Goal: Task Accomplishment & Management: Manage account settings

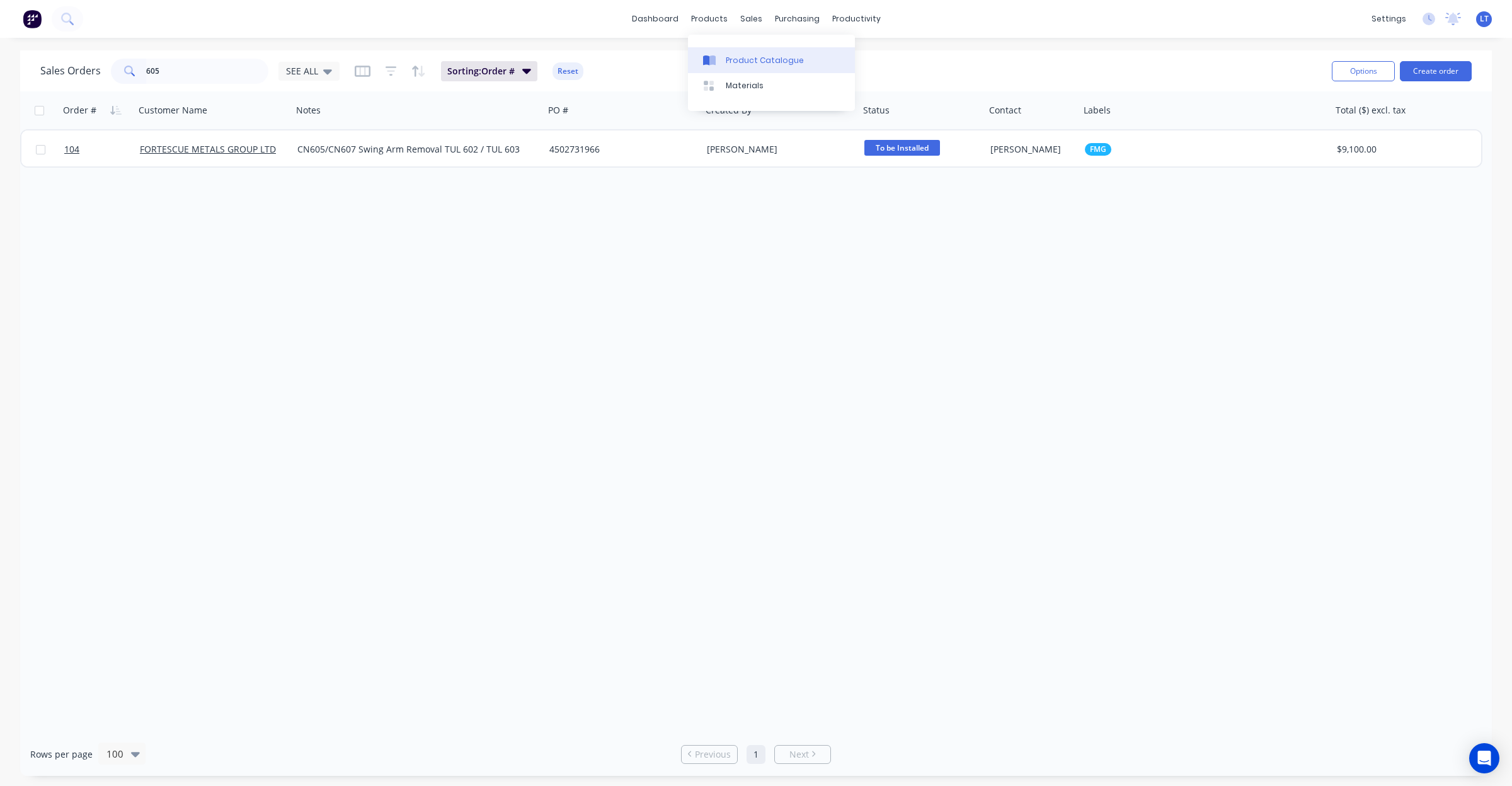
click at [748, 63] on div "Product Catalogue" at bounding box center [765, 61] width 78 height 12
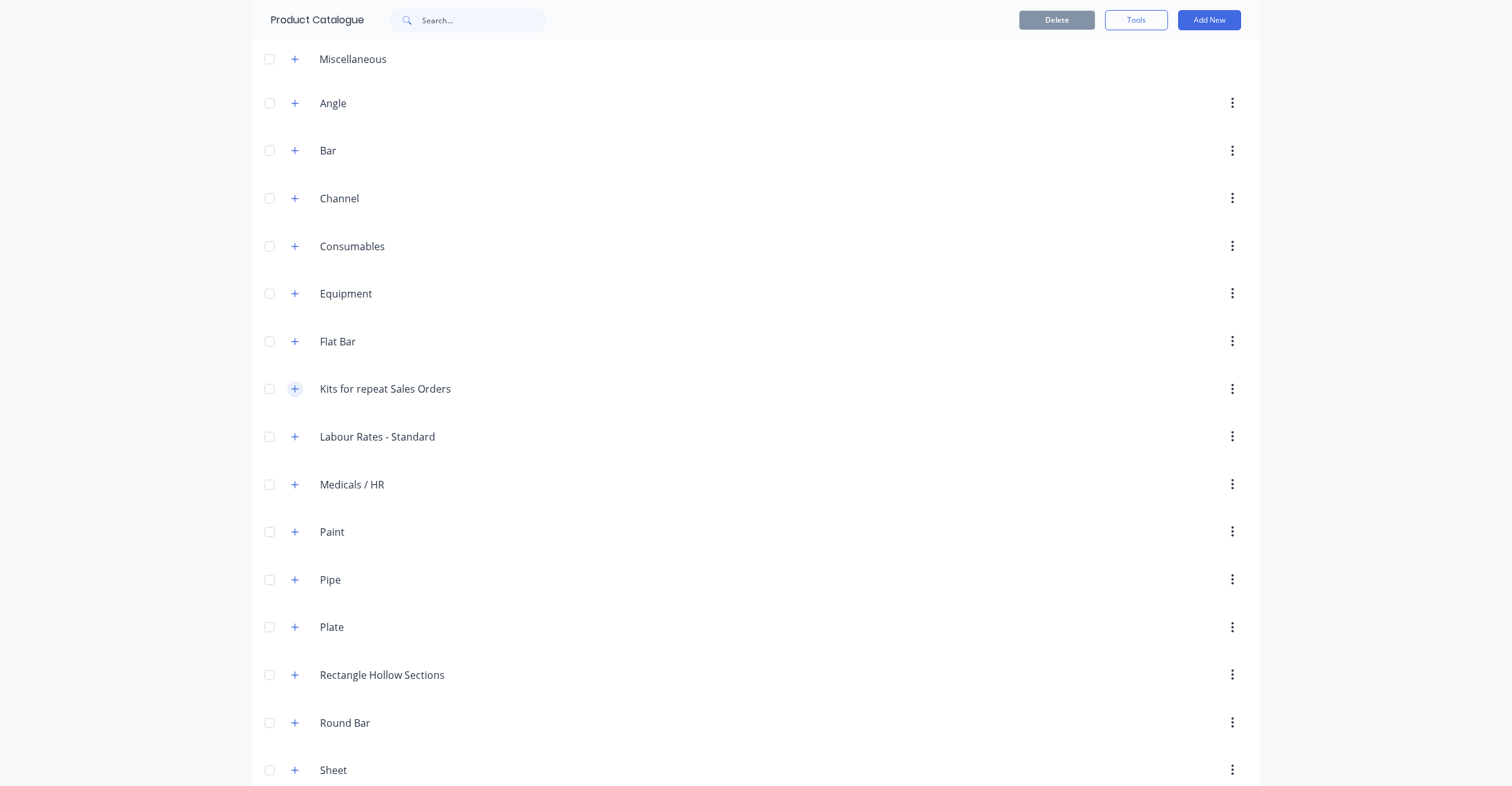
click at [291, 390] on icon "button" at bounding box center [295, 389] width 7 height 9
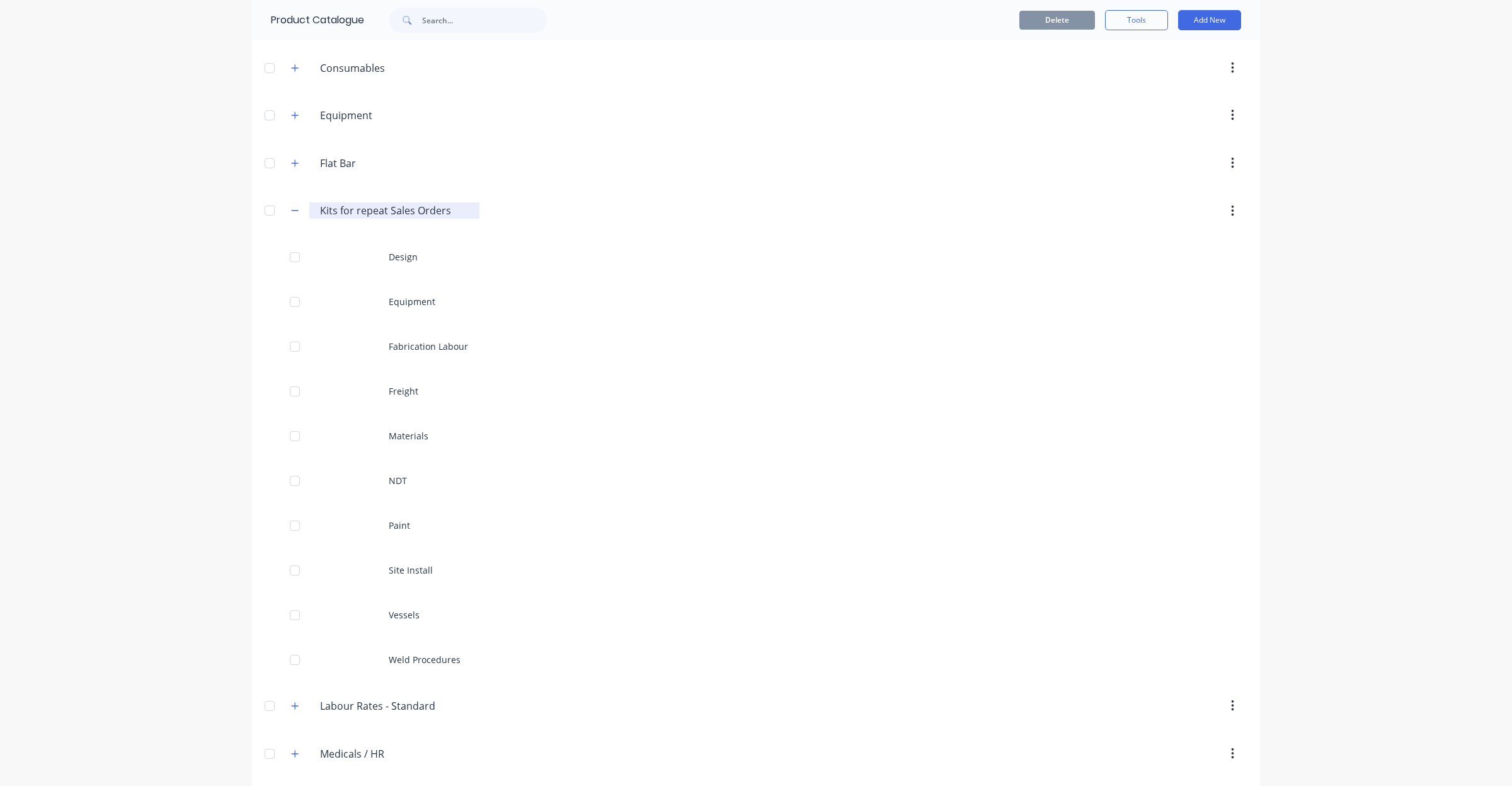
scroll to position [237, 0]
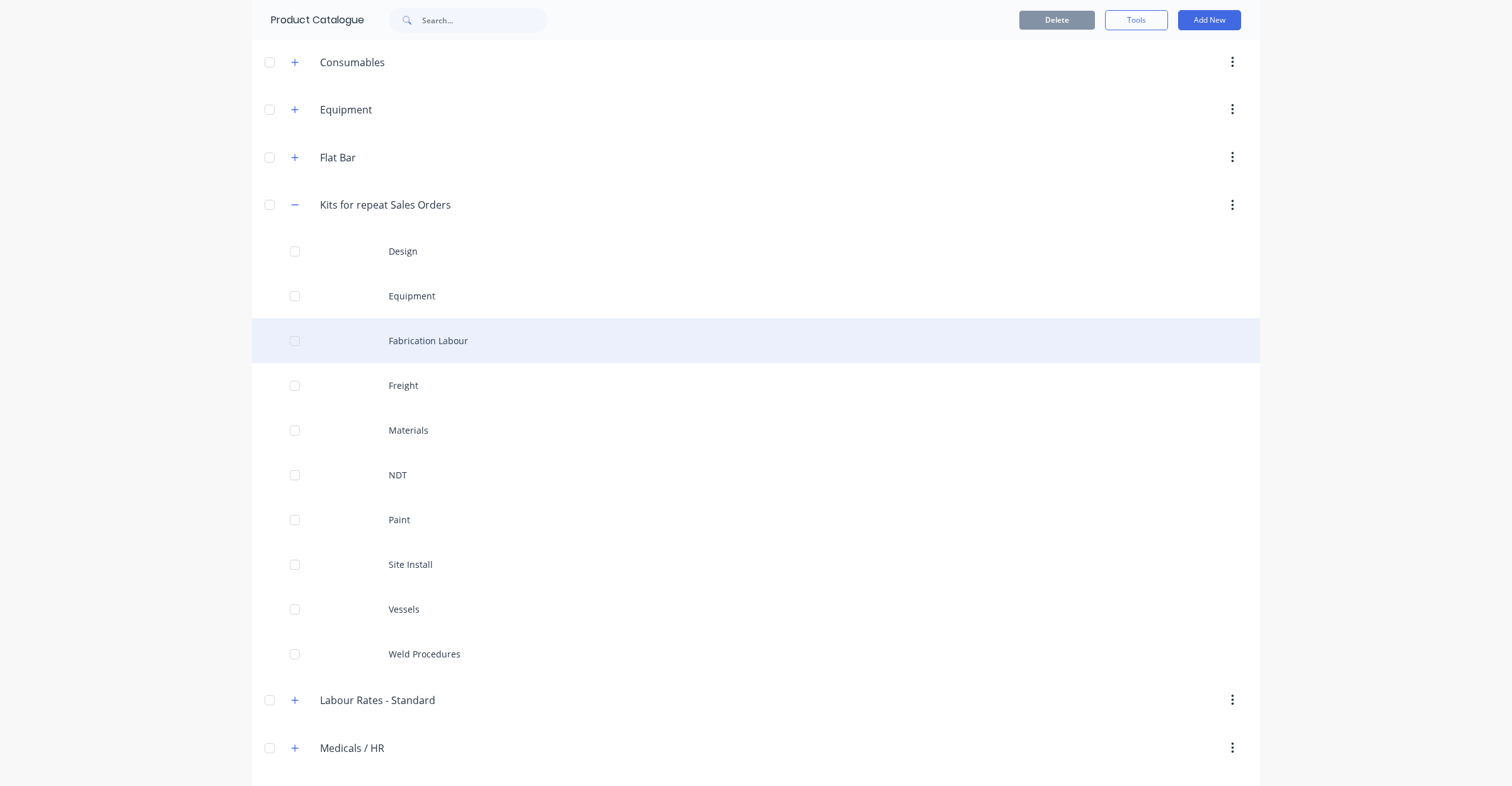
click at [426, 342] on div "Fabrication Labour" at bounding box center [755, 340] width 1008 height 45
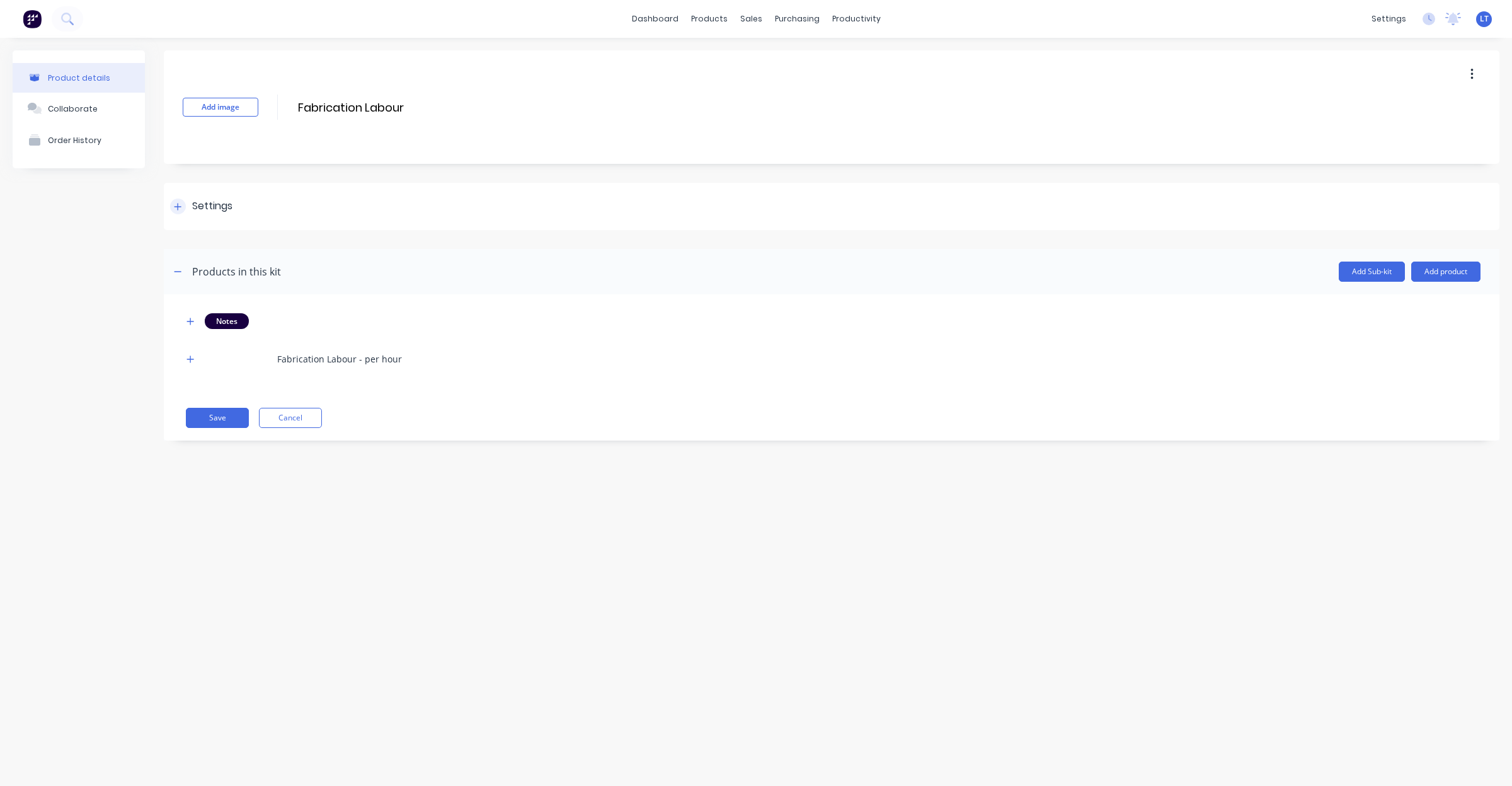
click at [184, 203] on div at bounding box center [178, 207] width 16 height 16
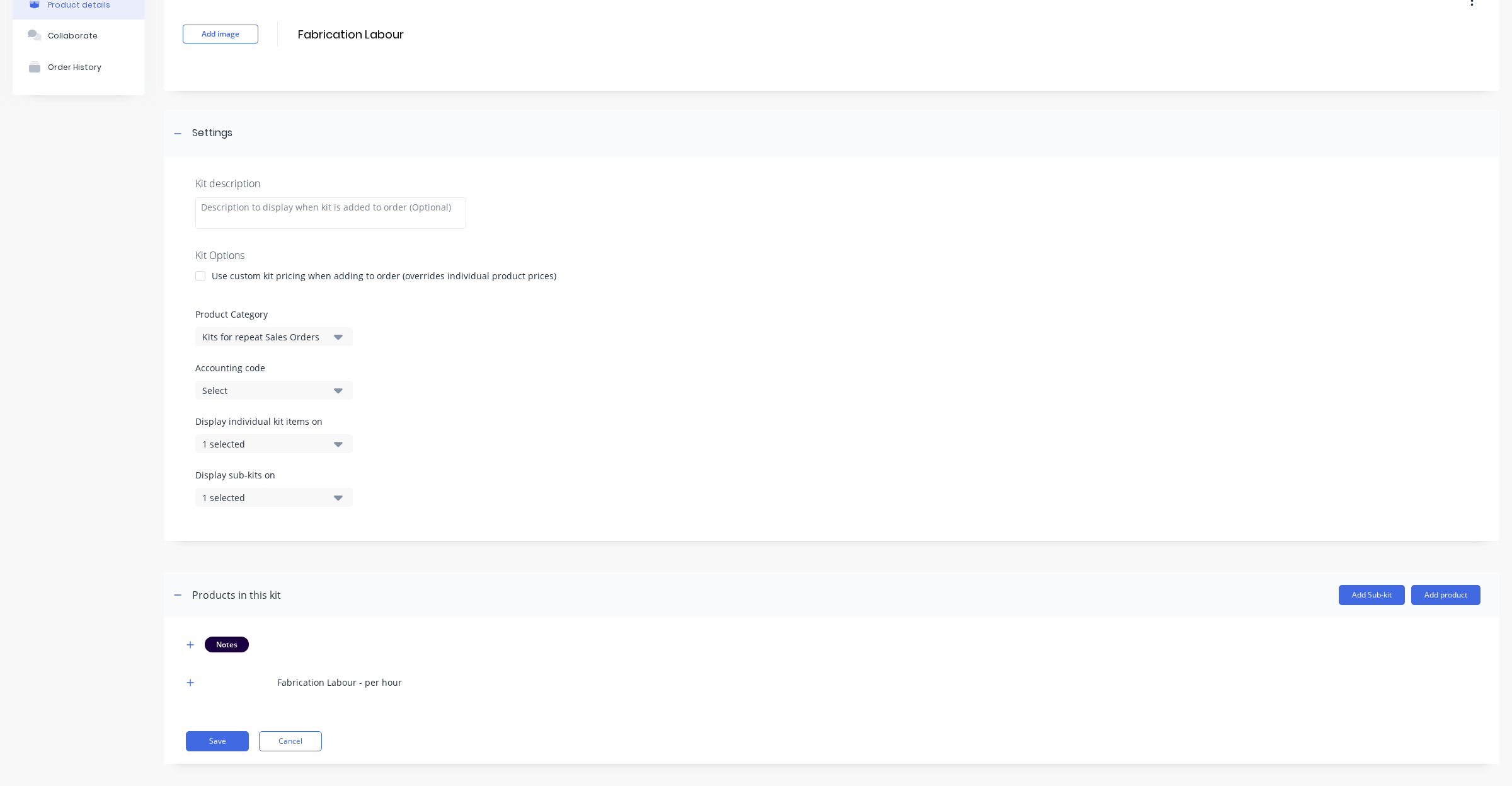
scroll to position [79, 0]
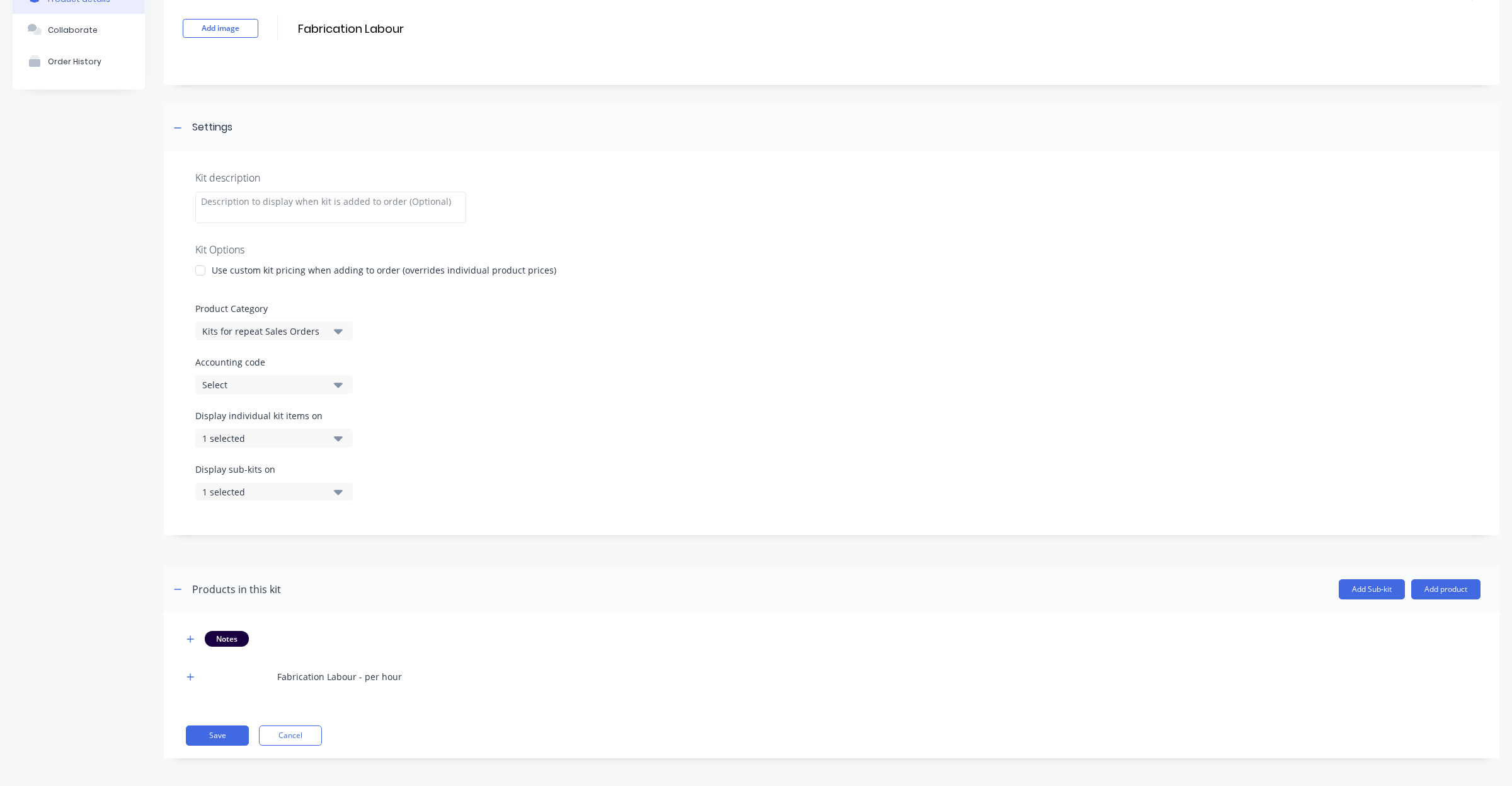
click at [337, 433] on icon "button" at bounding box center [338, 438] width 9 height 14
click at [351, 488] on div "button" at bounding box center [363, 494] width 25 height 25
click at [469, 461] on div "Display individual kit items on None" at bounding box center [831, 436] width 1273 height 54
click at [404, 399] on div "Kit description Kit Options Use custom kit pricing when adding to order (overri…" at bounding box center [831, 343] width 1336 height 384
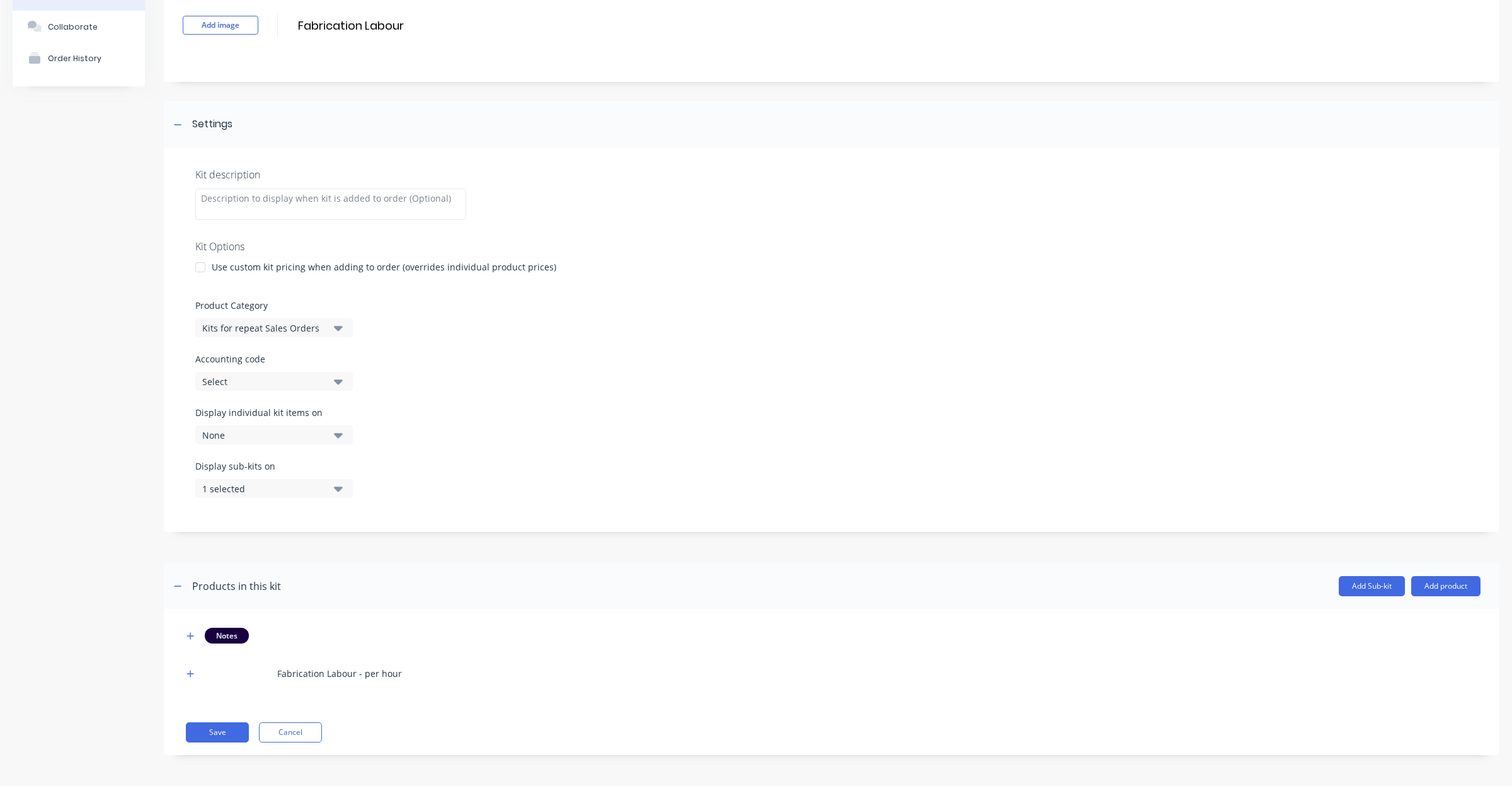
scroll to position [83, 0]
click at [345, 486] on button "1 selected" at bounding box center [274, 488] width 157 height 19
click at [351, 540] on div "button" at bounding box center [363, 544] width 25 height 25
click at [458, 464] on div "Display sub-kits on None" at bounding box center [831, 486] width 1273 height 54
click at [218, 729] on button "Save" at bounding box center [217, 732] width 63 height 20
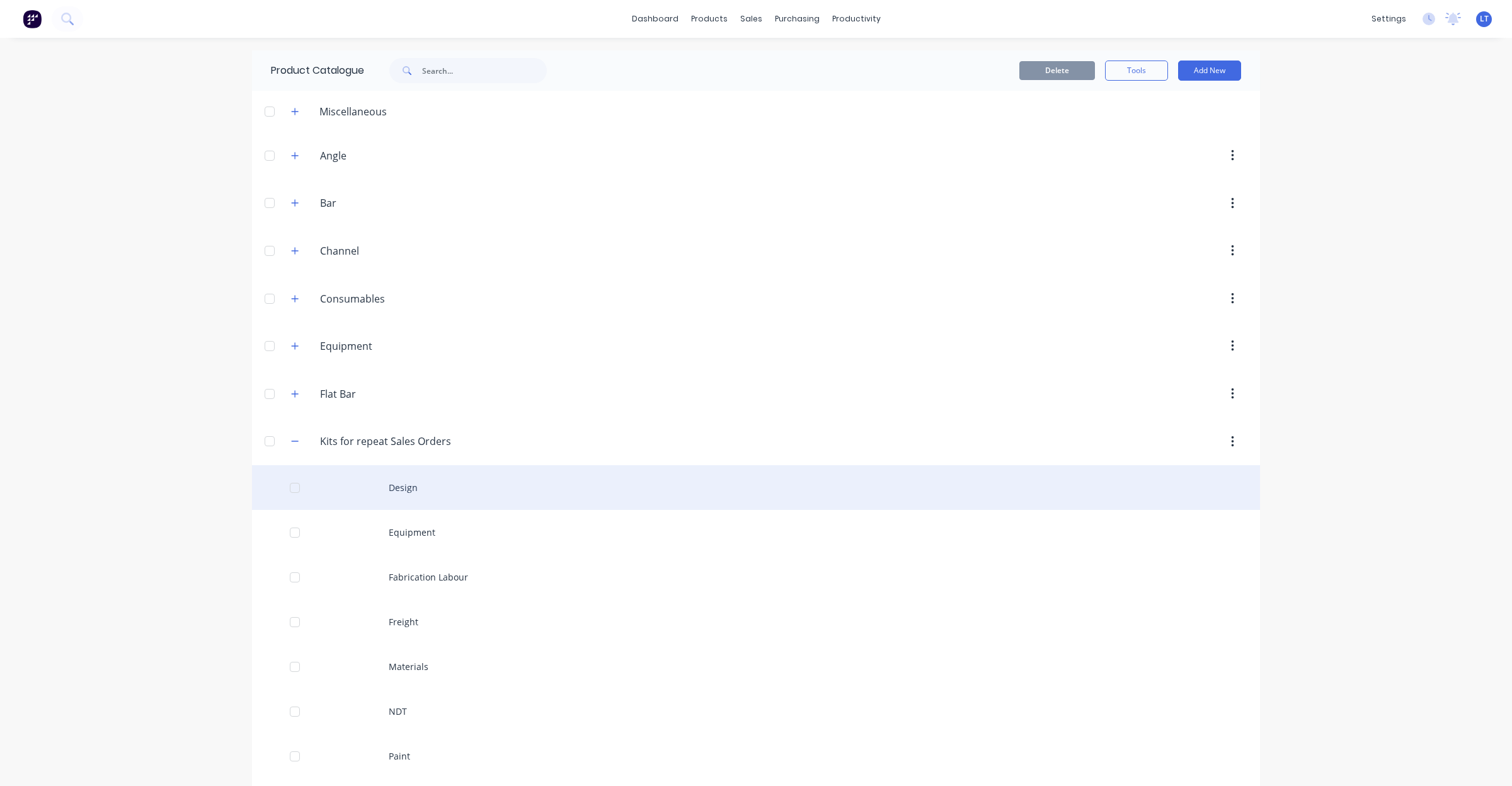
click at [420, 486] on div "Design" at bounding box center [755, 488] width 1008 height 45
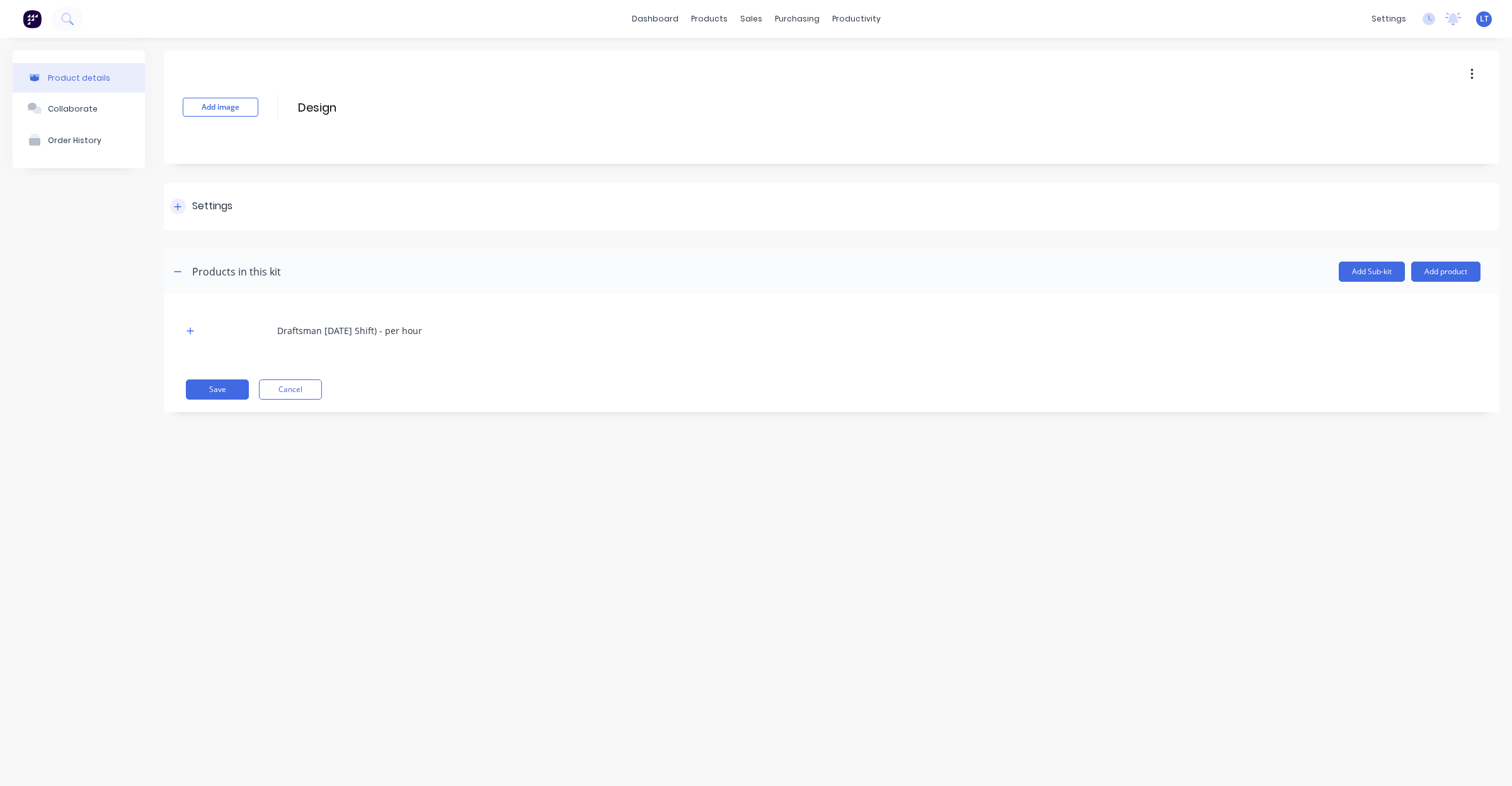
click at [218, 200] on div "Settings" at bounding box center [213, 207] width 41 height 16
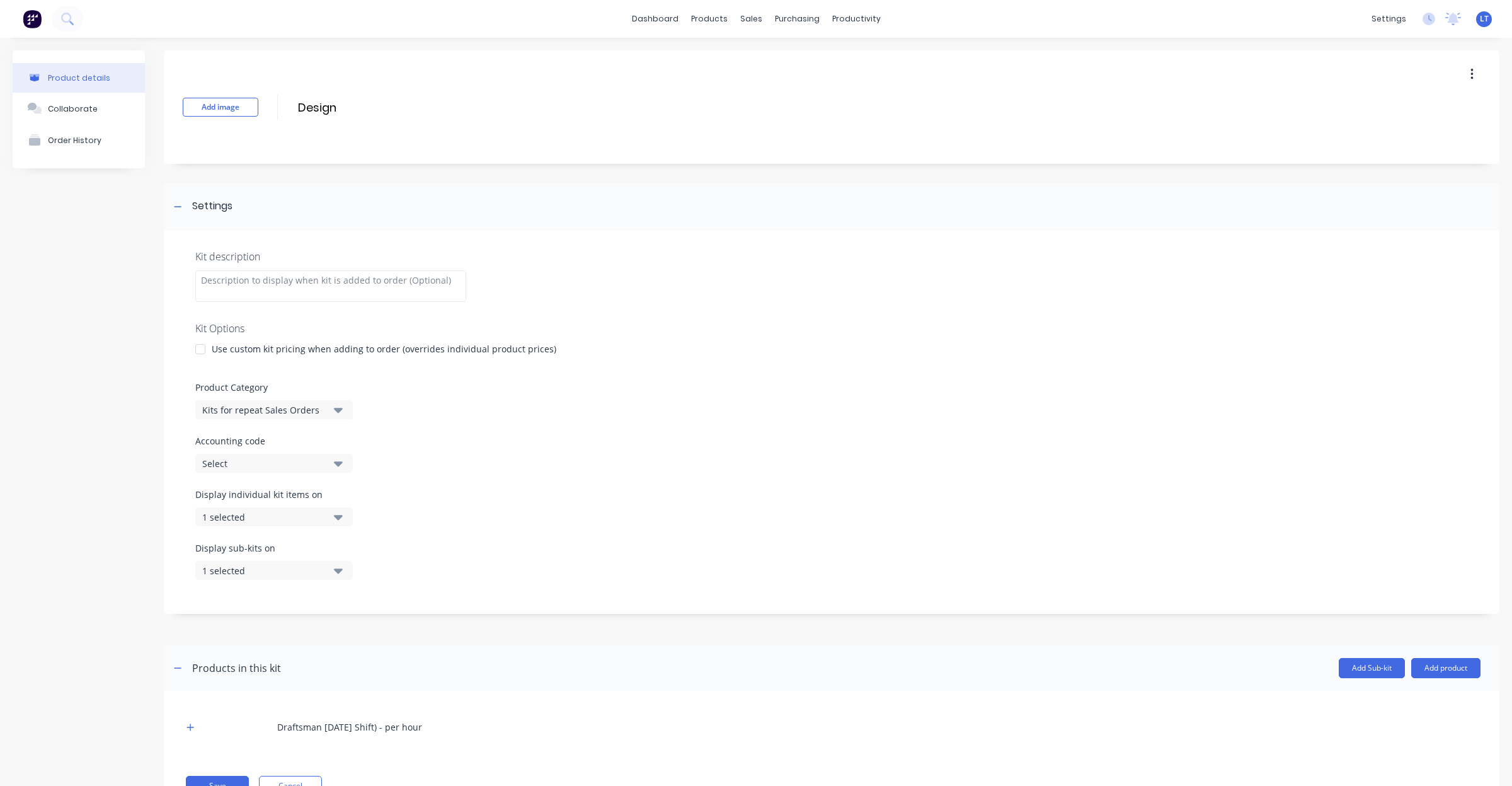
click at [351, 514] on button "1 selected" at bounding box center [274, 517] width 157 height 19
click at [357, 573] on div "button" at bounding box center [363, 573] width 25 height 25
click at [411, 564] on div "Display sub-kits on 1 selected" at bounding box center [831, 568] width 1273 height 54
click at [334, 574] on icon "button" at bounding box center [338, 570] width 9 height 14
click at [351, 625] on div "button" at bounding box center [363, 627] width 25 height 25
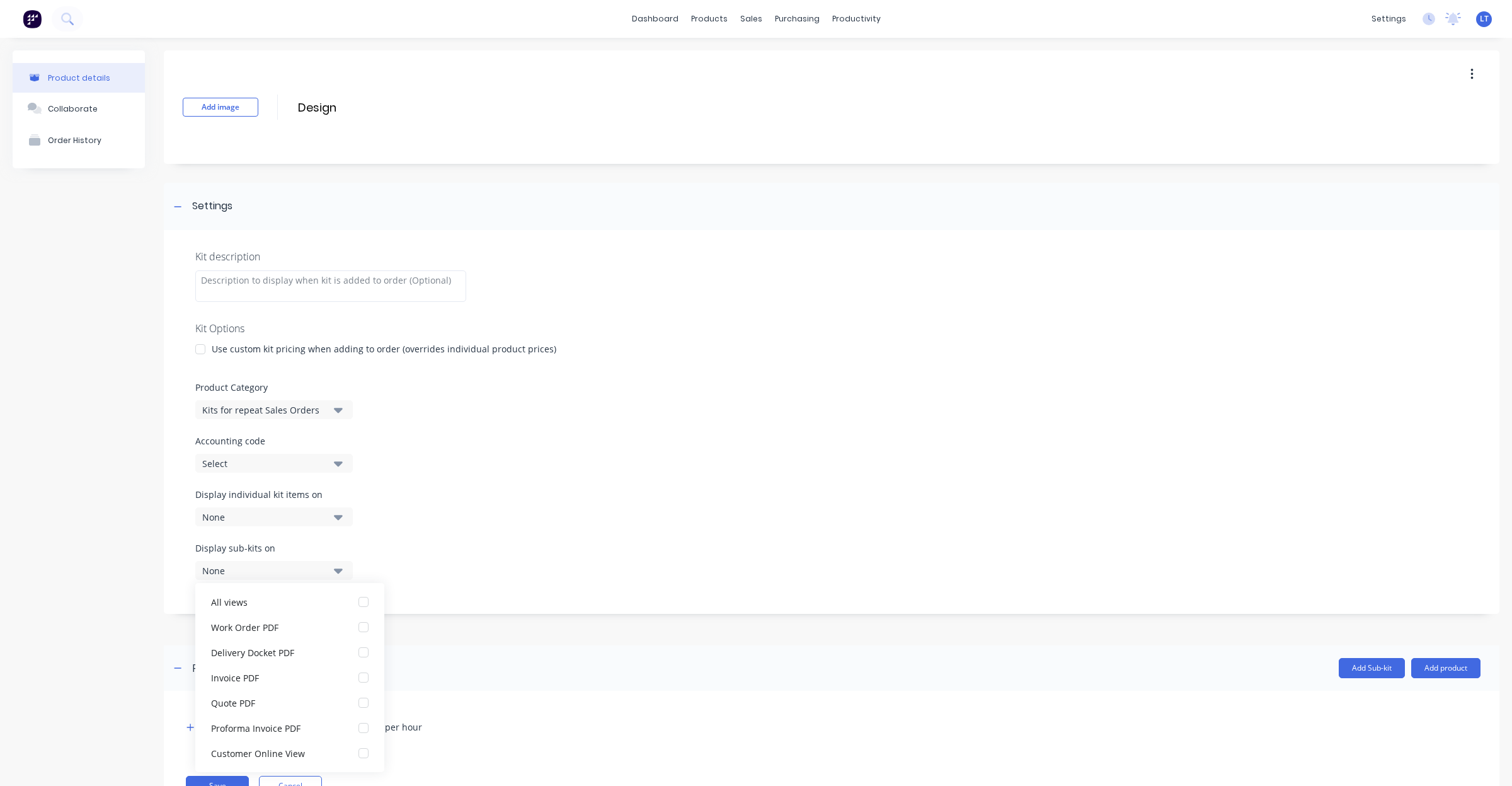
click at [427, 590] on div "Display sub-kits on None" at bounding box center [831, 568] width 1273 height 54
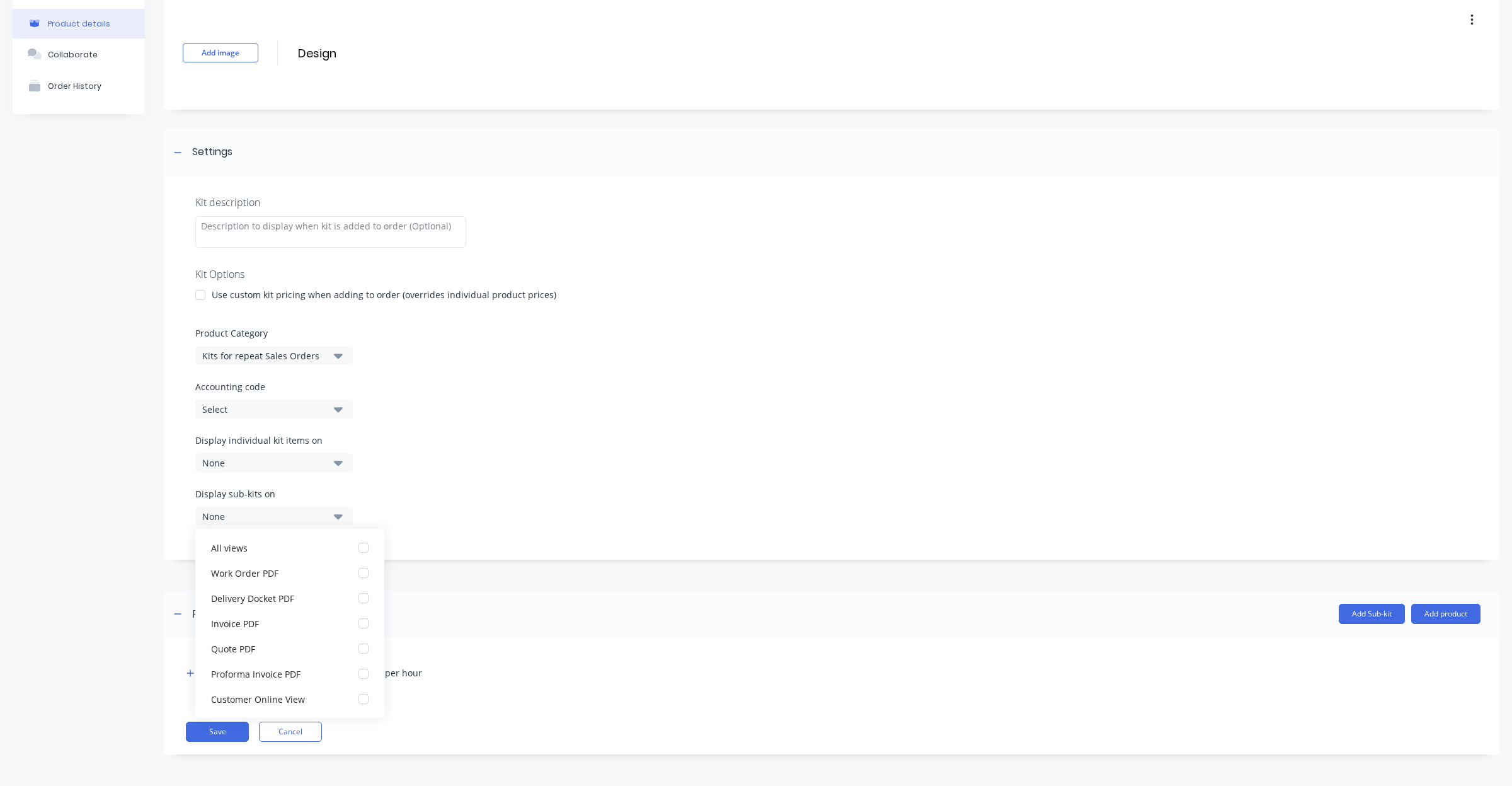
scroll to position [25, 0]
click at [224, 739] on button "Save" at bounding box center [217, 732] width 63 height 20
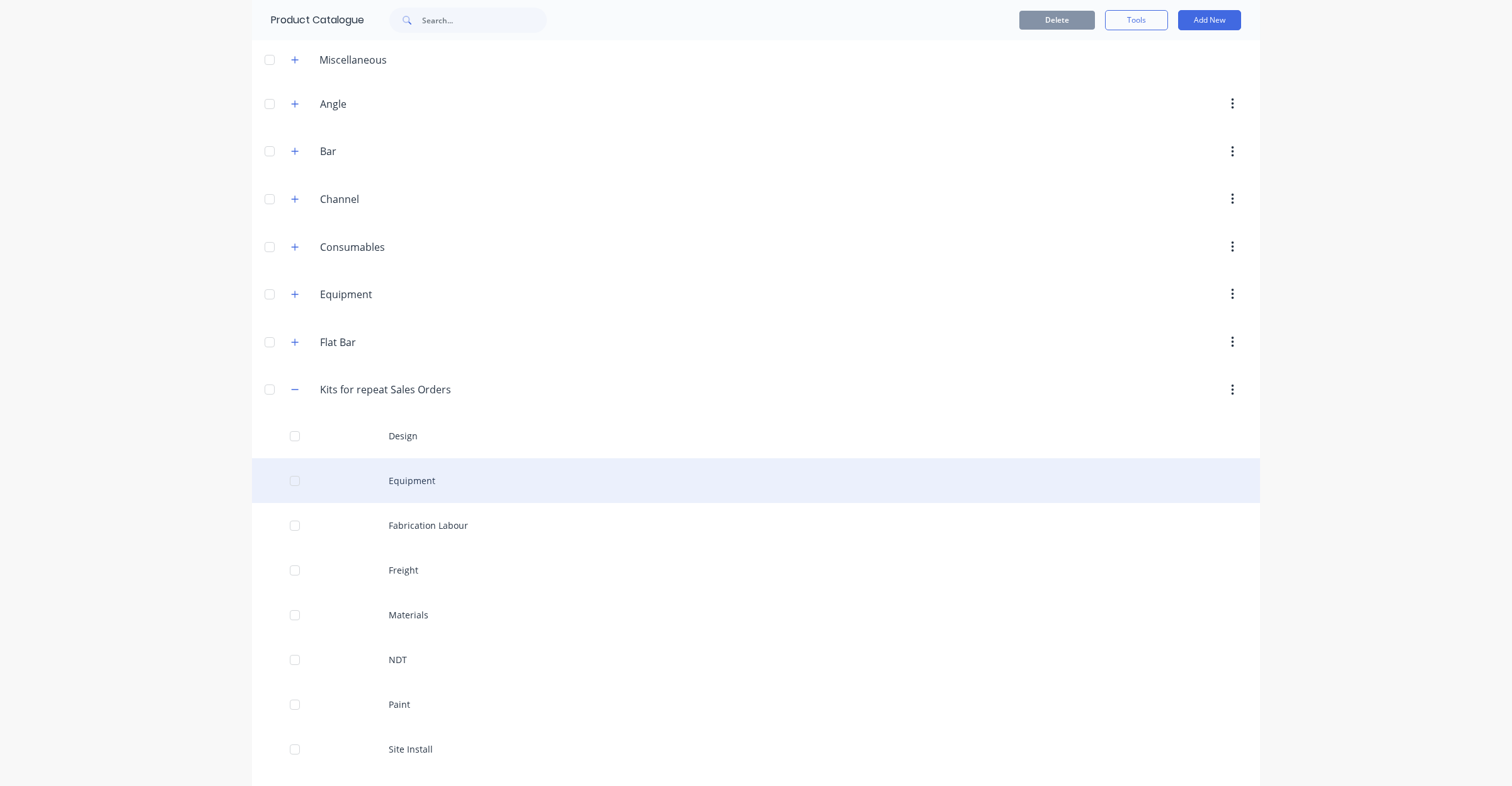
scroll to position [79, 0]
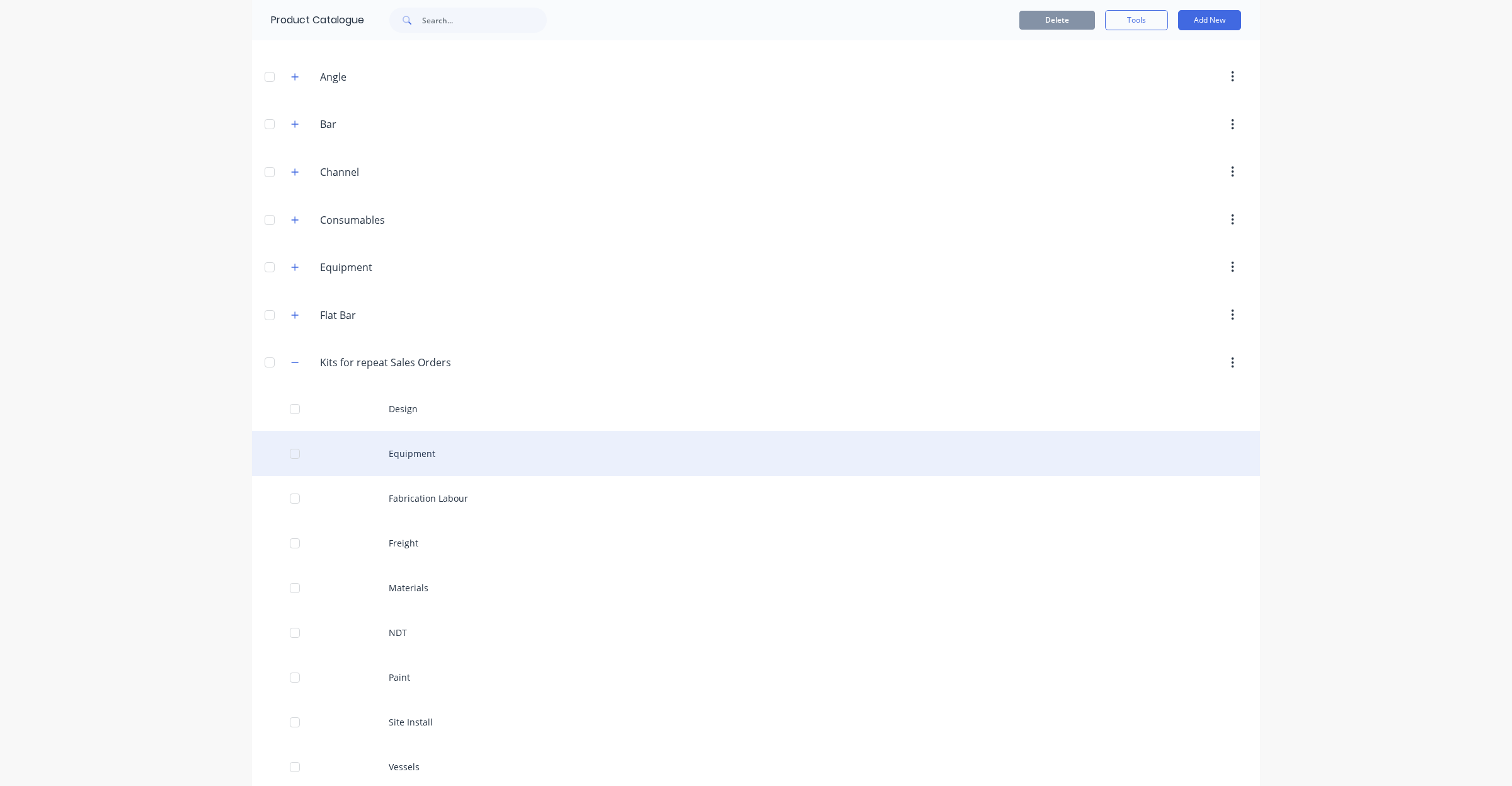
click at [425, 456] on div "Equipment" at bounding box center [755, 454] width 1008 height 45
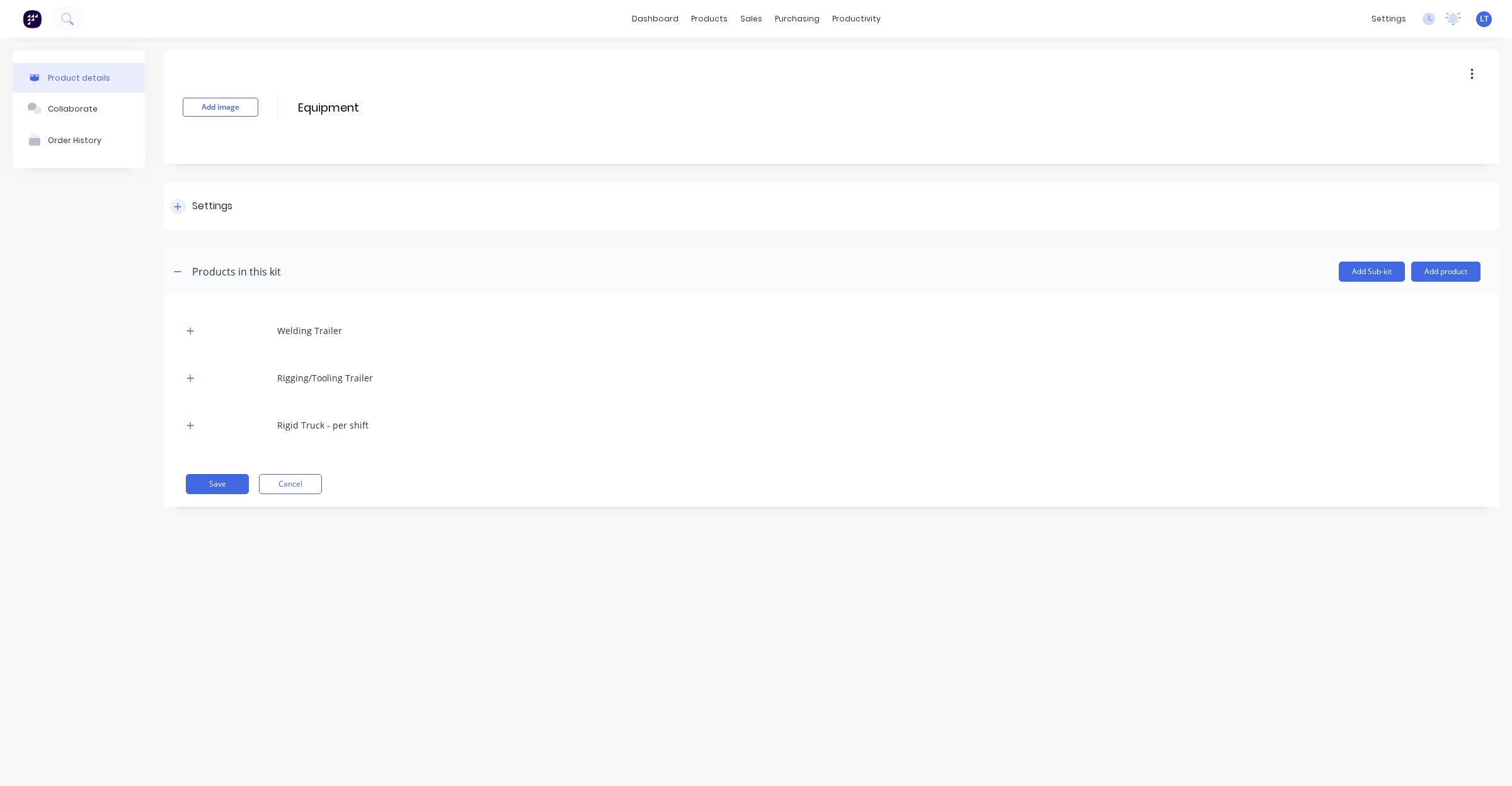
click at [205, 202] on div "Settings" at bounding box center [213, 207] width 41 height 16
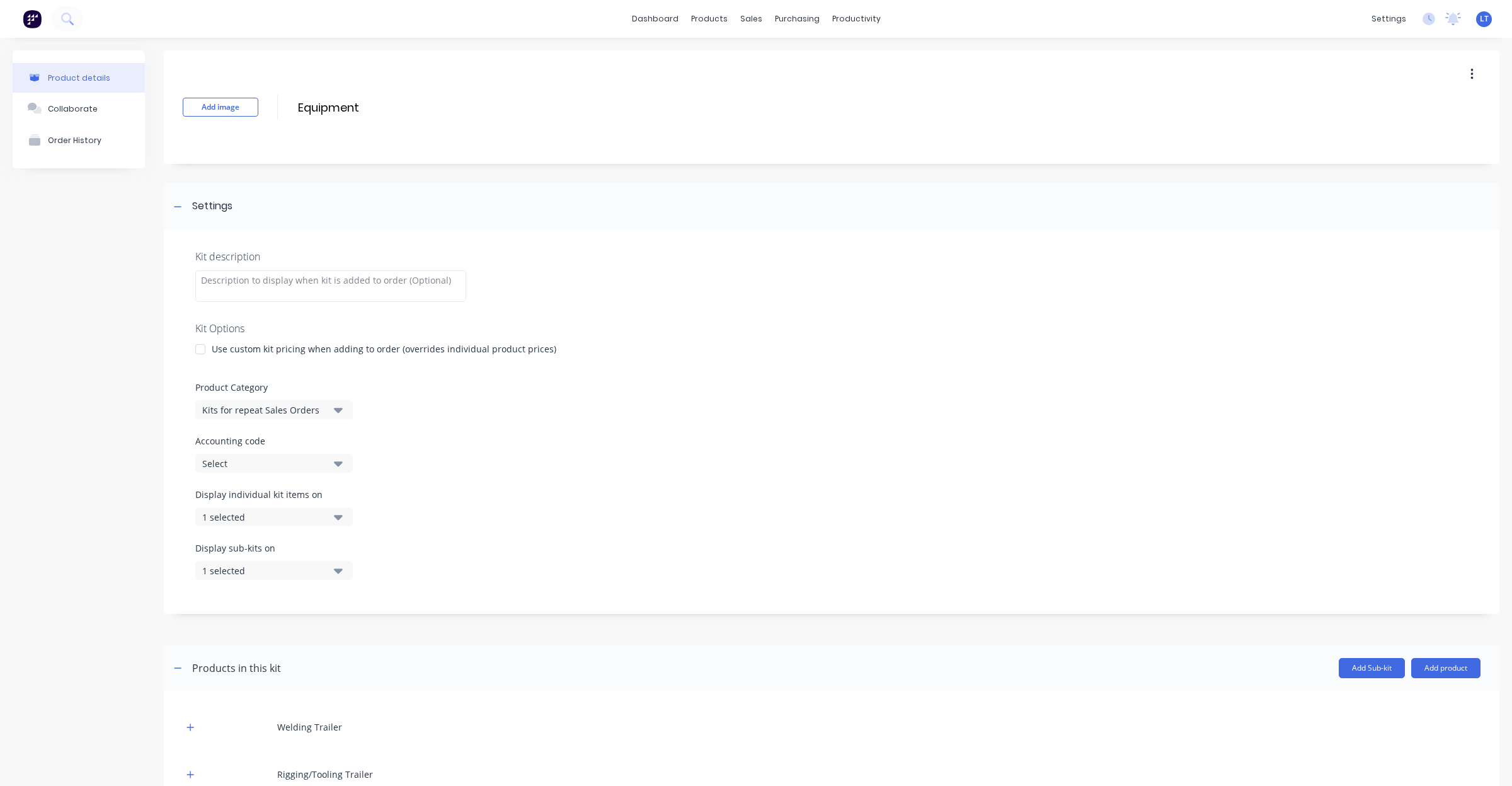
click at [335, 454] on button "Select" at bounding box center [274, 463] width 157 height 19
click at [325, 452] on div "Accounting code Select" at bounding box center [831, 453] width 1273 height 38
click at [420, 480] on div "Kit description Kit Options Use custom kit pricing when adding to order (overri…" at bounding box center [831, 422] width 1336 height 384
click at [332, 514] on button "1 selected" at bounding box center [274, 517] width 157 height 19
click at [343, 515] on button "1 selected" at bounding box center [274, 517] width 157 height 19
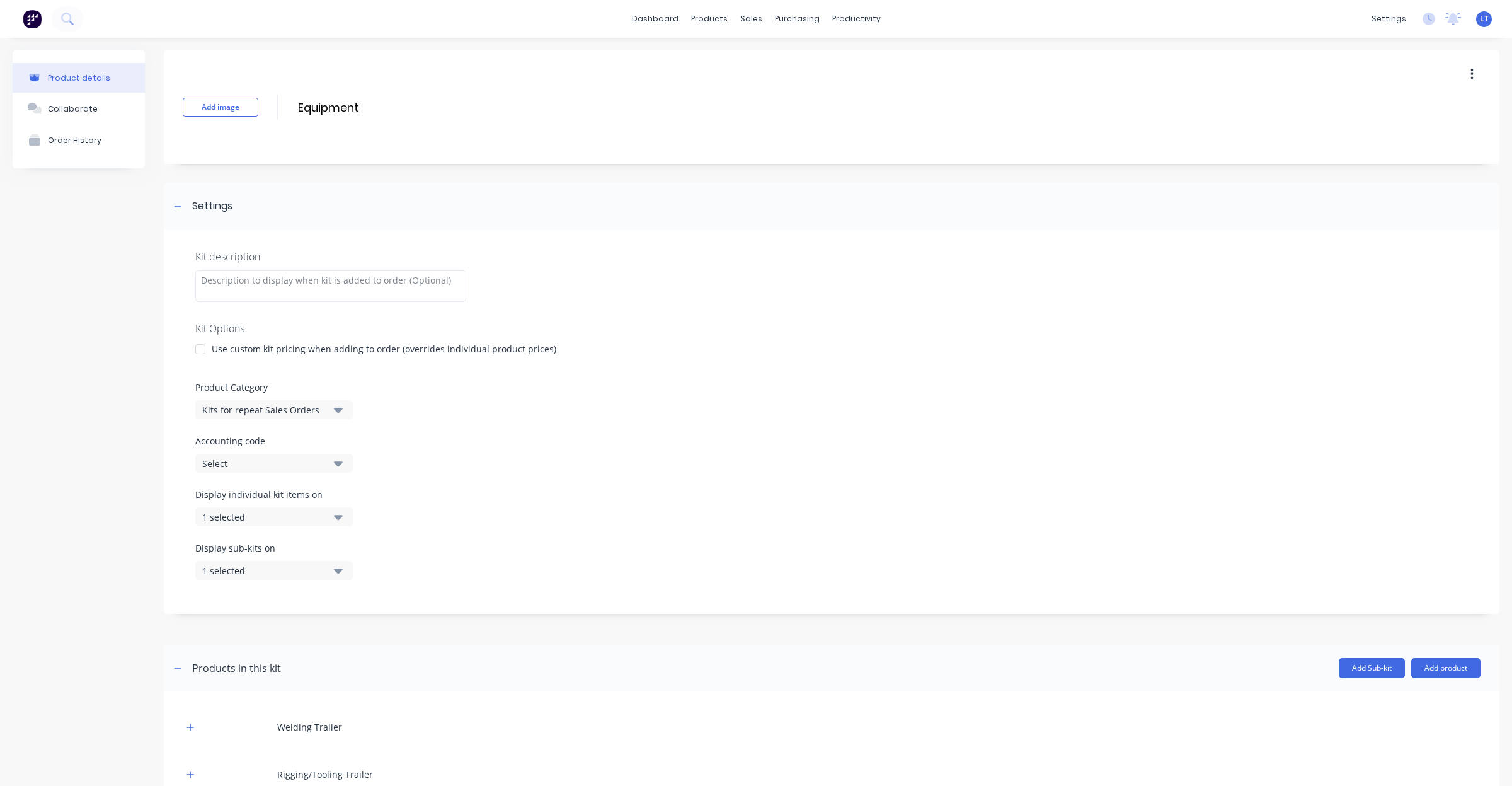
click at [342, 570] on icon "button" at bounding box center [338, 570] width 9 height 5
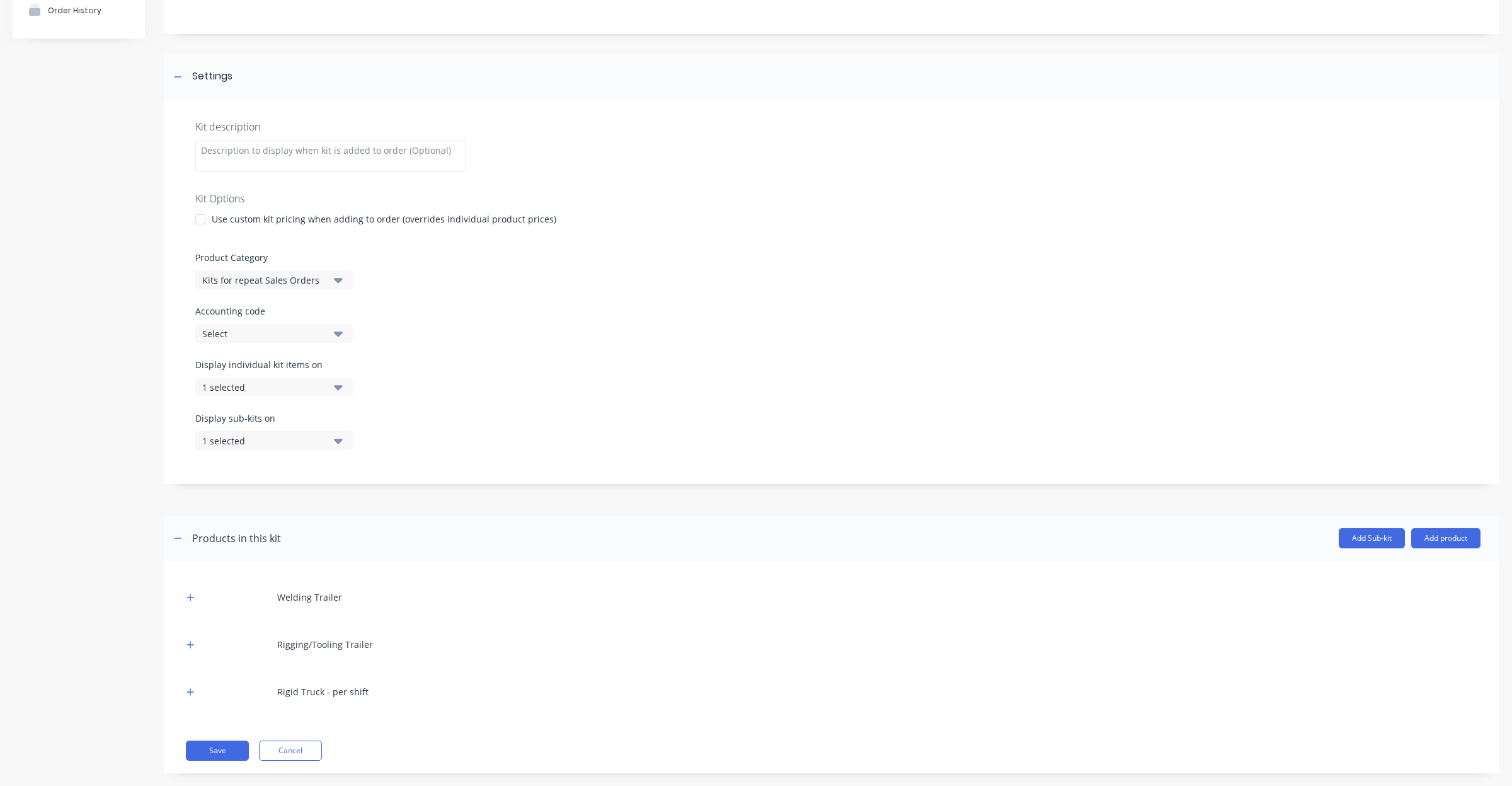
scroll to position [149, 0]
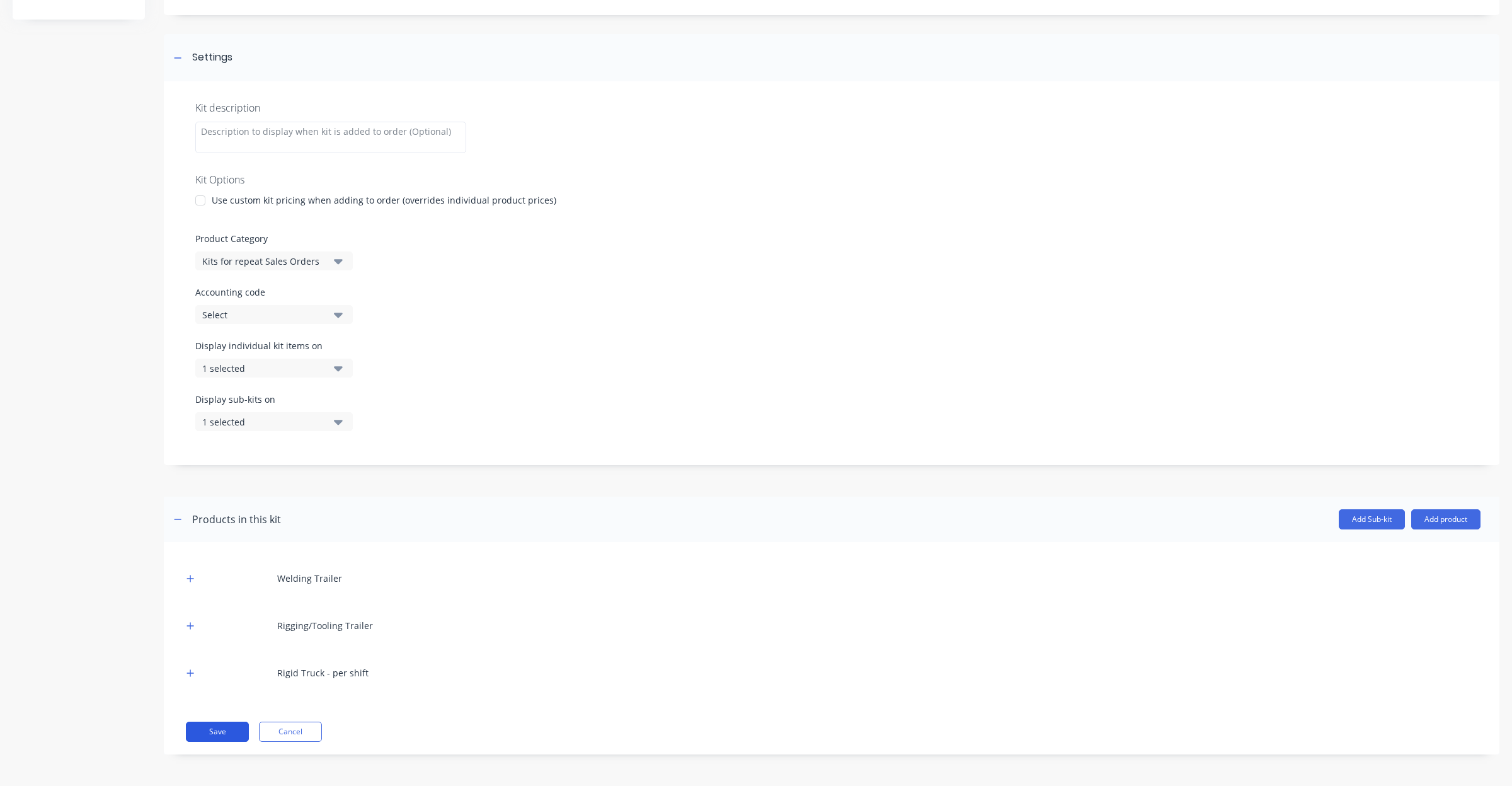
click at [199, 734] on button "Save" at bounding box center [217, 732] width 63 height 20
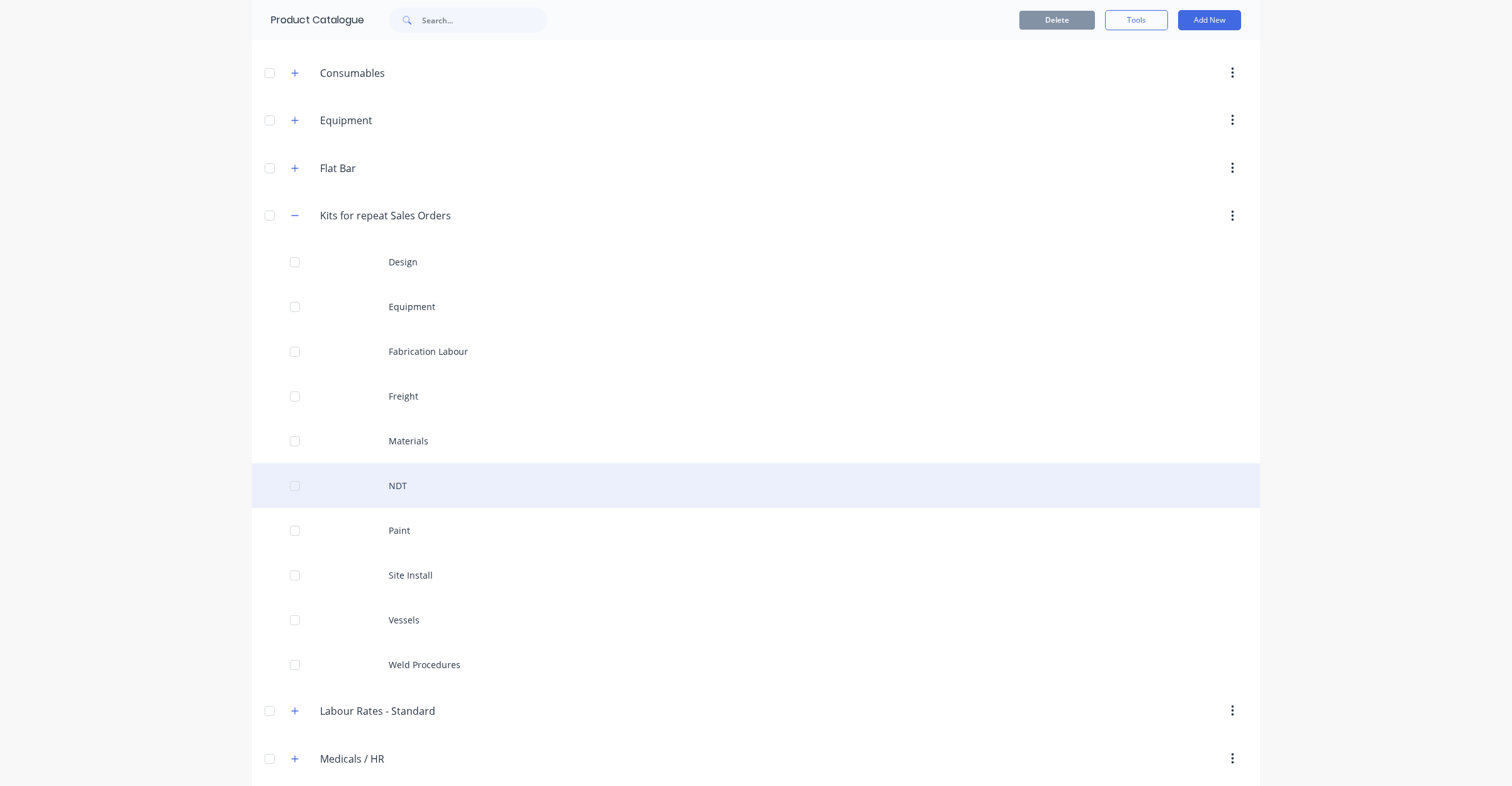
scroll to position [237, 0]
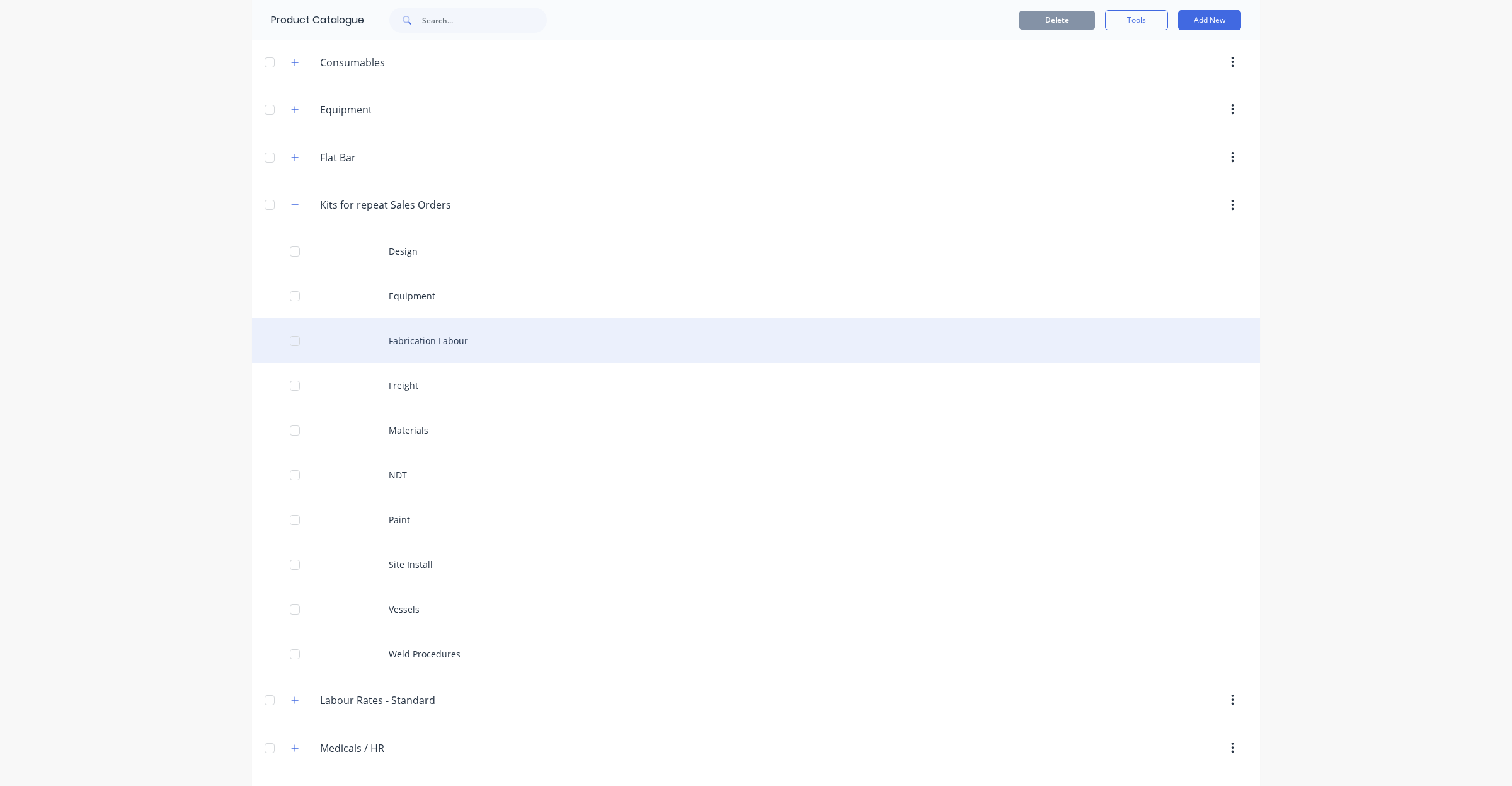
click at [423, 357] on div "Fabrication Labour" at bounding box center [755, 340] width 1008 height 45
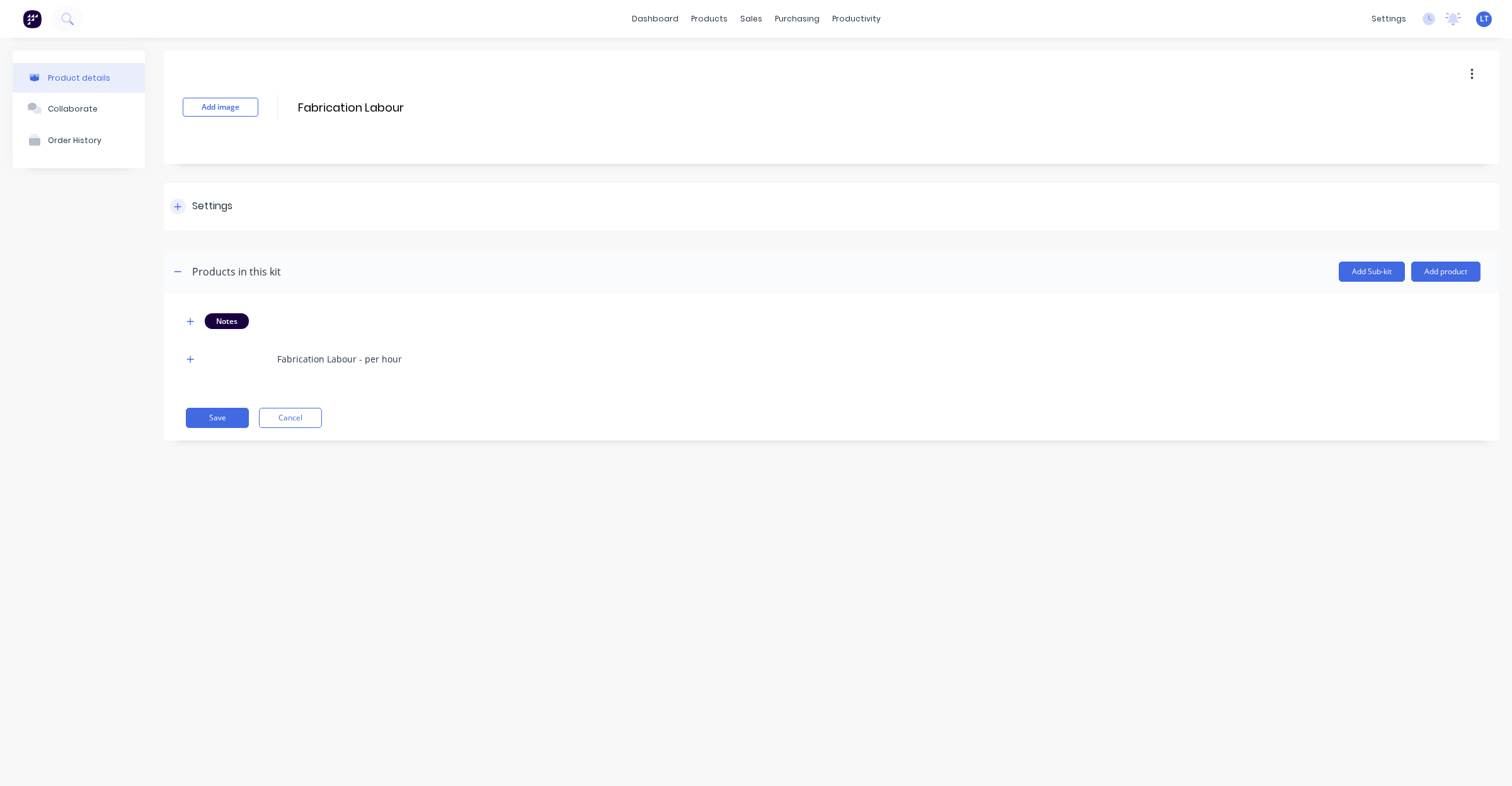
click at [202, 205] on div "Settings" at bounding box center [213, 207] width 41 height 16
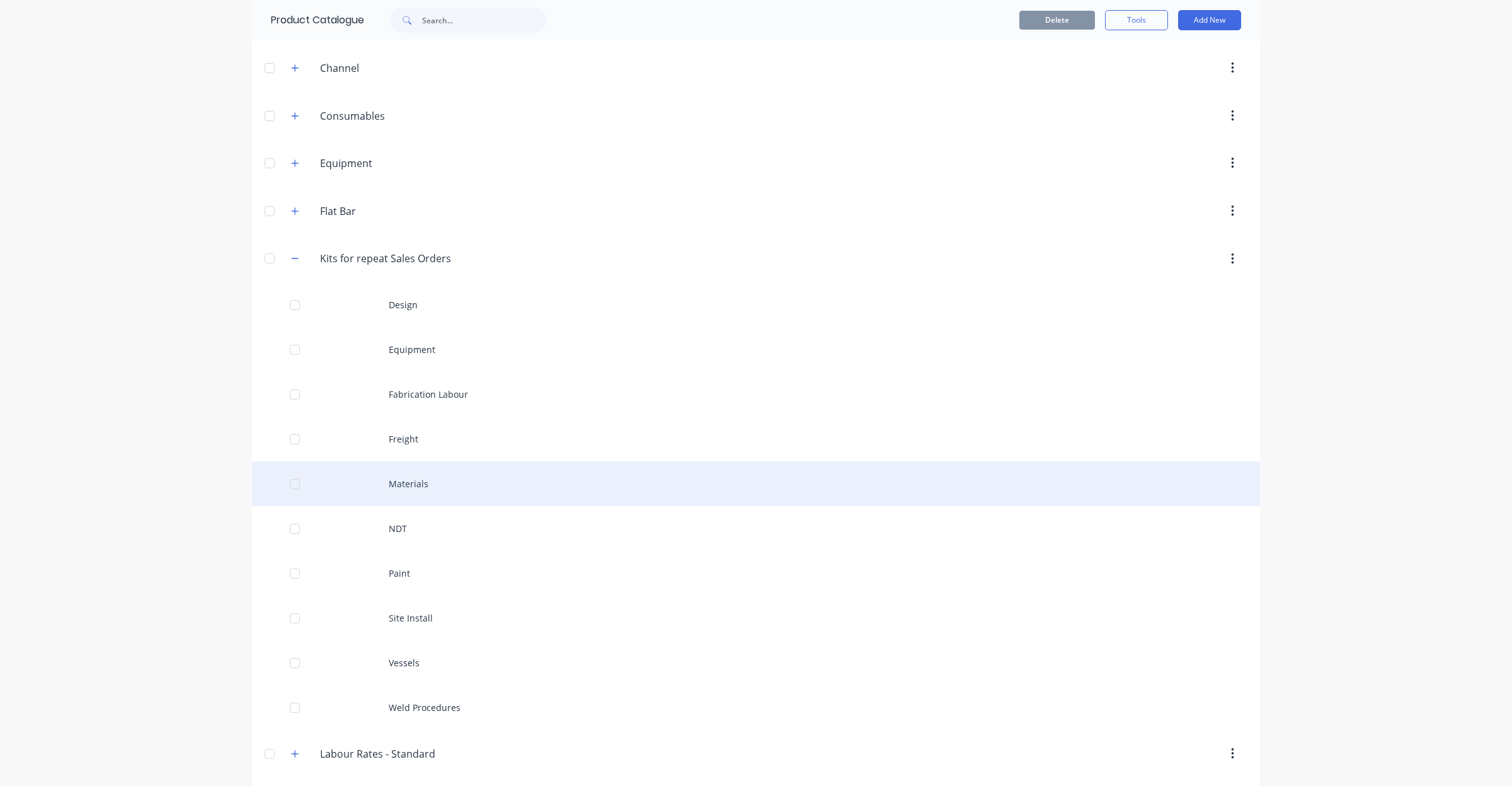
scroll to position [184, 0]
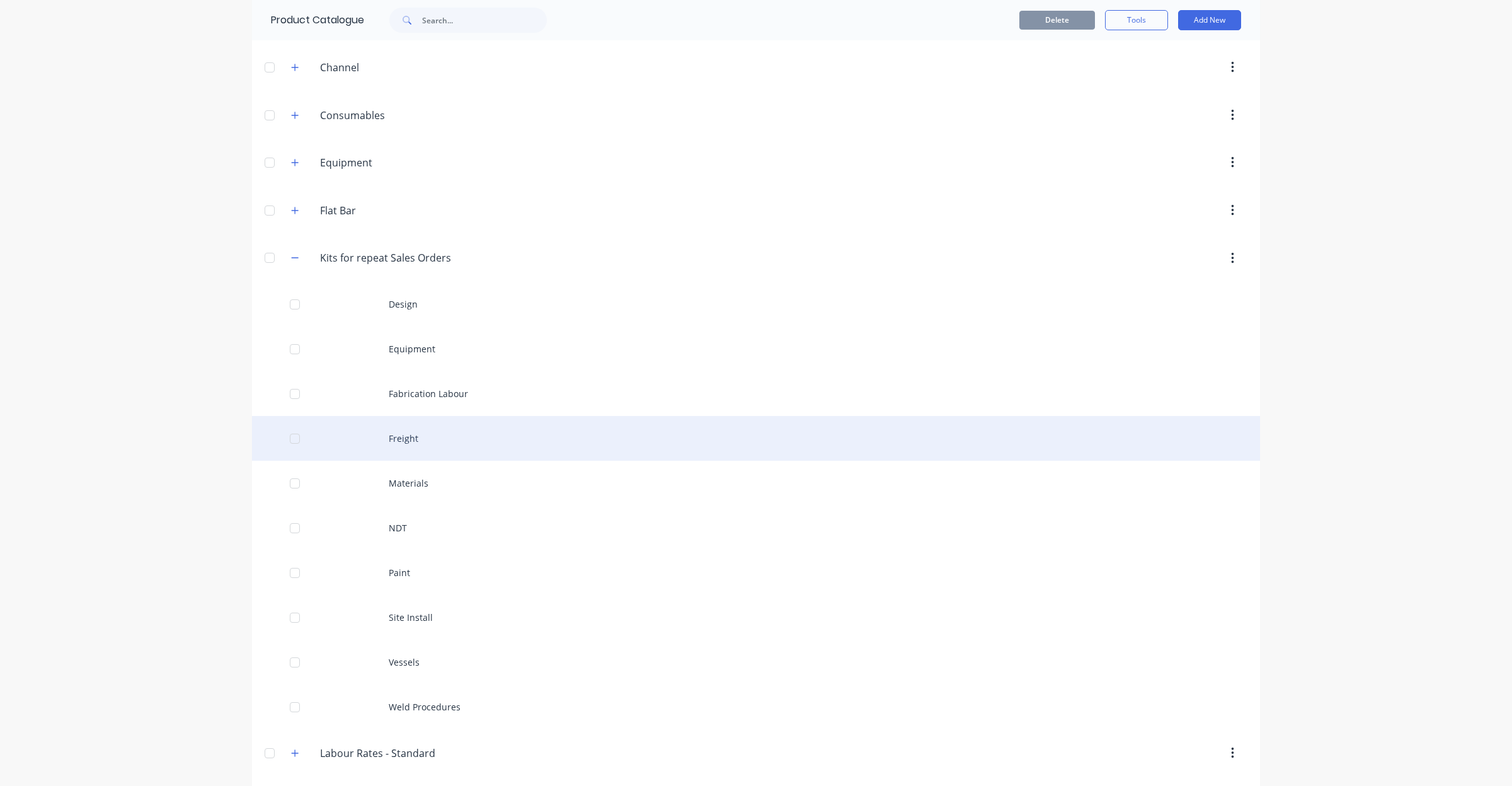
click at [416, 449] on div "Freight" at bounding box center [755, 438] width 1008 height 45
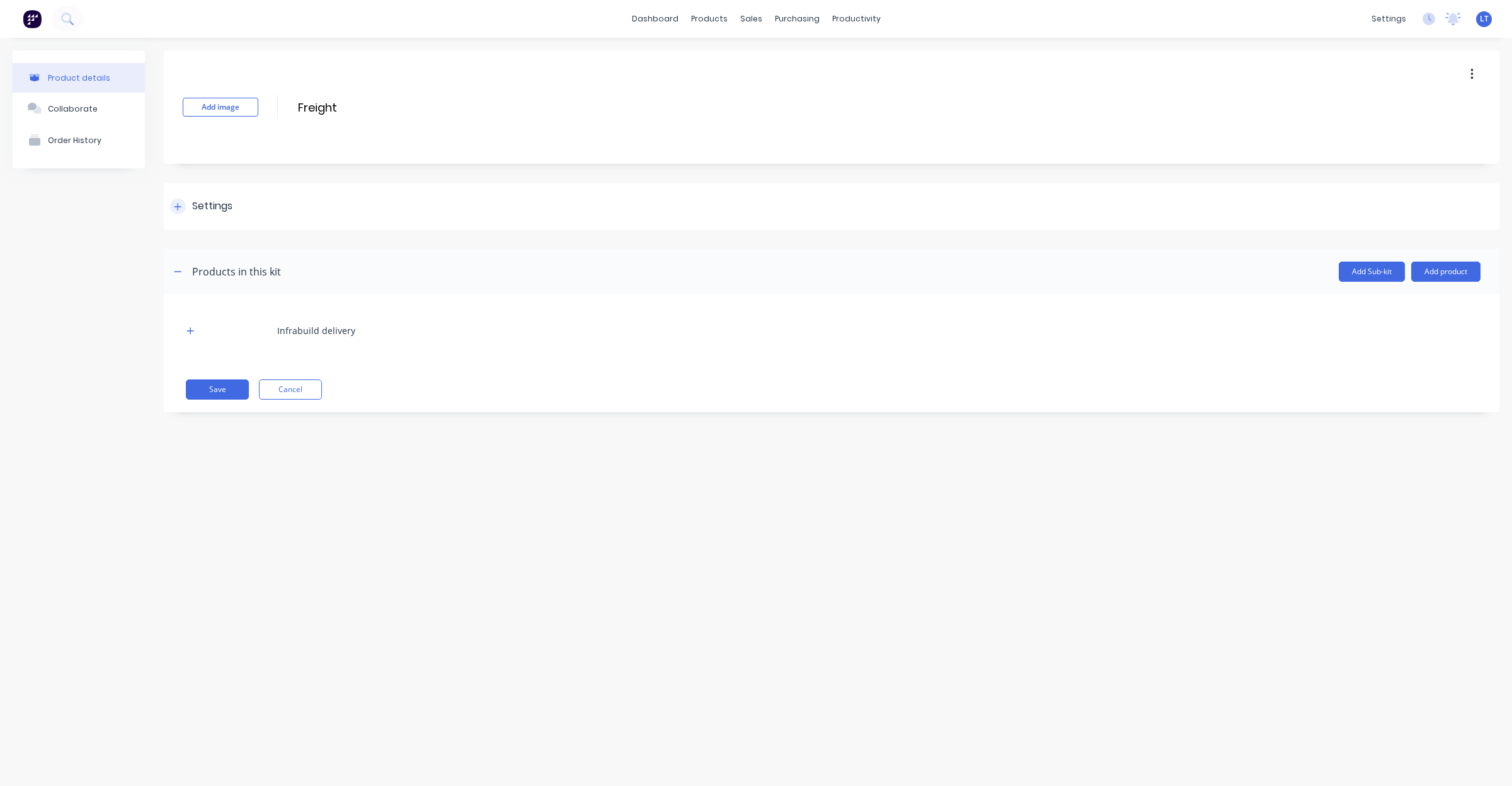
click at [211, 211] on div "Settings" at bounding box center [213, 207] width 41 height 16
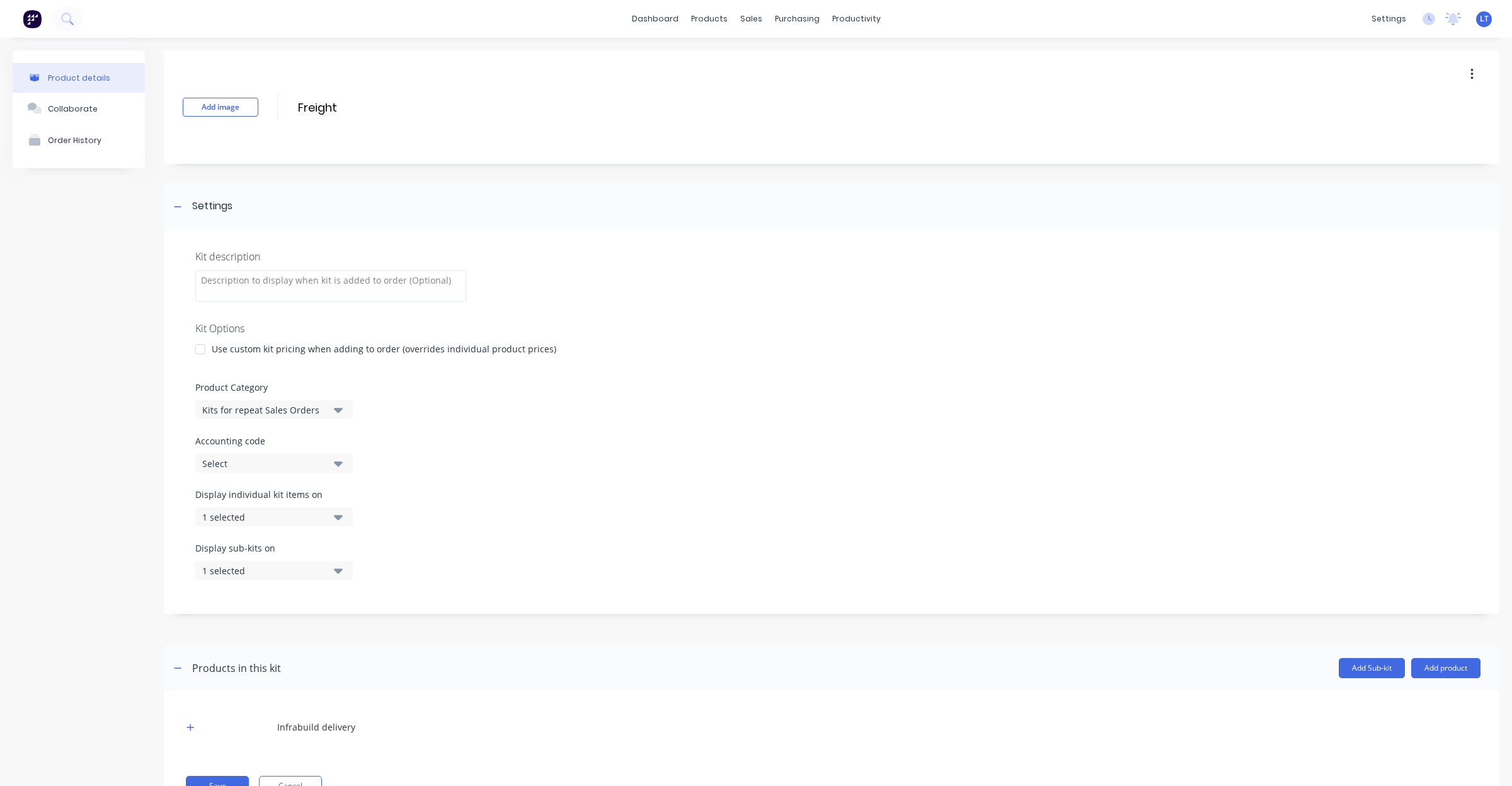
click at [329, 518] on button "1 selected" at bounding box center [274, 517] width 157 height 19
click at [351, 568] on div "button" at bounding box center [363, 573] width 25 height 25
click at [423, 566] on div "Display sub-kits on 1 selected" at bounding box center [831, 568] width 1273 height 54
click at [338, 573] on icon "button" at bounding box center [338, 570] width 9 height 14
click at [356, 628] on div "button" at bounding box center [363, 627] width 25 height 25
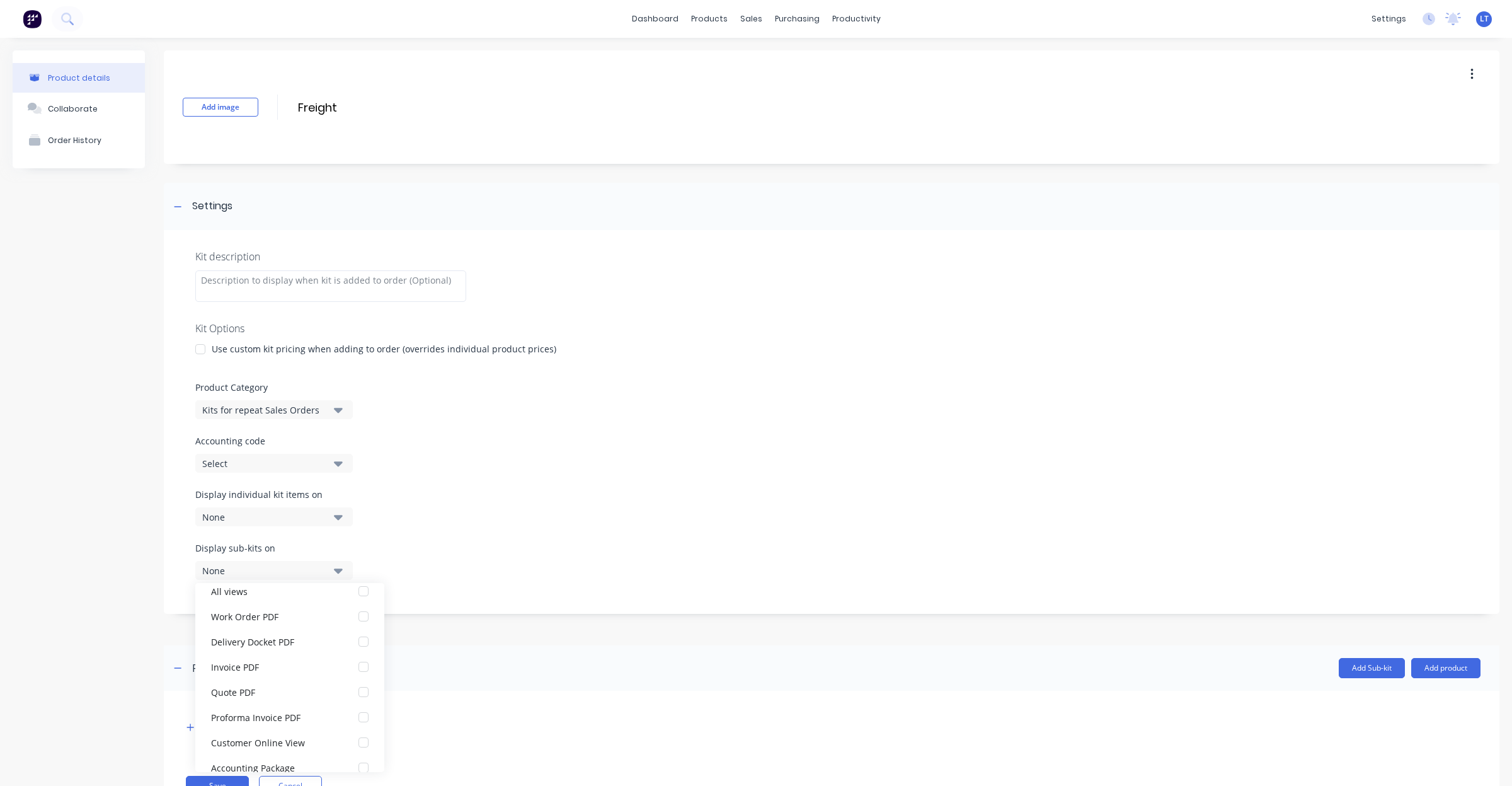
scroll to position [25, 0]
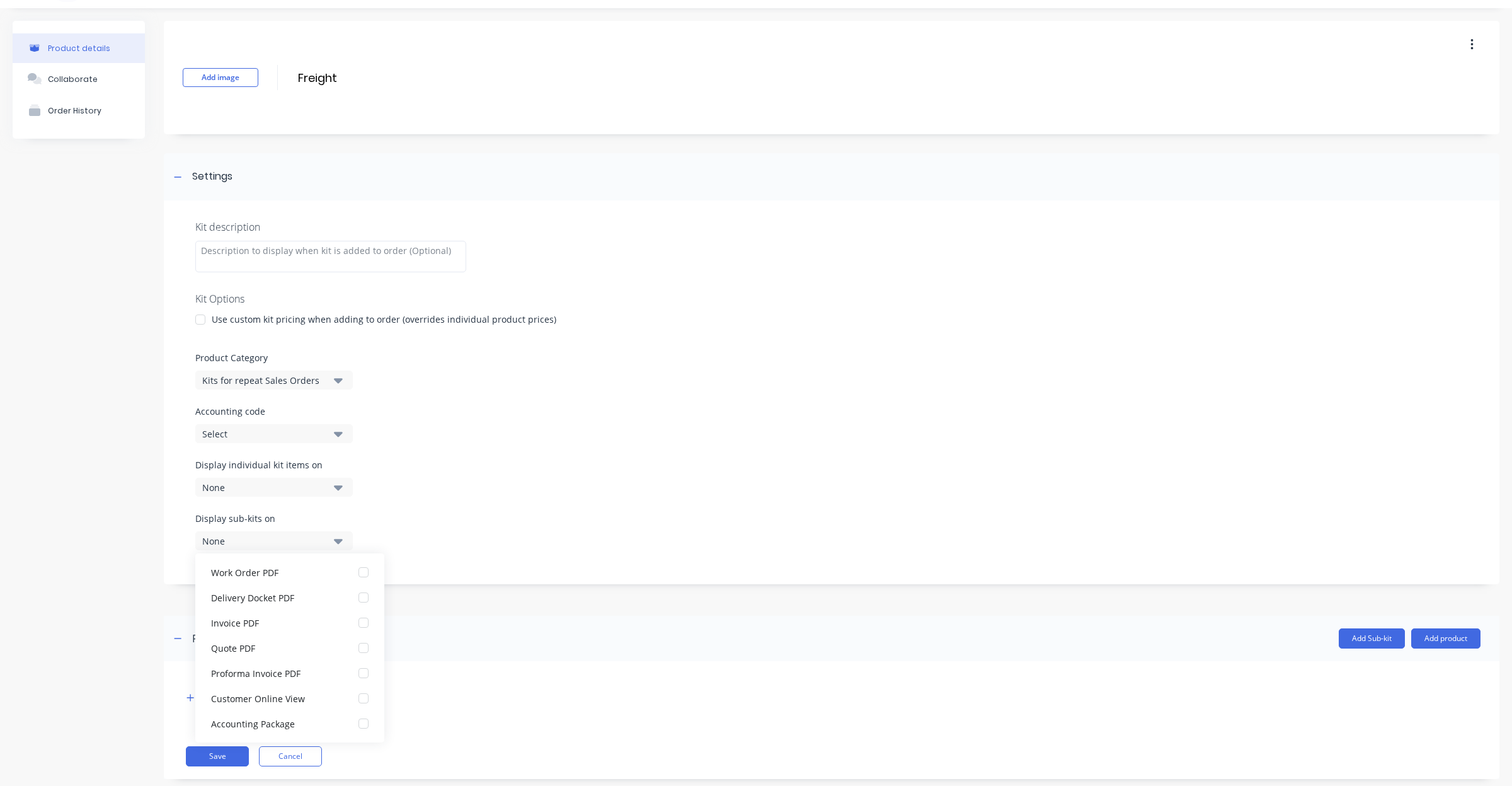
click at [123, 713] on div "Product details Collaborate Order History" at bounding box center [78, 409] width 132 height 777
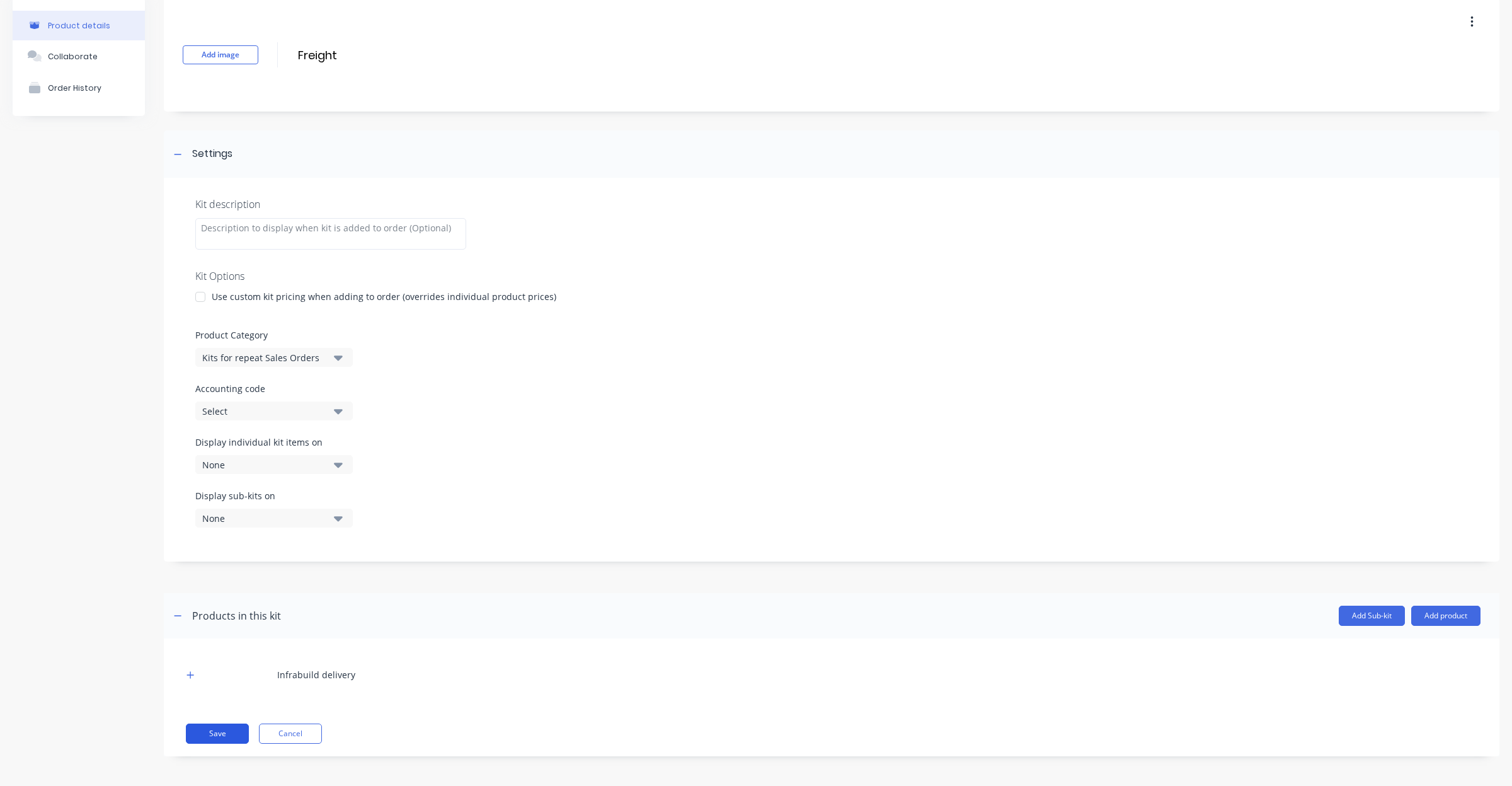
scroll to position [54, 0]
click at [212, 729] on button "Save" at bounding box center [217, 732] width 63 height 20
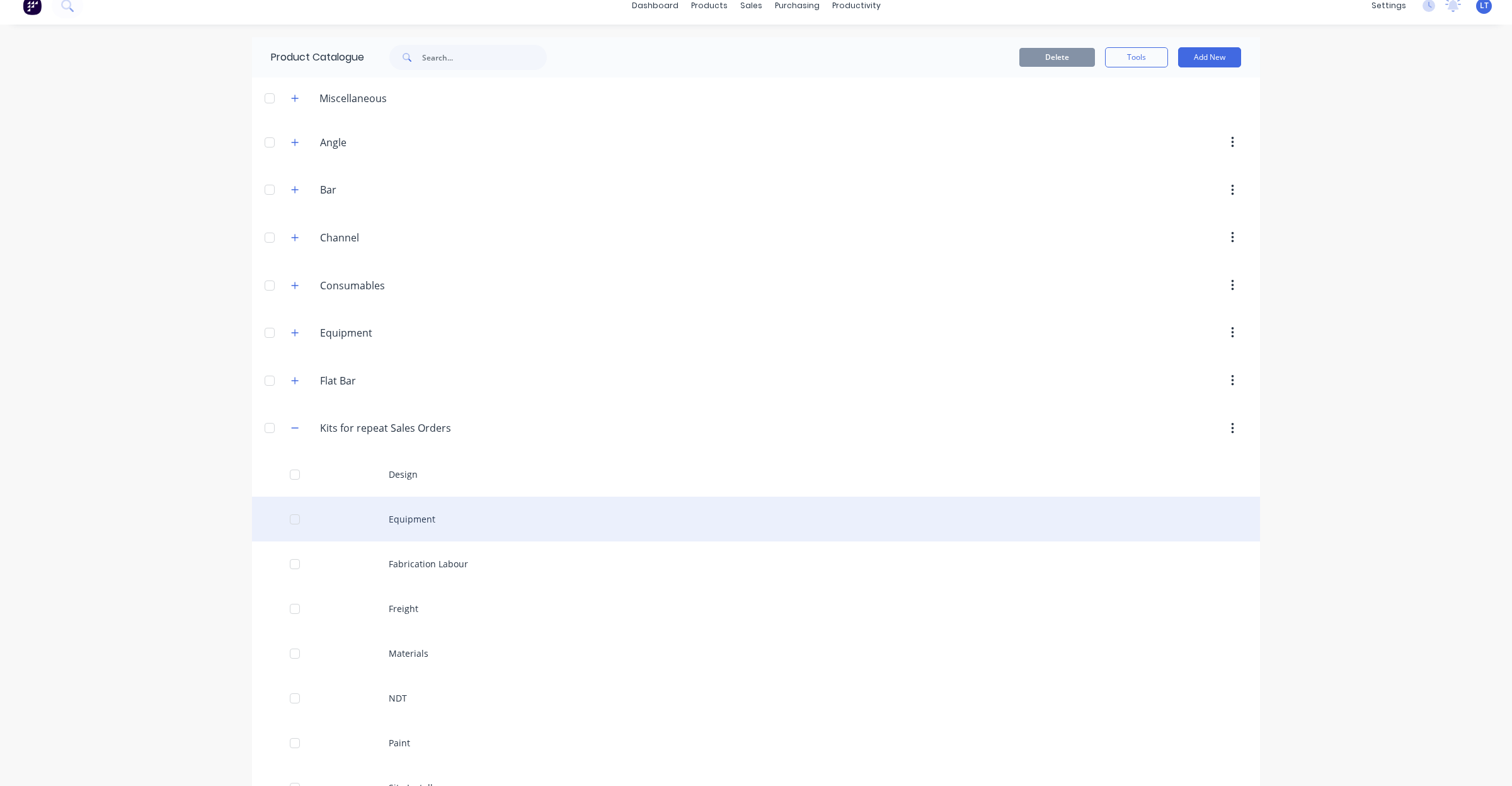
scroll to position [26, 0]
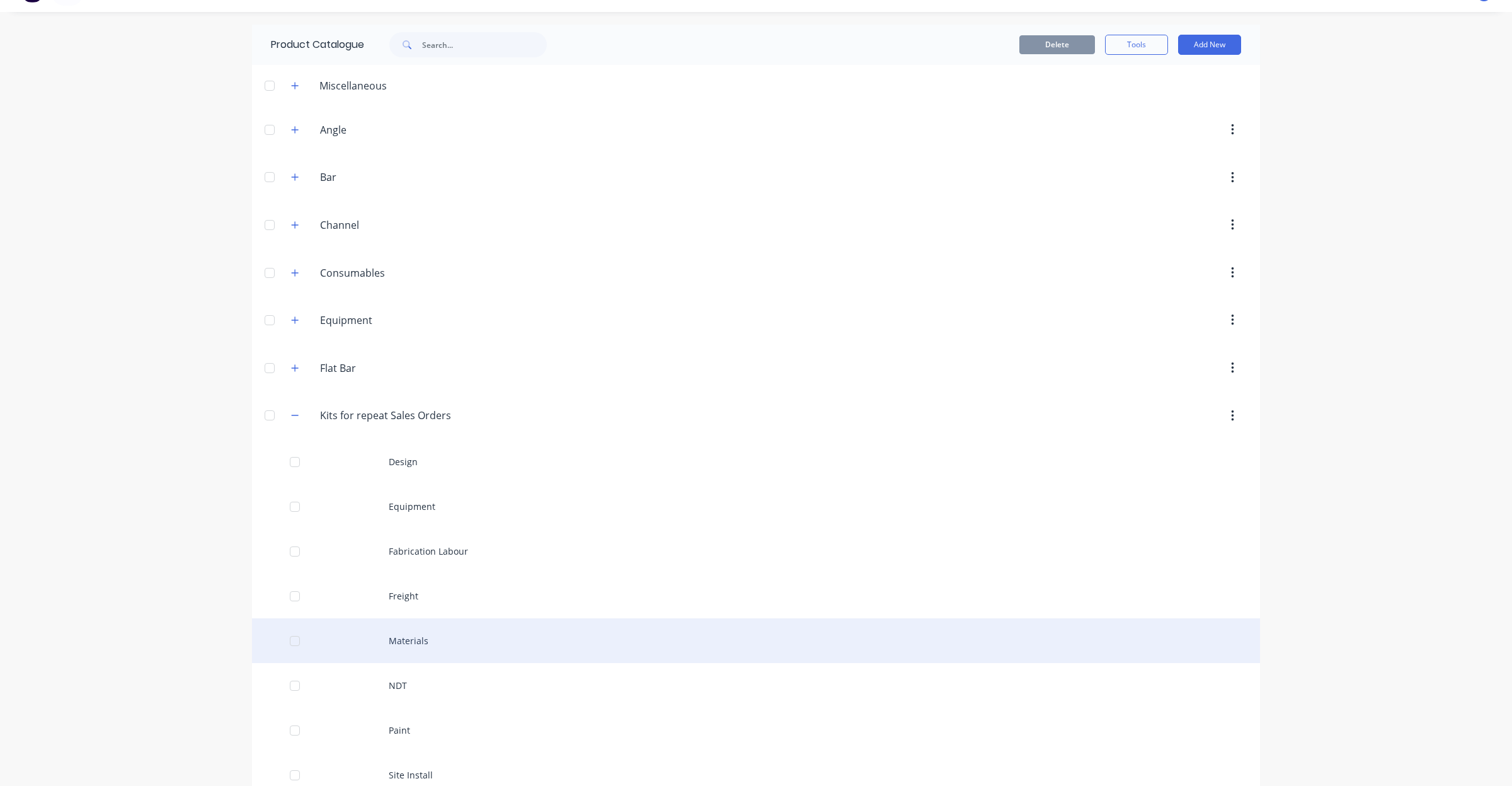
click at [407, 634] on div "Materials" at bounding box center [755, 641] width 1008 height 45
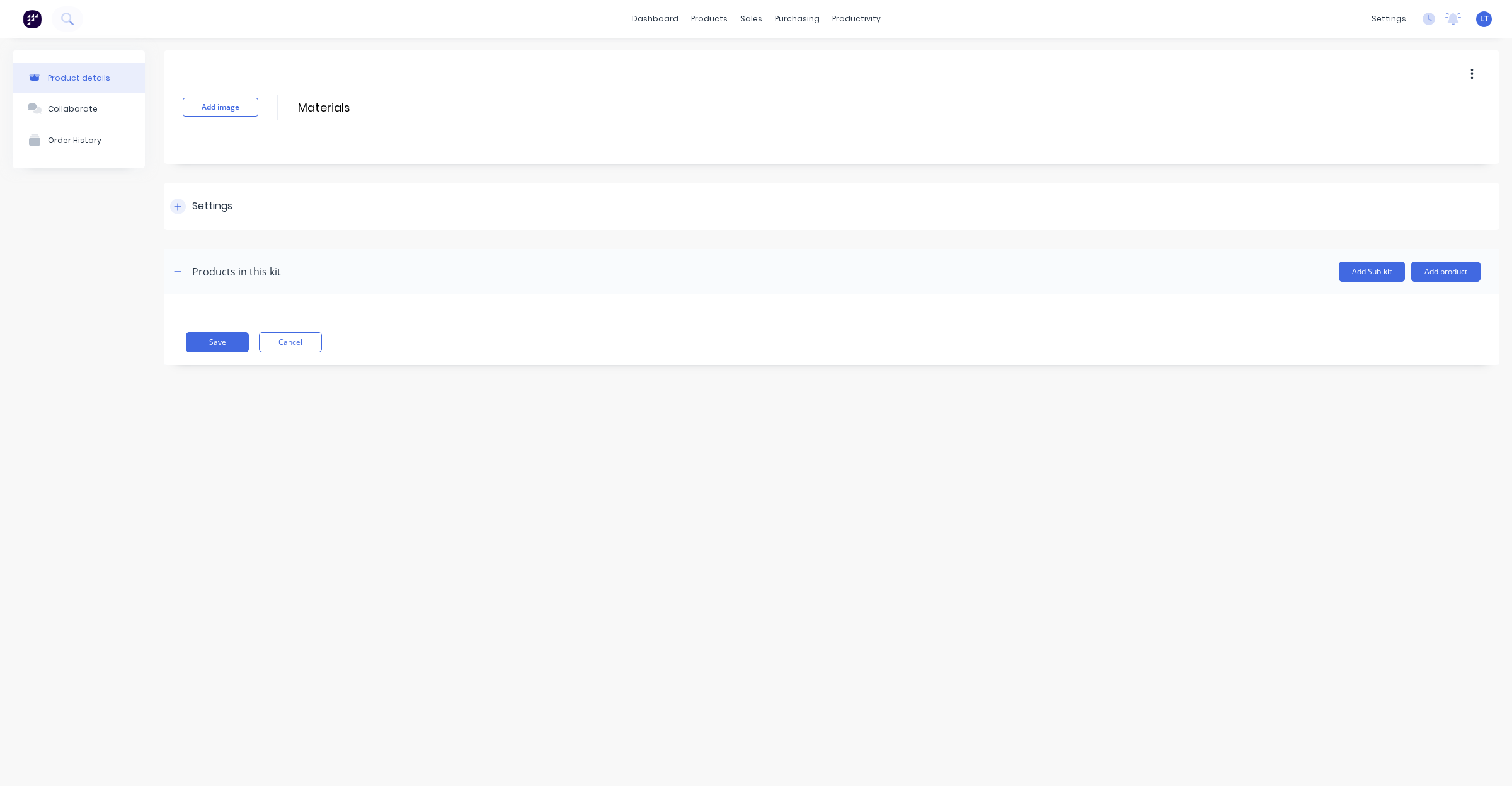
click at [249, 221] on div "Settings" at bounding box center [831, 206] width 1336 height 47
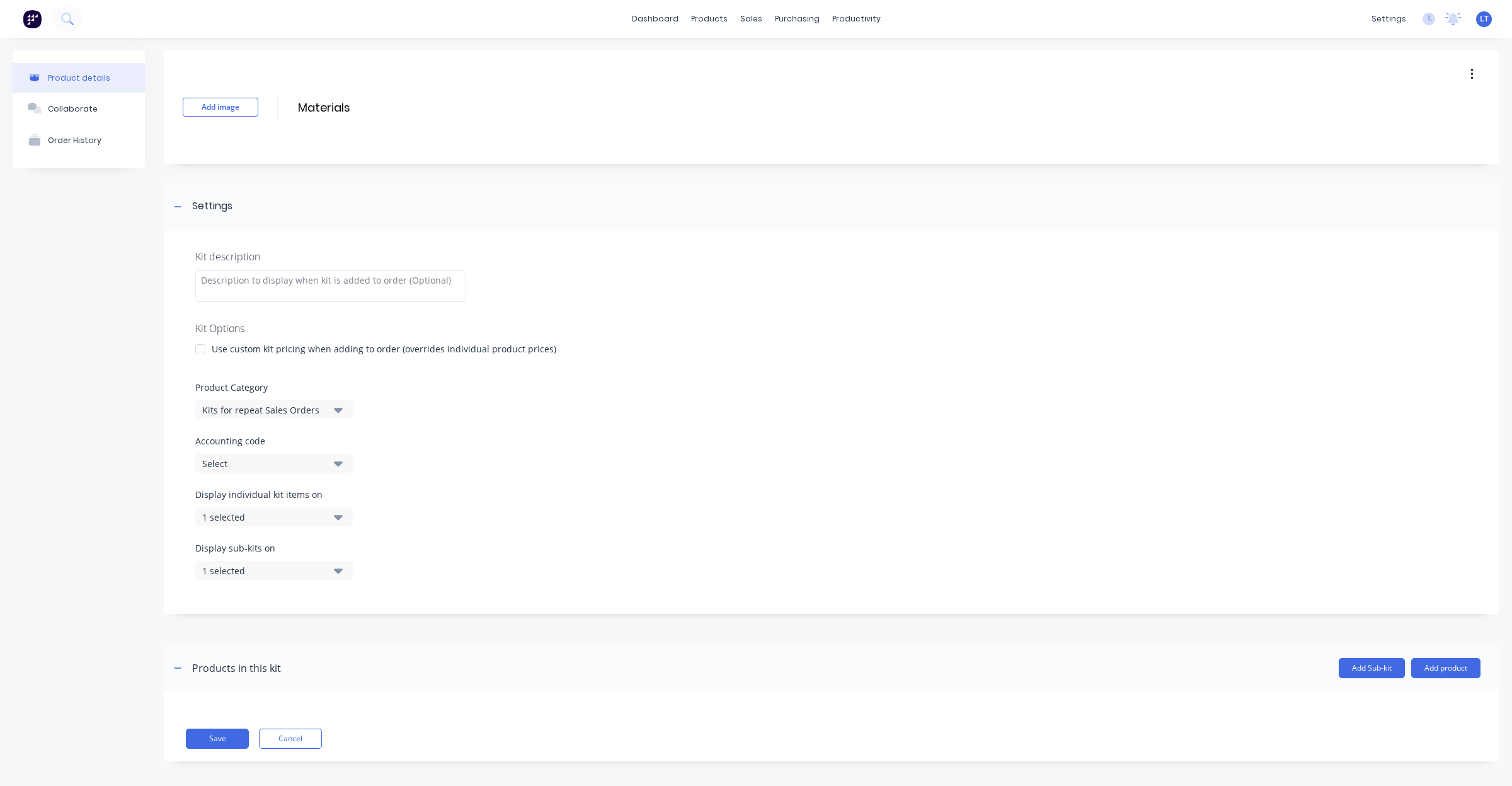
click at [329, 515] on button "1 selected" at bounding box center [274, 517] width 157 height 19
click at [332, 515] on button "1 selected" at bounding box center [274, 517] width 157 height 19
click at [441, 507] on div "Display individual kit items on 1 selected" at bounding box center [831, 515] width 1273 height 54
click at [213, 738] on button "Save" at bounding box center [217, 739] width 63 height 20
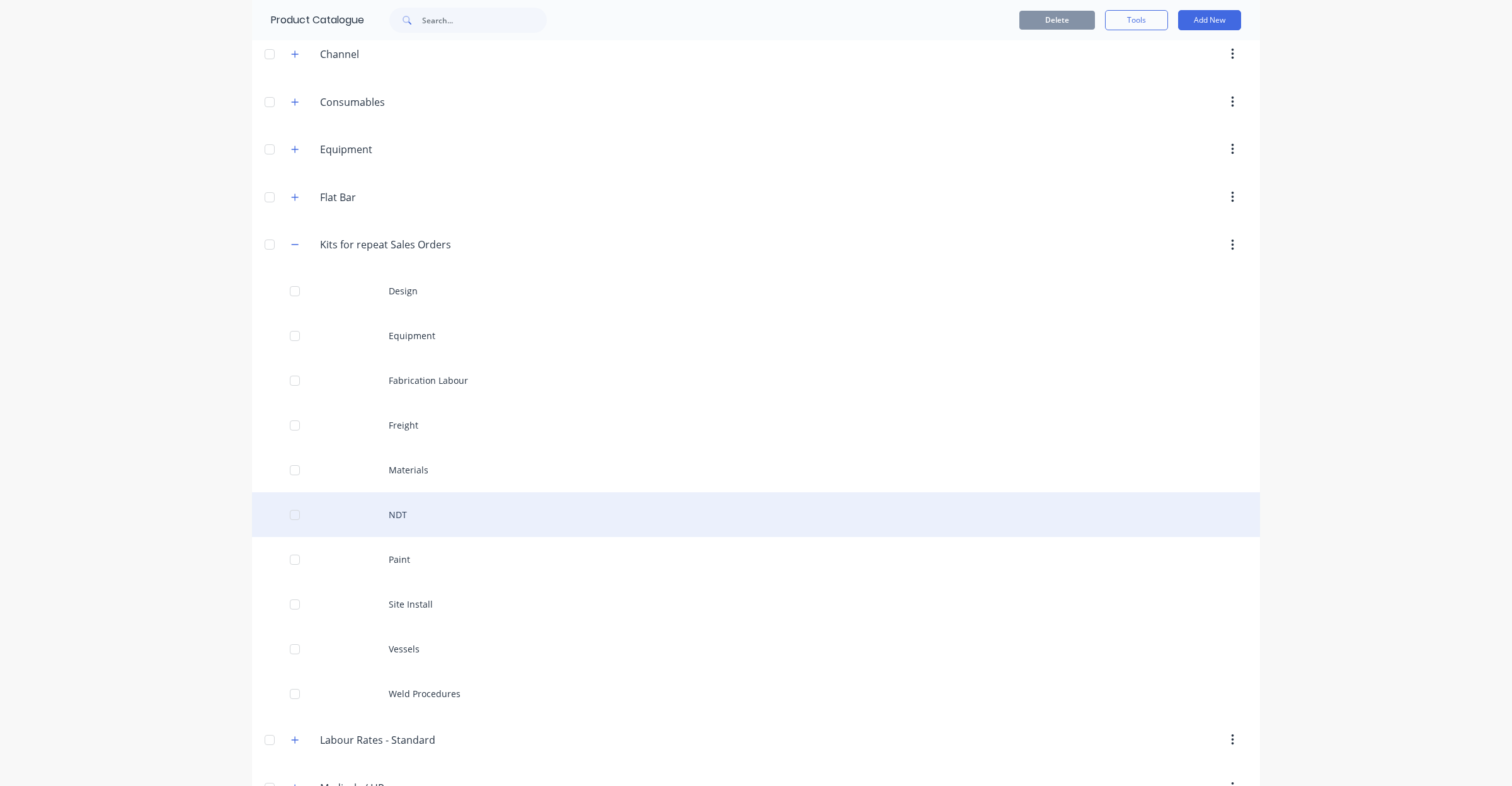
scroll to position [184, 0]
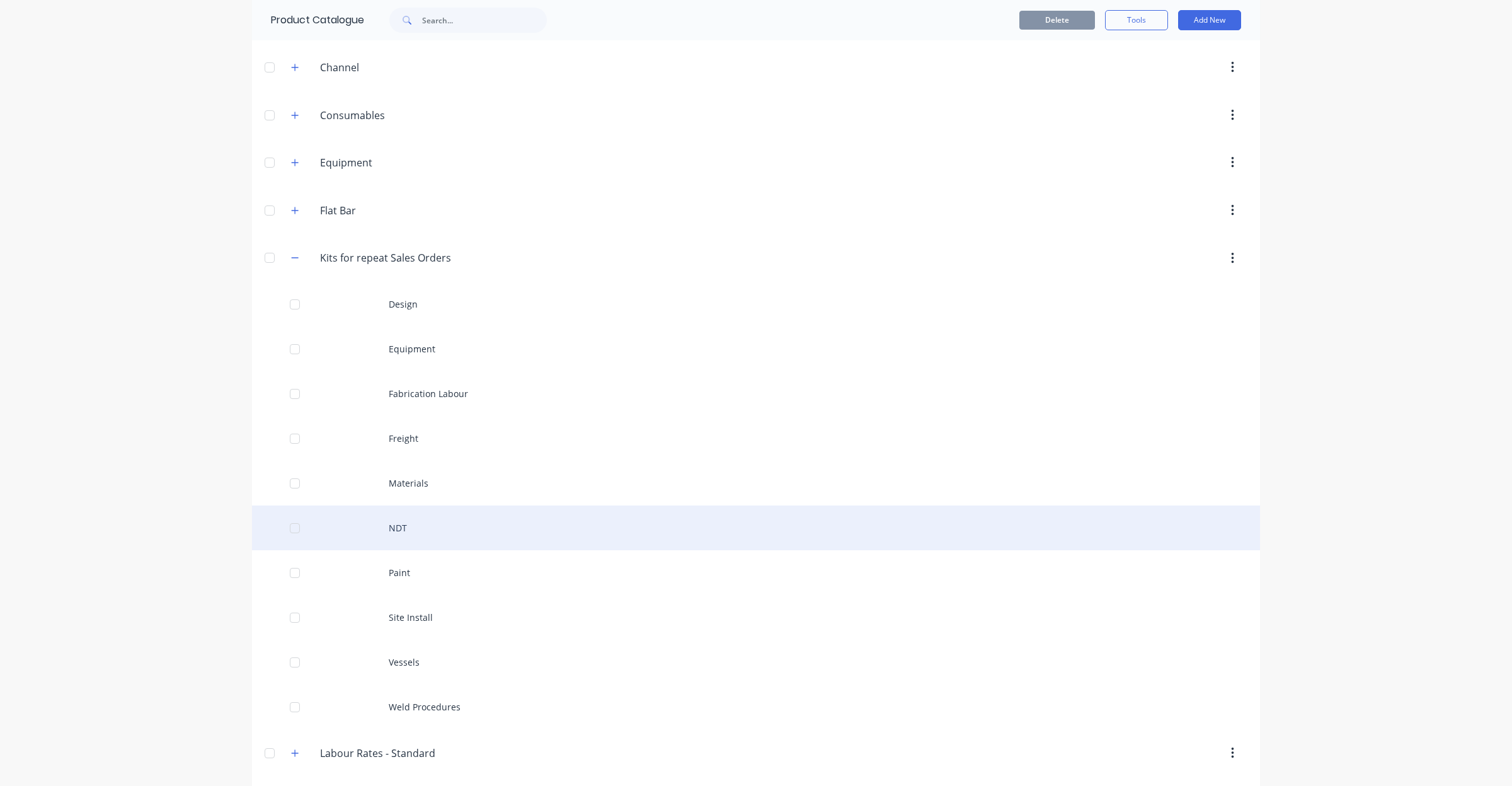
click at [477, 533] on div "NDT" at bounding box center [755, 528] width 1008 height 45
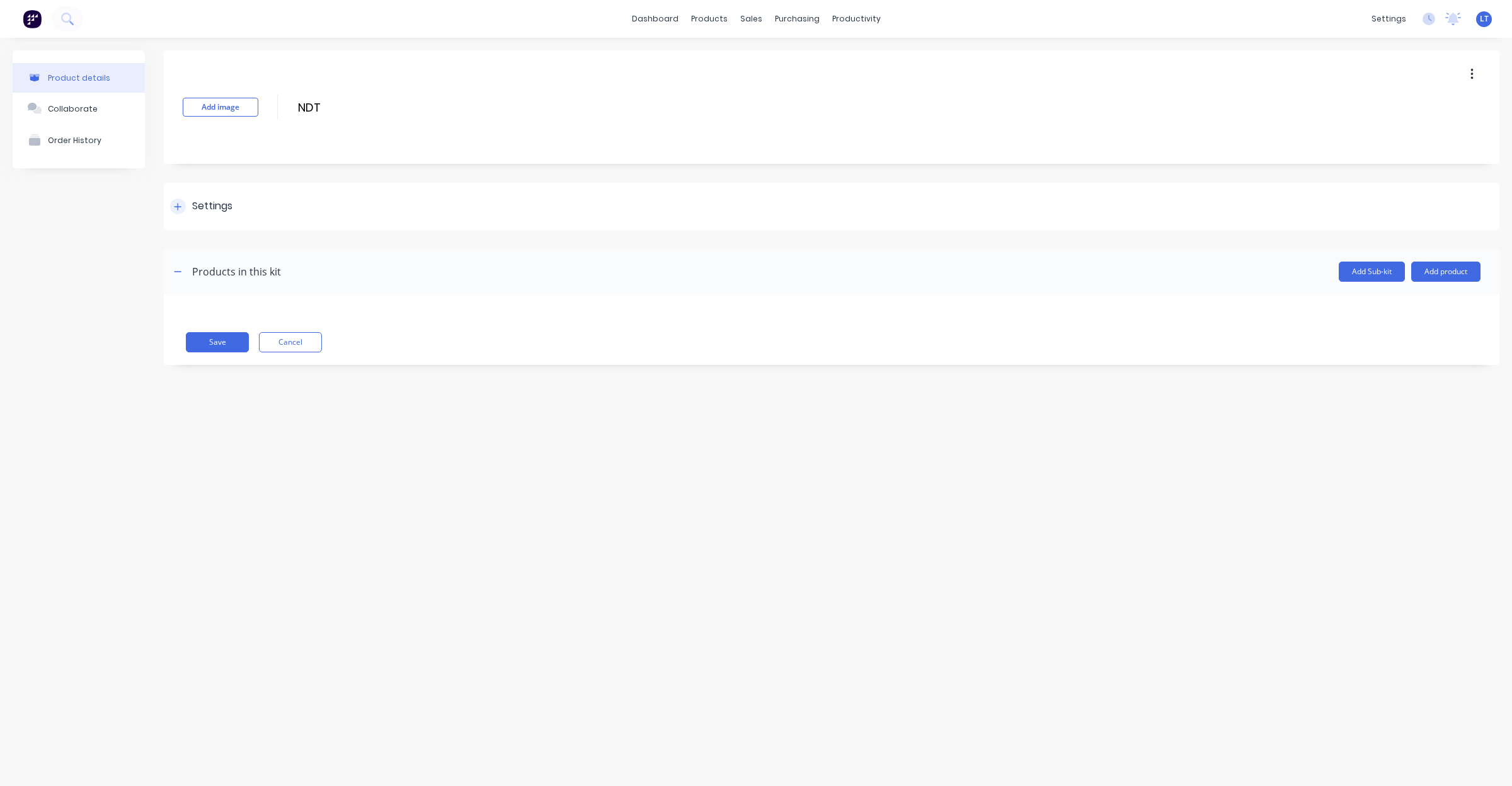
click at [235, 213] on div "Settings" at bounding box center [831, 206] width 1336 height 47
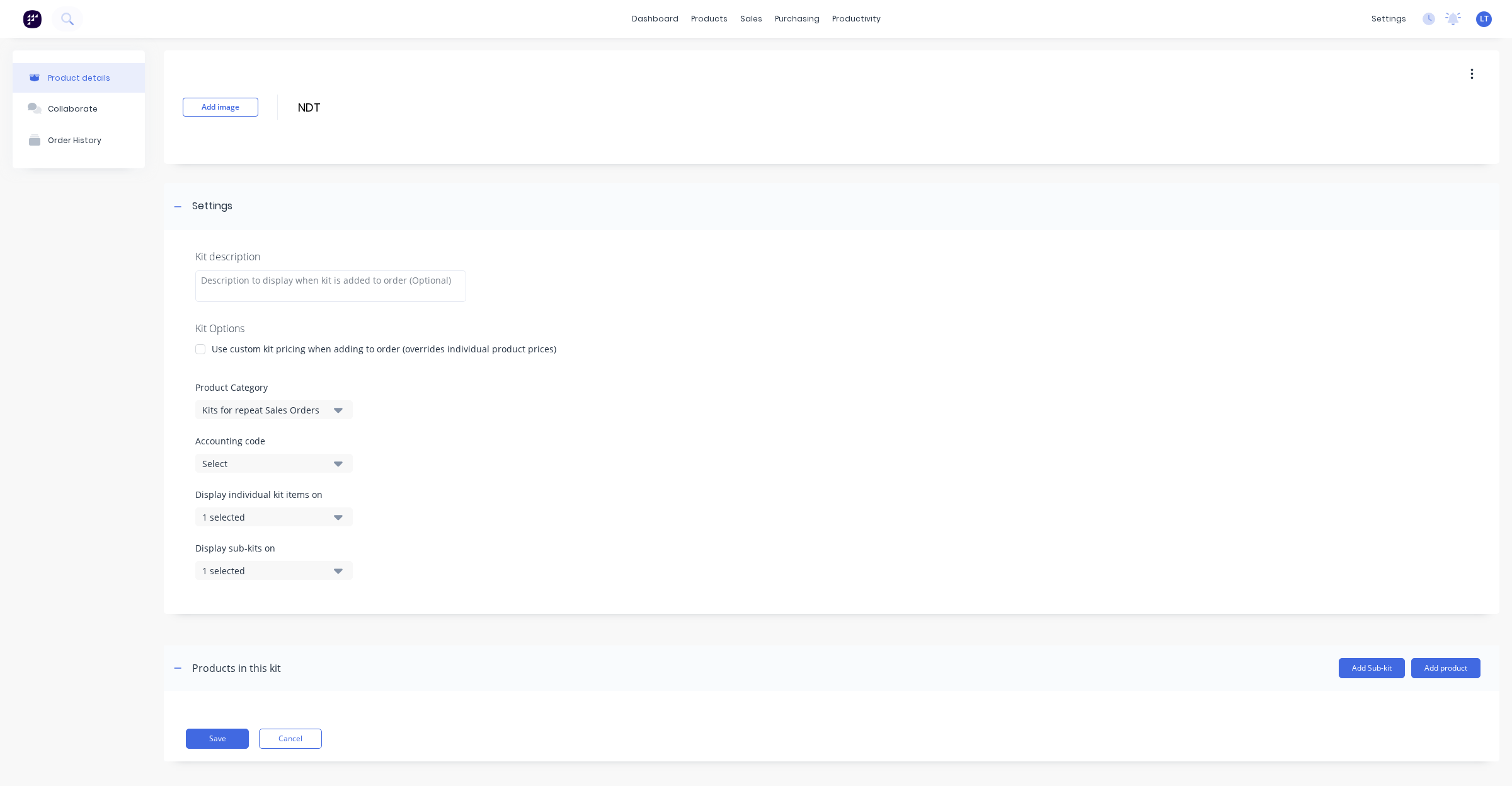
click at [577, 449] on div "Accounting code Select" at bounding box center [831, 453] width 1273 height 38
click at [482, 364] on div at bounding box center [831, 371] width 1273 height 19
drag, startPoint x: 482, startPoint y: 364, endPoint x: 443, endPoint y: 362, distance: 39.1
drag, startPoint x: 443, startPoint y: 362, endPoint x: 413, endPoint y: 366, distance: 30.3
click at [413, 366] on div at bounding box center [831, 371] width 1273 height 19
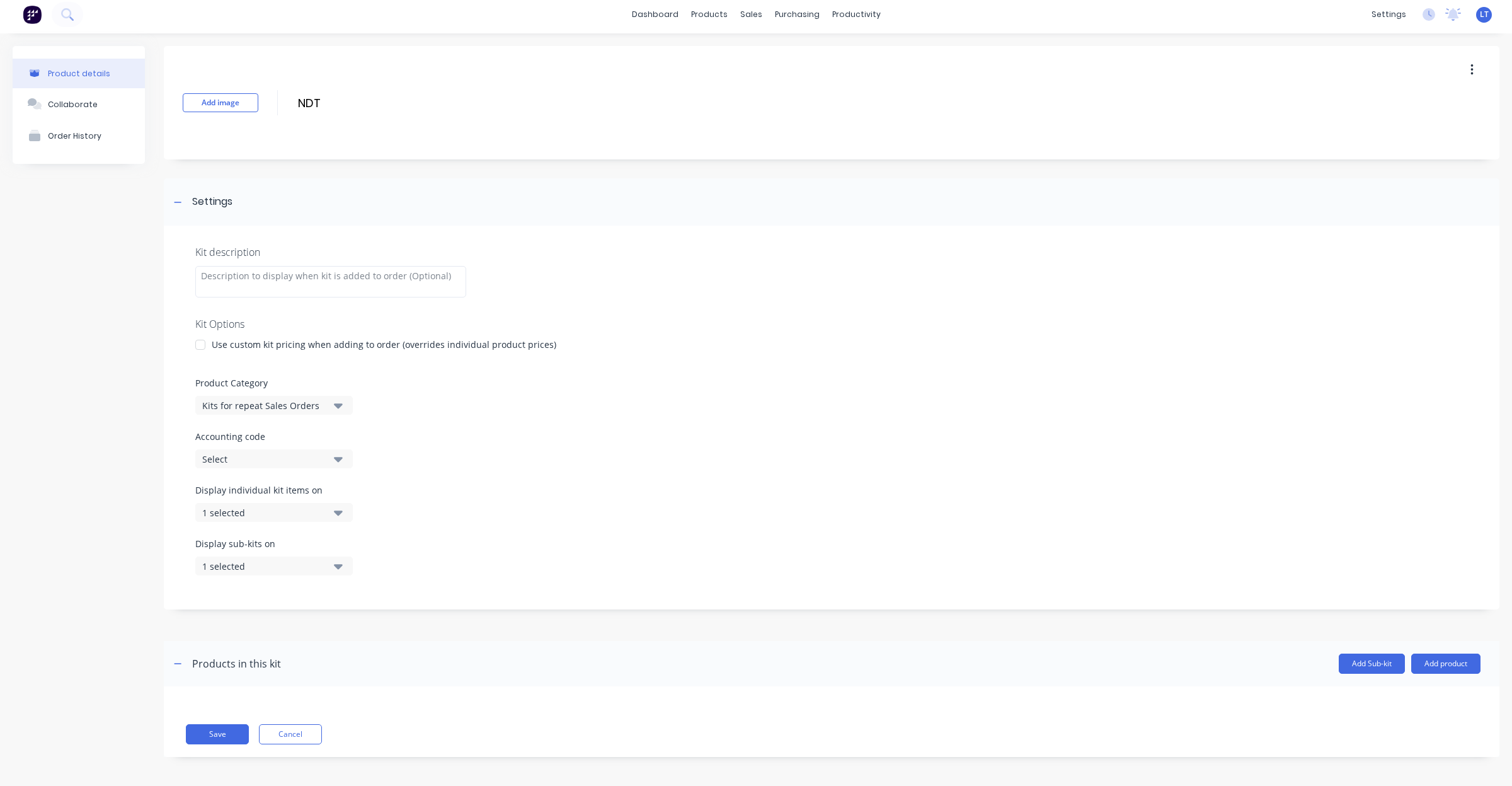
scroll to position [7, 0]
click at [341, 512] on icon "button" at bounding box center [338, 509] width 9 height 14
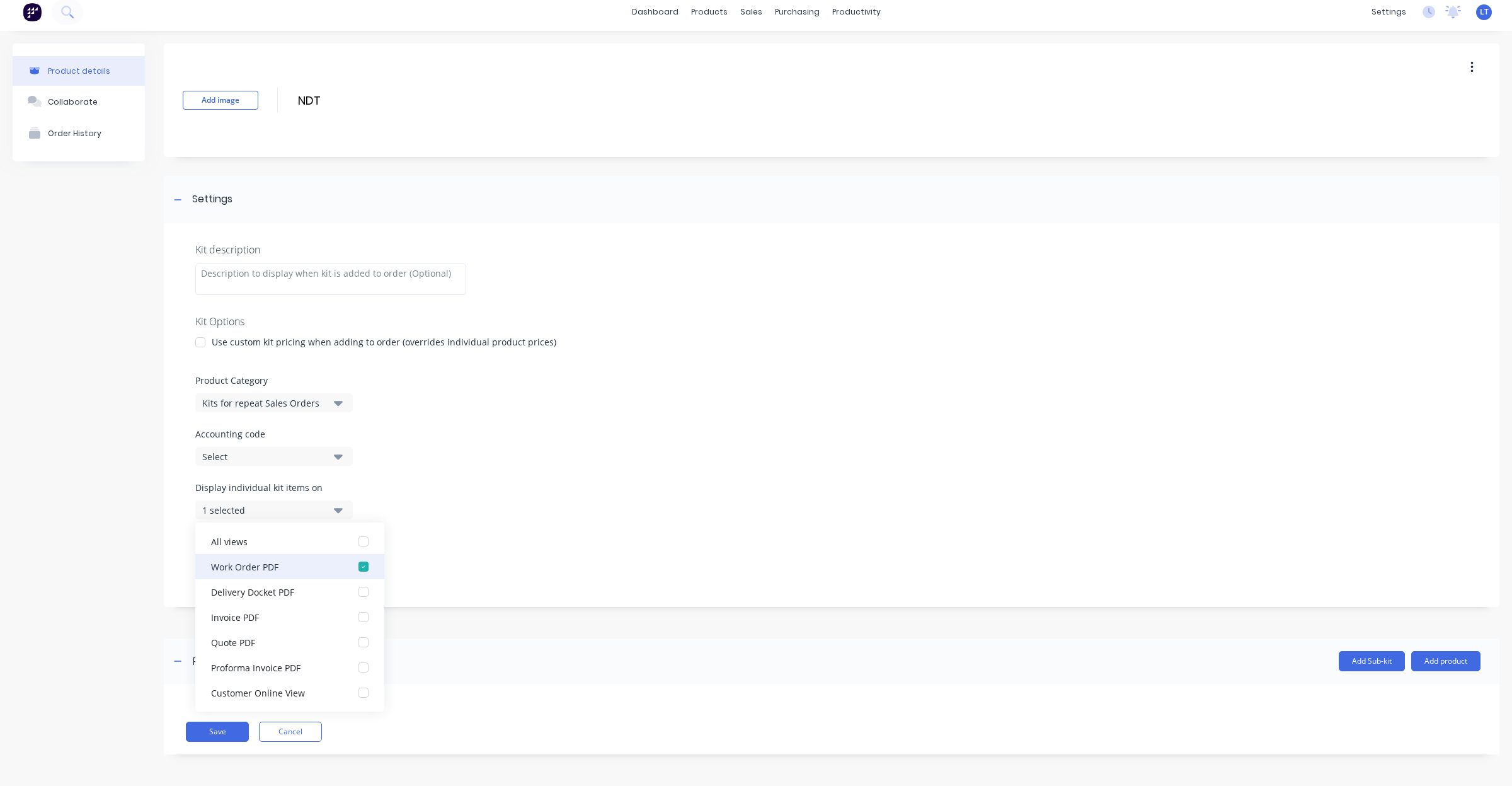
click at [351, 566] on div "button" at bounding box center [363, 566] width 25 height 25
click at [429, 547] on div "Display sub-kits on 1 selected" at bounding box center [831, 561] width 1273 height 54
click at [345, 560] on button "1 selected" at bounding box center [274, 563] width 157 height 19
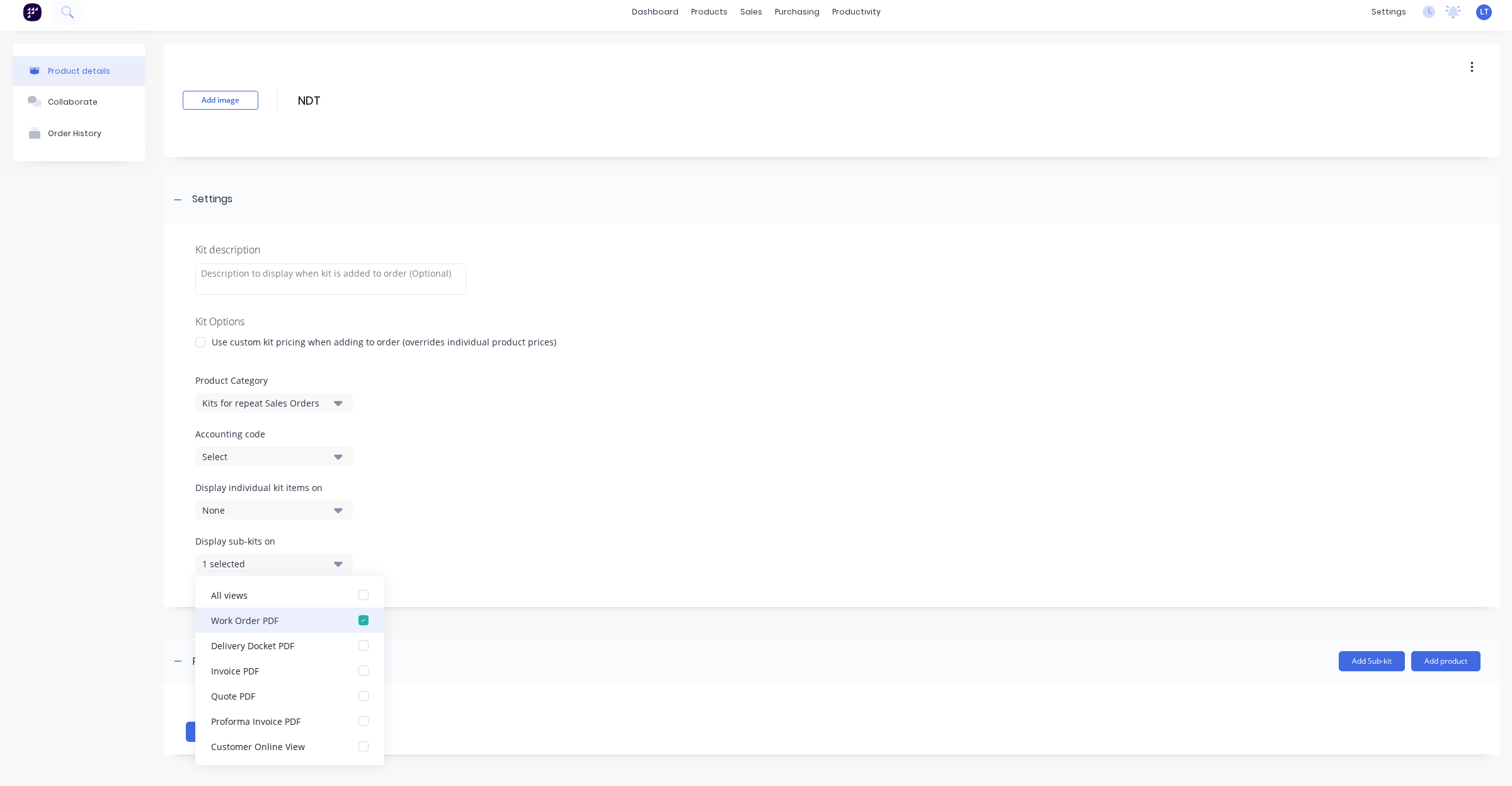
click at [363, 621] on button "Work Order PDF" at bounding box center [289, 620] width 189 height 25
click at [440, 574] on div "Display sub-kits on None" at bounding box center [831, 561] width 1273 height 54
click at [427, 574] on div "Display sub-kits on None" at bounding box center [831, 561] width 1273 height 54
click at [343, 566] on button "None" at bounding box center [274, 563] width 157 height 19
click at [373, 562] on div "Display sub-kits on None" at bounding box center [831, 561] width 1273 height 54
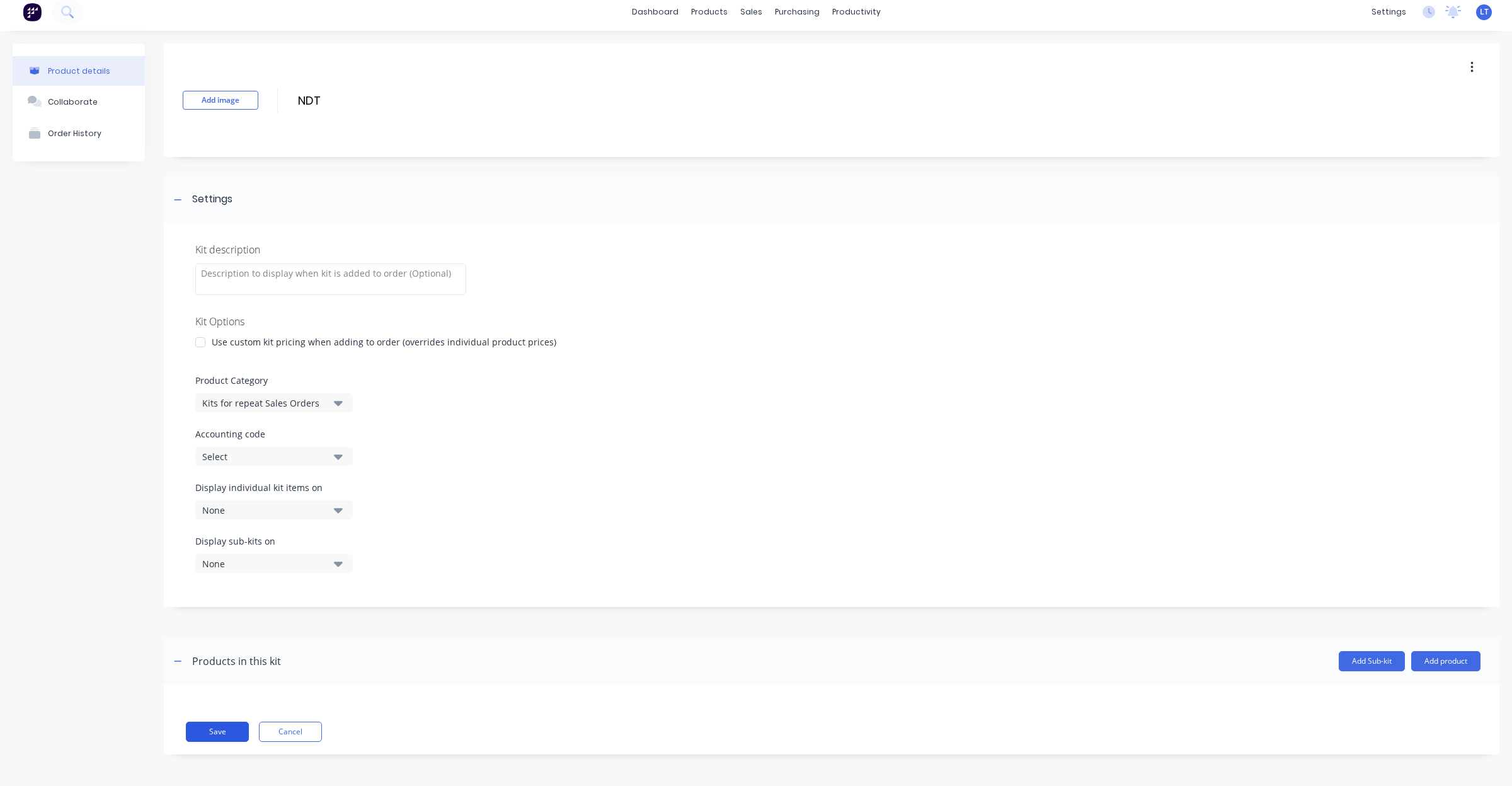
click at [218, 733] on button "Save" at bounding box center [217, 732] width 63 height 20
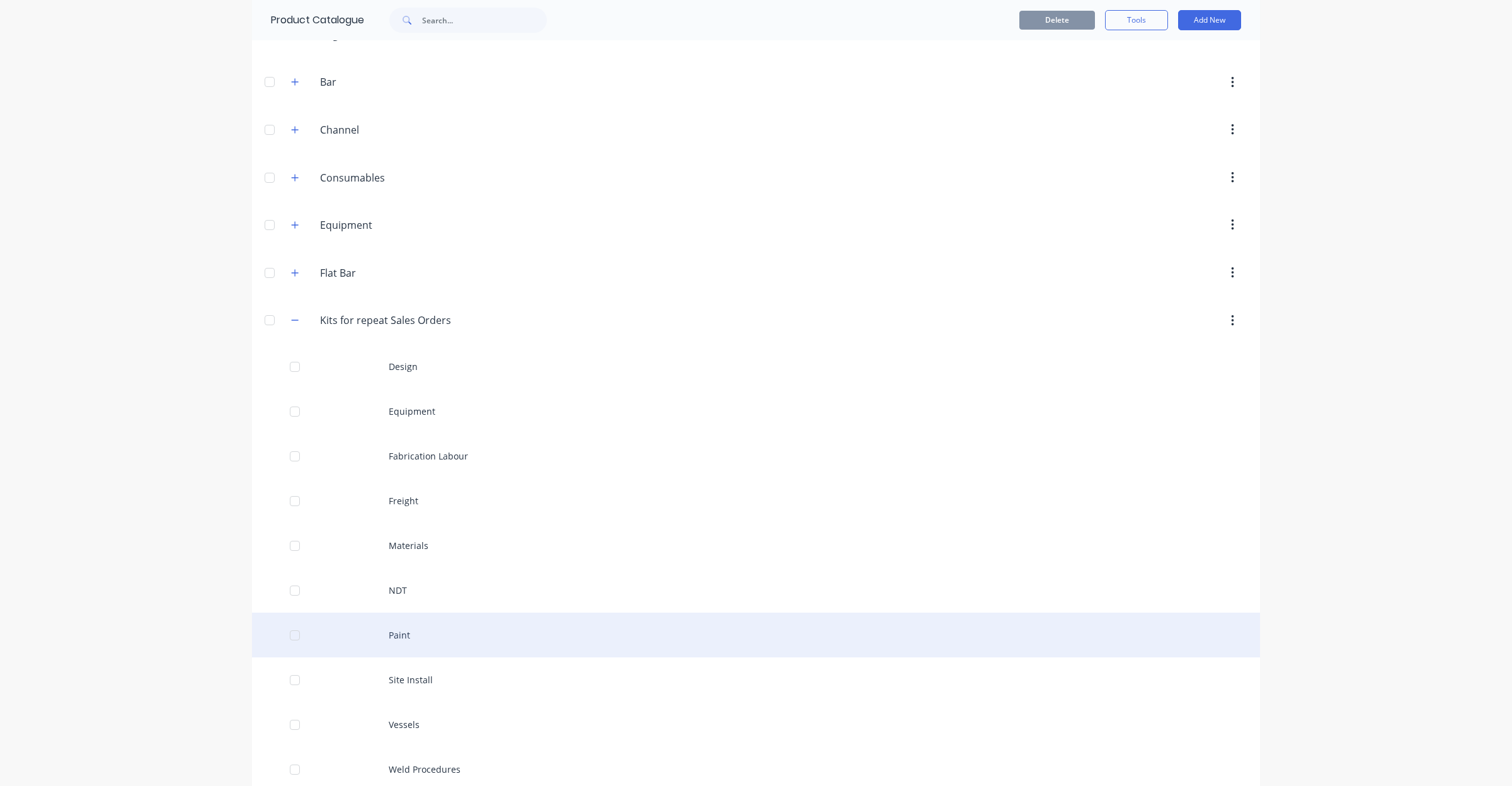
scroll to position [131, 0]
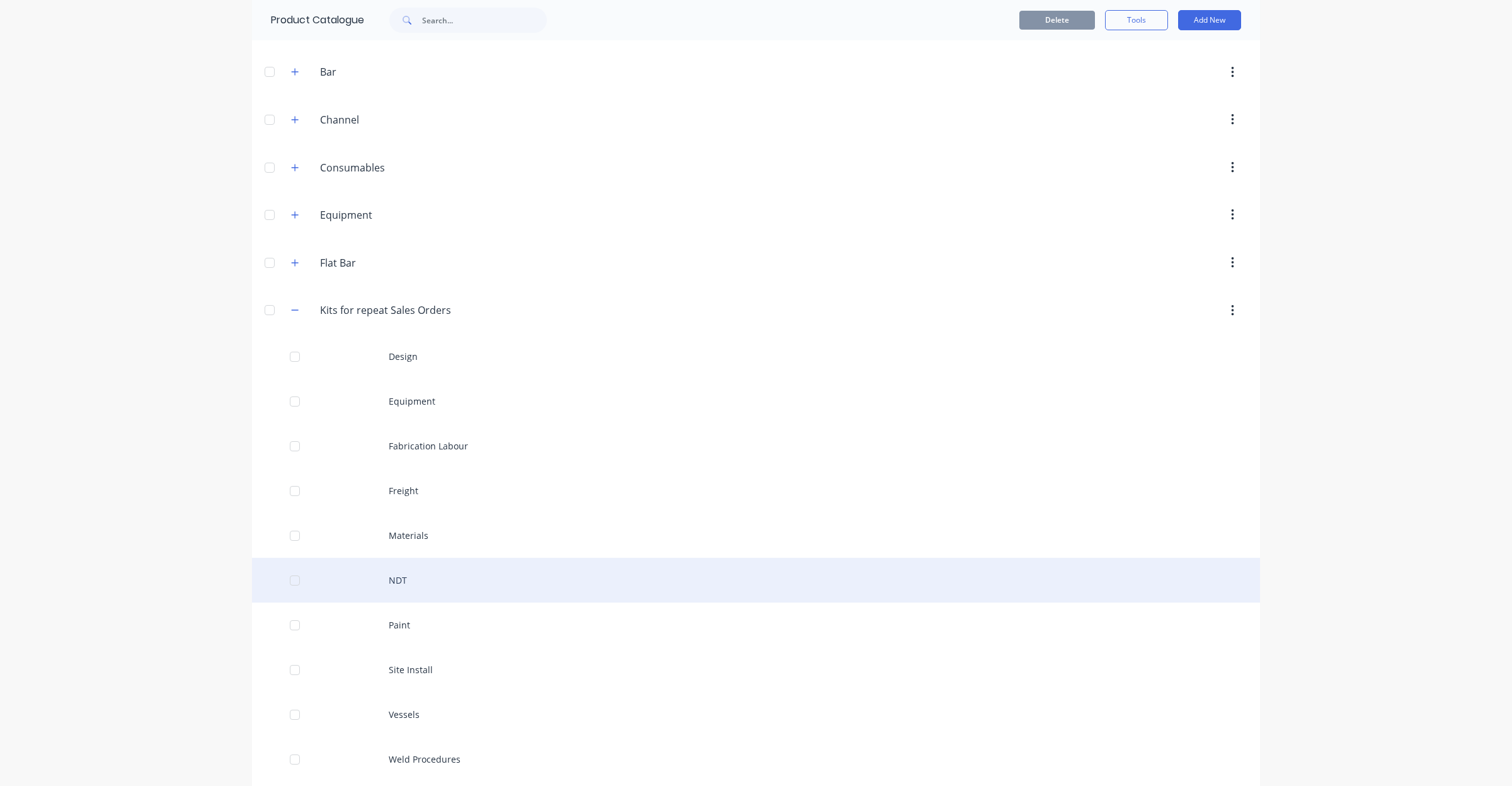
click at [395, 585] on div "NDT" at bounding box center [755, 580] width 1008 height 45
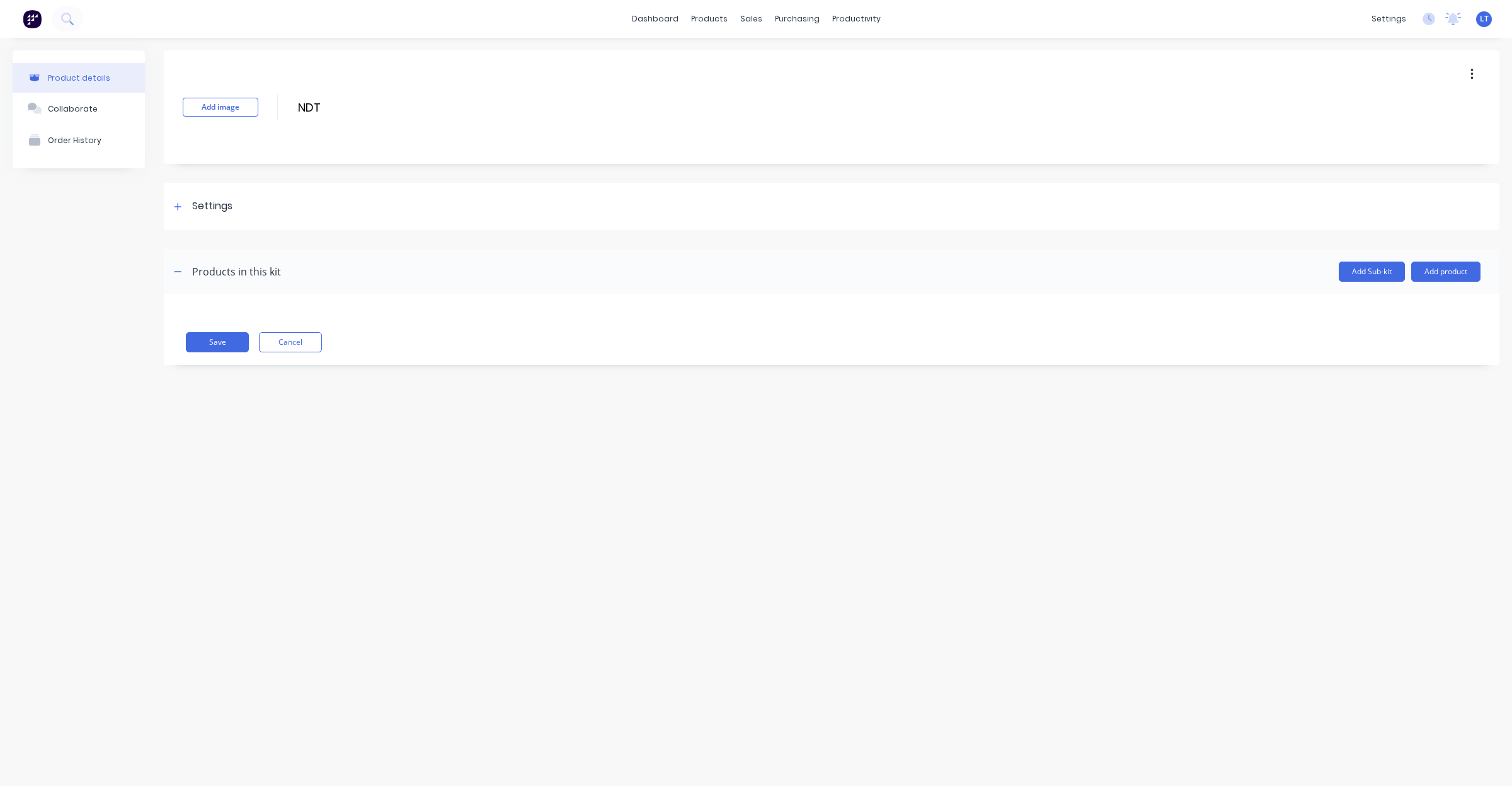
click at [159, 266] on div "Product details Collaborate Order History Add image NDT NDT Enter kit name Sett…" at bounding box center [755, 216] width 1487 height 333
click at [178, 273] on icon "button" at bounding box center [178, 271] width 7 height 9
click at [181, 270] on icon "button" at bounding box center [178, 271] width 7 height 9
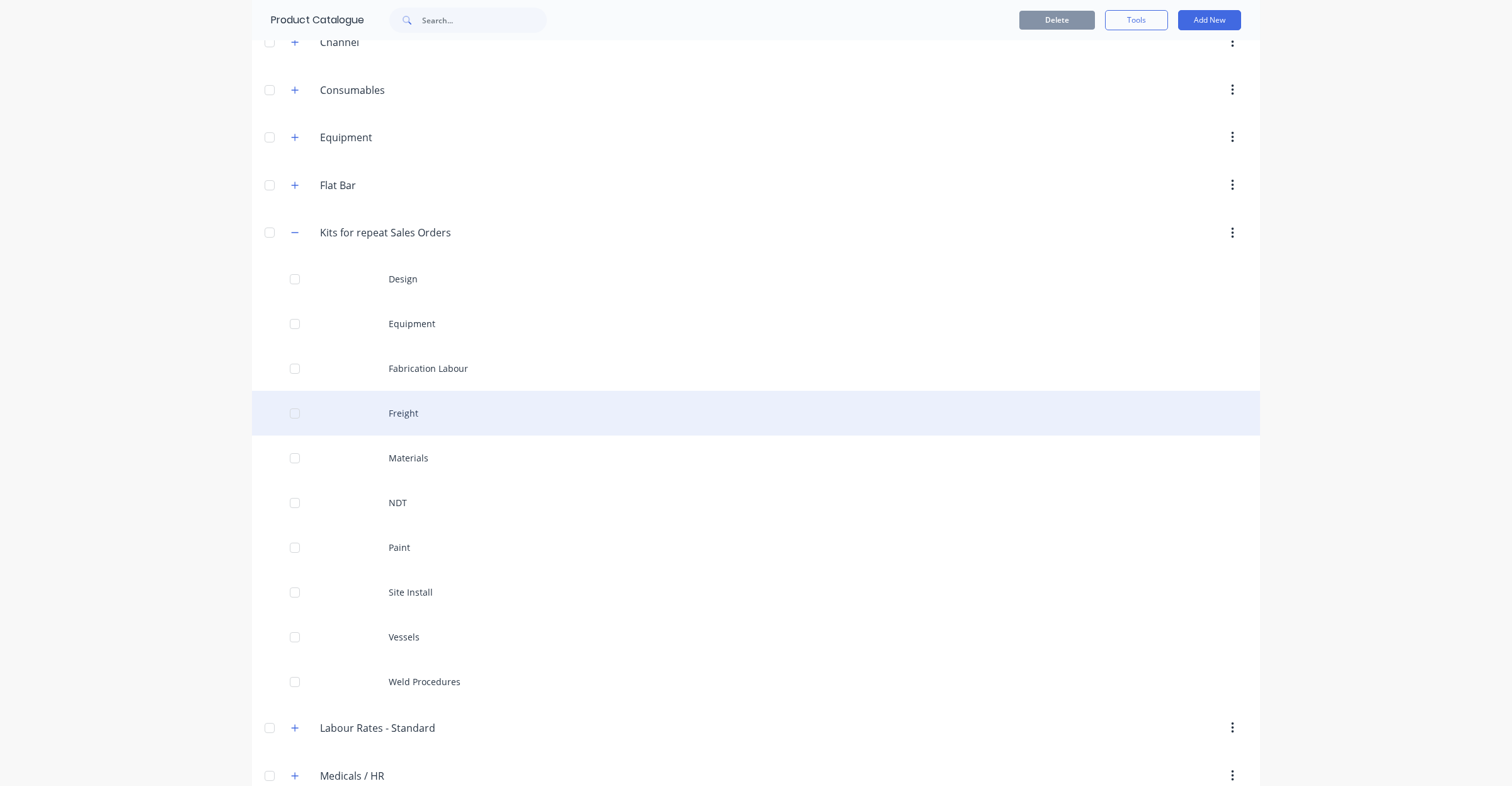
scroll to position [210, 0]
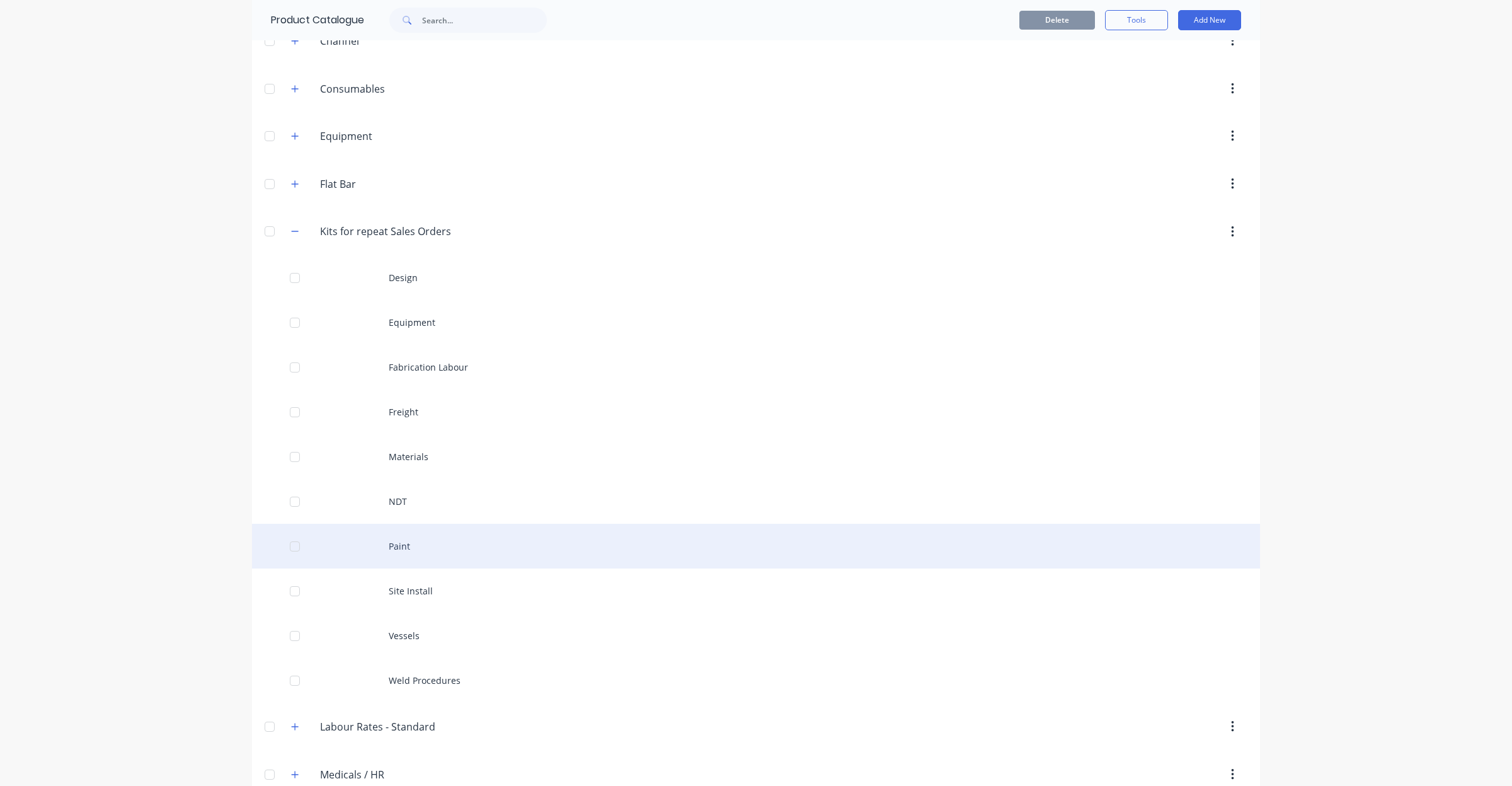
click at [467, 546] on div "Paint" at bounding box center [755, 546] width 1008 height 45
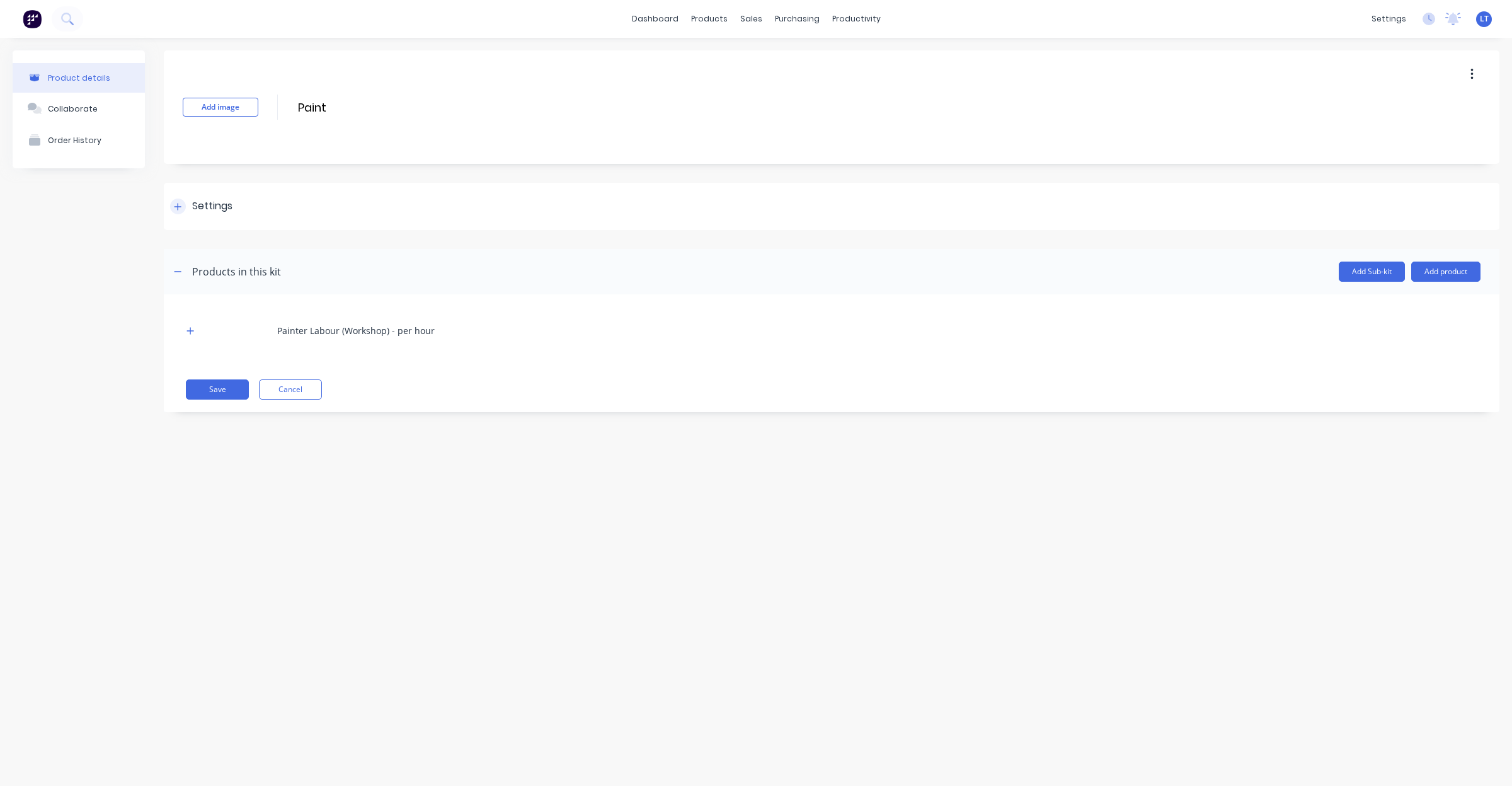
click at [243, 206] on div "Settings" at bounding box center [831, 206] width 1336 height 47
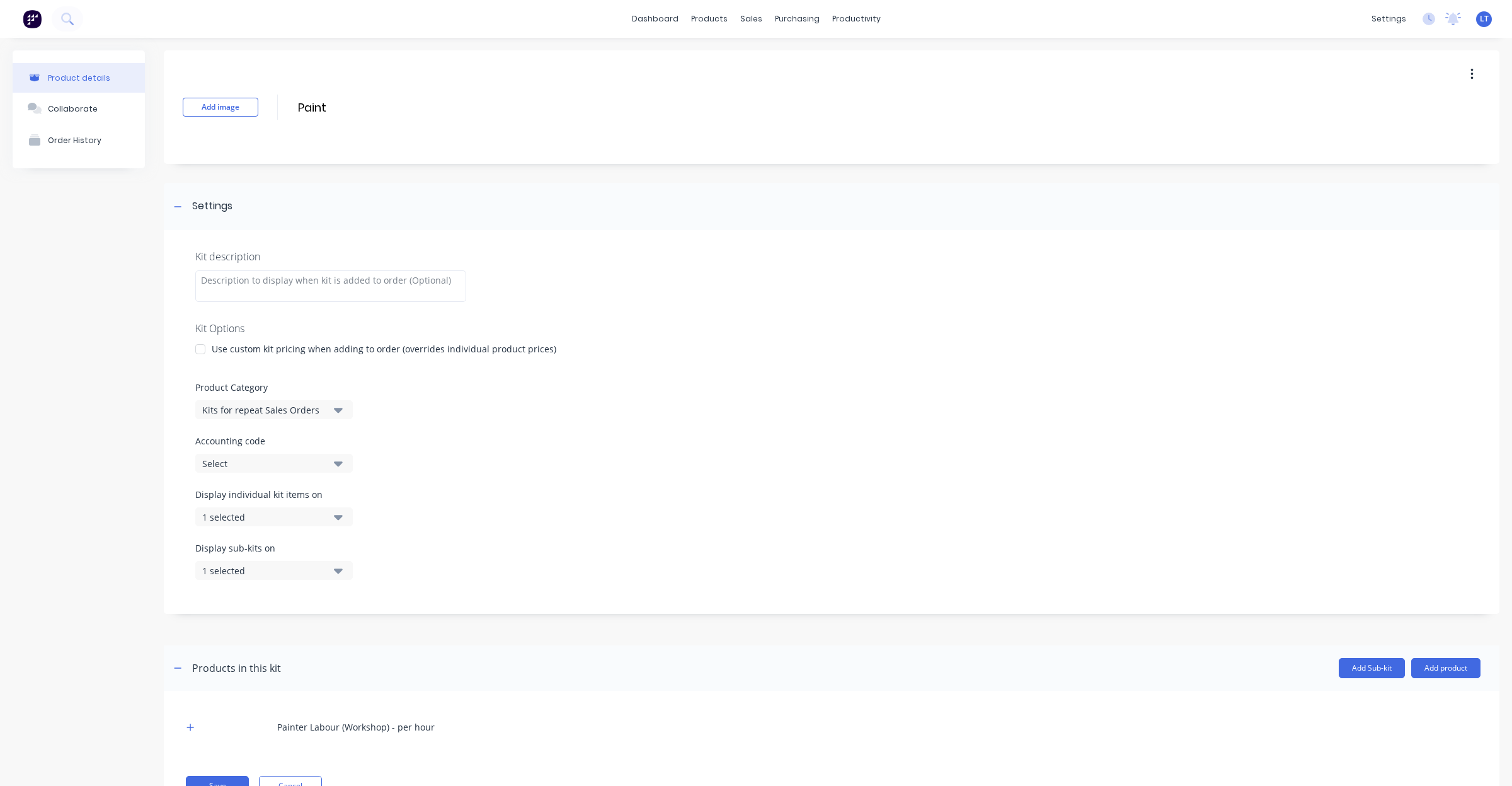
click at [337, 508] on button "1 selected" at bounding box center [274, 517] width 157 height 19
click at [353, 569] on div "button" at bounding box center [363, 573] width 25 height 25
click at [423, 568] on div "Display sub-kits on 1 selected" at bounding box center [831, 568] width 1273 height 54
click at [342, 566] on button "1 selected" at bounding box center [274, 570] width 157 height 19
click at [351, 624] on div "button" at bounding box center [363, 627] width 25 height 25
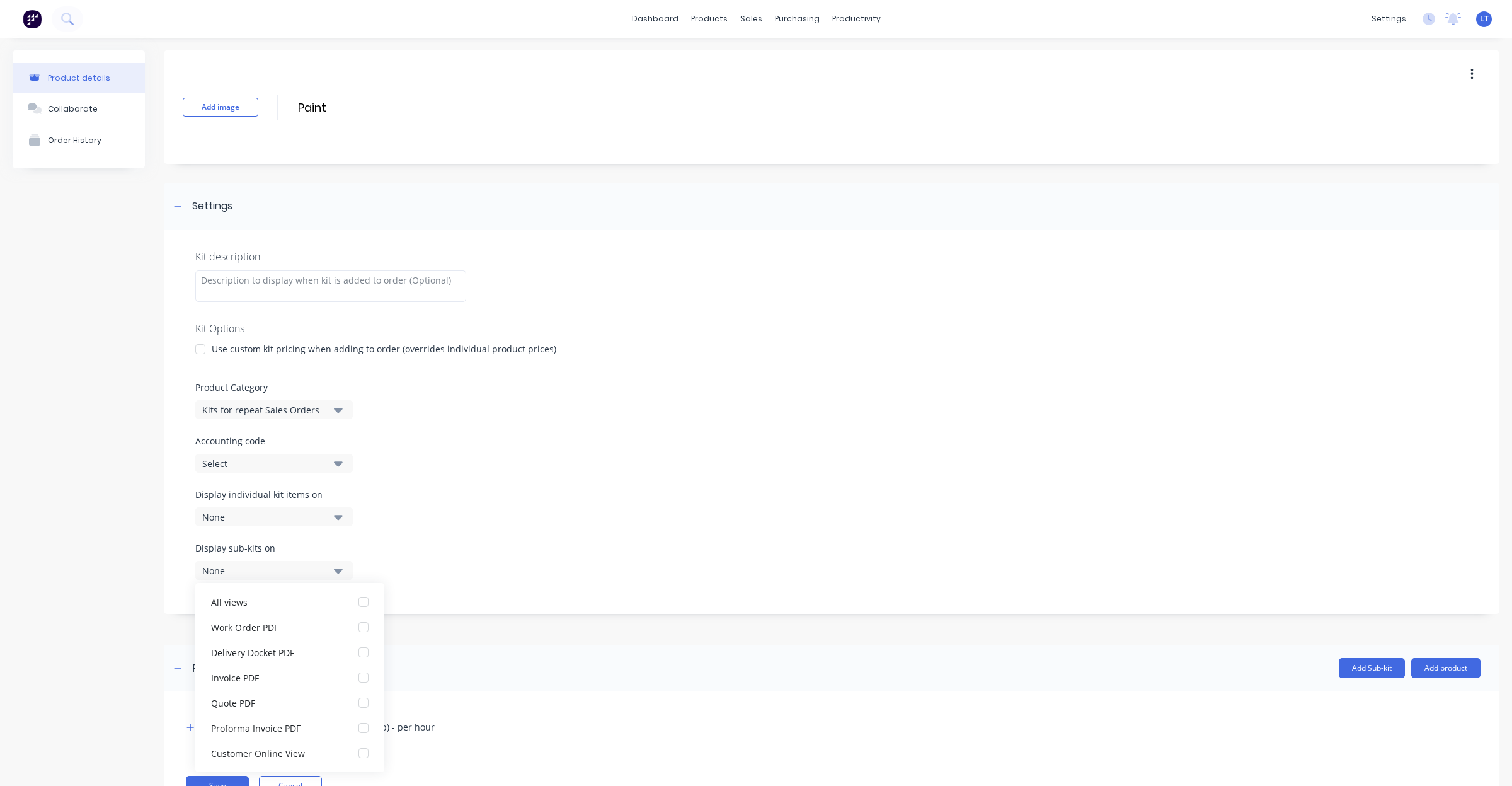
click at [489, 572] on div "Display sub-kits on None" at bounding box center [831, 568] width 1273 height 54
click at [234, 779] on button "Save" at bounding box center [217, 786] width 63 height 20
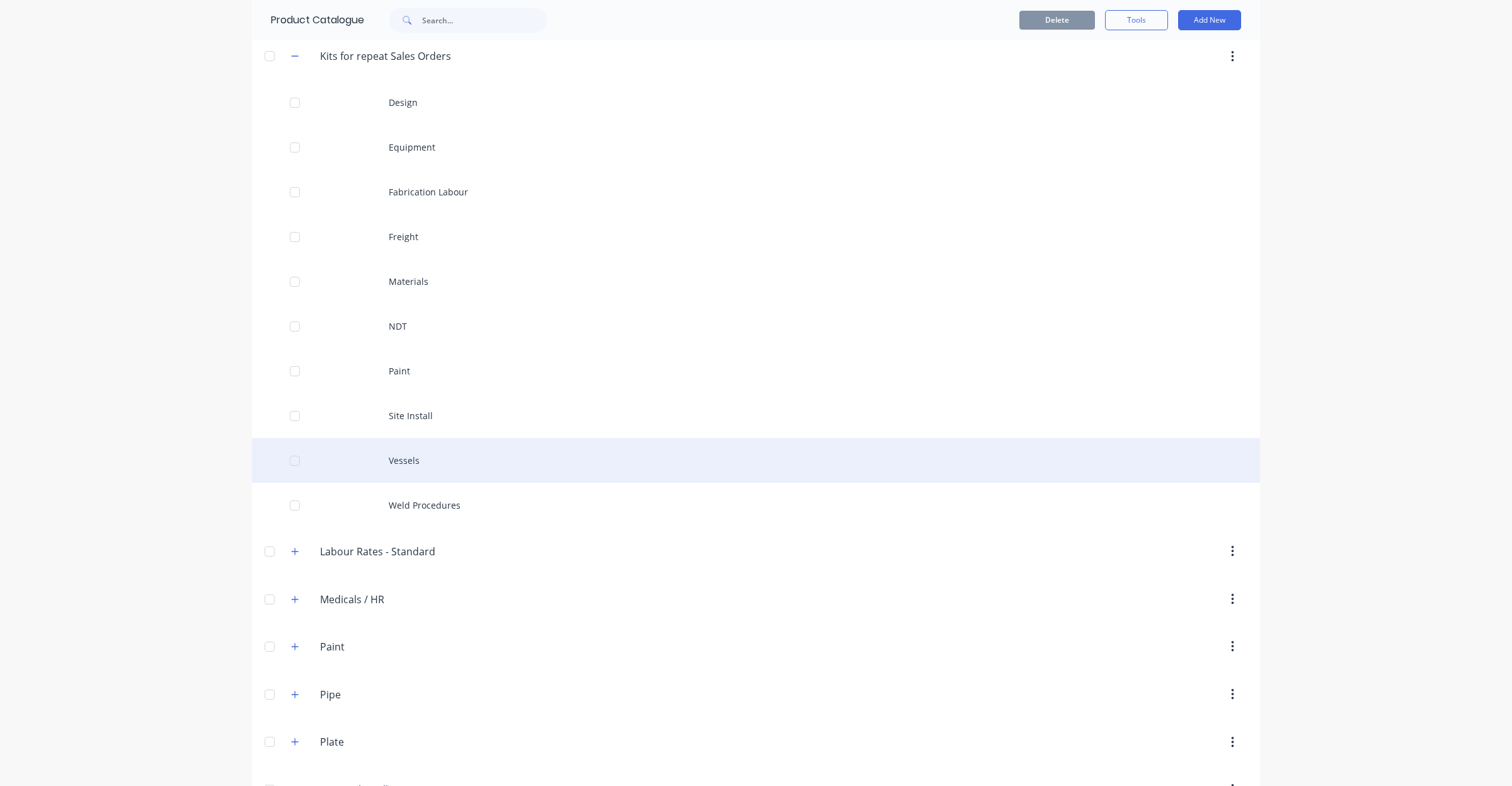
scroll to position [394, 0]
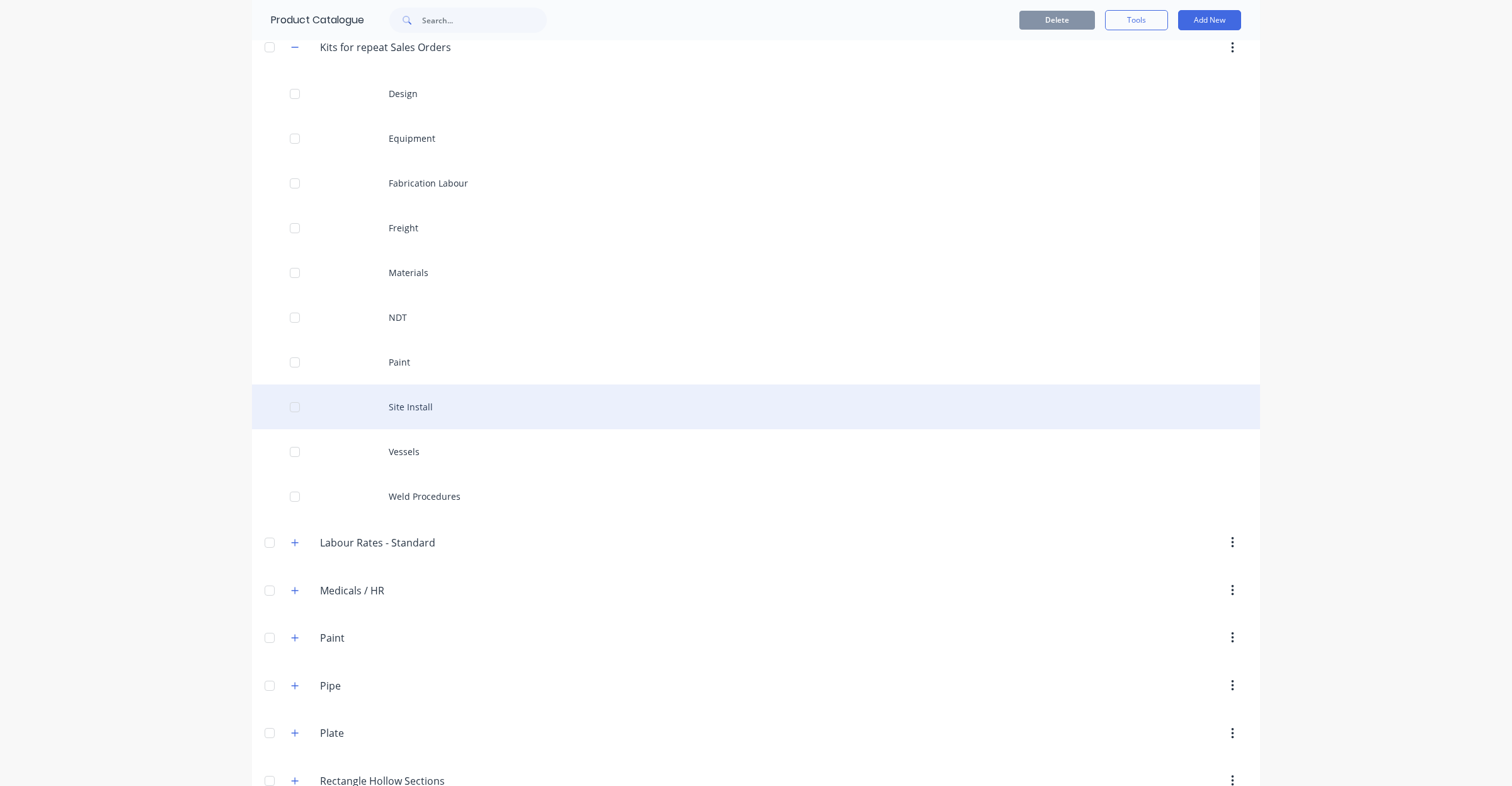
click at [420, 420] on div "Site Install" at bounding box center [755, 407] width 1008 height 45
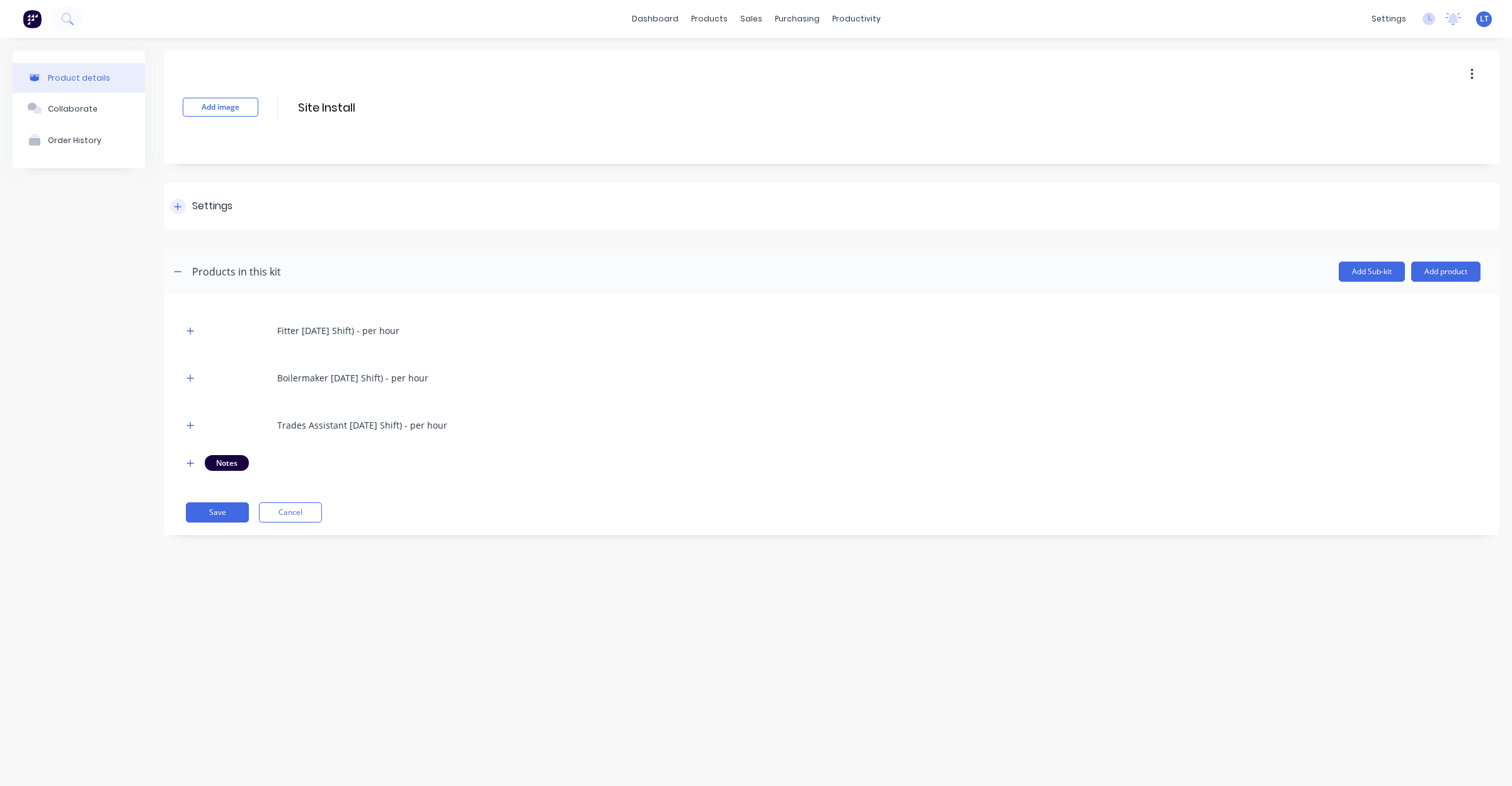
click at [200, 206] on div "Settings" at bounding box center [213, 207] width 41 height 16
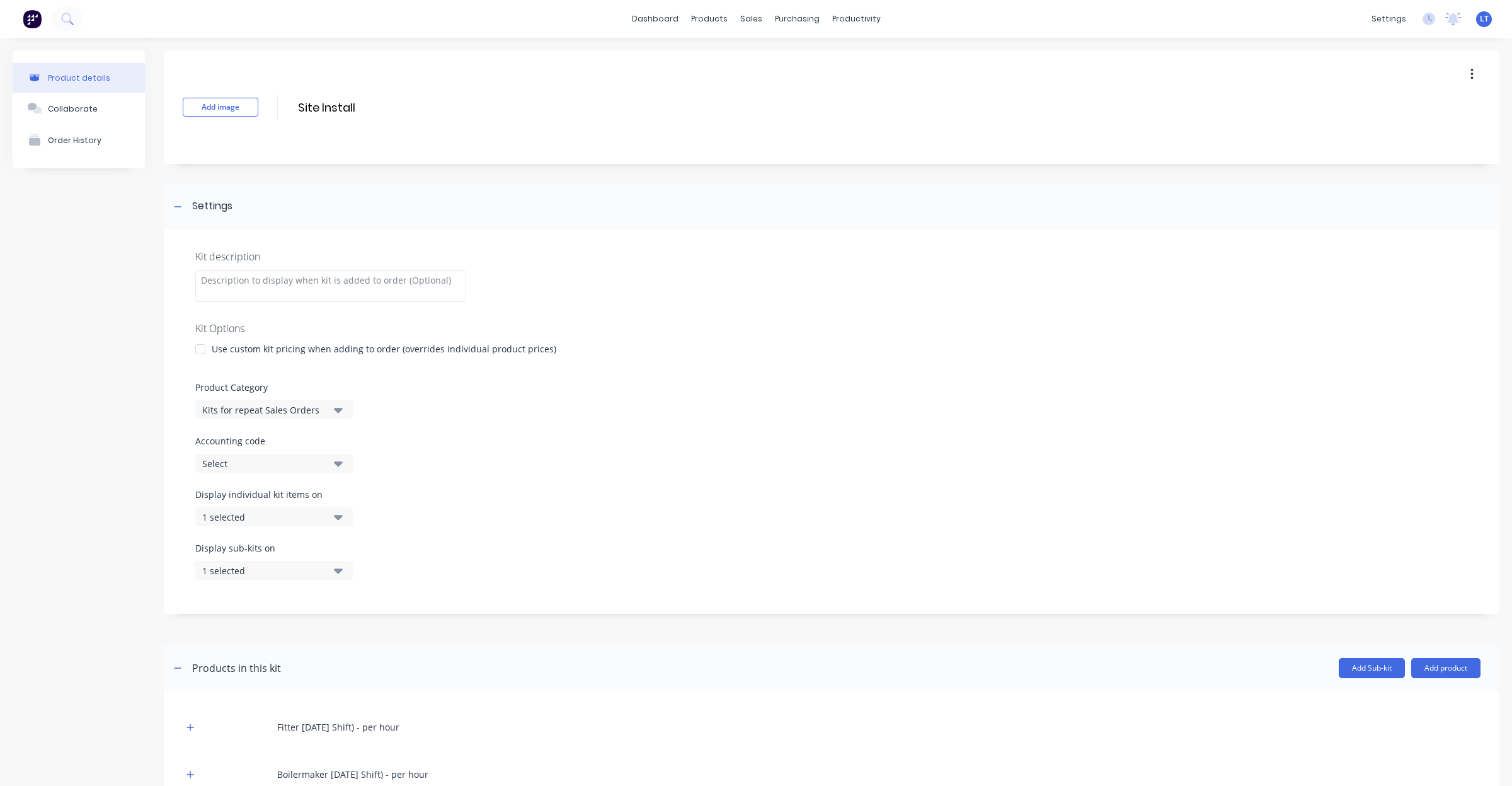
click at [328, 502] on div "Display individual kit items on 1 selected" at bounding box center [274, 507] width 157 height 38
click at [337, 520] on icon "button" at bounding box center [338, 516] width 9 height 14
click at [356, 581] on div "button" at bounding box center [363, 573] width 25 height 25
click at [331, 510] on button "None" at bounding box center [274, 517] width 157 height 19
click at [340, 573] on icon "button" at bounding box center [338, 570] width 9 height 14
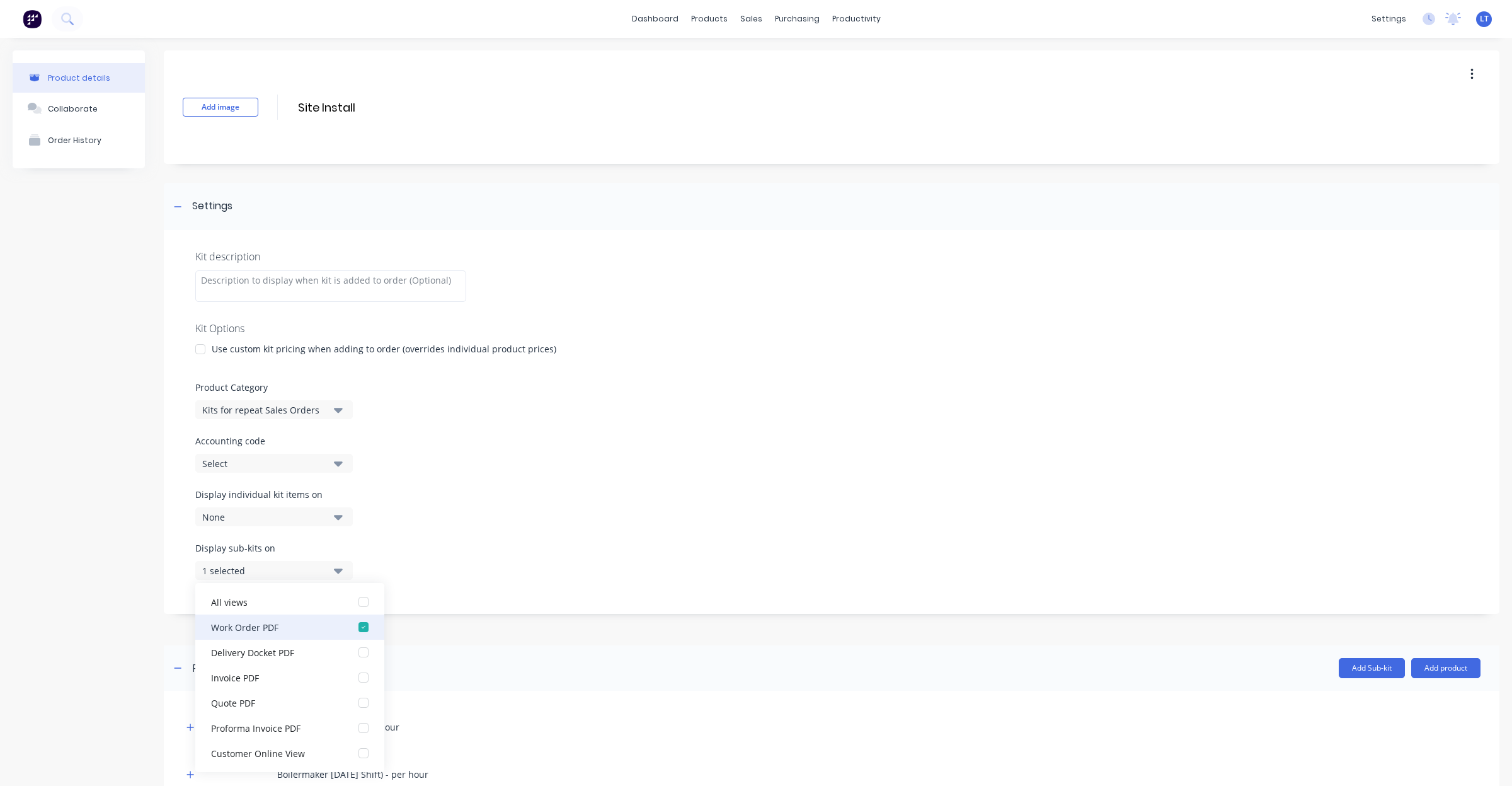
click at [353, 634] on div "button" at bounding box center [363, 627] width 25 height 25
click at [339, 578] on button "None" at bounding box center [274, 570] width 157 height 19
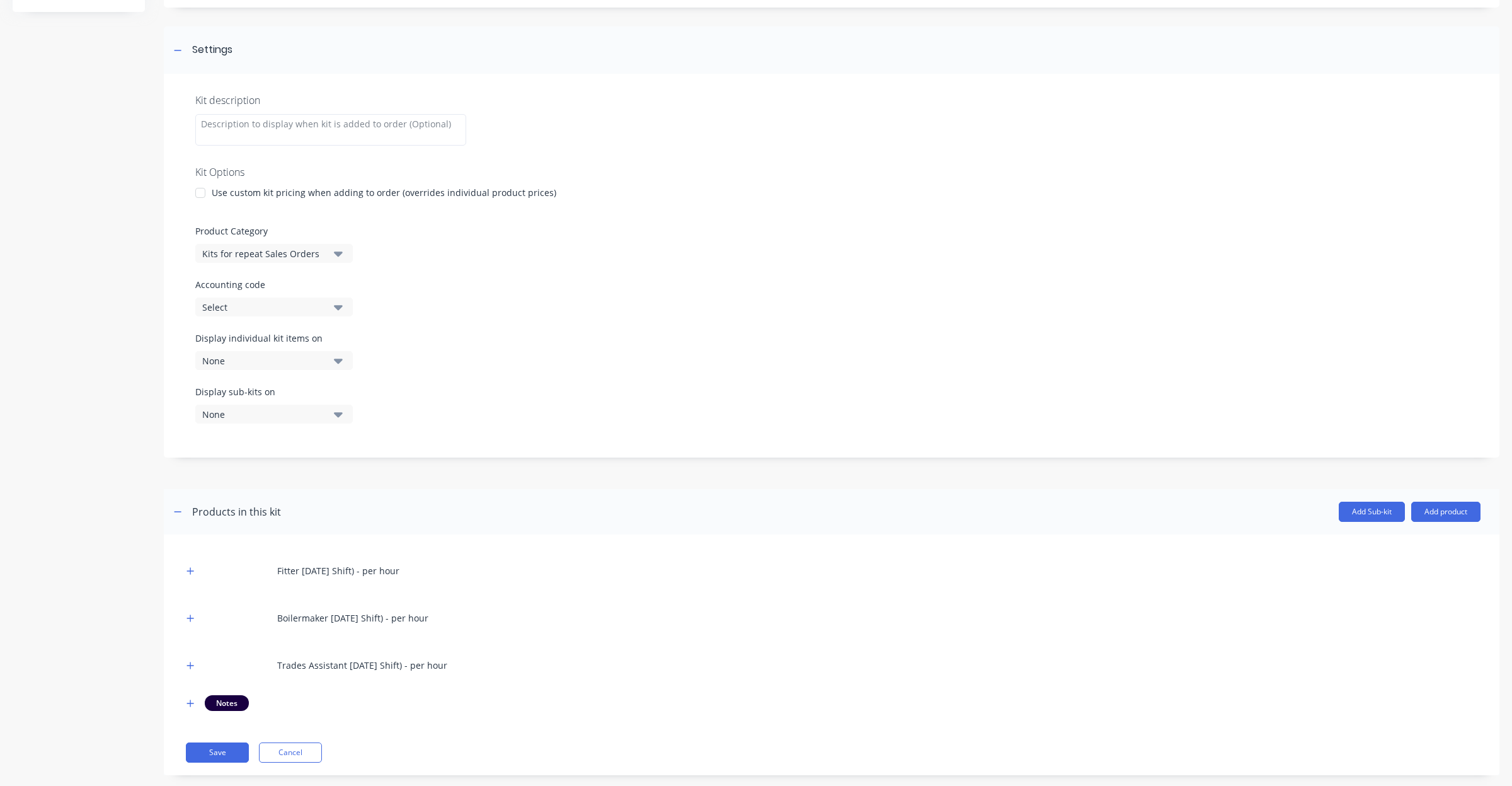
scroll to position [177, 0]
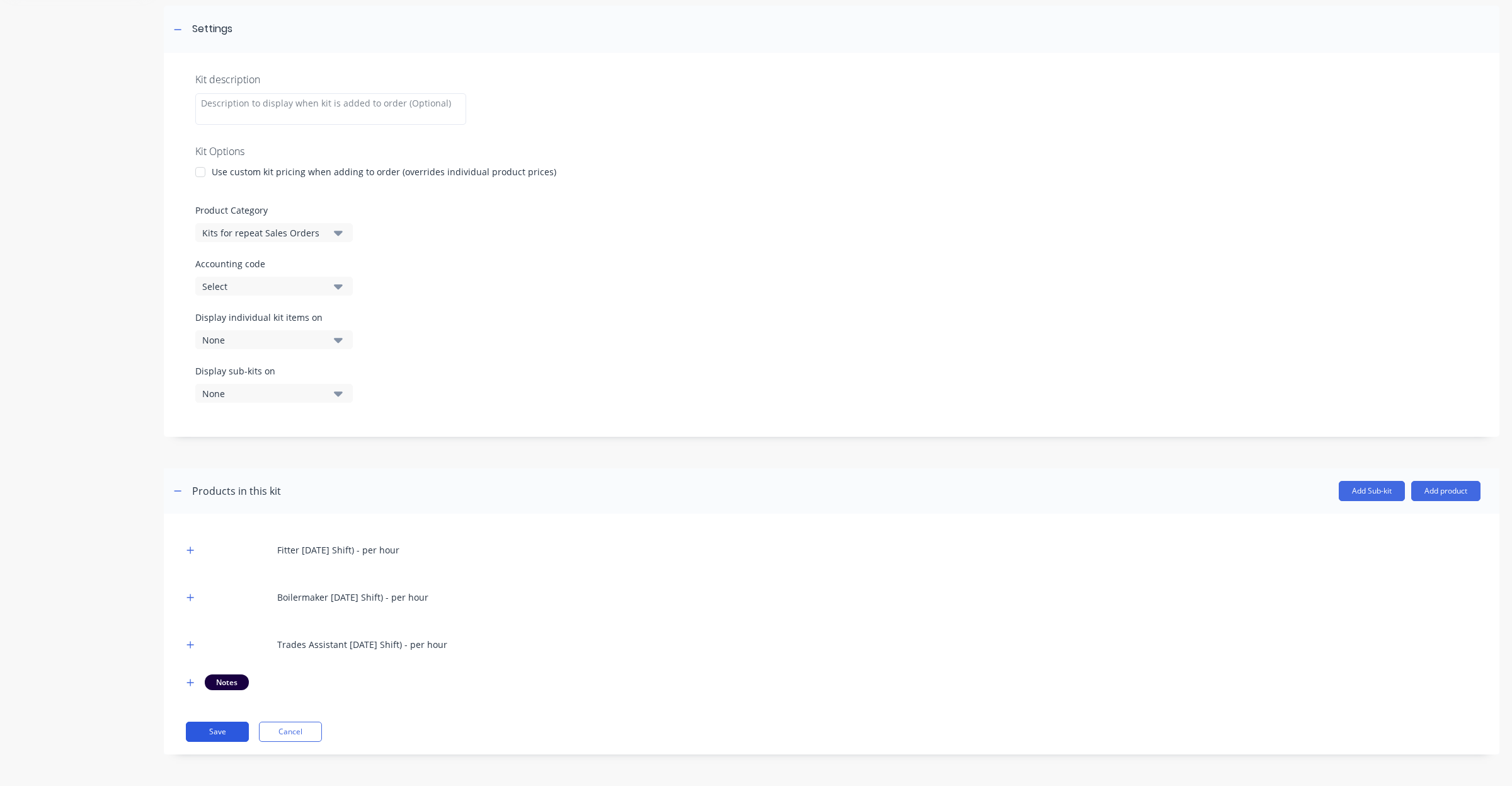
click at [223, 739] on button "Save" at bounding box center [217, 732] width 63 height 20
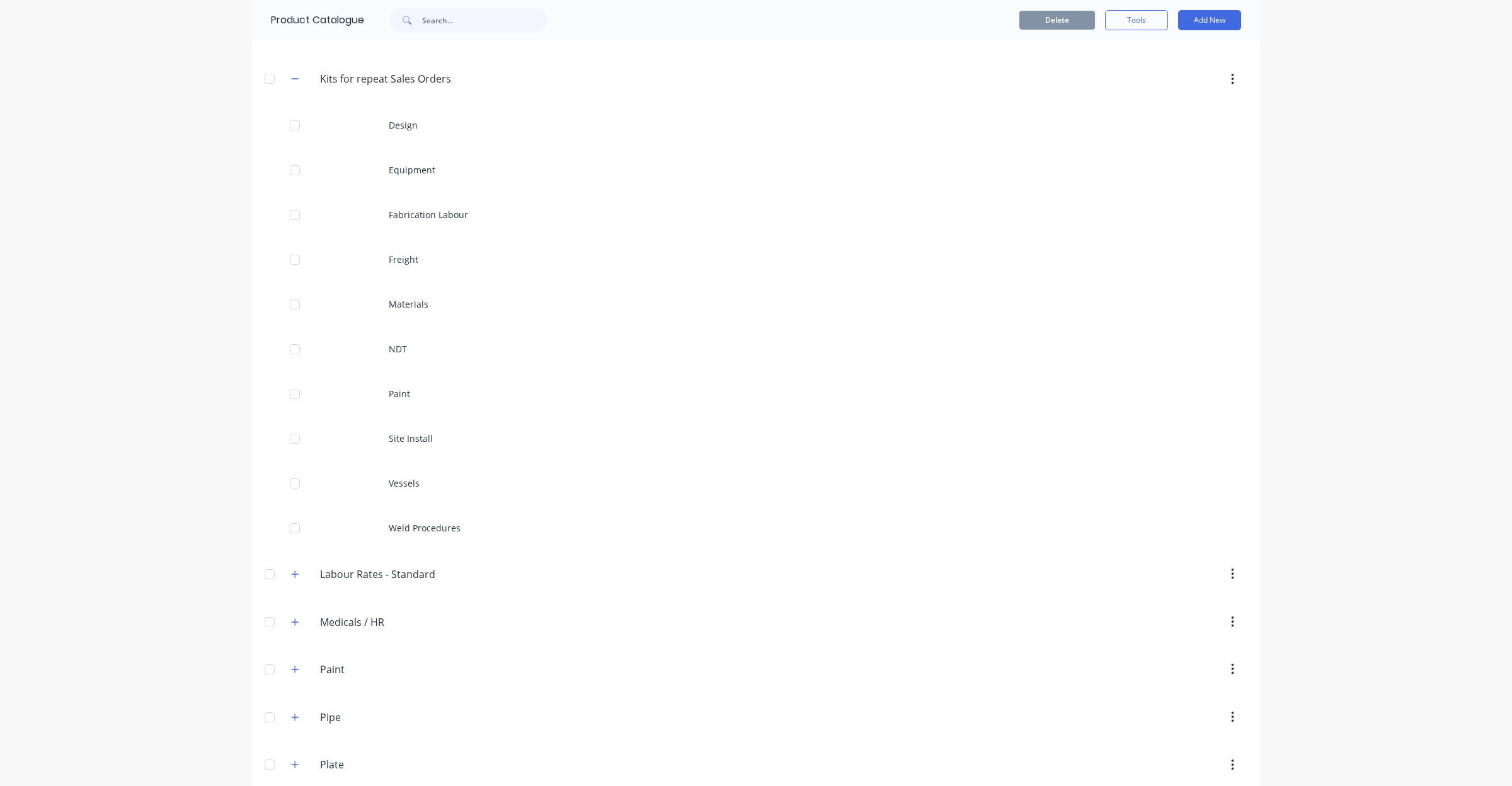
scroll to position [367, 0]
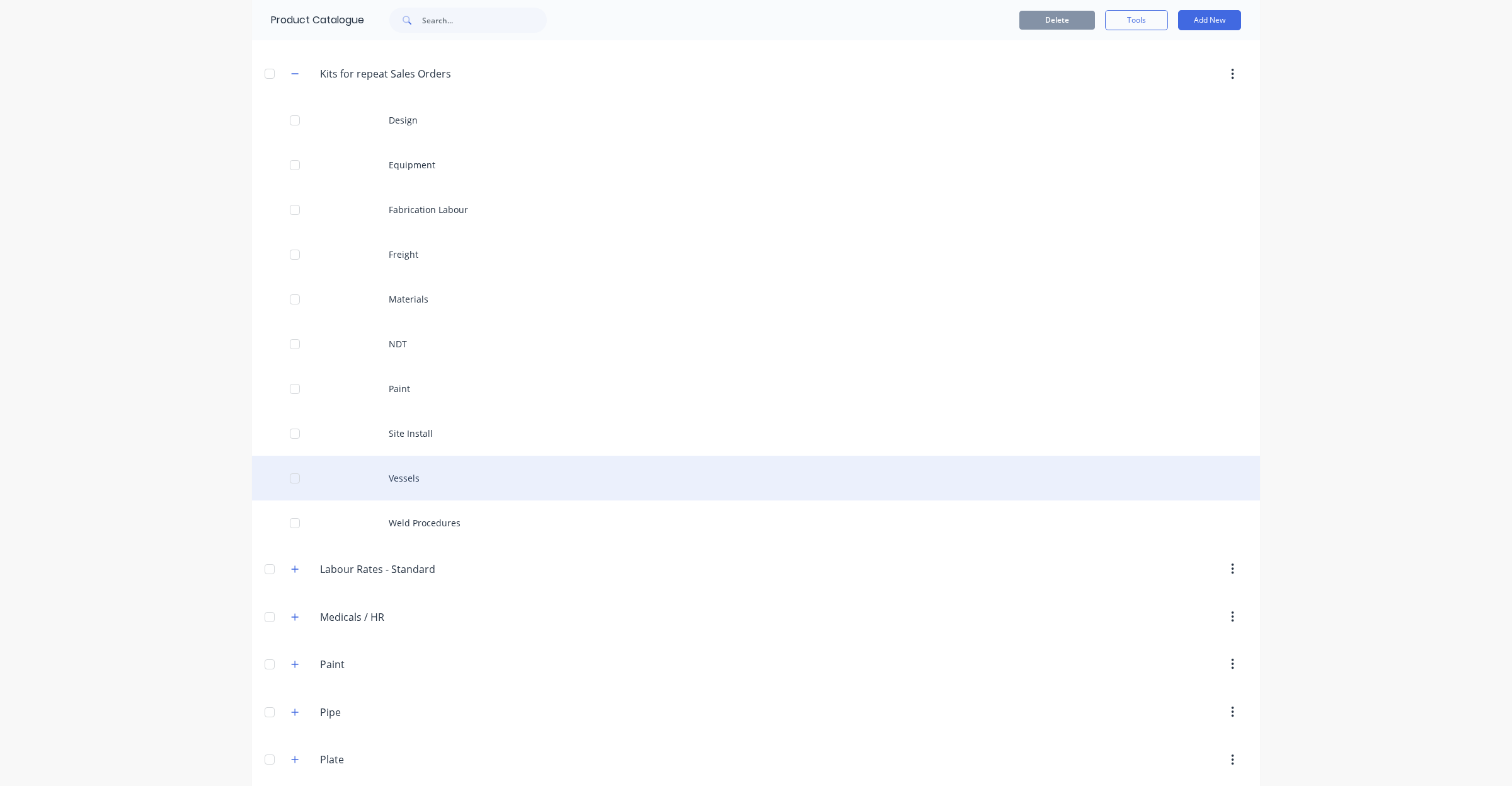
click at [394, 478] on div "Vessels" at bounding box center [755, 478] width 1008 height 45
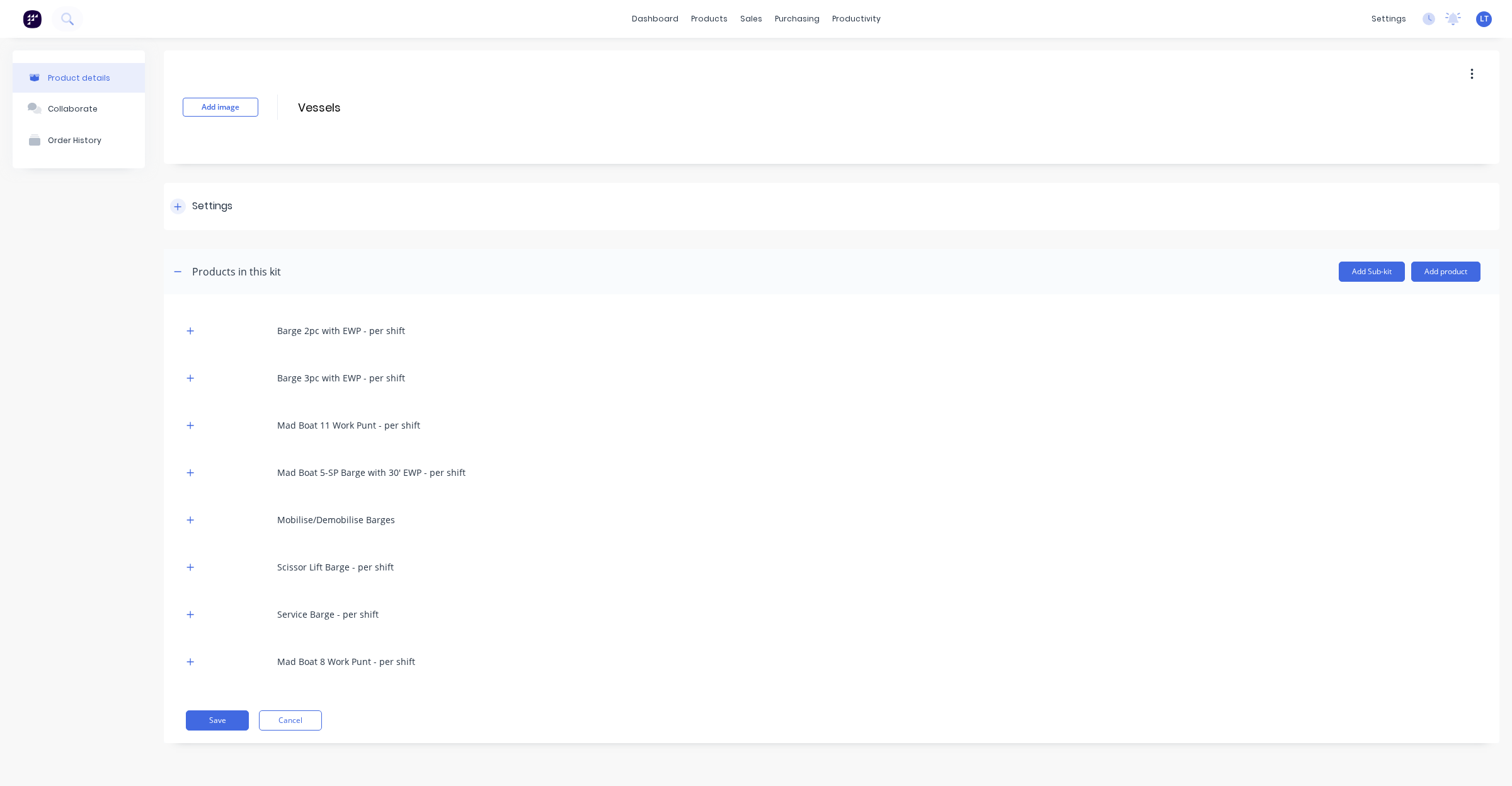
click at [225, 214] on div "Settings" at bounding box center [831, 206] width 1336 height 47
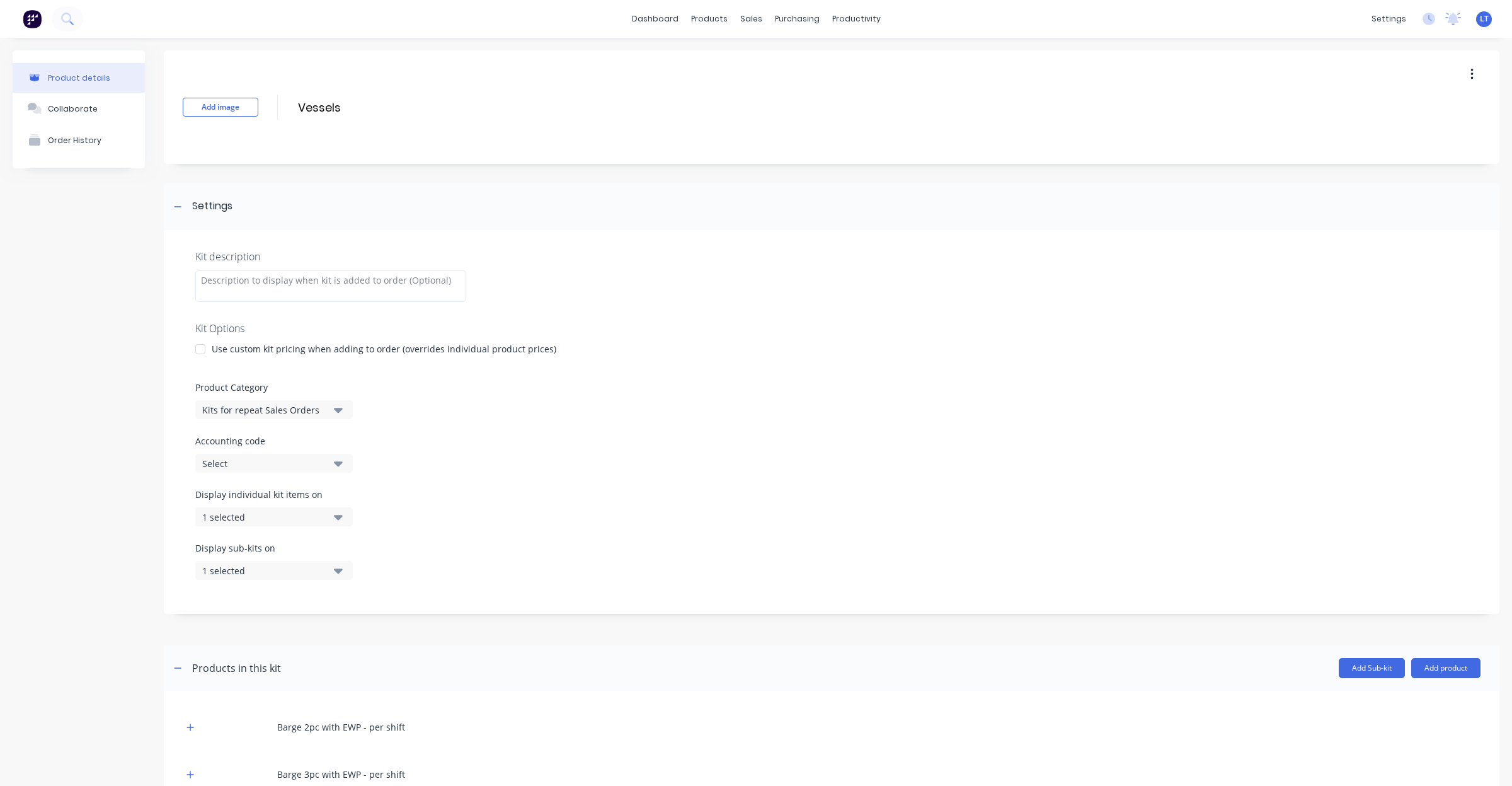
click at [334, 540] on div "Display individual kit items on 1 selected" at bounding box center [831, 515] width 1273 height 54
click at [332, 518] on button "1 selected" at bounding box center [274, 517] width 157 height 19
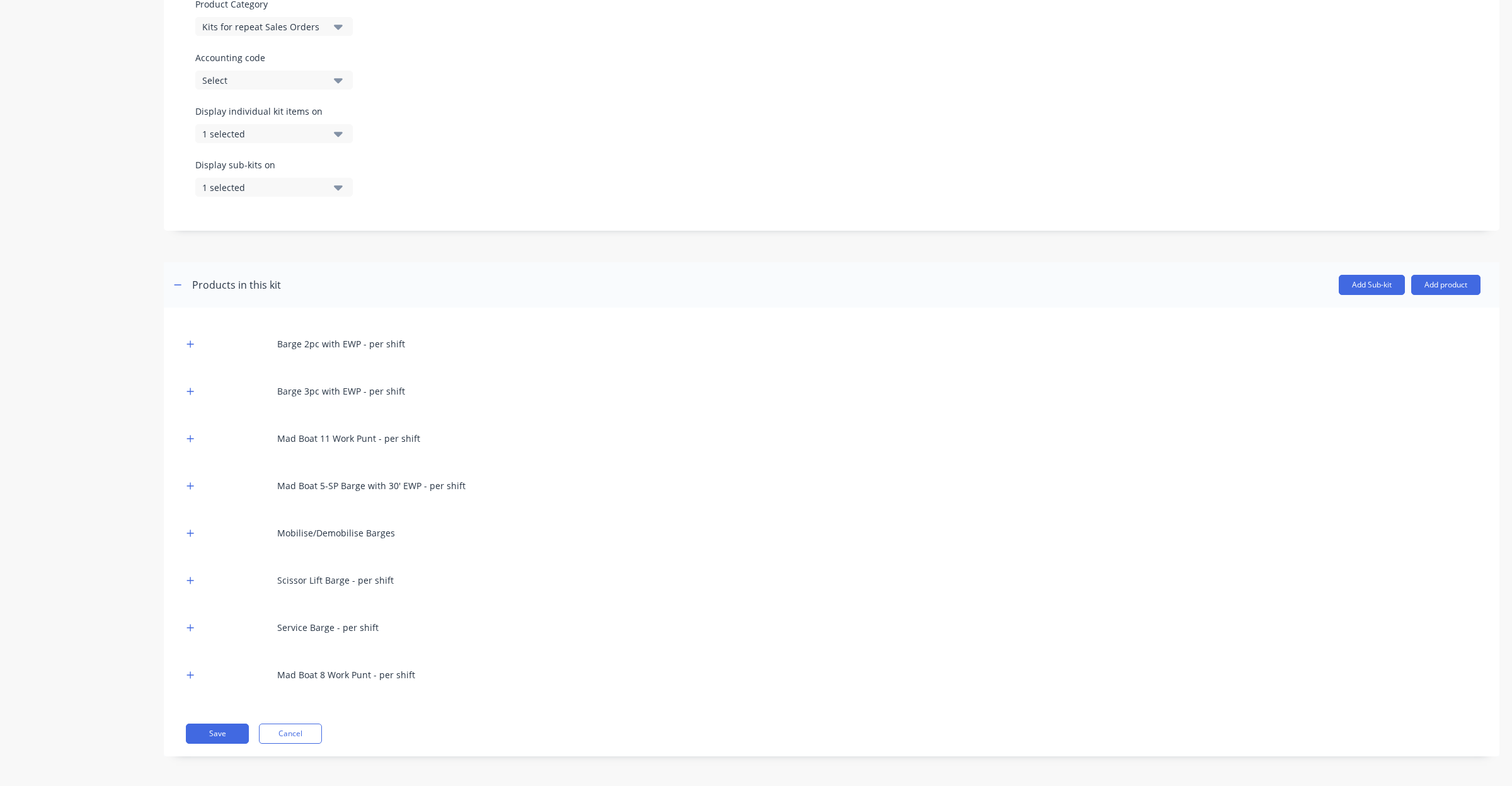
scroll to position [385, 0]
click at [228, 729] on button "Save" at bounding box center [217, 732] width 63 height 20
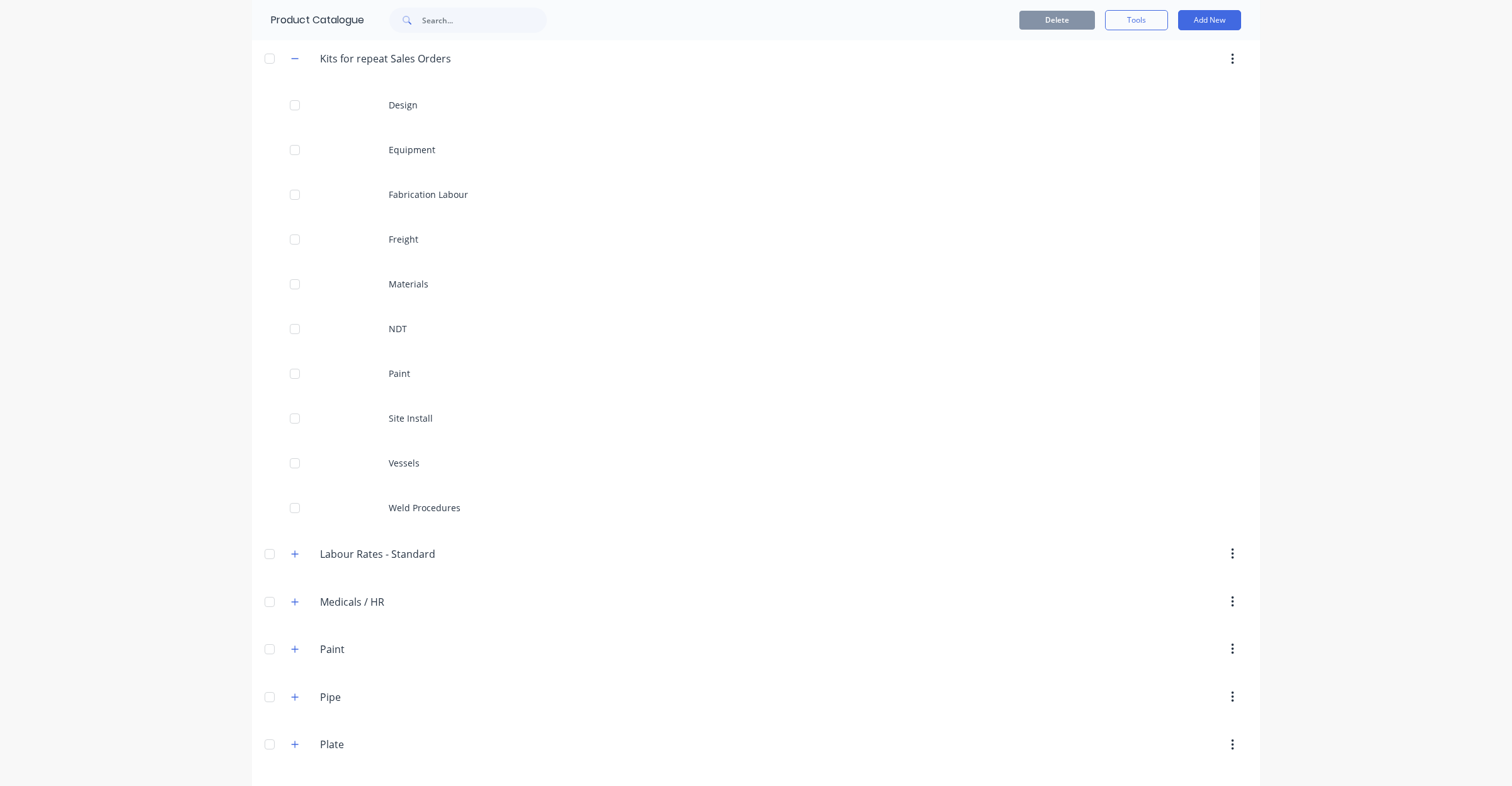
scroll to position [446, 0]
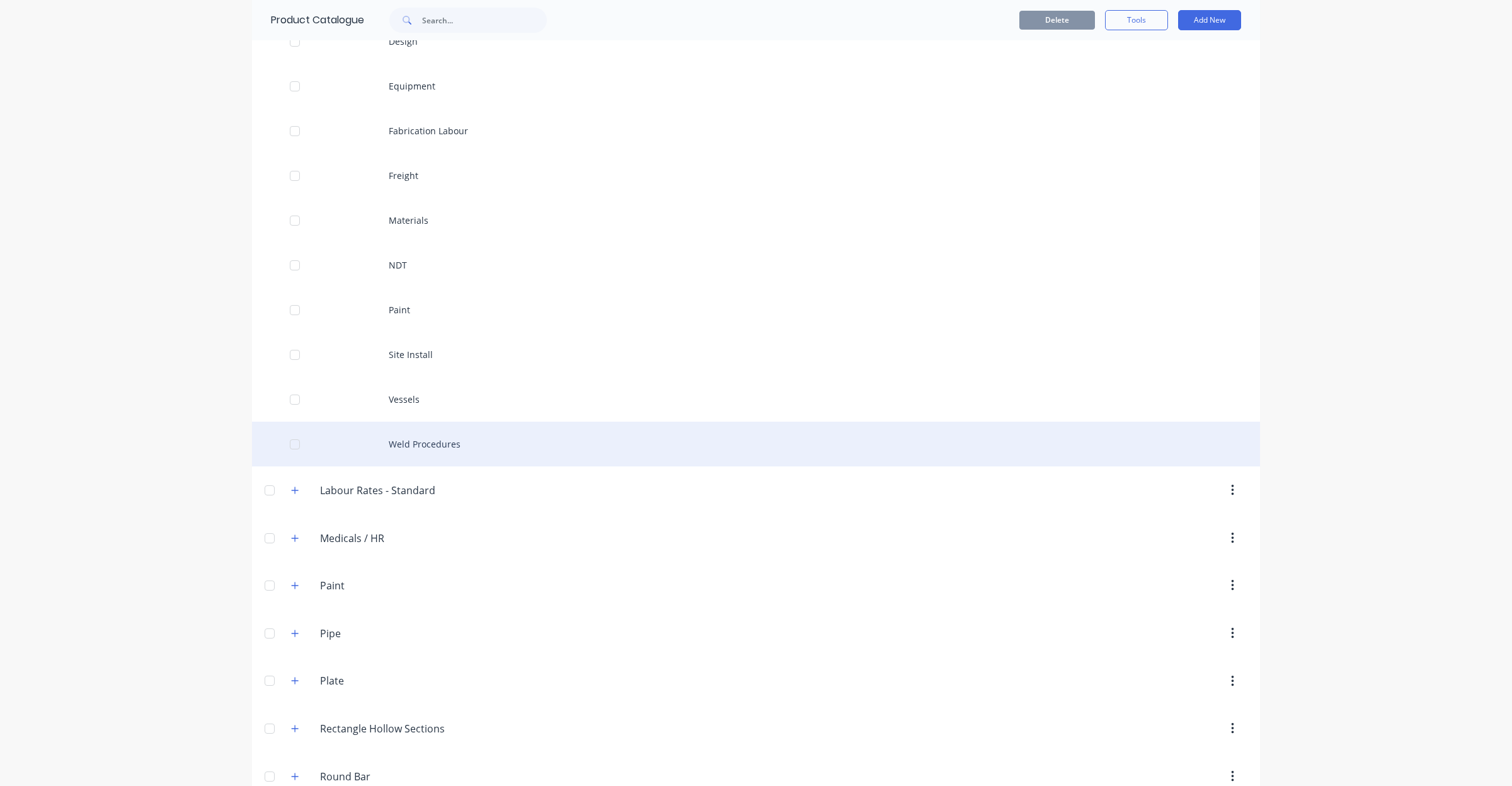
click at [399, 452] on div "Weld Procedures" at bounding box center [755, 444] width 1008 height 45
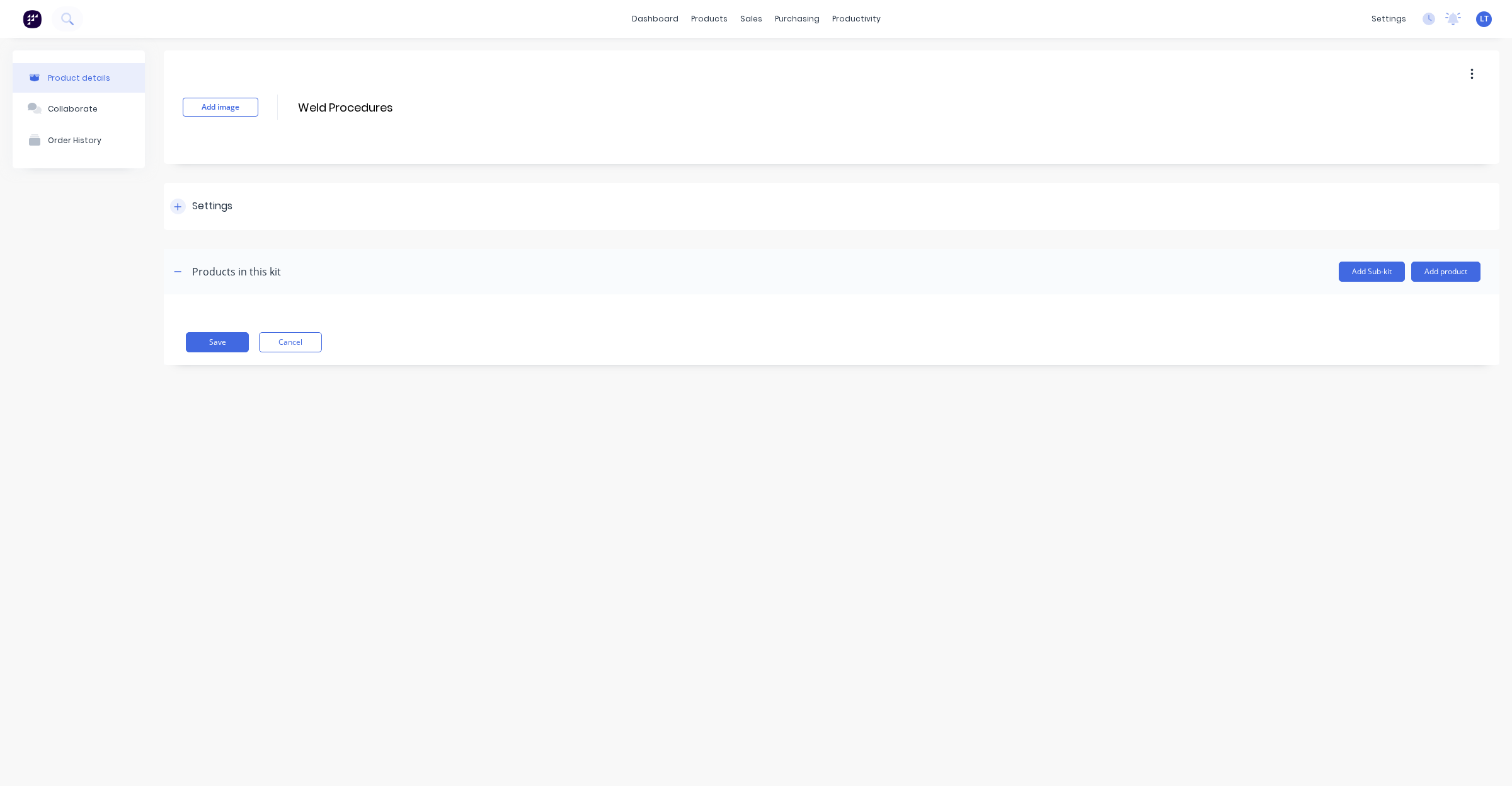
click at [221, 213] on div "Settings" at bounding box center [213, 207] width 41 height 16
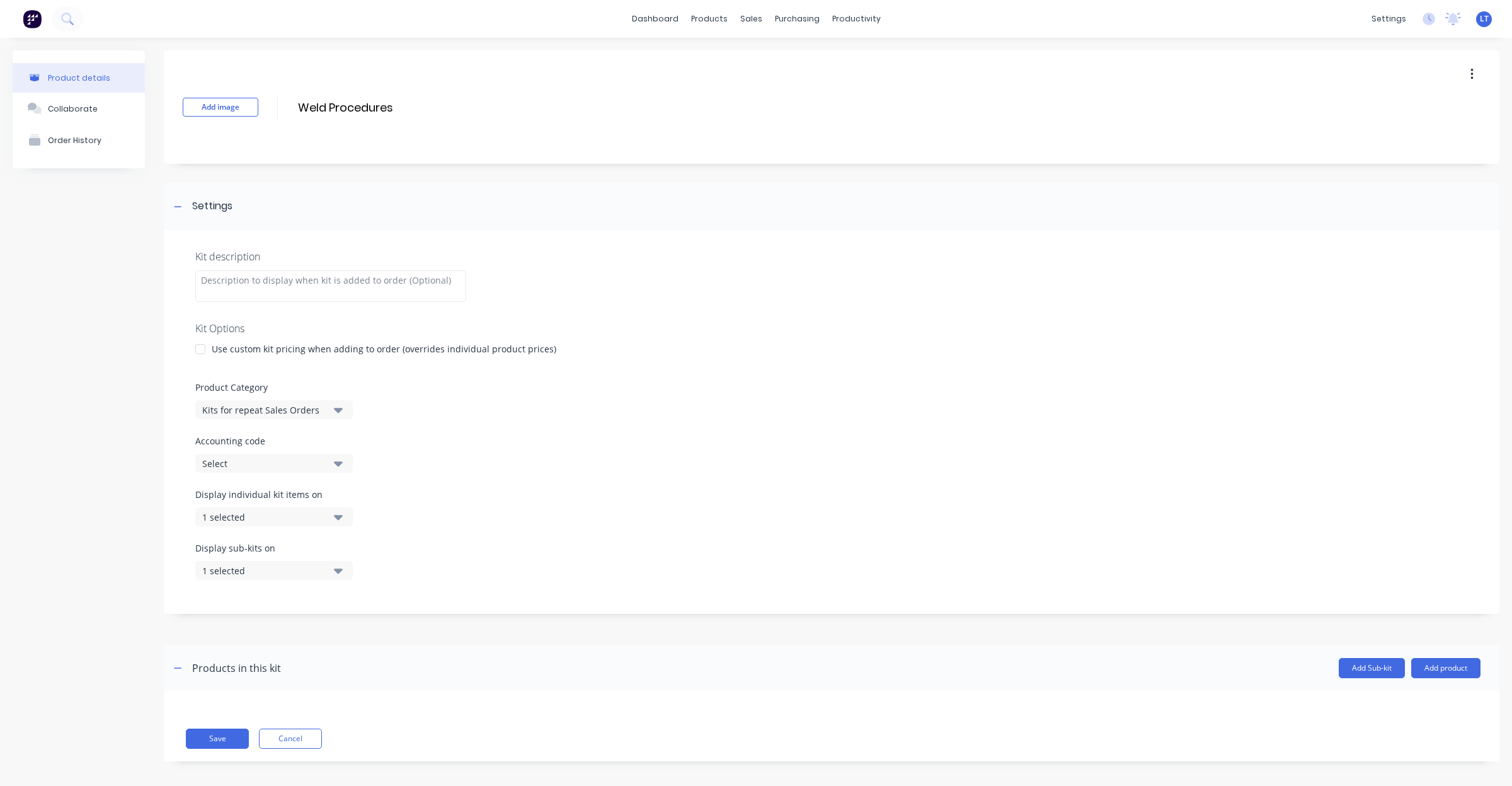
click at [336, 520] on icon "button" at bounding box center [338, 516] width 9 height 14
click at [335, 520] on icon "button" at bounding box center [338, 516] width 9 height 14
click at [222, 737] on button "Save" at bounding box center [217, 739] width 63 height 20
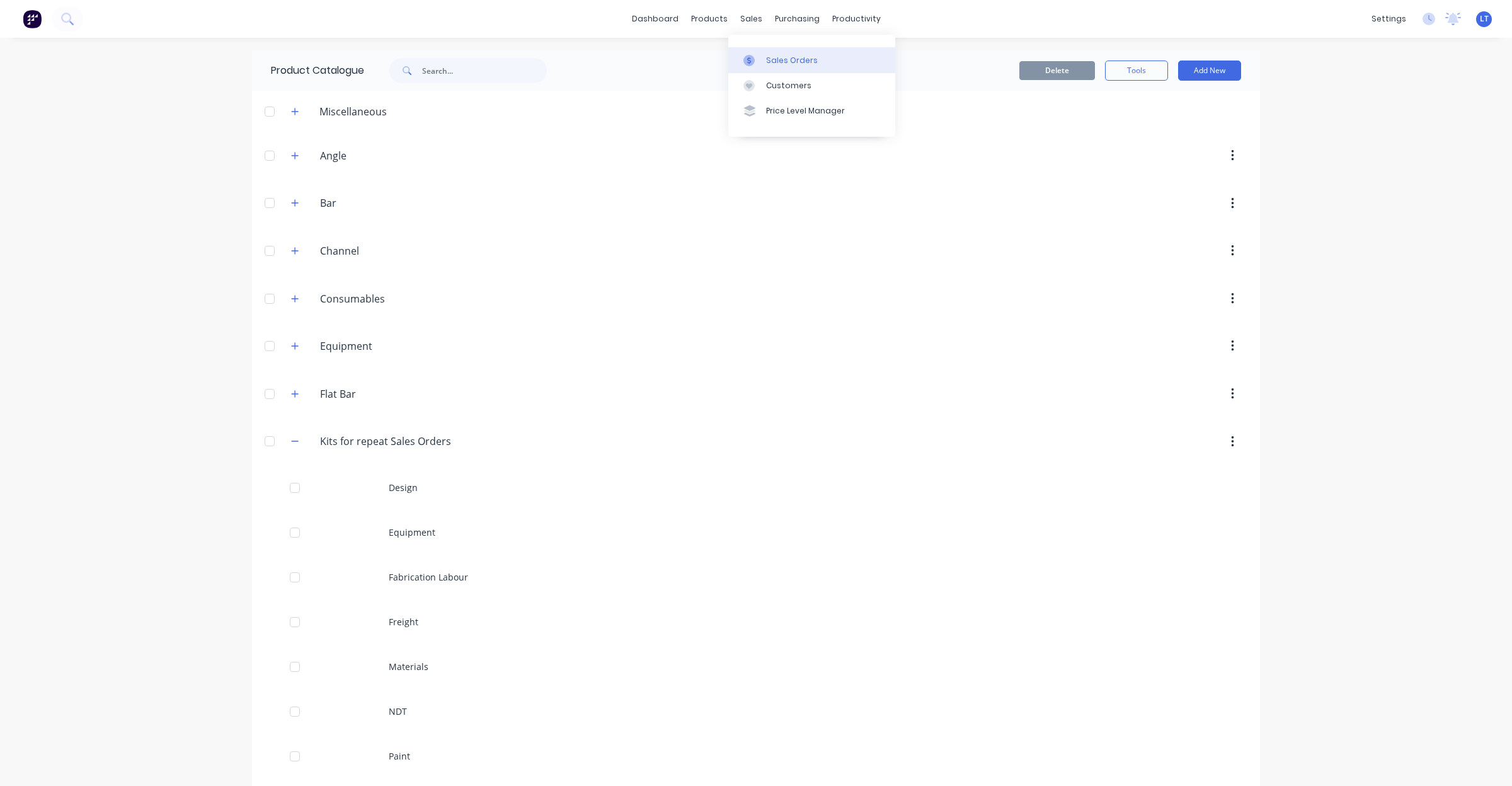
click at [775, 70] on link "Sales Orders" at bounding box center [812, 60] width 167 height 25
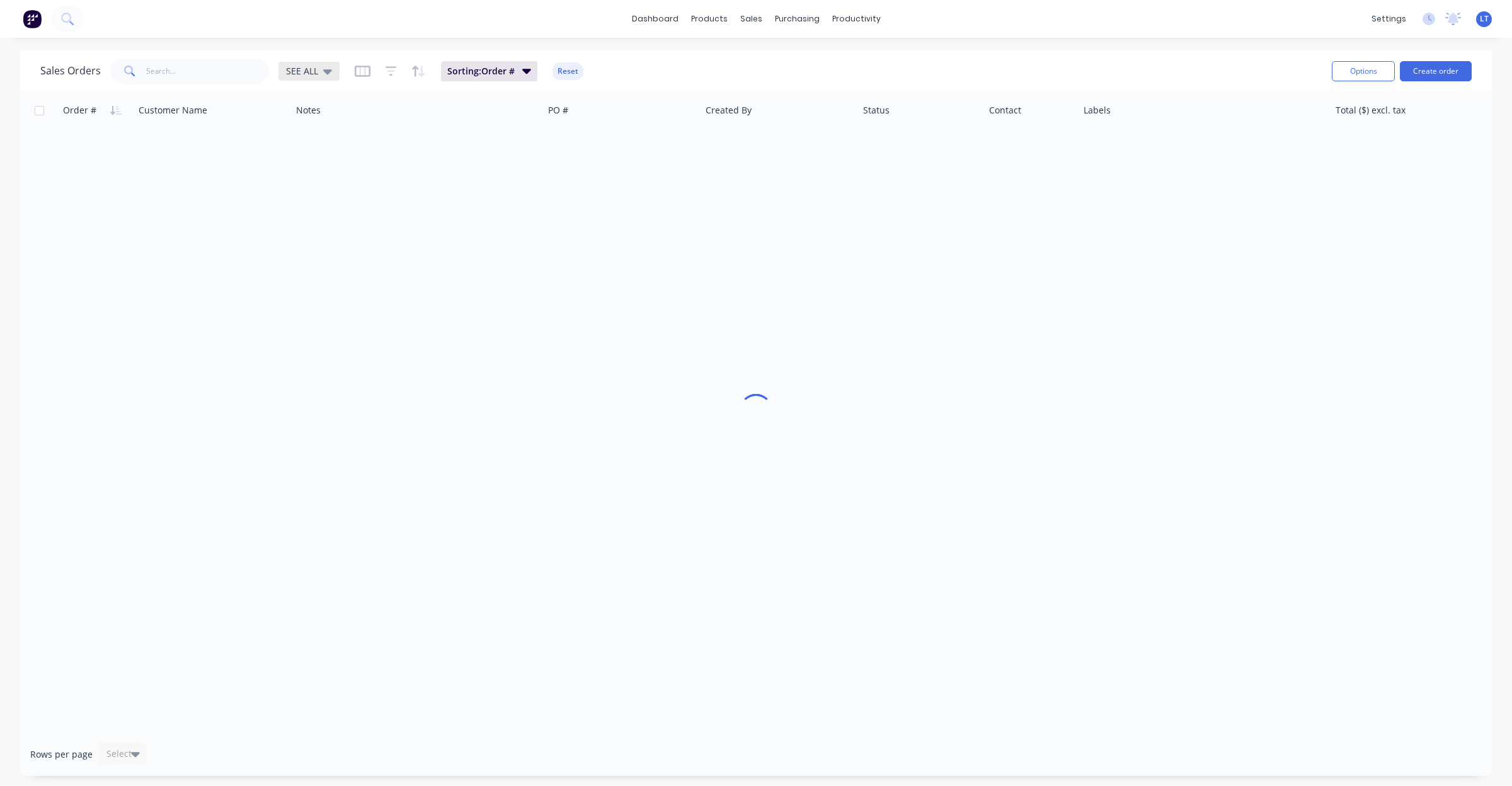
click at [313, 75] on span "SEE ALL" at bounding box center [302, 71] width 32 height 13
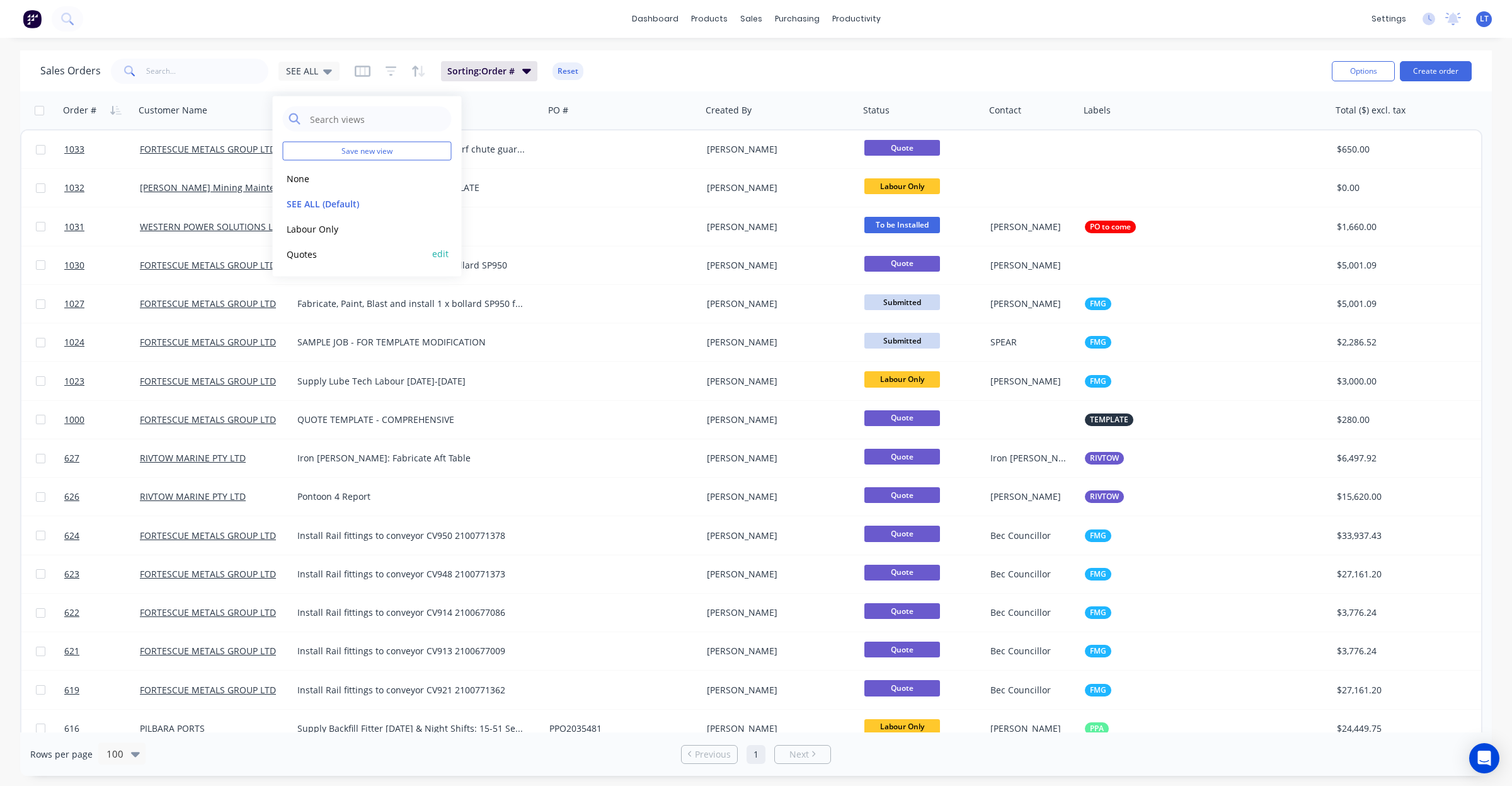
click at [321, 258] on button "Quotes" at bounding box center [355, 253] width 144 height 15
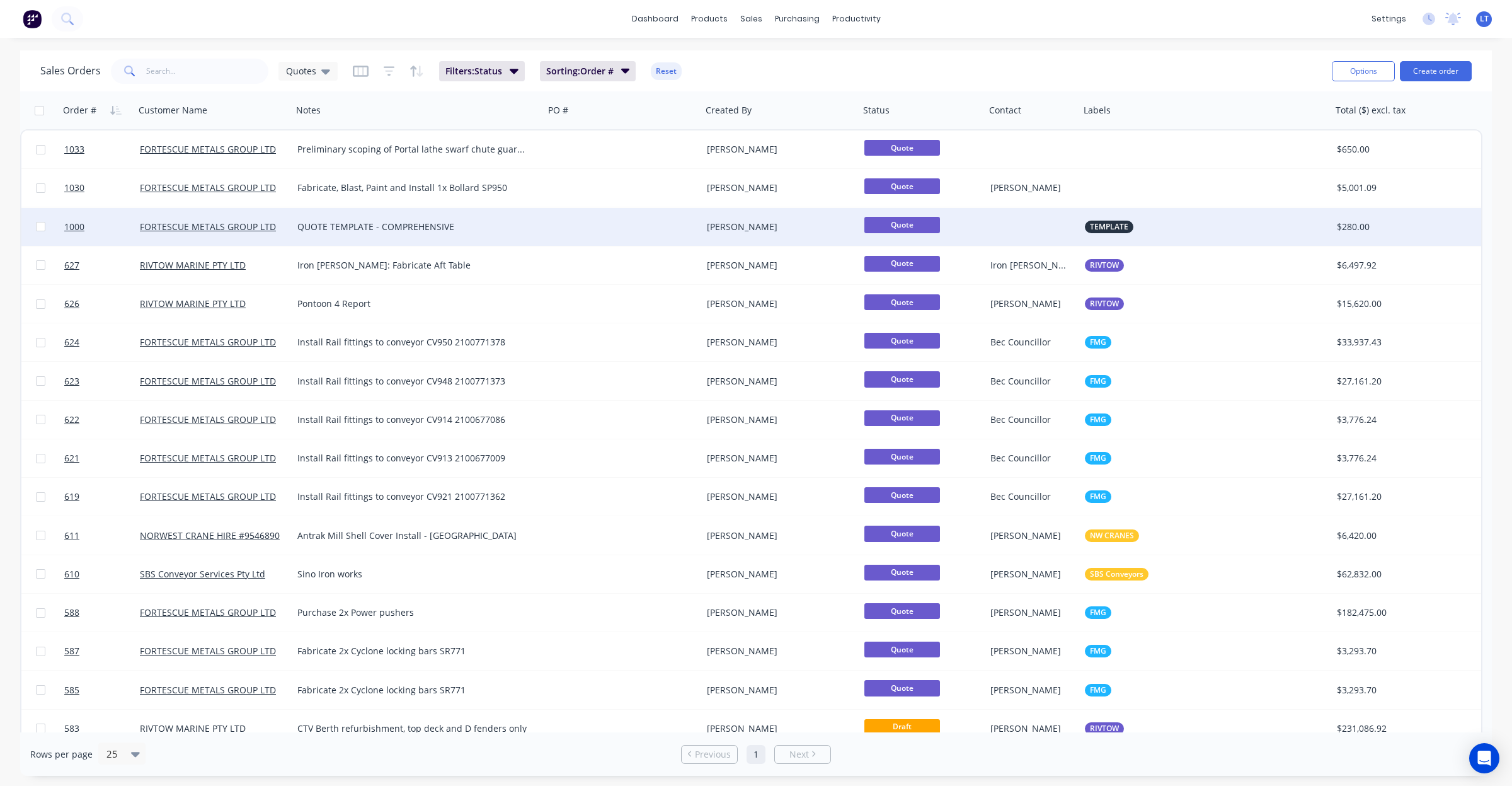
click at [792, 223] on div "Stuart Wheatley" at bounding box center [776, 226] width 140 height 12
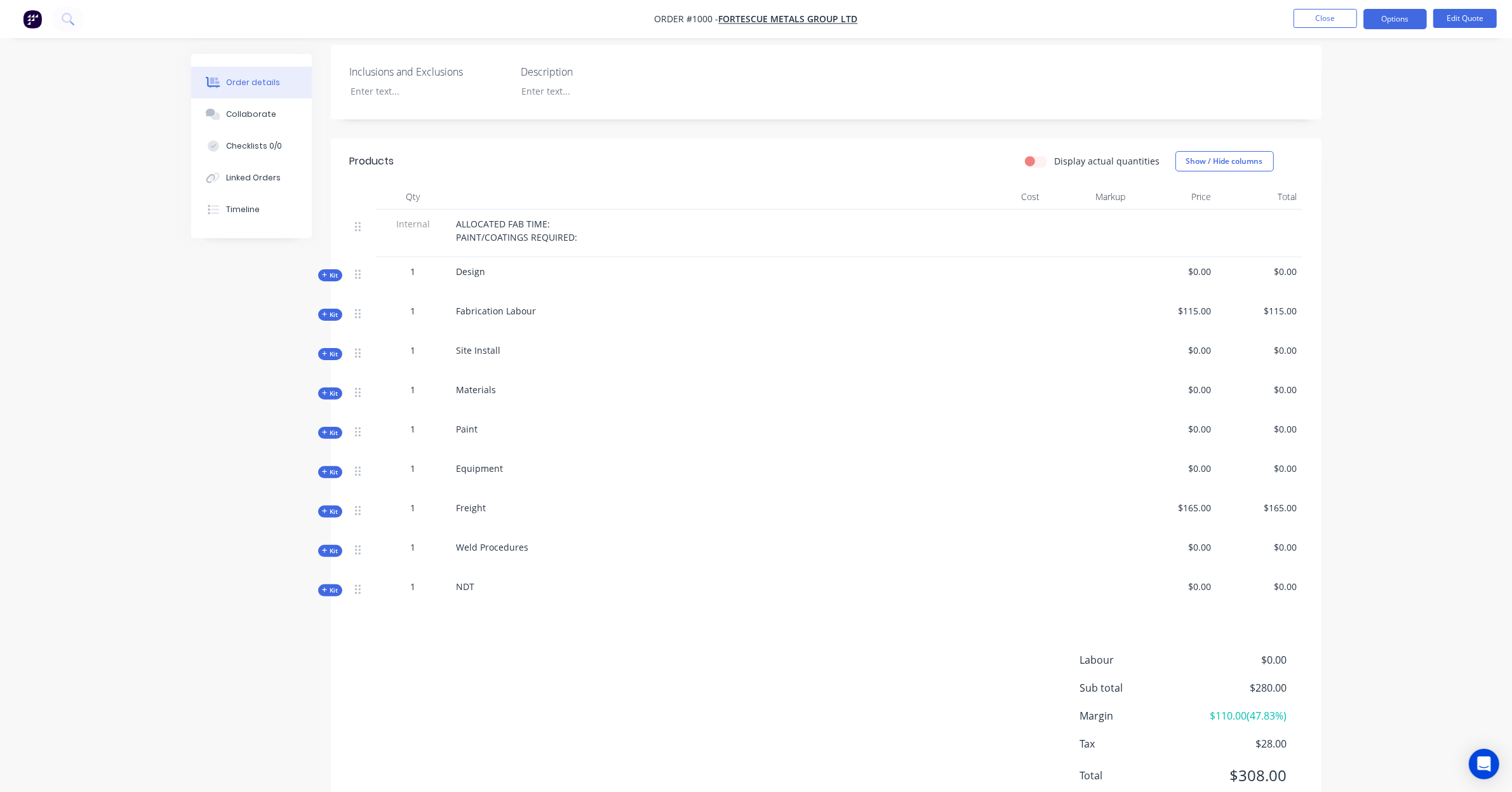
scroll to position [354, 0]
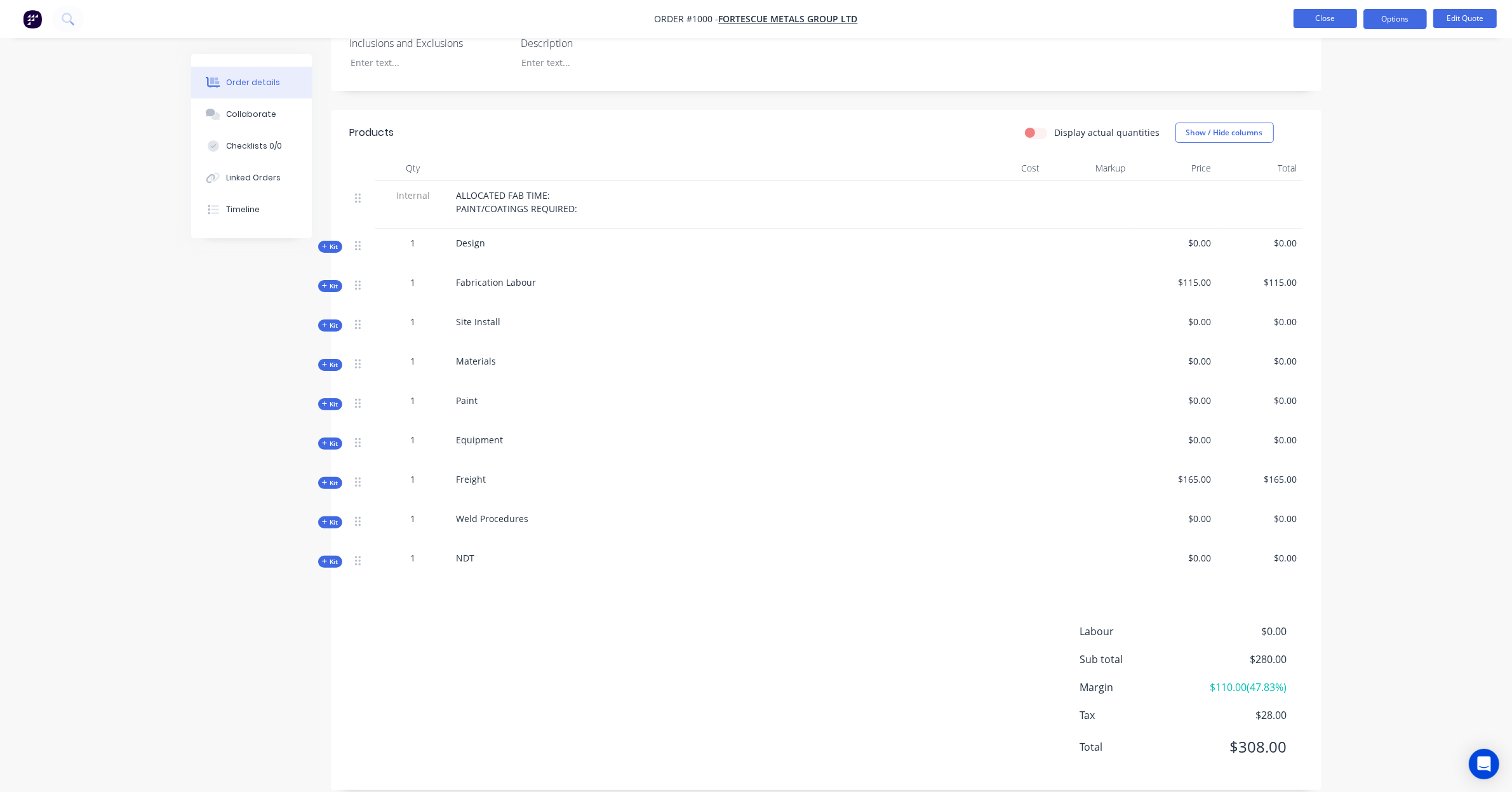
click at [1317, 18] on button "Close" at bounding box center [1325, 18] width 64 height 19
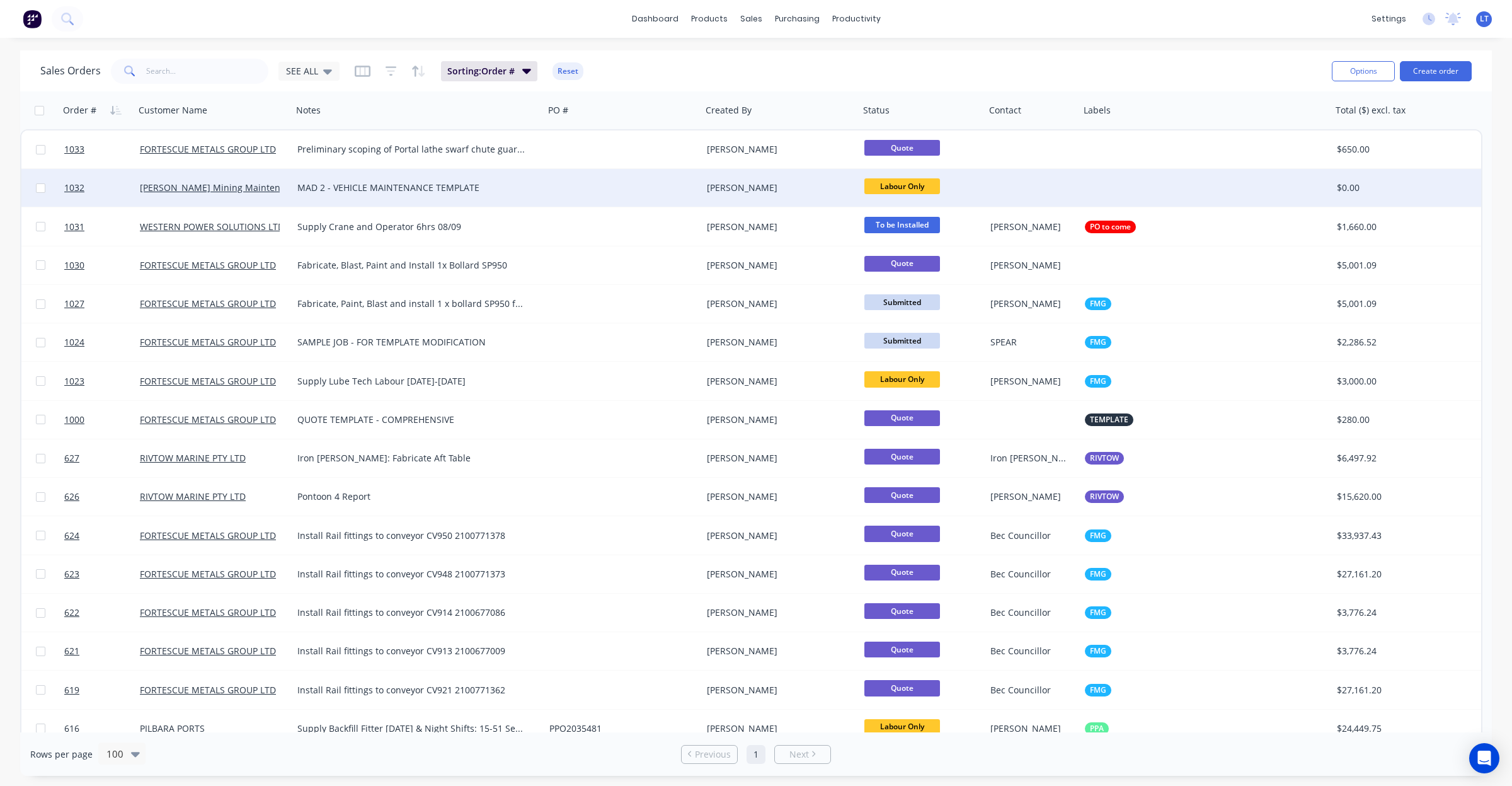
click at [445, 193] on div "MAD 2 - VEHICLE MAINTENANCE TEMPLATE" at bounding box center [412, 187] width 230 height 12
click at [562, 187] on div at bounding box center [623, 188] width 157 height 38
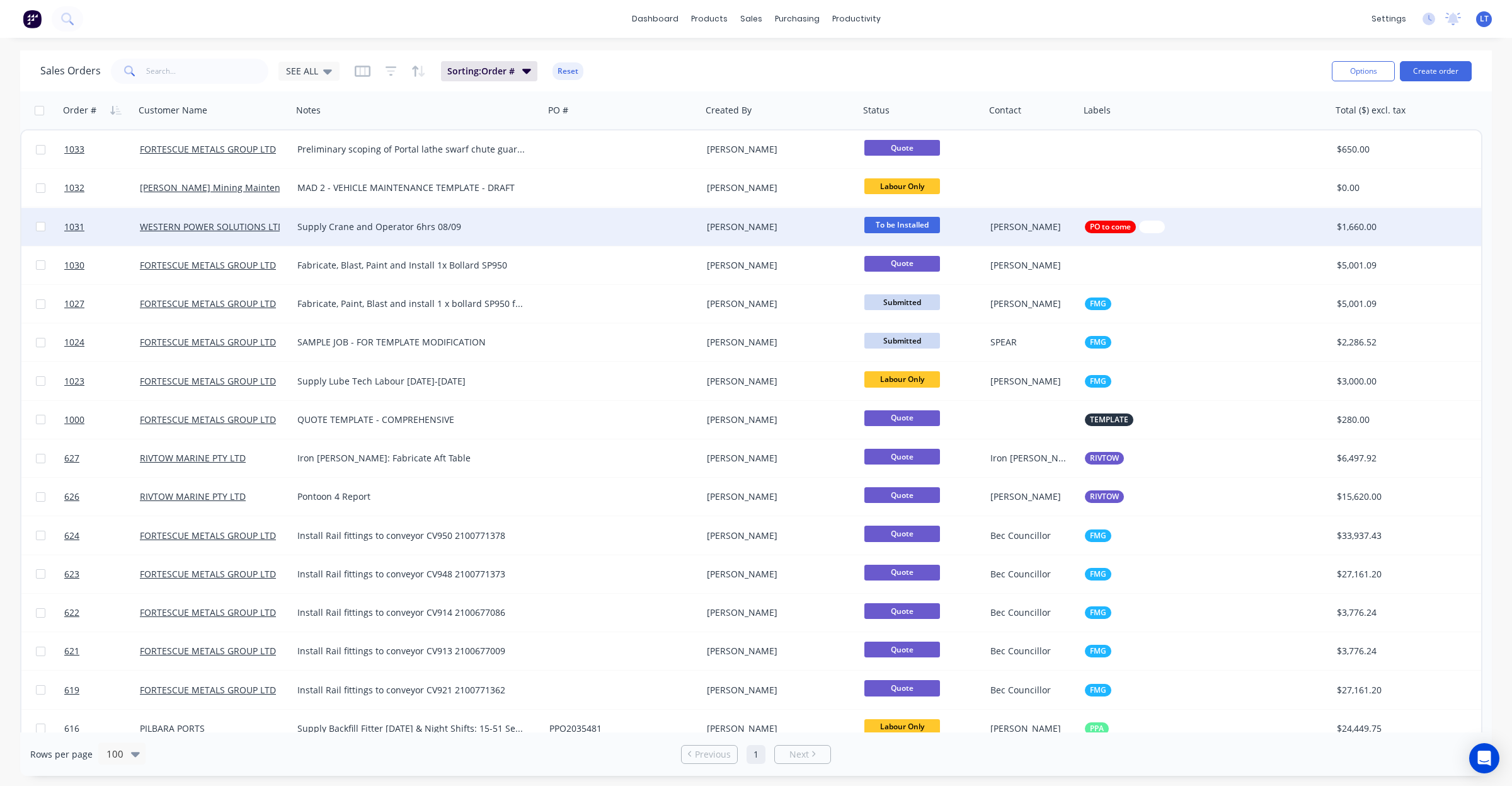
click at [666, 221] on div at bounding box center [623, 227] width 157 height 38
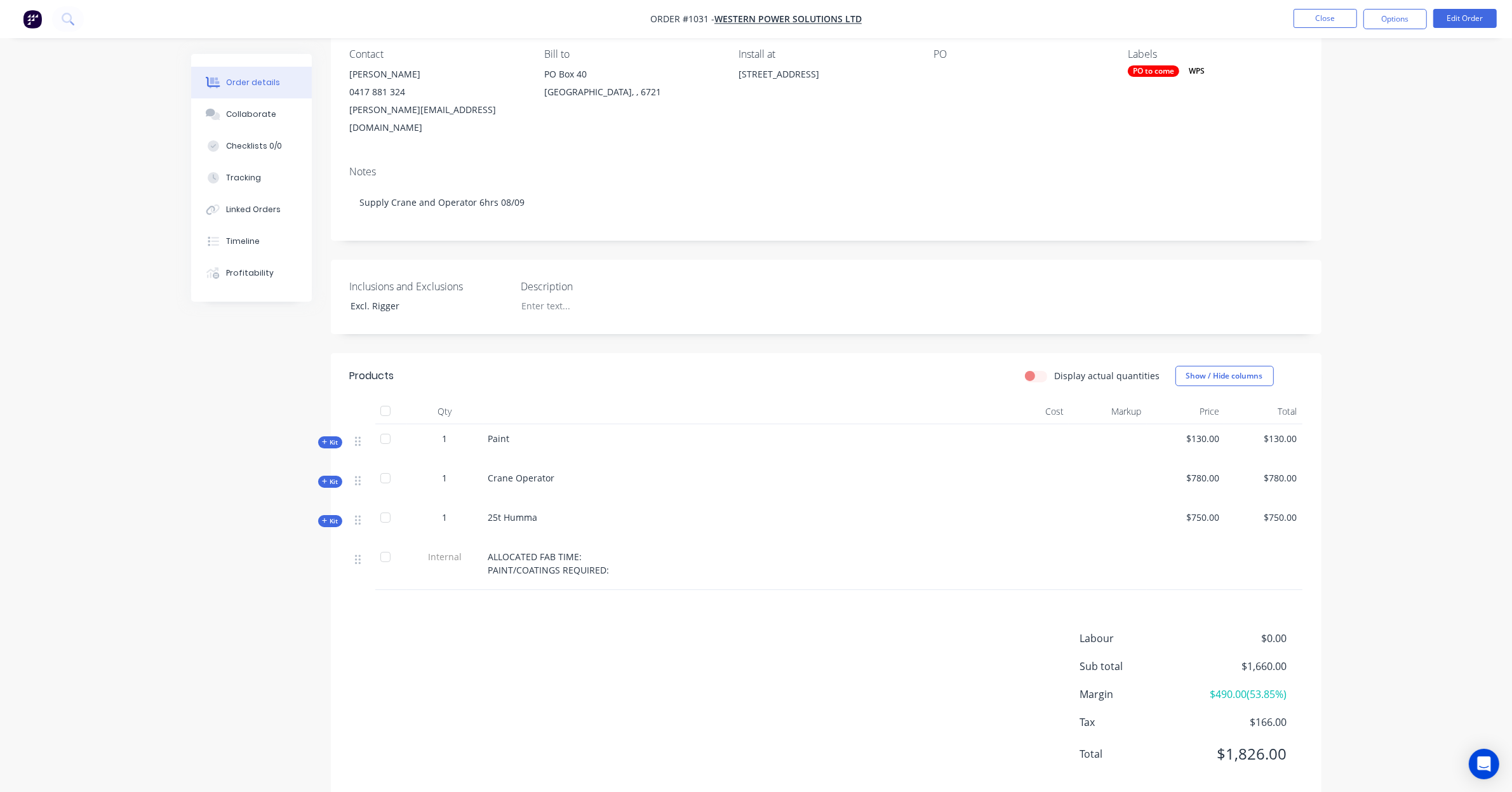
scroll to position [118, 0]
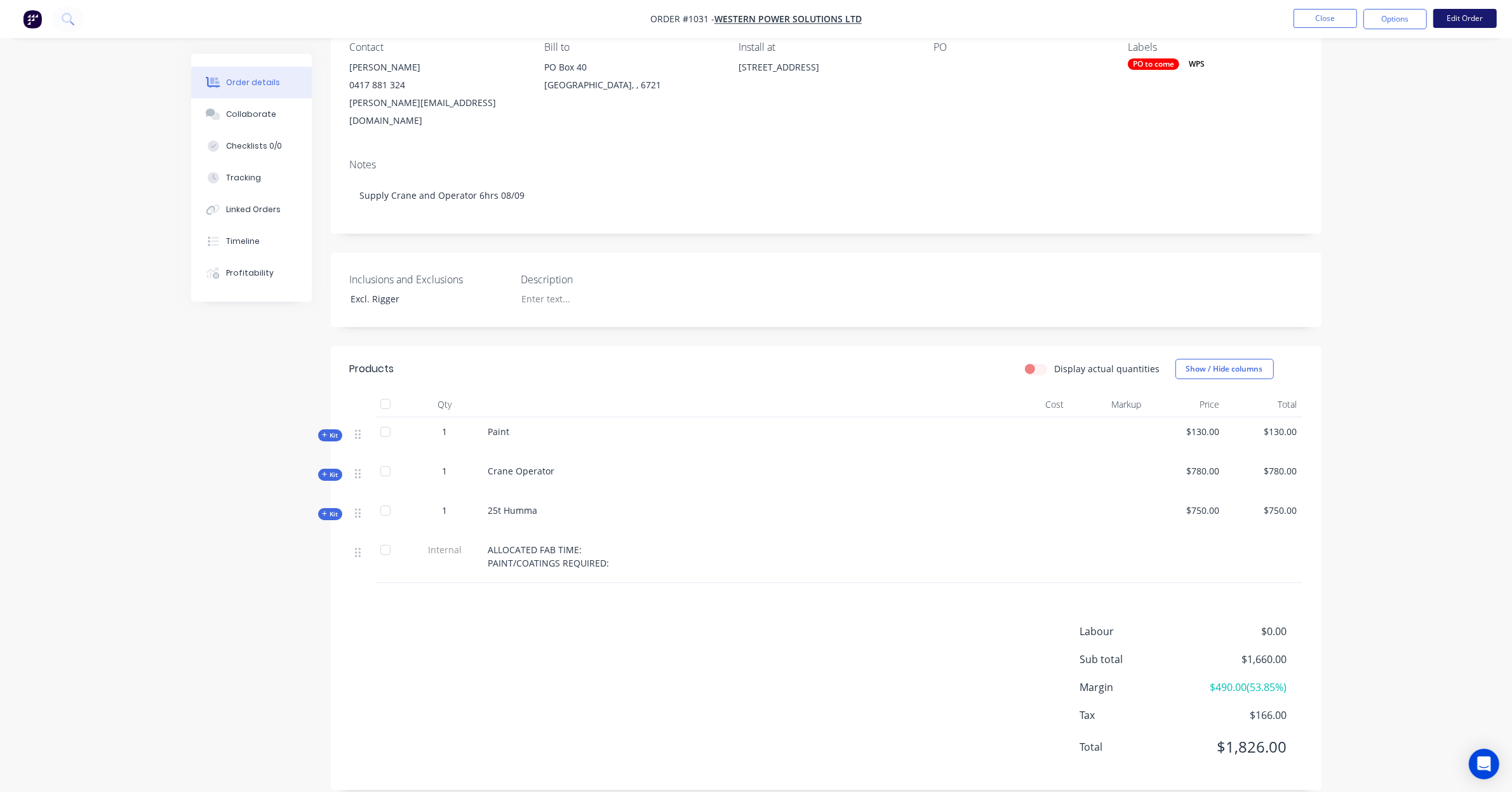
click at [1456, 24] on button "Edit Order" at bounding box center [1465, 18] width 64 height 19
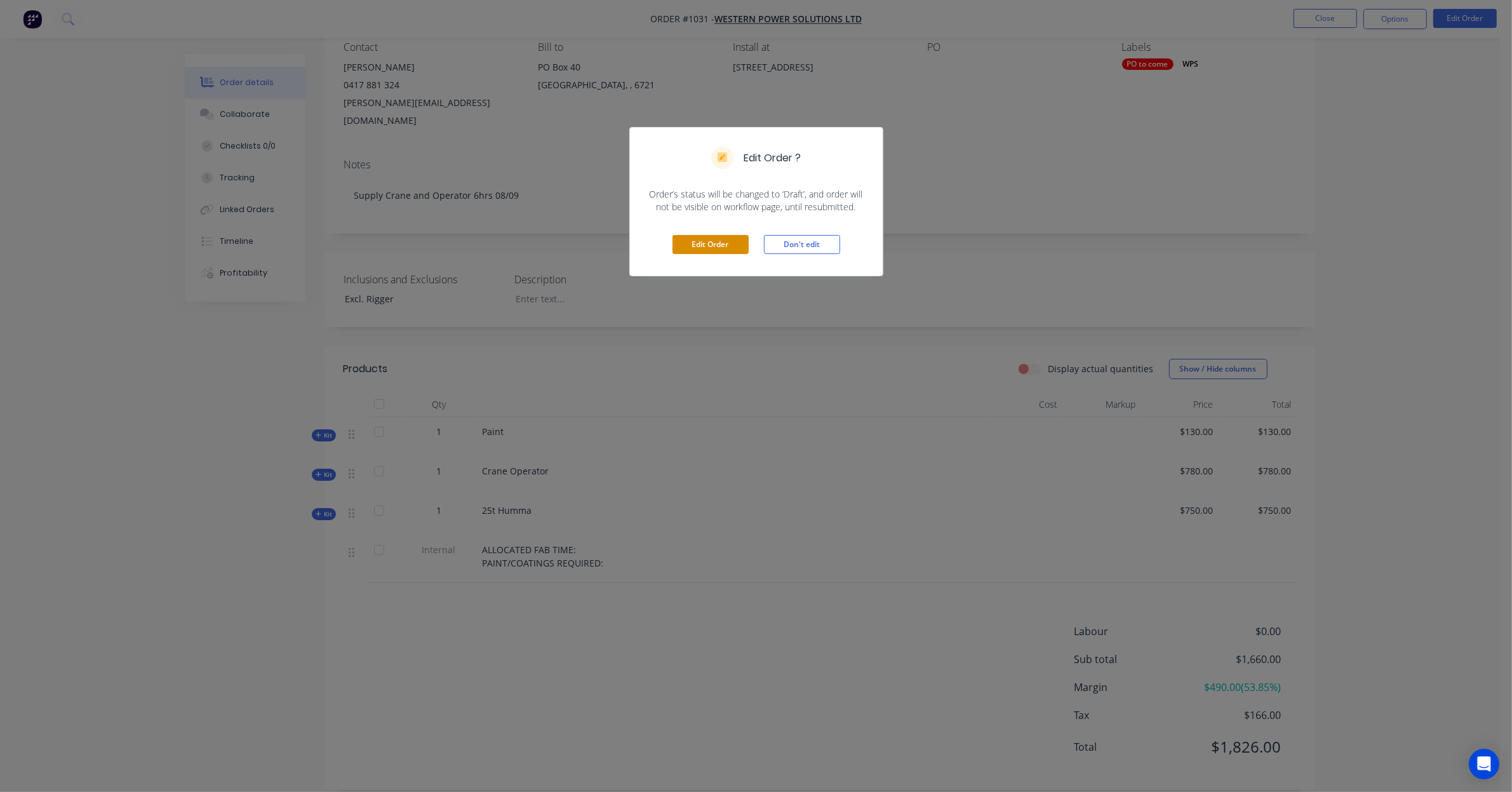
click at [735, 249] on button "Edit Order" at bounding box center [711, 244] width 76 height 19
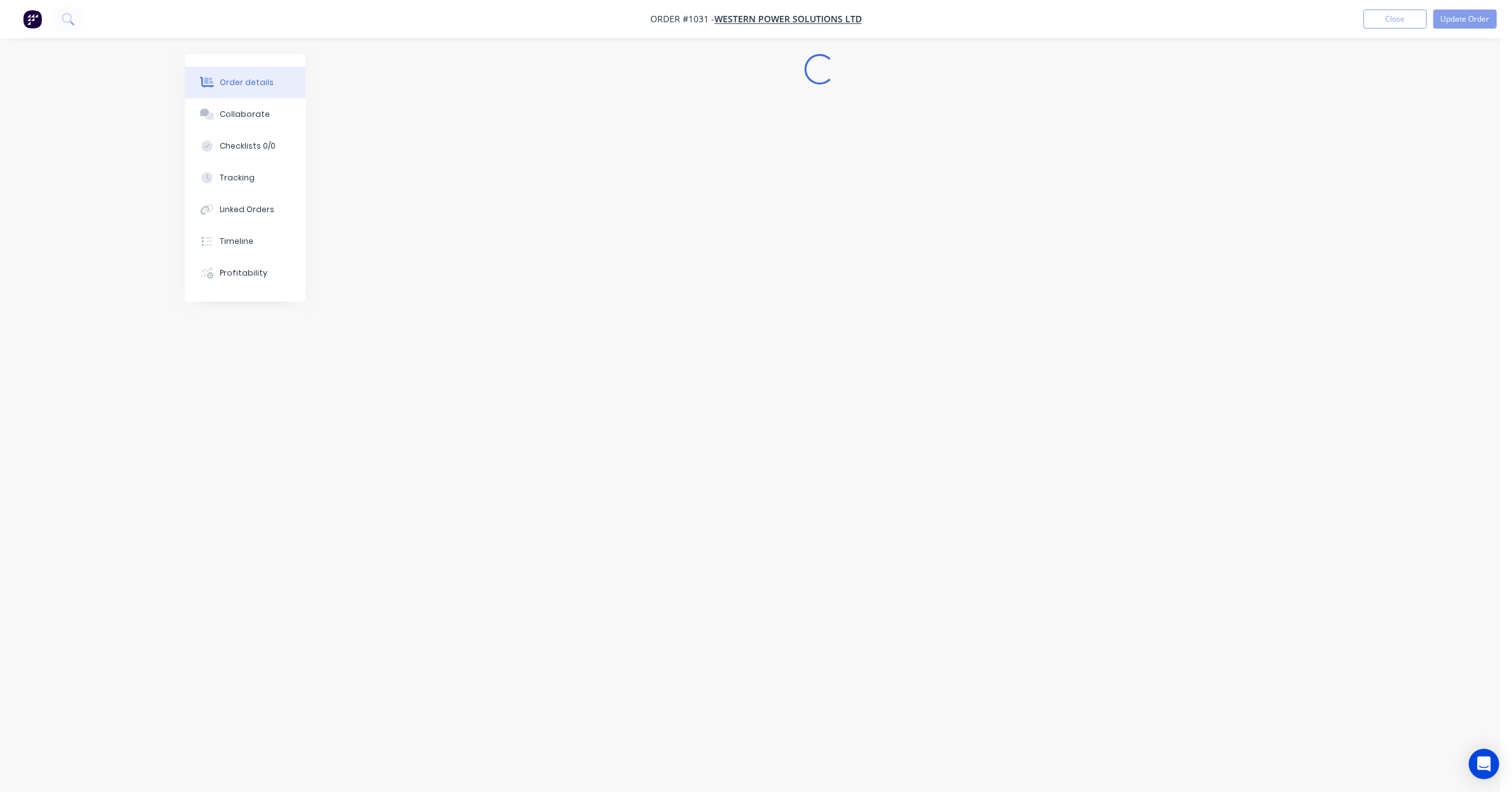
scroll to position [0, 0]
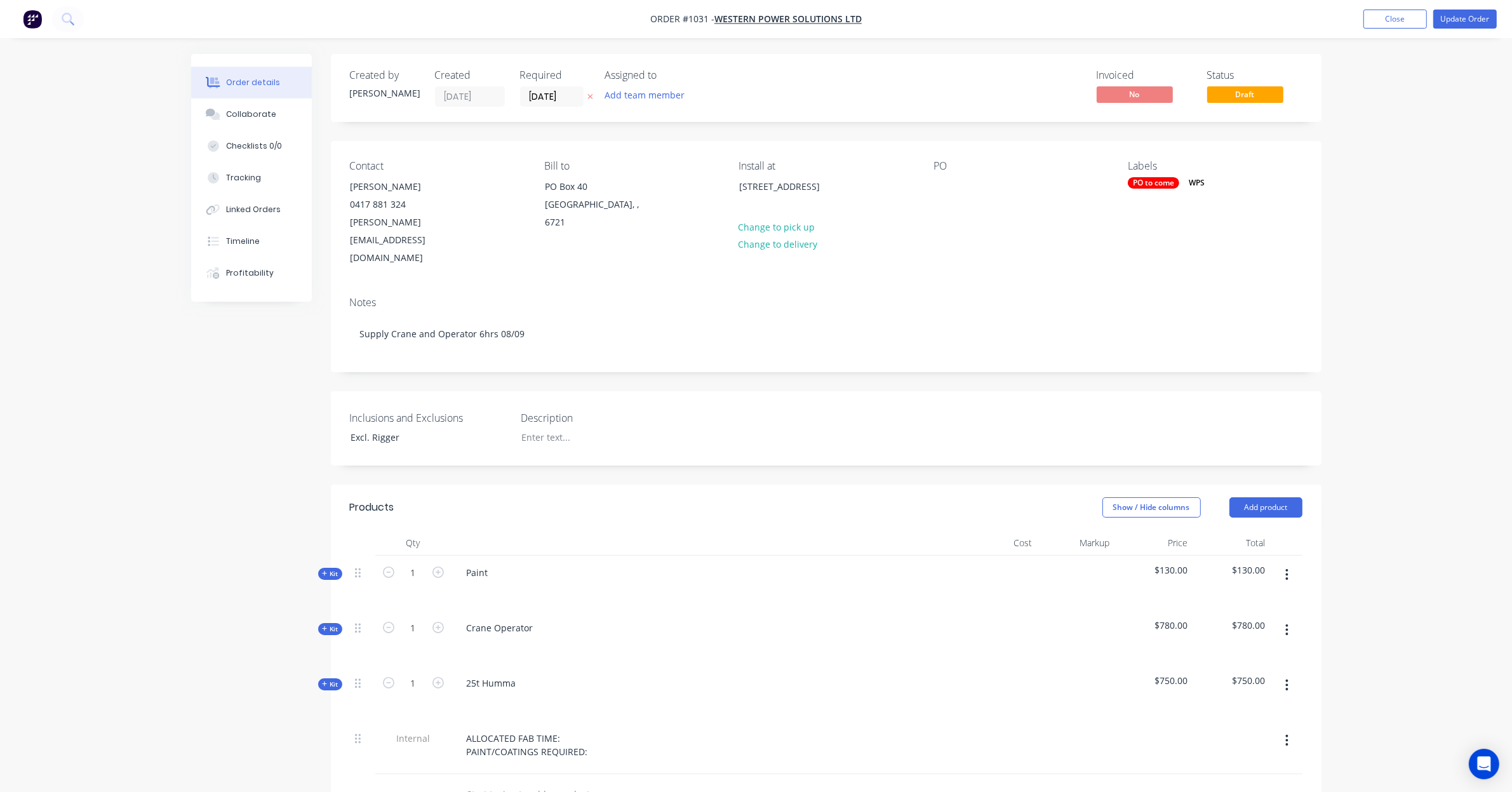
click at [1281, 563] on button "button" at bounding box center [1287, 574] width 30 height 23
click at [1271, 675] on div "Delete" at bounding box center [1242, 684] width 98 height 18
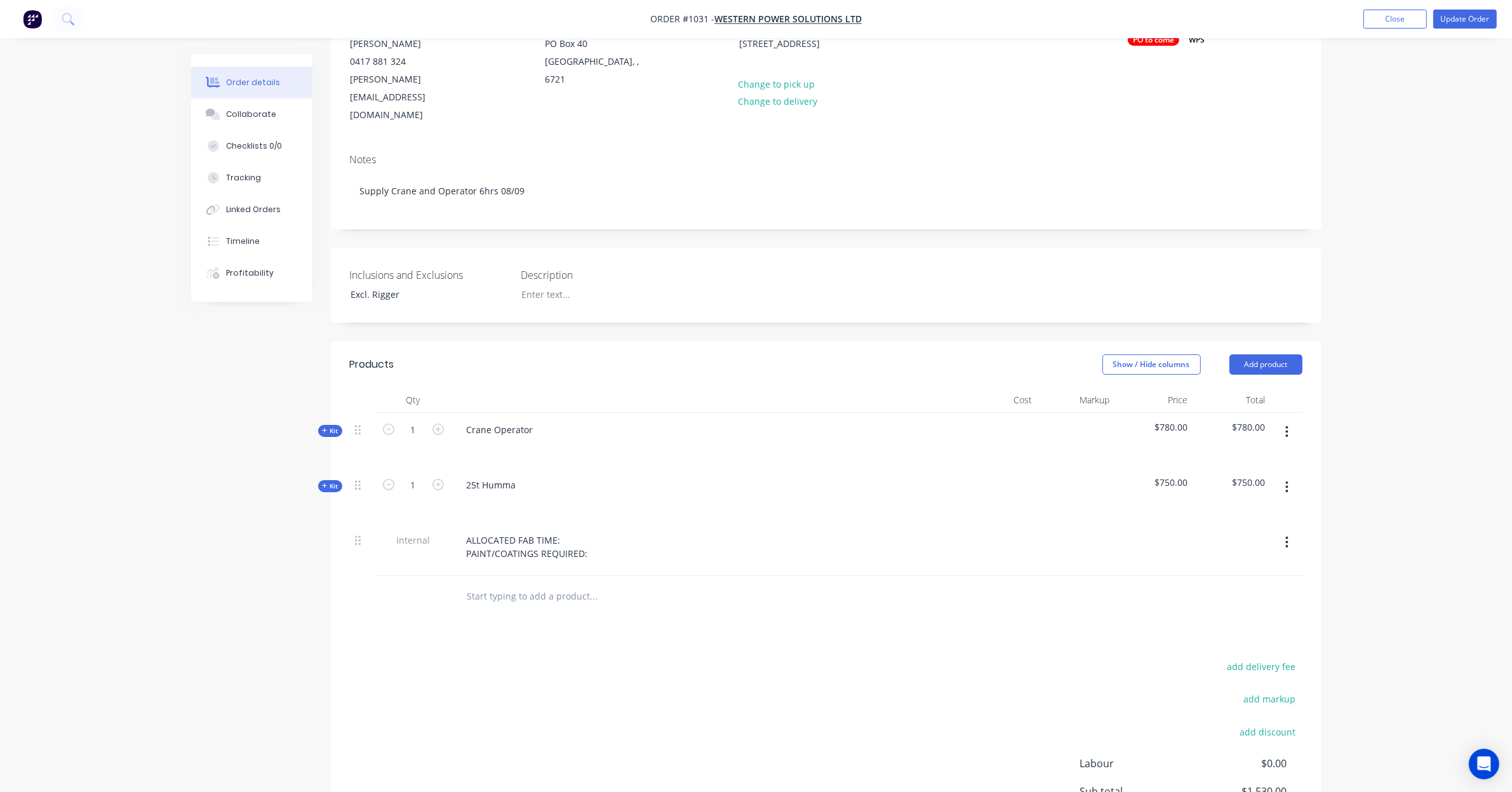
scroll to position [257, 0]
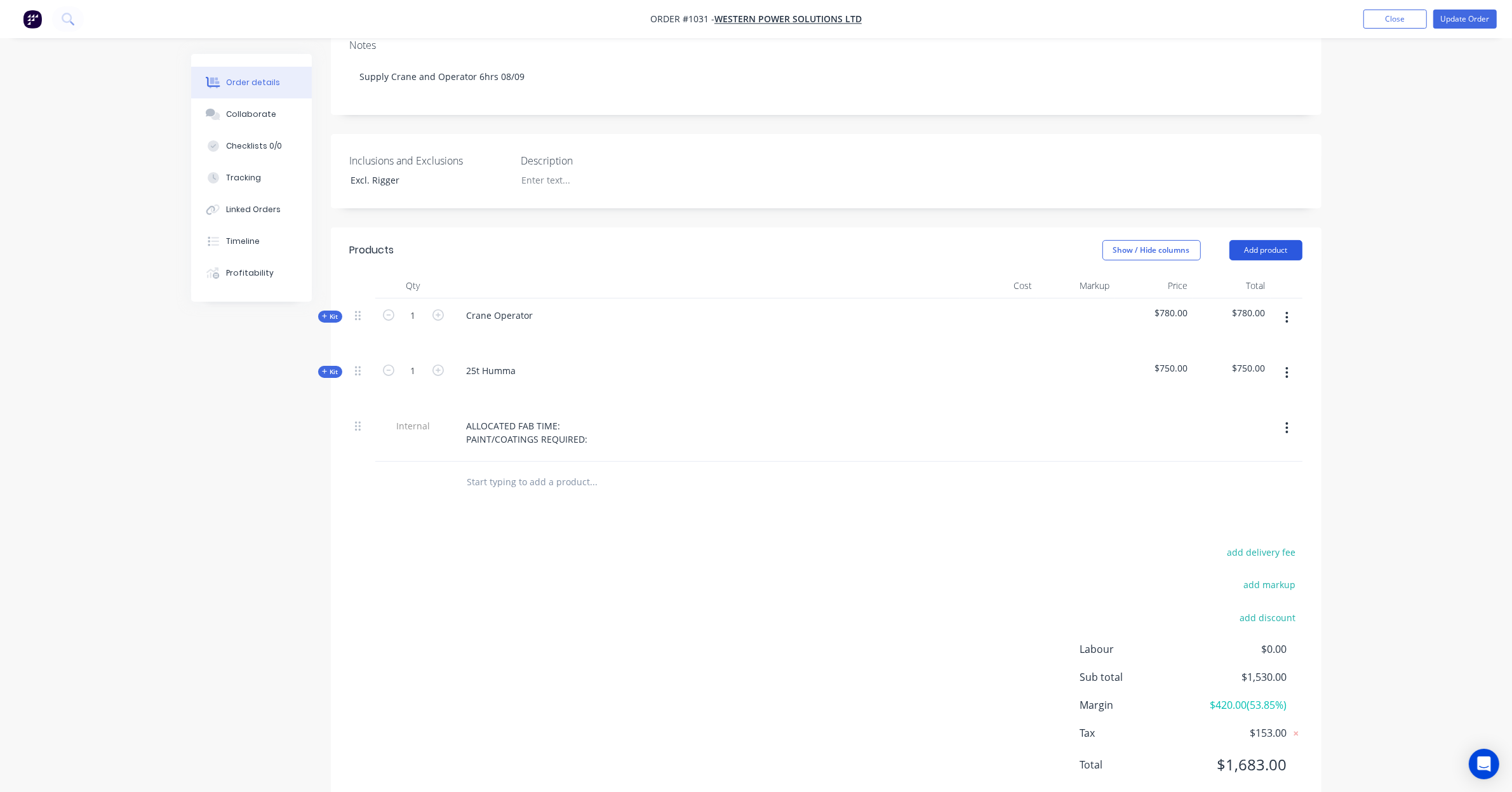
click at [1269, 240] on button "Add product" at bounding box center [1266, 250] width 73 height 20
click at [1242, 298] on div "Basic product" at bounding box center [1242, 307] width 98 height 18
click at [1280, 469] on button "button" at bounding box center [1287, 480] width 30 height 23
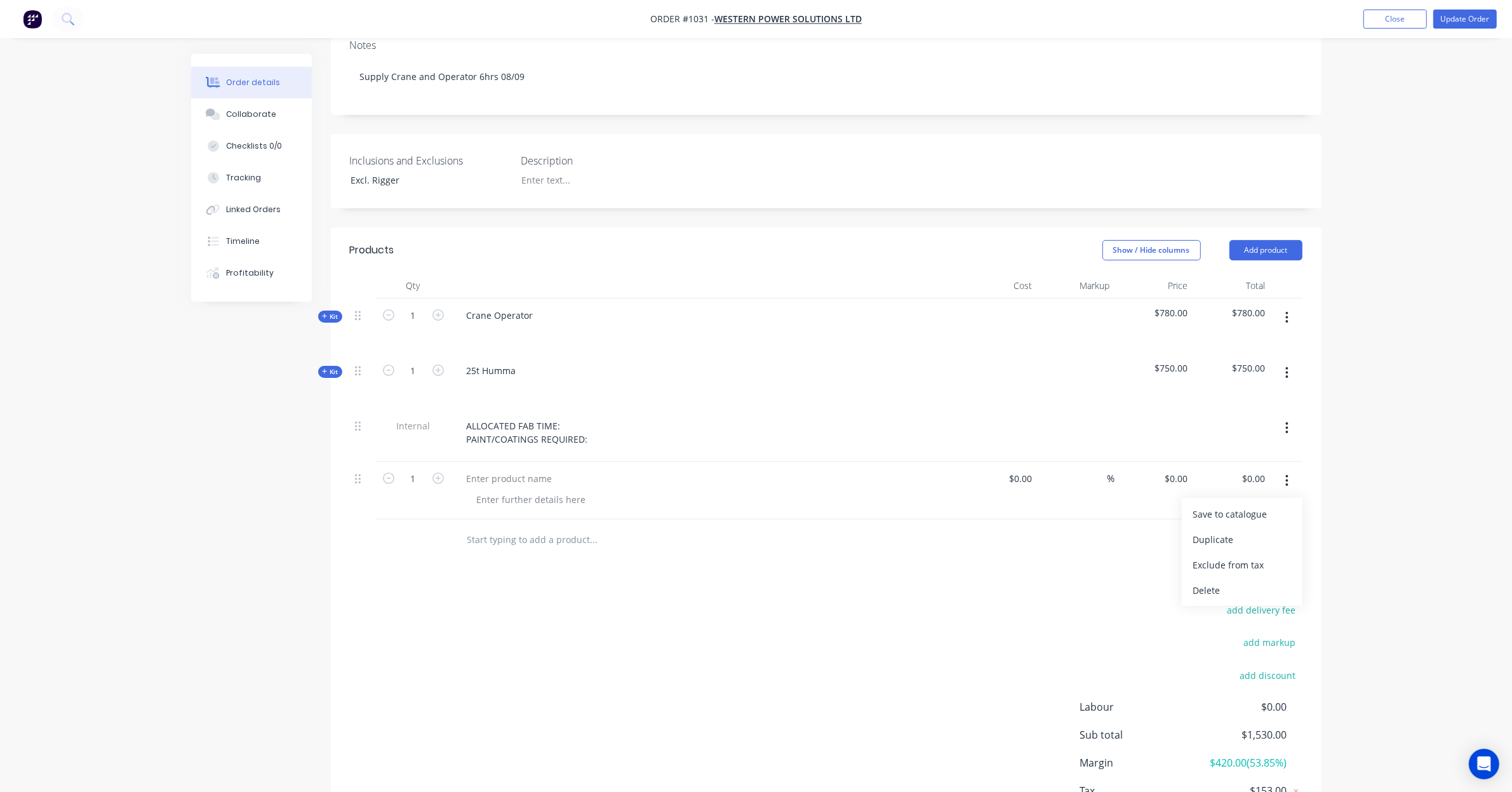
drag, startPoint x: 1274, startPoint y: 557, endPoint x: 1271, endPoint y: 467, distance: 90.0
click at [1272, 581] on div "Delete" at bounding box center [1242, 589] width 98 height 18
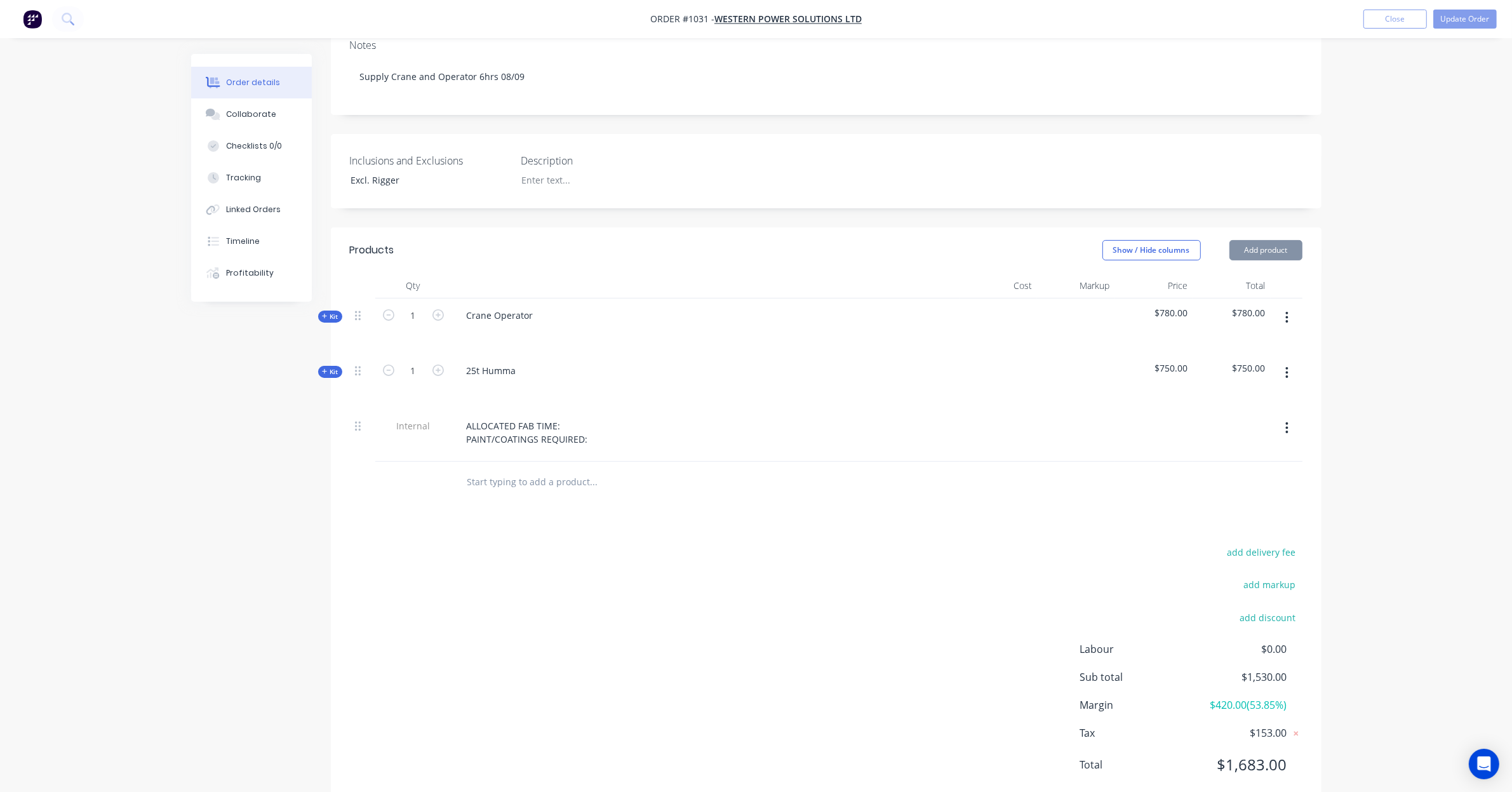
click at [1272, 240] on button "Add product" at bounding box center [1266, 250] width 73 height 20
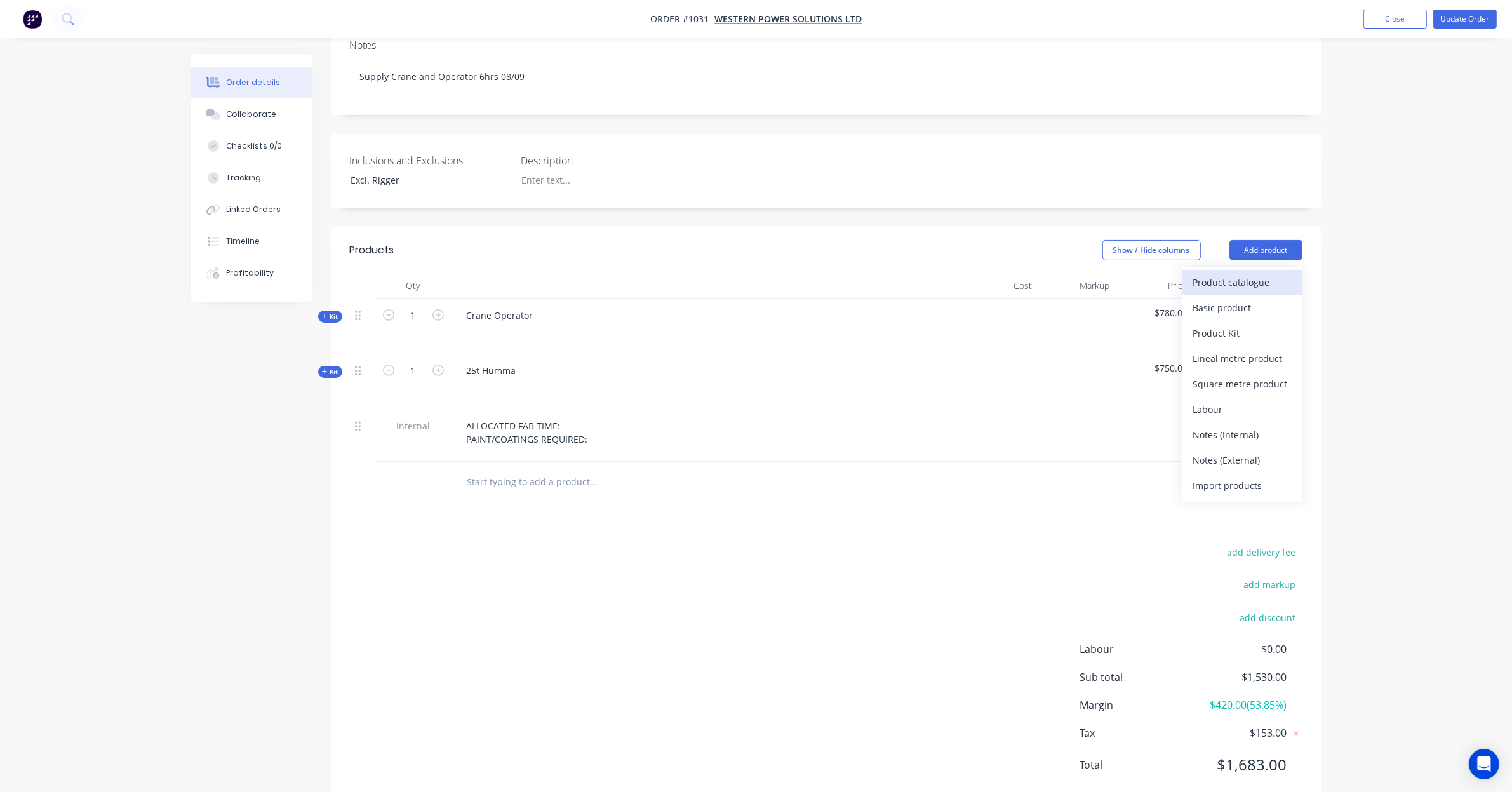
click at [1256, 273] on div "Product catalogue" at bounding box center [1242, 282] width 98 height 18
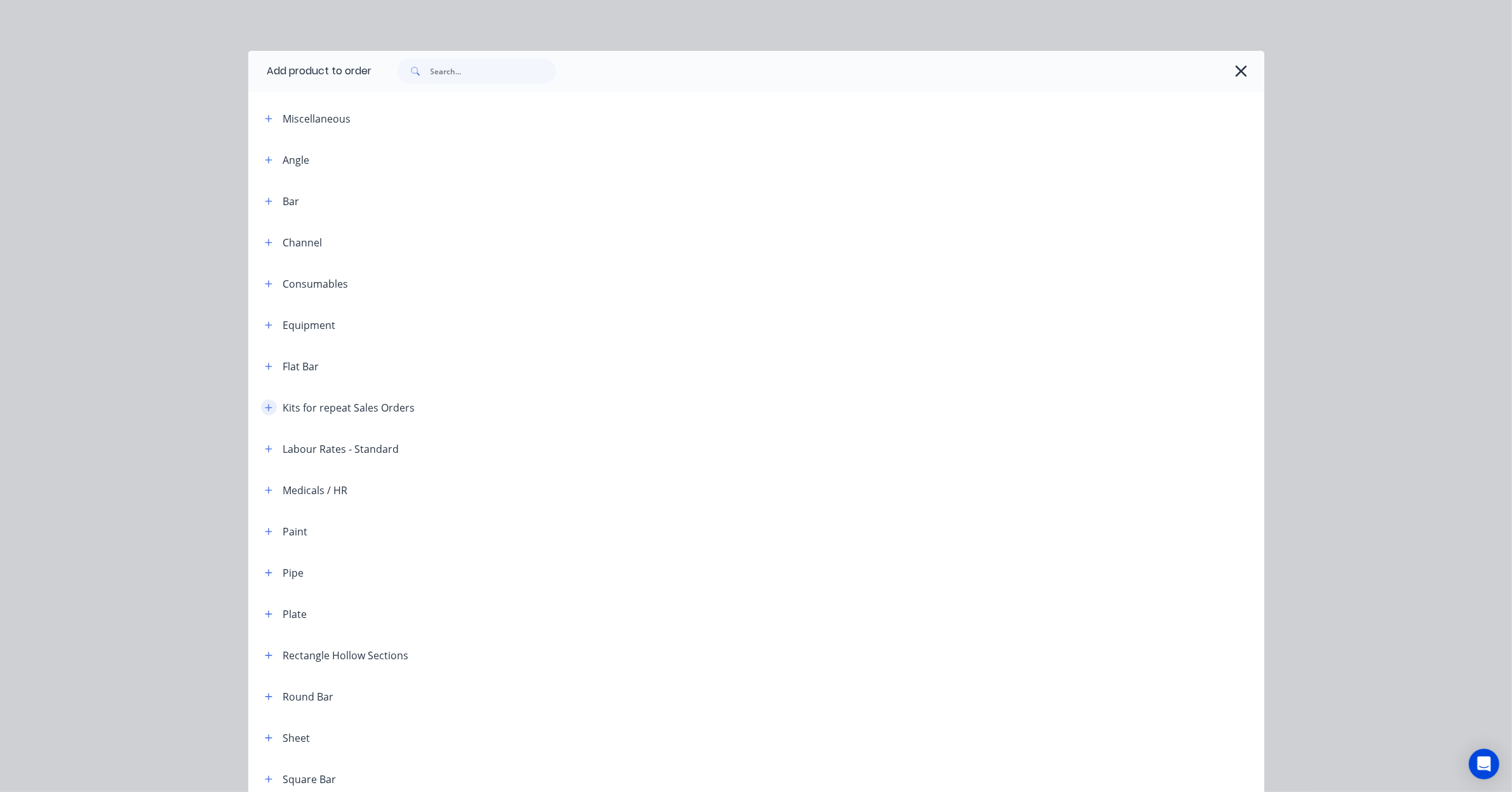
click at [266, 410] on icon "button" at bounding box center [268, 407] width 7 height 9
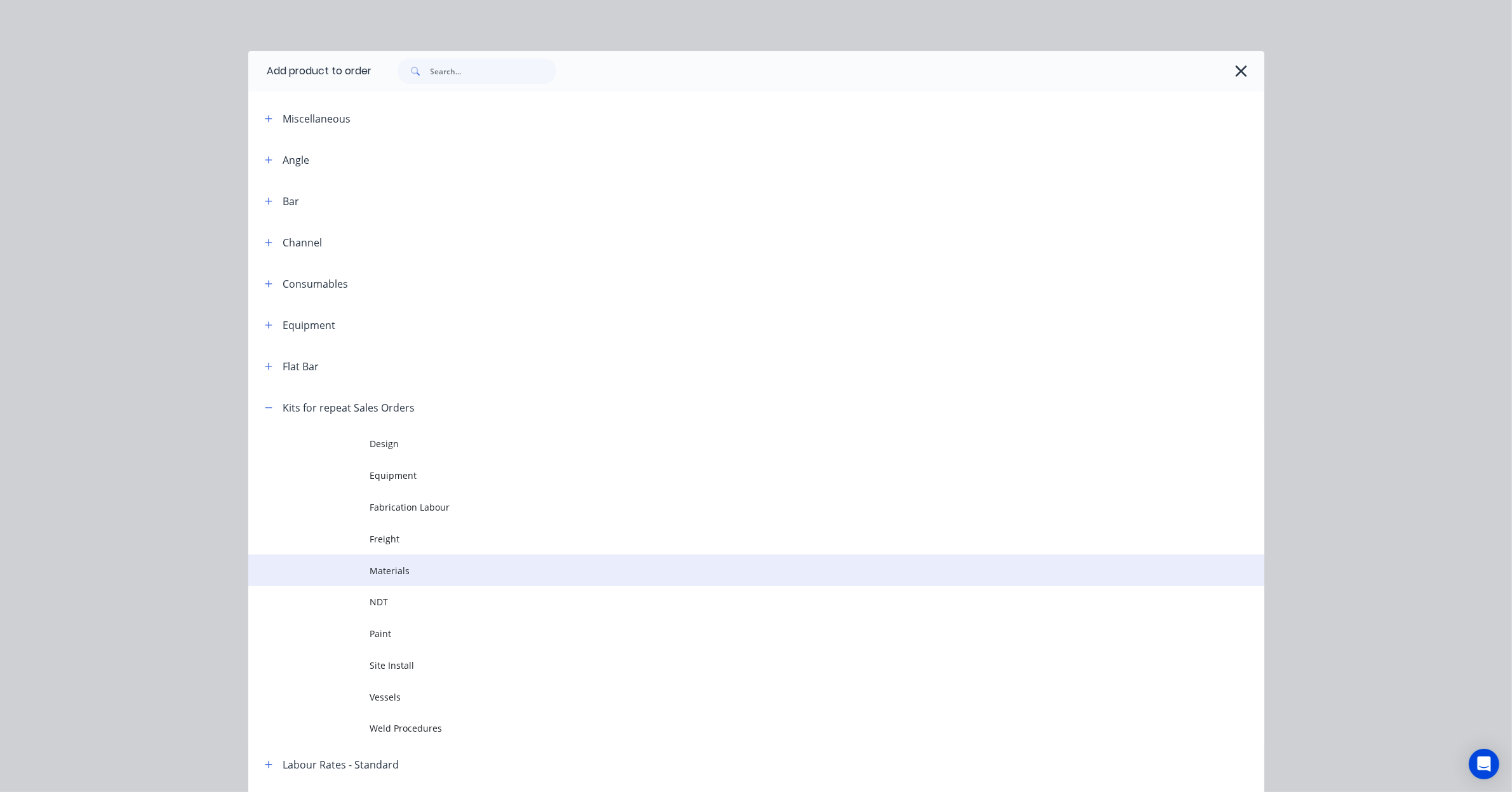
click at [417, 573] on span "Materials" at bounding box center [728, 570] width 715 height 13
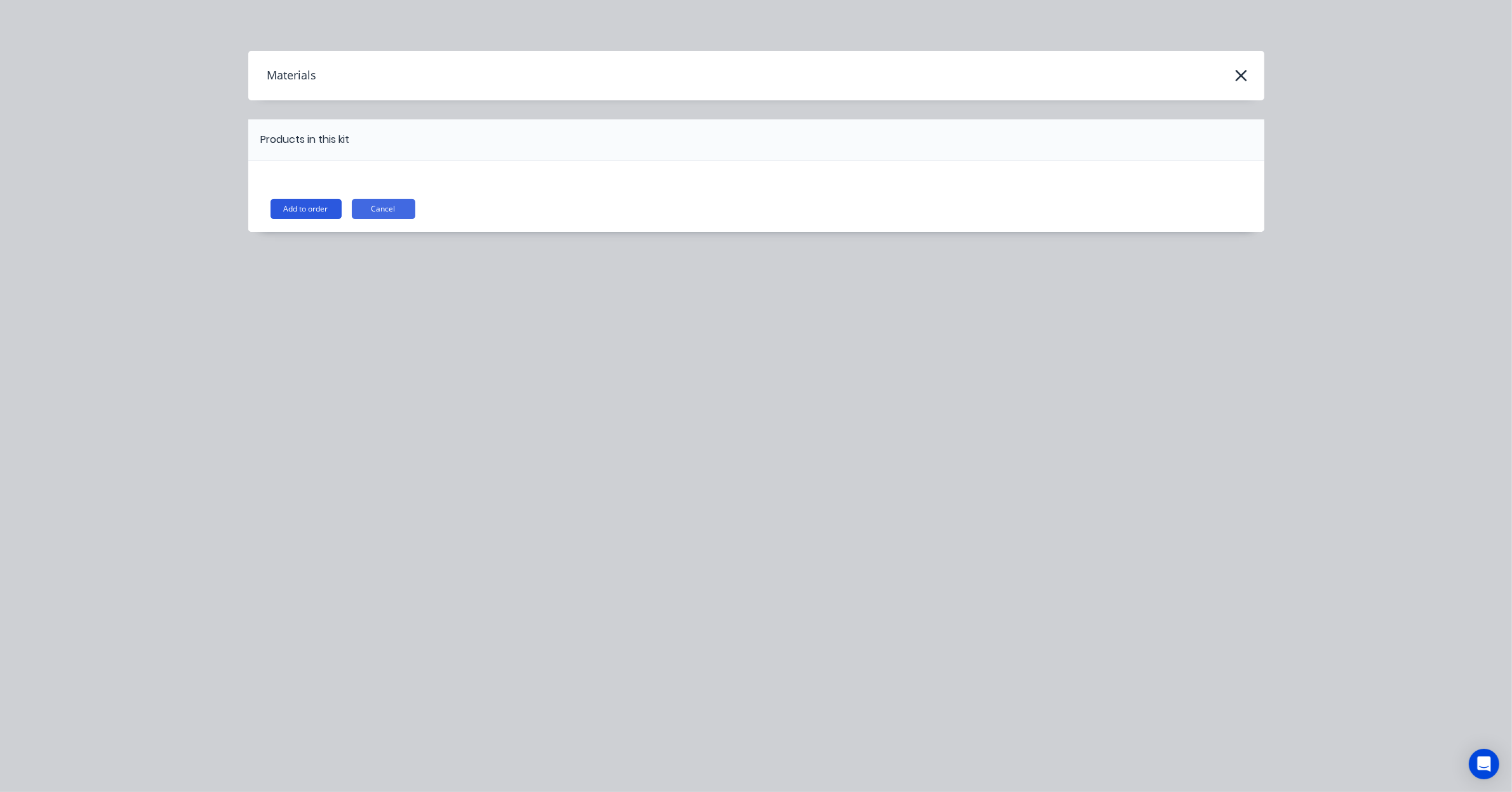
click at [297, 205] on button "Add to order" at bounding box center [306, 209] width 71 height 20
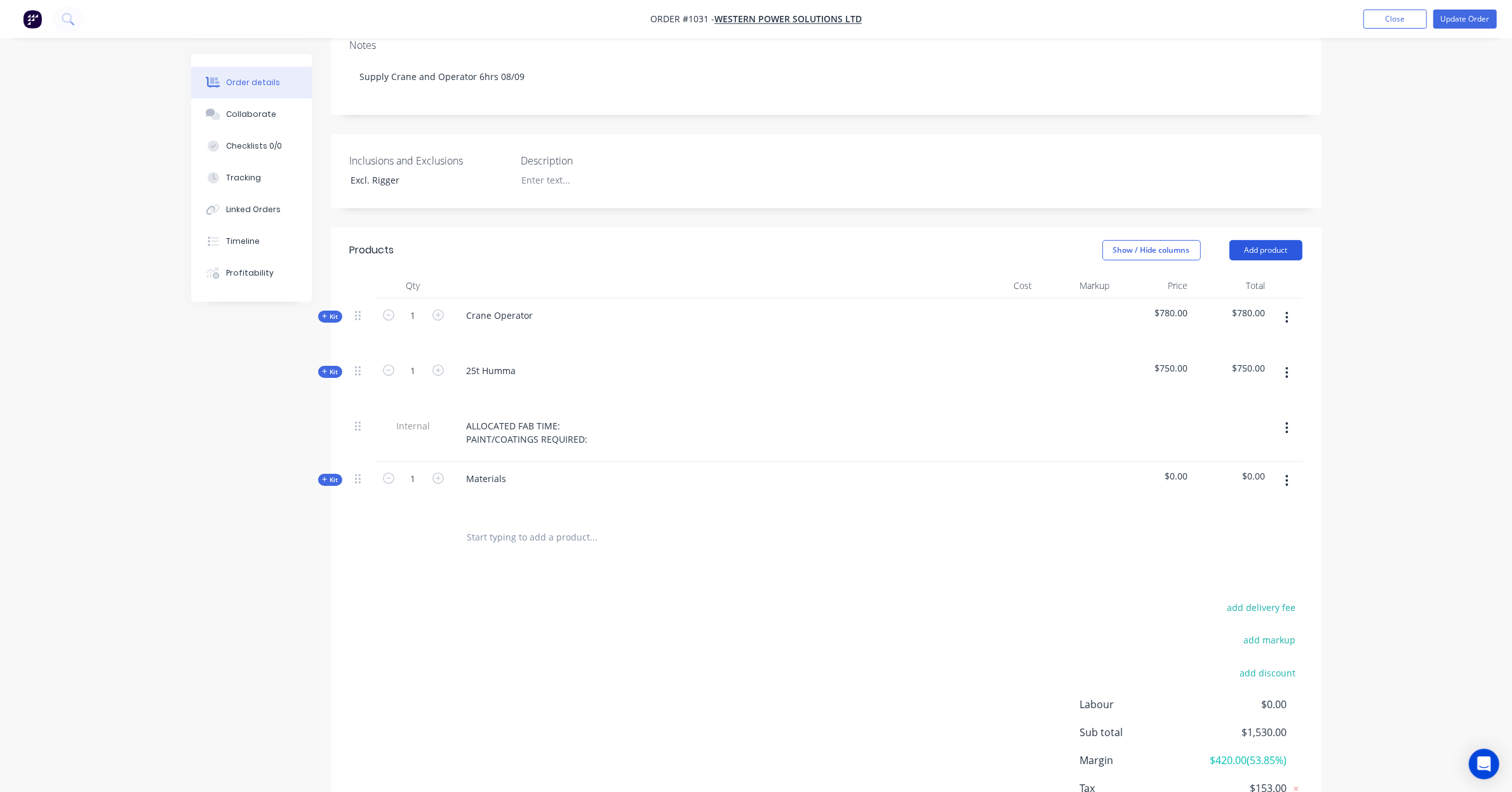
click at [1245, 240] on button "Add product" at bounding box center [1266, 250] width 73 height 20
click at [1243, 273] on div "Product catalogue" at bounding box center [1242, 282] width 98 height 18
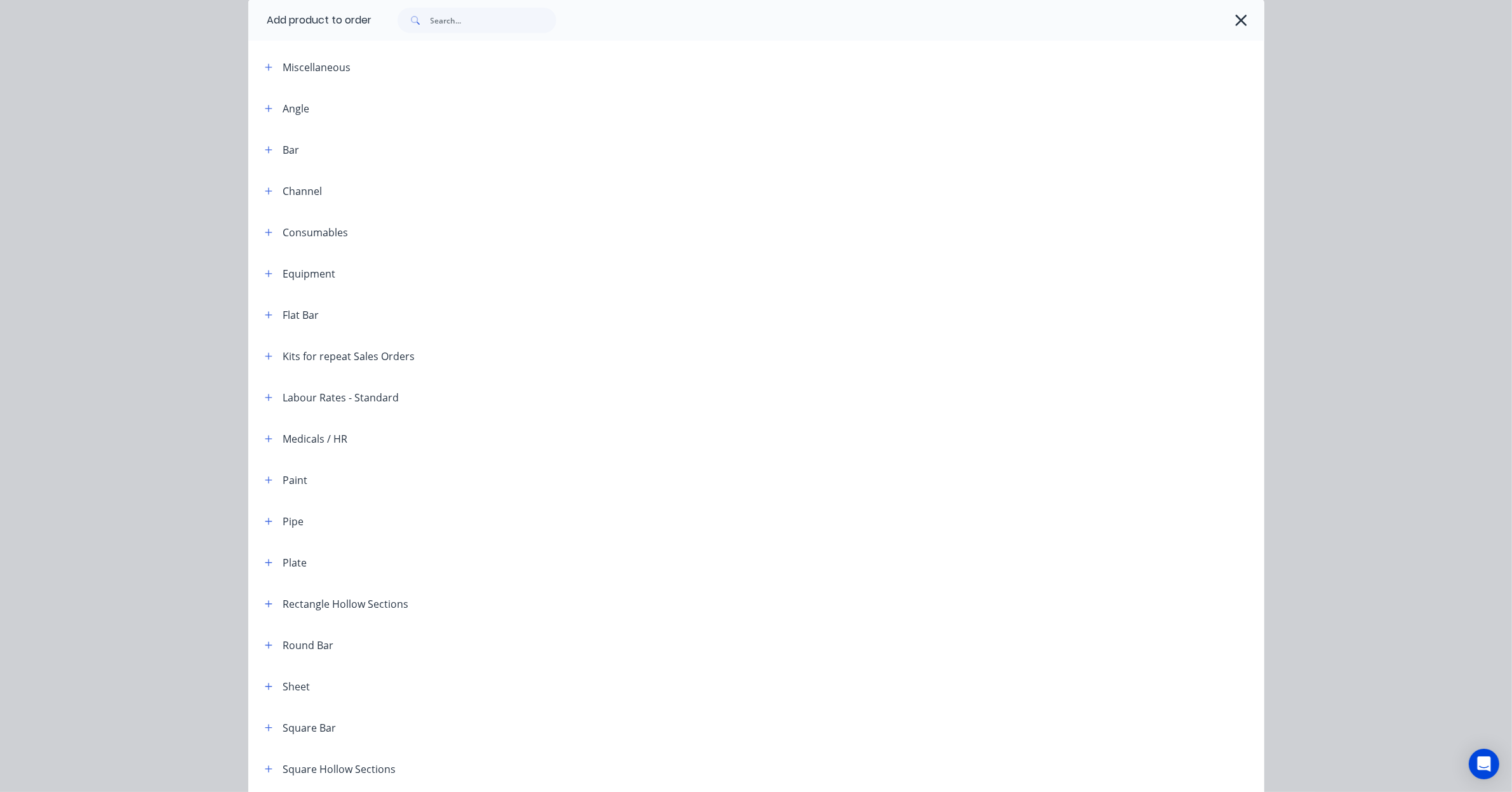
scroll to position [53, 0]
click at [263, 363] on header "Kits for repeat Sales Orders" at bounding box center [756, 355] width 1016 height 41
click at [265, 353] on icon "button" at bounding box center [268, 355] width 7 height 9
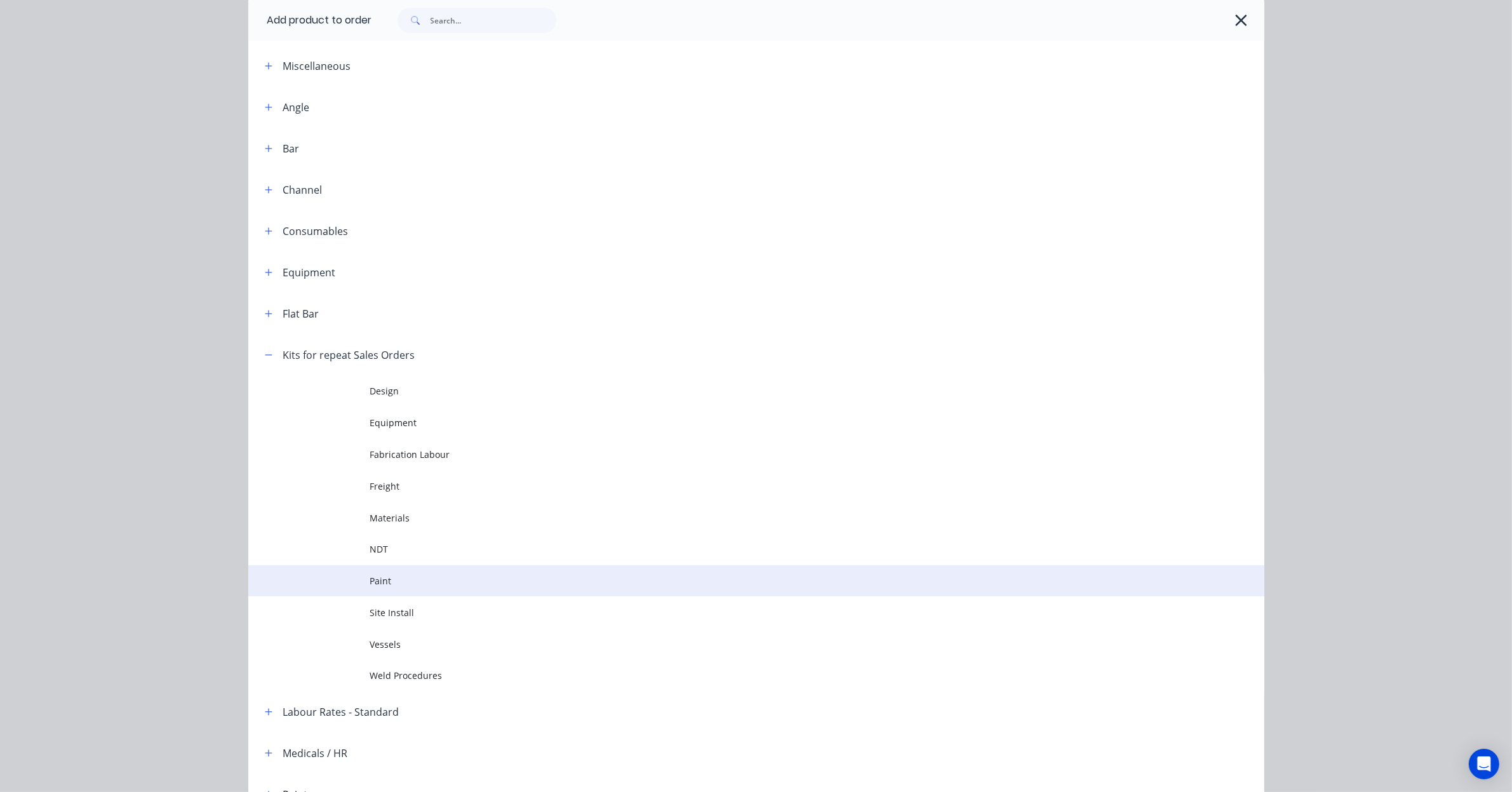
click at [389, 582] on span "Paint" at bounding box center [728, 581] width 715 height 13
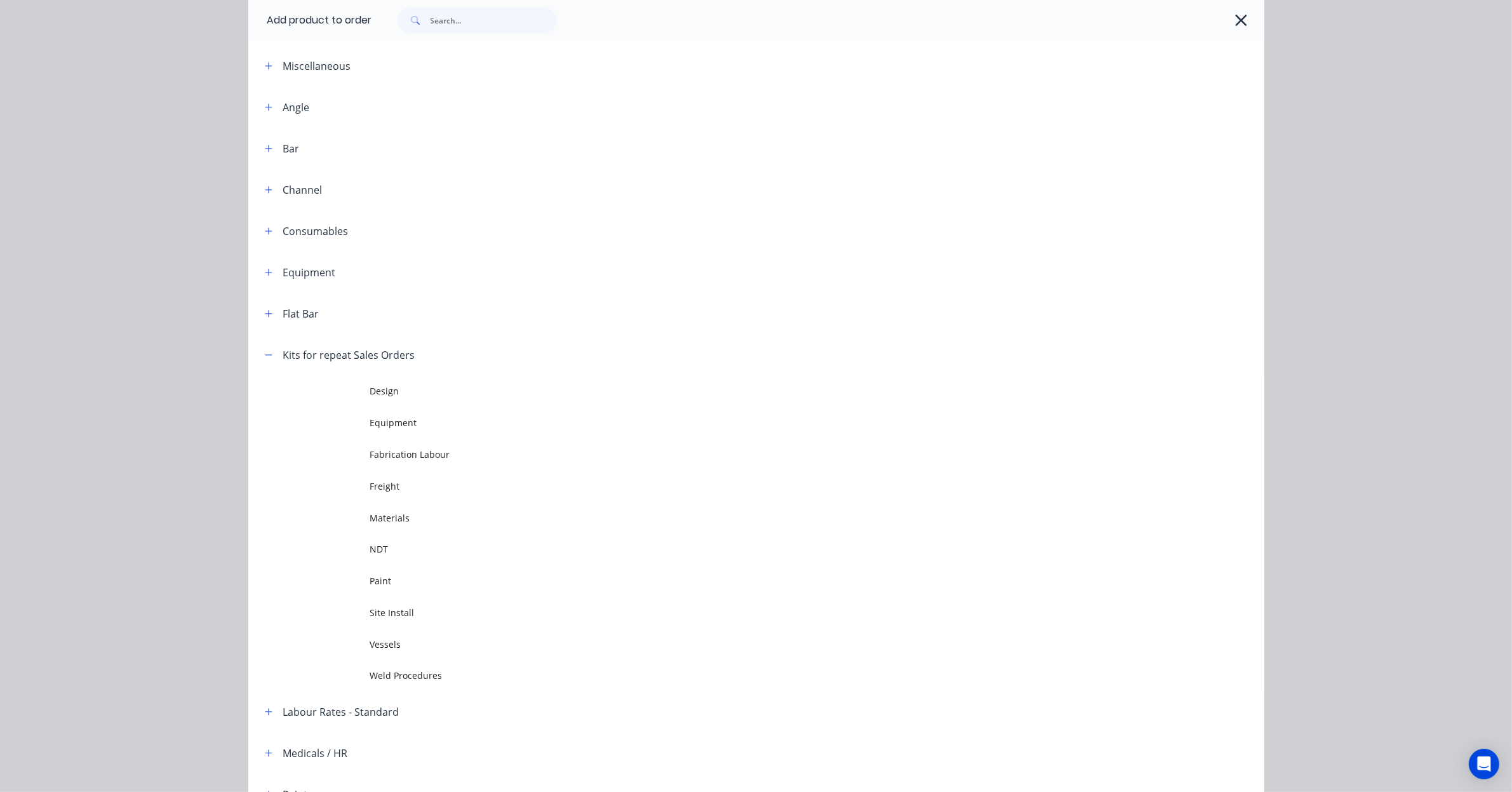
scroll to position [0, 0]
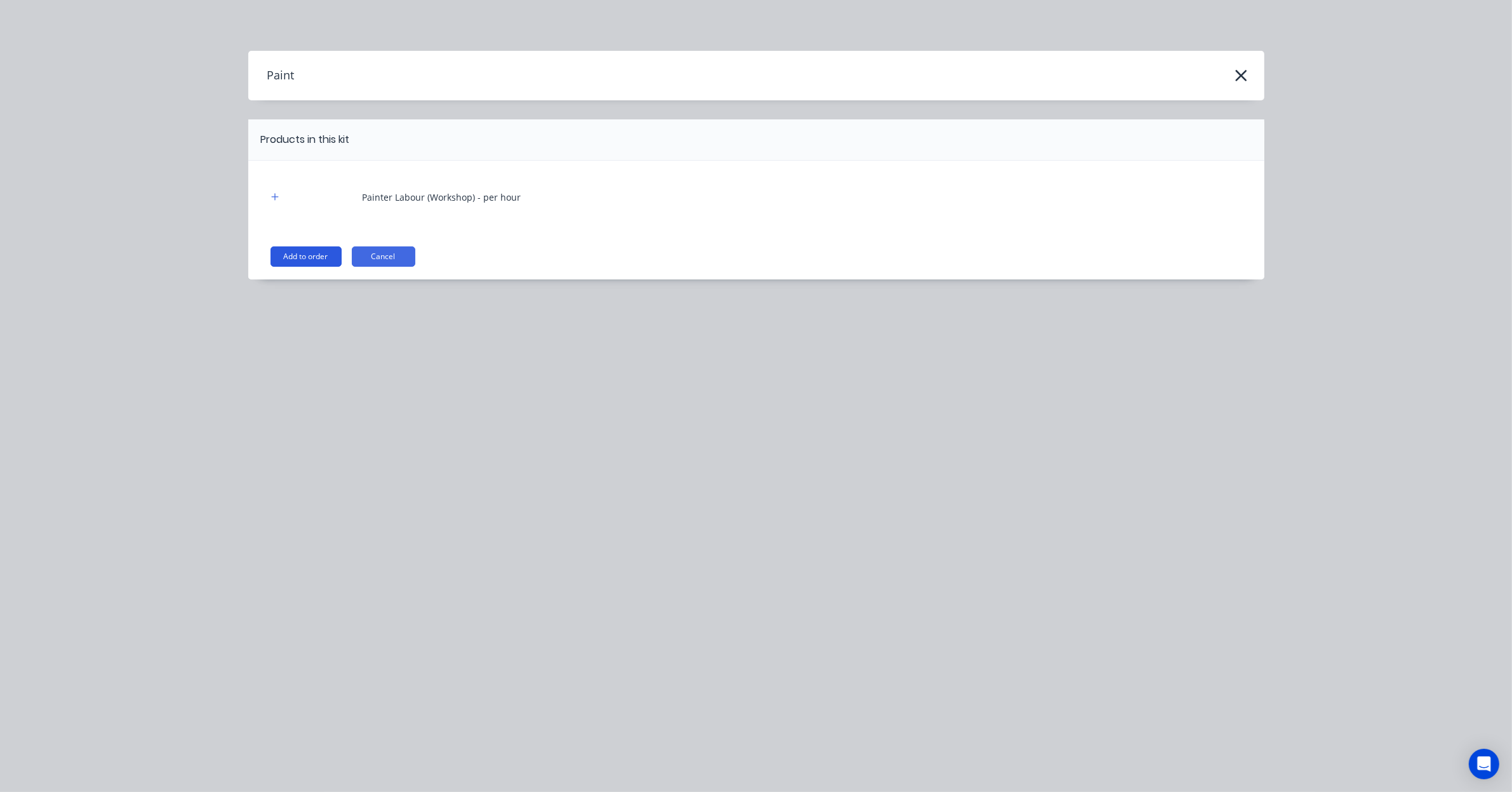
click at [308, 256] on button "Add to order" at bounding box center [306, 257] width 71 height 20
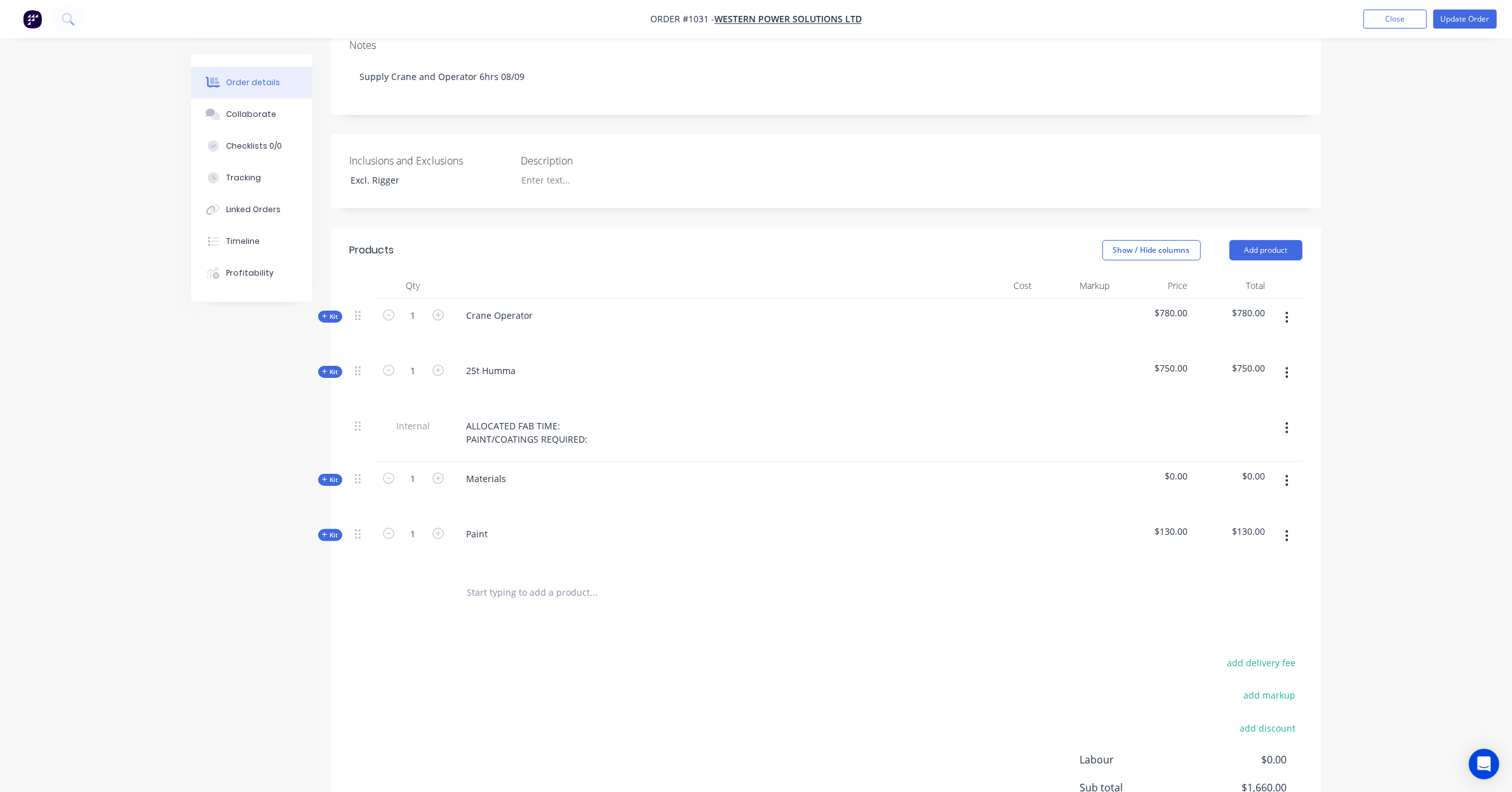
click at [328, 530] on span "Kit" at bounding box center [330, 535] width 17 height 10
click at [505, 610] on input "text" at bounding box center [593, 622] width 254 height 26
click at [1283, 524] on button "button" at bounding box center [1287, 535] width 30 height 23
click at [1260, 560] on div "Add product to kit" at bounding box center [1242, 569] width 98 height 18
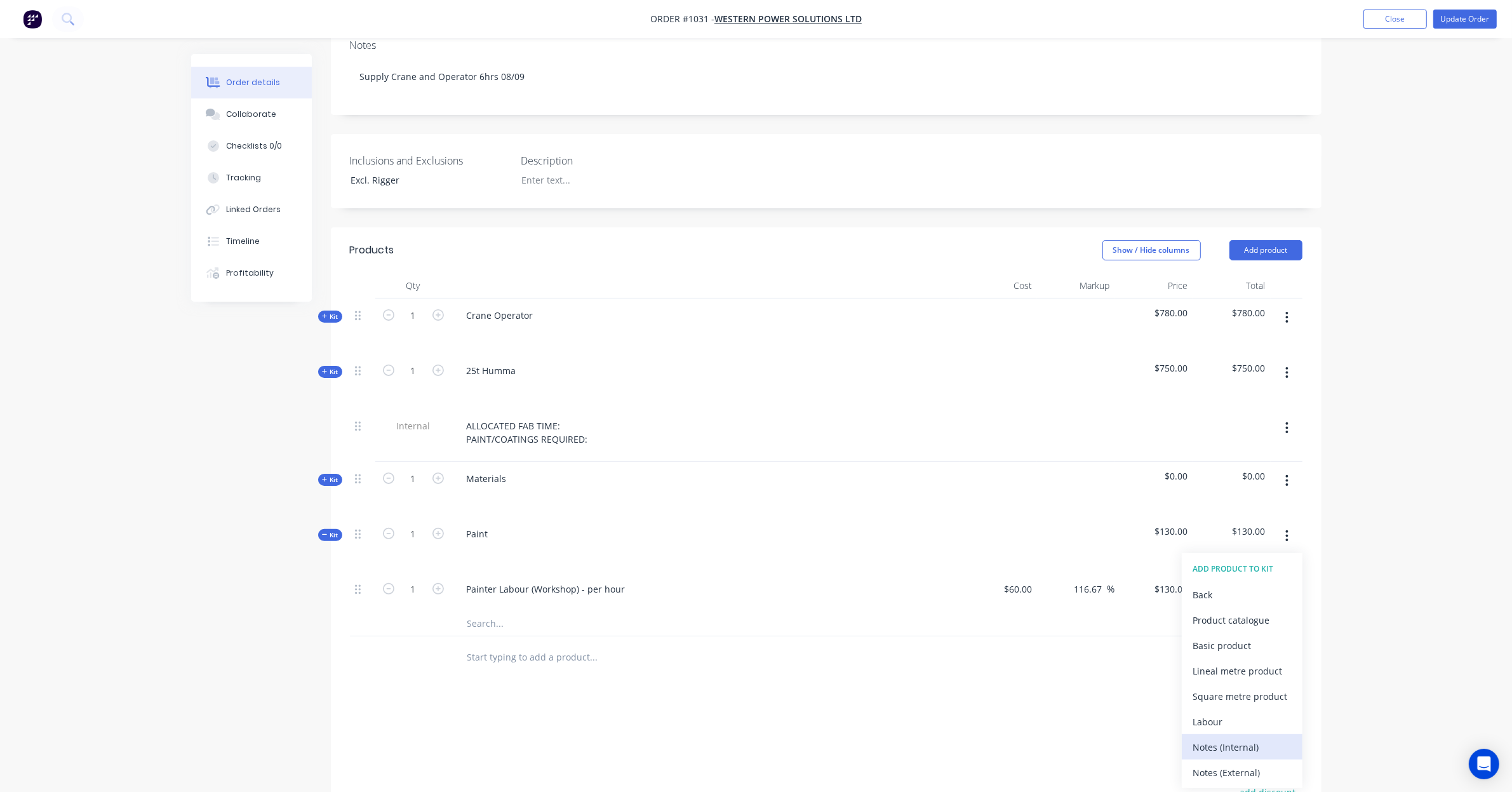
click at [1256, 738] on div "Notes (Internal)" at bounding box center [1242, 747] width 98 height 18
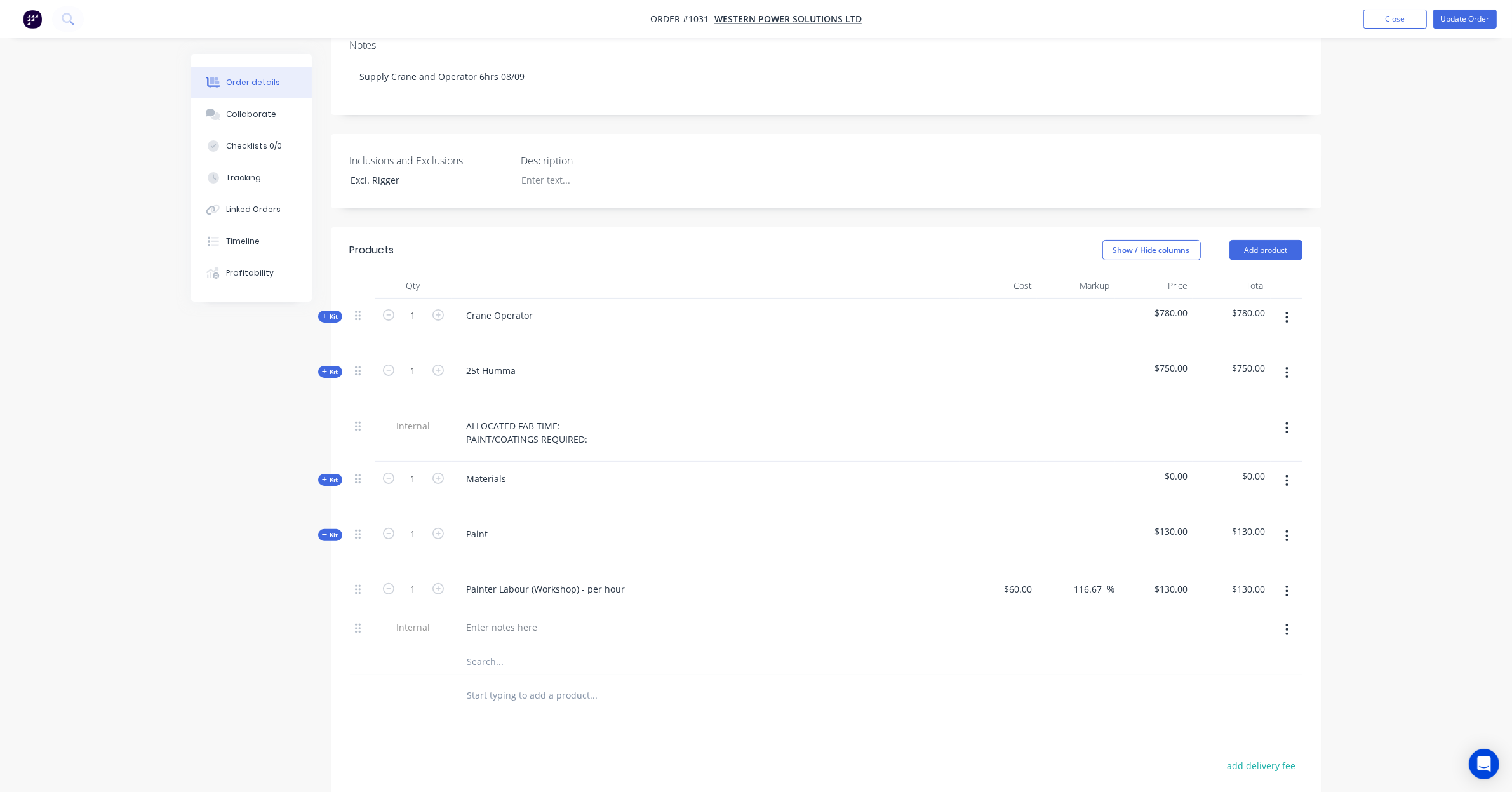
click at [531, 613] on div at bounding box center [705, 629] width 508 height 39
click at [532, 618] on div at bounding box center [502, 627] width 91 height 18
click at [332, 474] on div "Kit" at bounding box center [330, 480] width 24 height 12
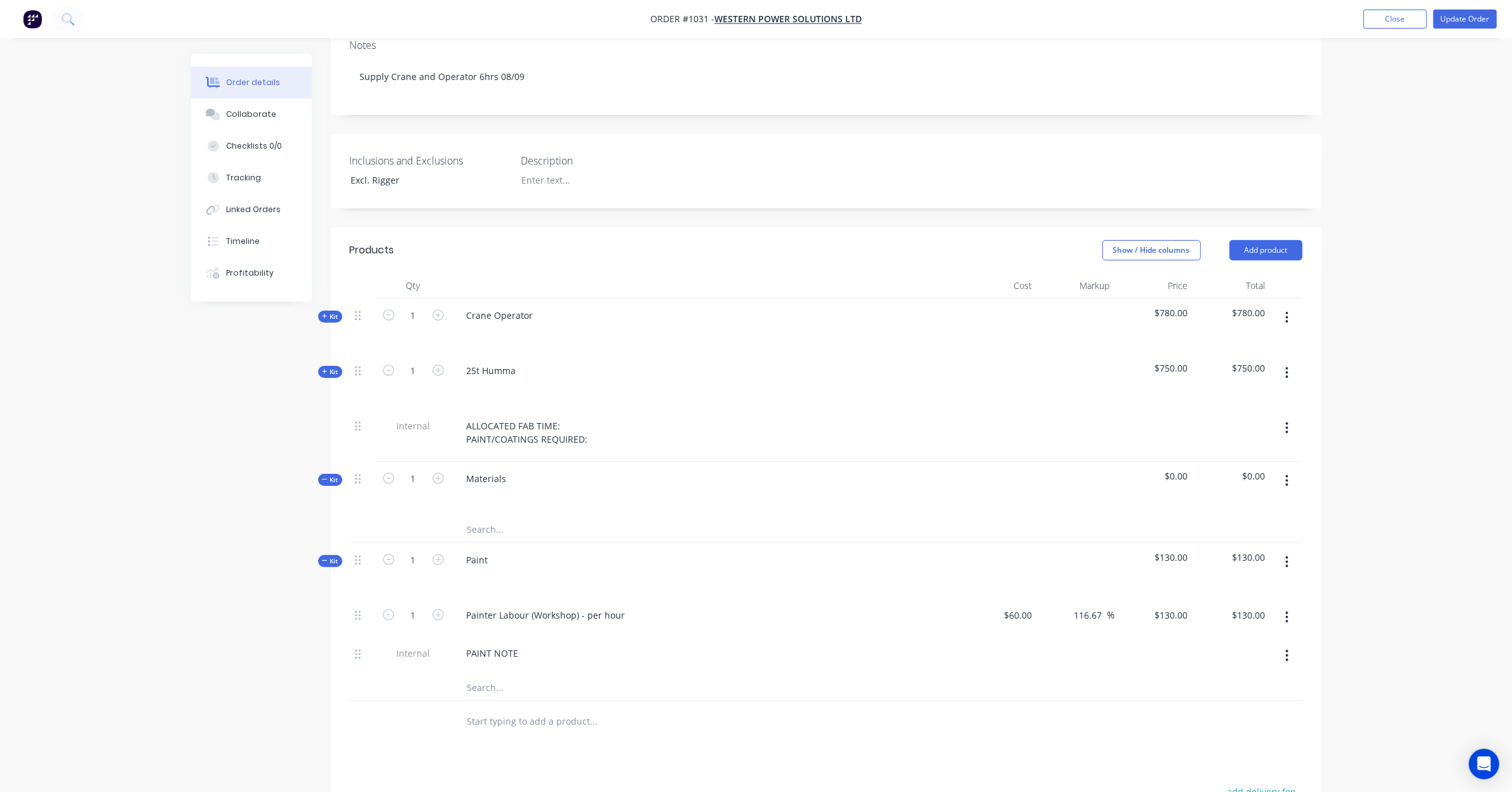
click at [507, 517] on input "text" at bounding box center [593, 529] width 254 height 26
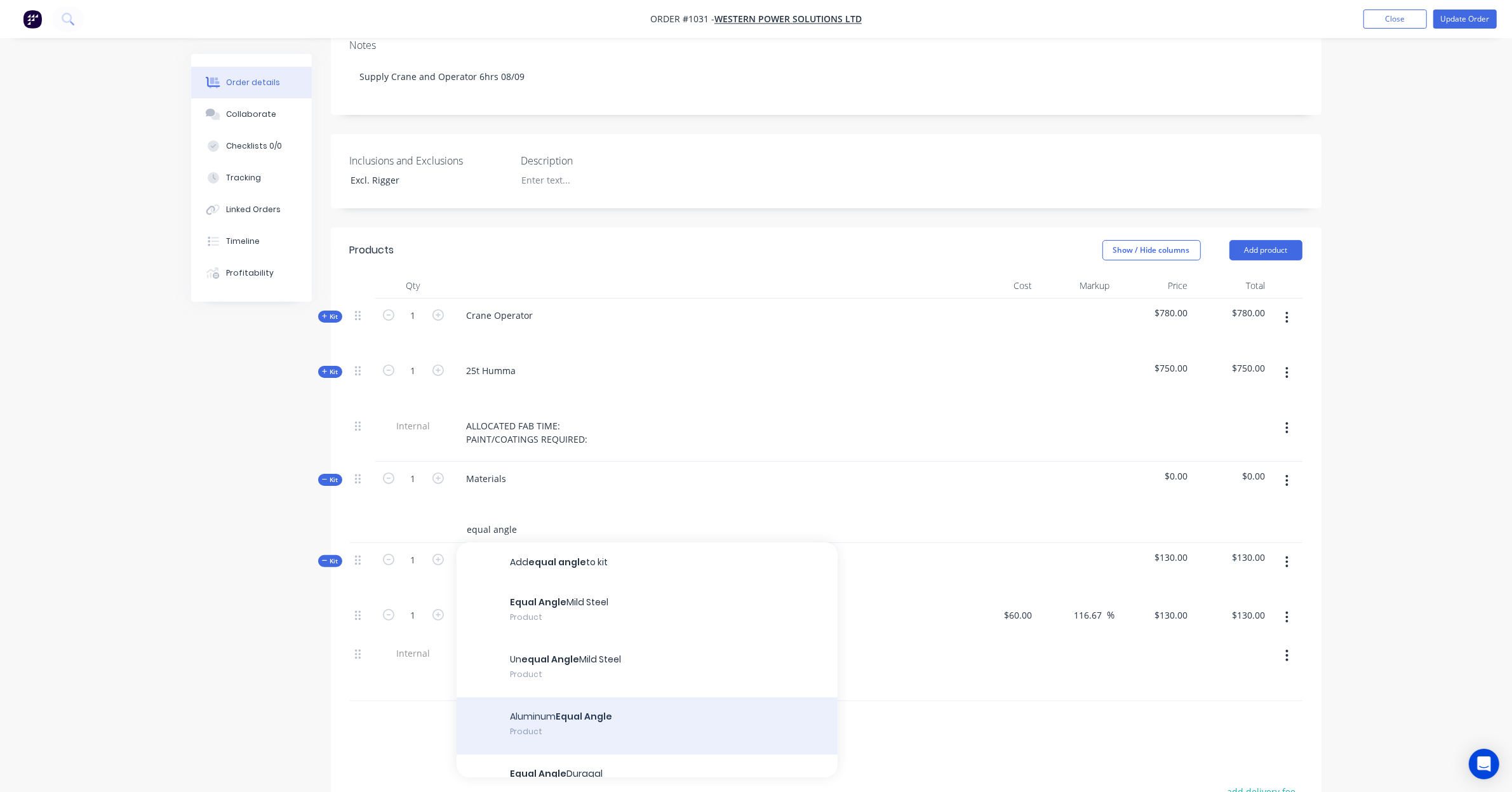
type input "equal angle"
click at [625, 697] on div "Aluminum Equal Angle Product" at bounding box center [647, 725] width 381 height 57
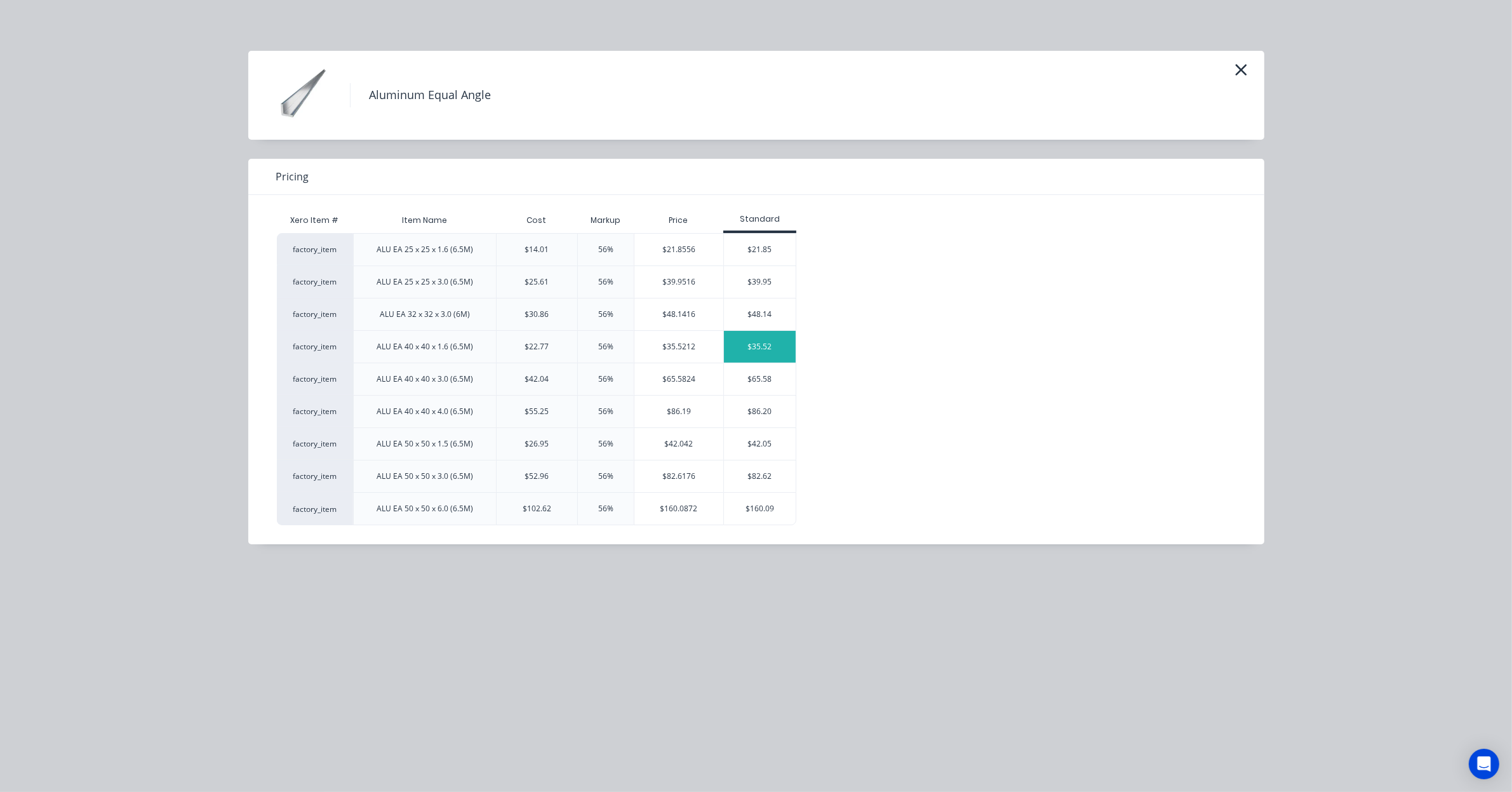
click at [758, 356] on div "$35.52" at bounding box center [760, 346] width 72 height 31
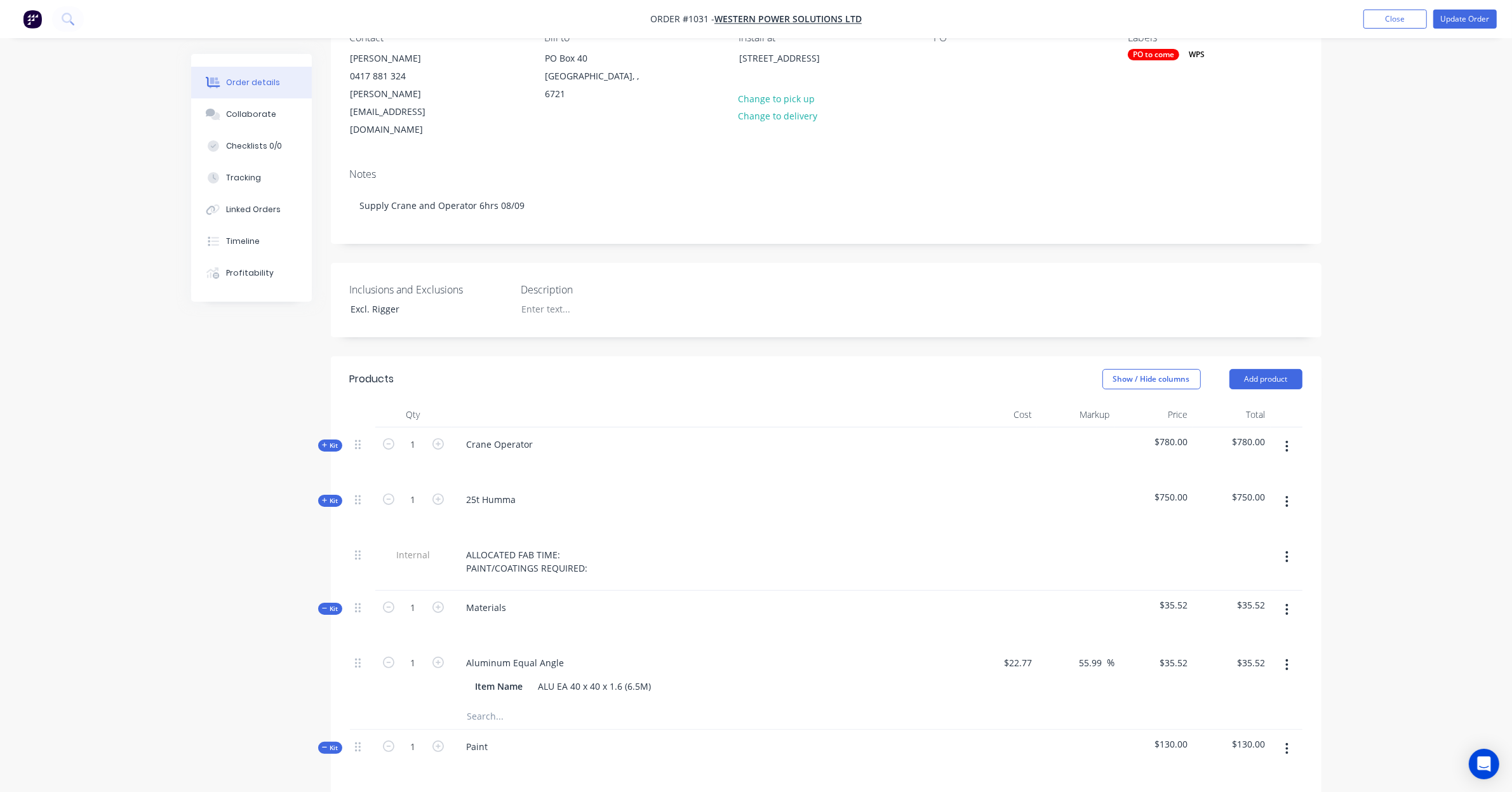
scroll to position [99, 0]
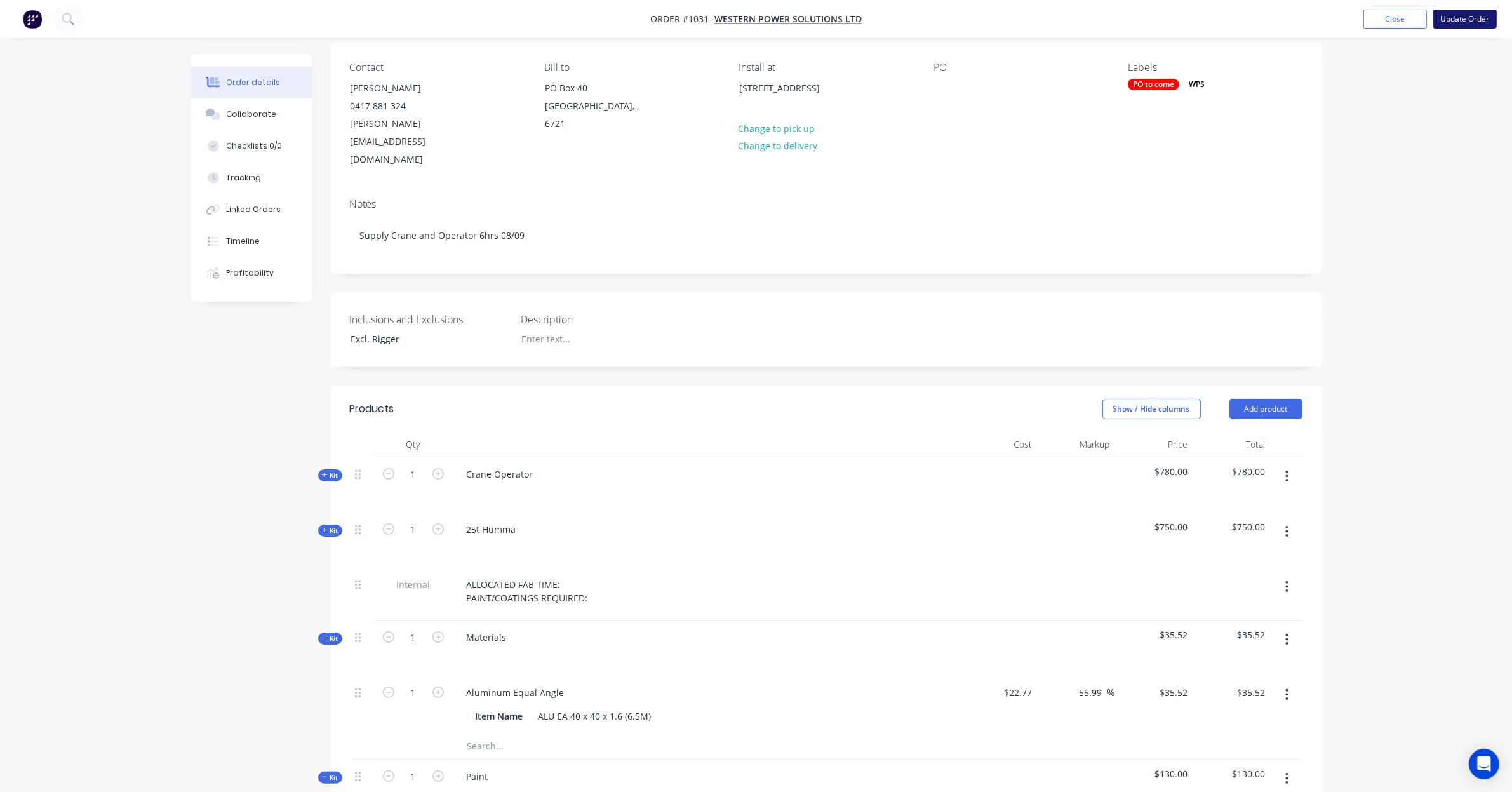
click at [1451, 20] on button "Update Order" at bounding box center [1465, 19] width 64 height 19
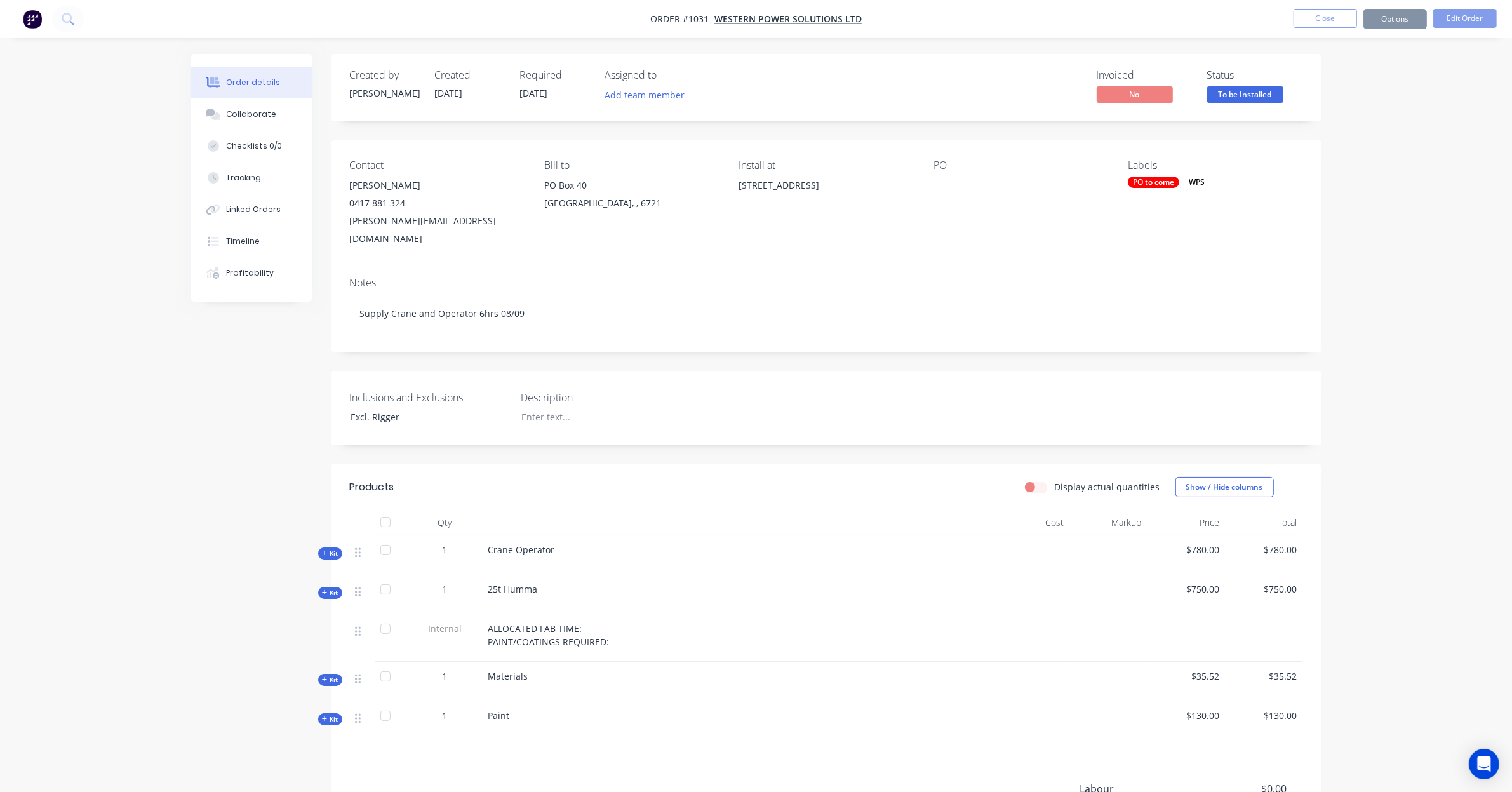
click at [1388, 17] on button "Options" at bounding box center [1395, 19] width 64 height 20
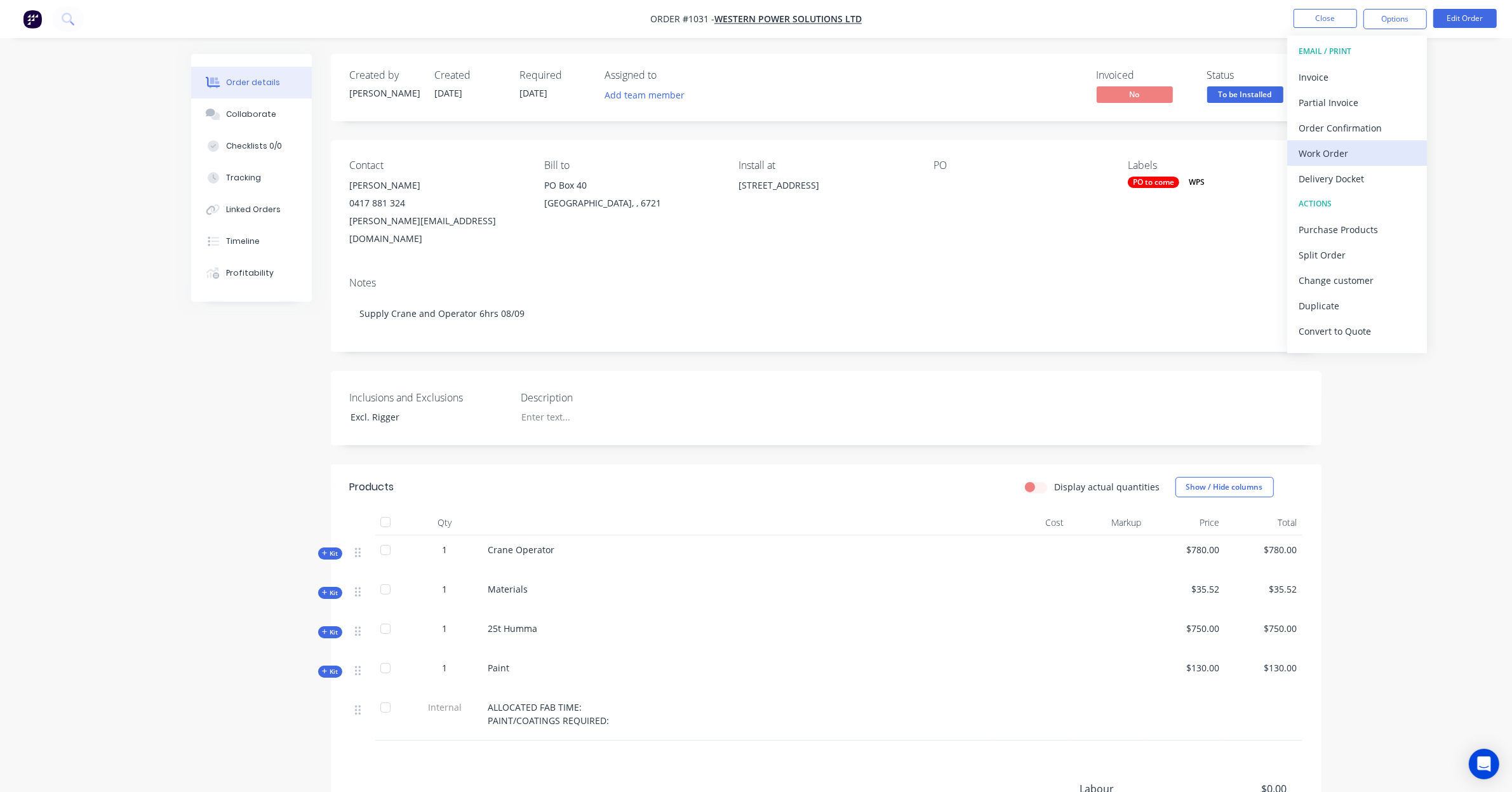
click at [1361, 154] on div "Work Order" at bounding box center [1358, 153] width 117 height 18
click at [1351, 159] on div "Custom" at bounding box center [1358, 153] width 117 height 18
click at [1350, 129] on div "Without pricing" at bounding box center [1358, 127] width 117 height 18
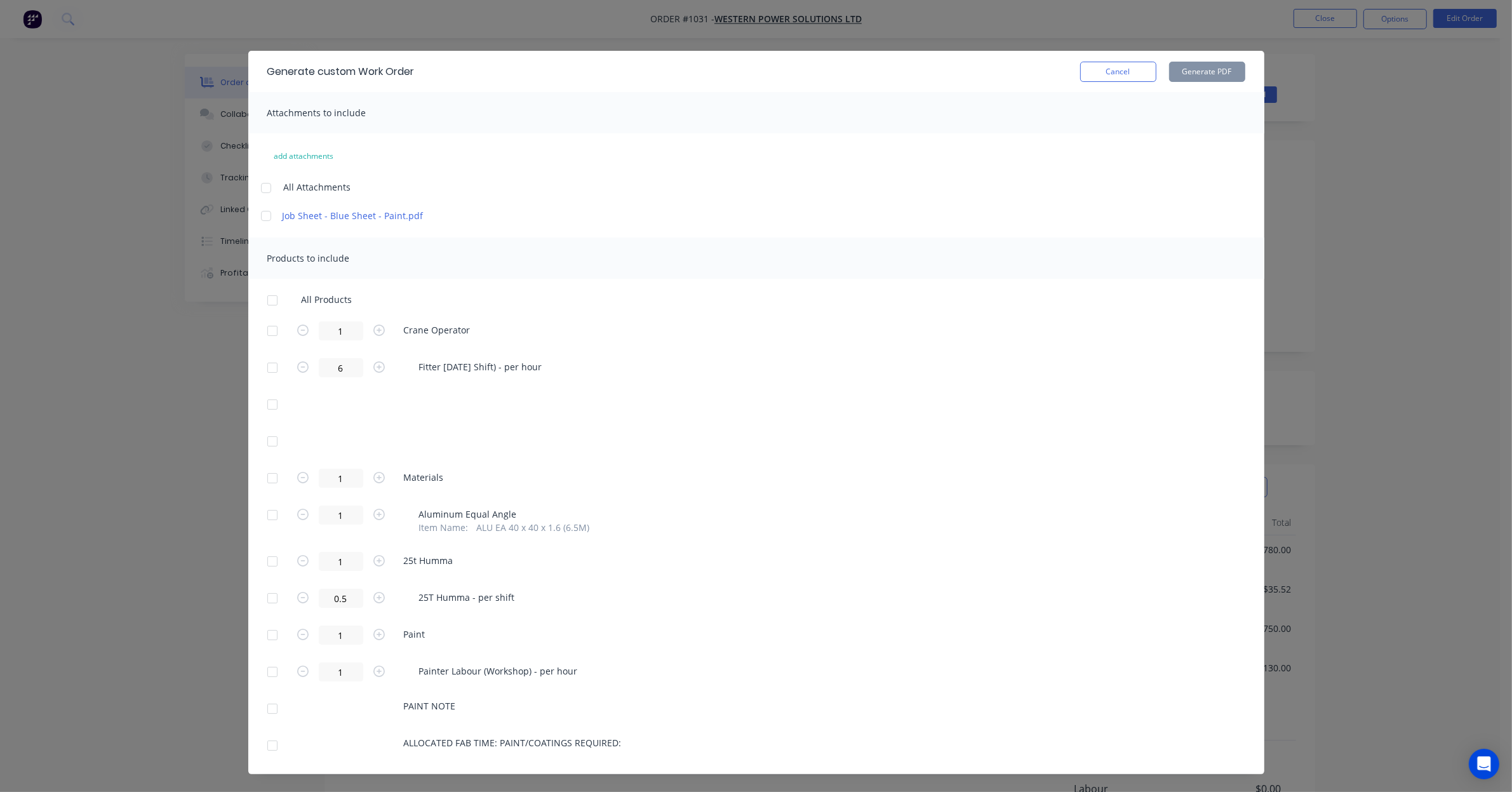
click at [267, 300] on div at bounding box center [272, 300] width 26 height 26
click at [1203, 74] on button "Generate PDF" at bounding box center [1207, 72] width 76 height 20
click at [1111, 72] on button "Cancel" at bounding box center [1118, 72] width 76 height 20
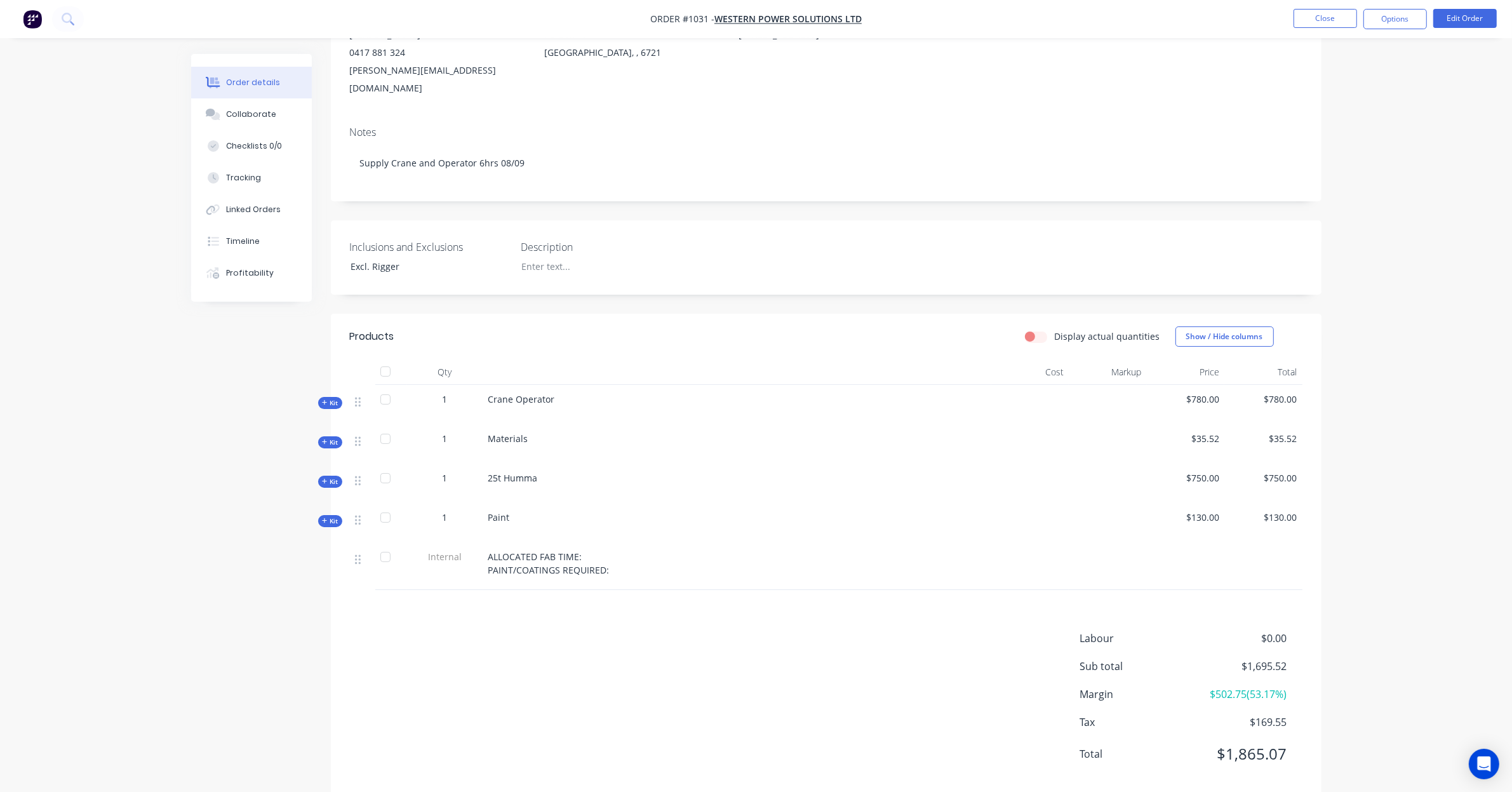
scroll to position [157, 0]
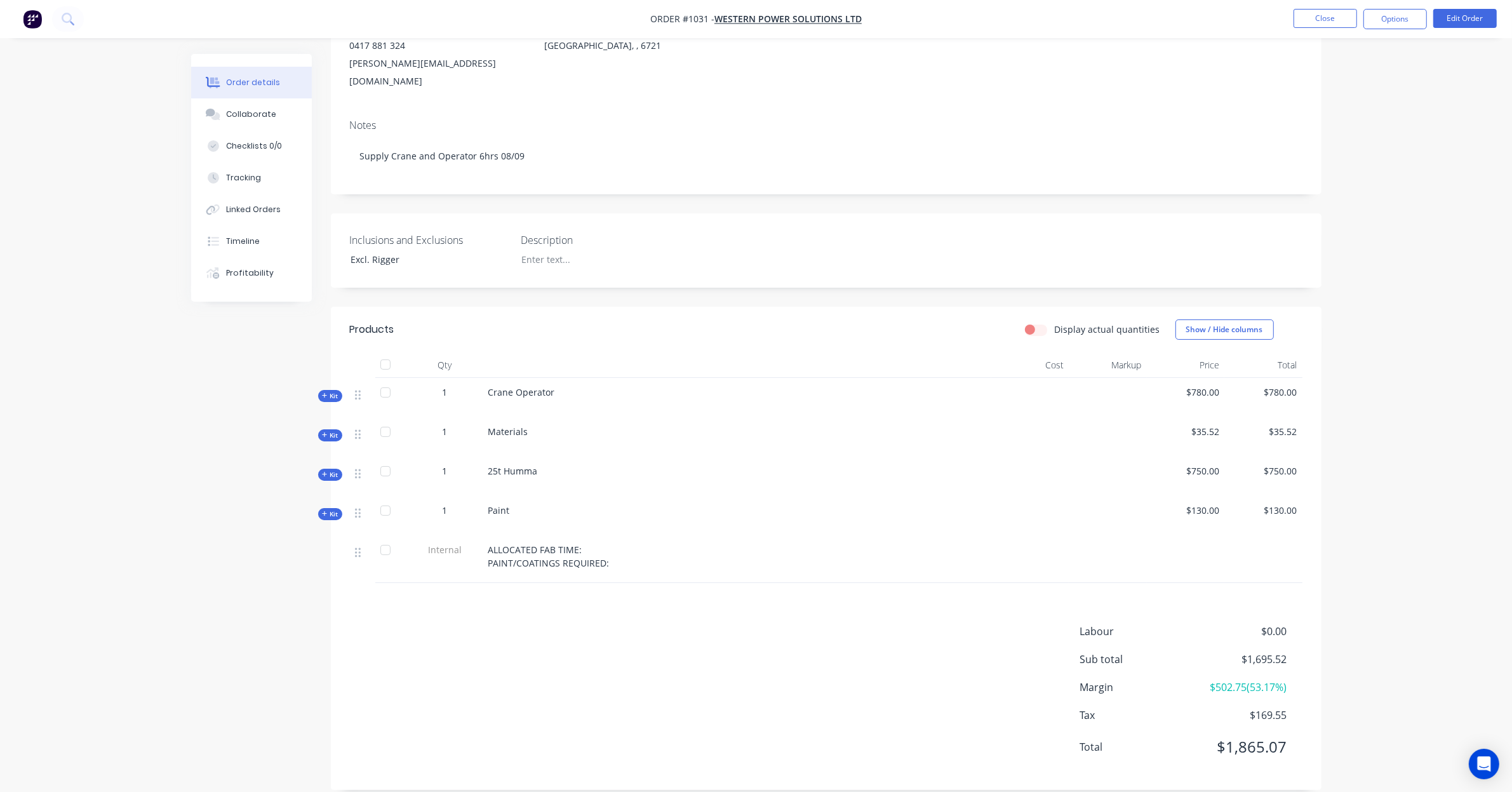
click at [497, 504] on span "Paint" at bounding box center [500, 510] width 22 height 12
click at [507, 504] on span "Paint" at bounding box center [500, 510] width 22 height 12
click at [672, 570] on div "Products Display actual quantities Show / Hide columns Qty Cost Markup Price To…" at bounding box center [826, 548] width 991 height 483
drag, startPoint x: 672, startPoint y: 570, endPoint x: 647, endPoint y: 573, distance: 25.2
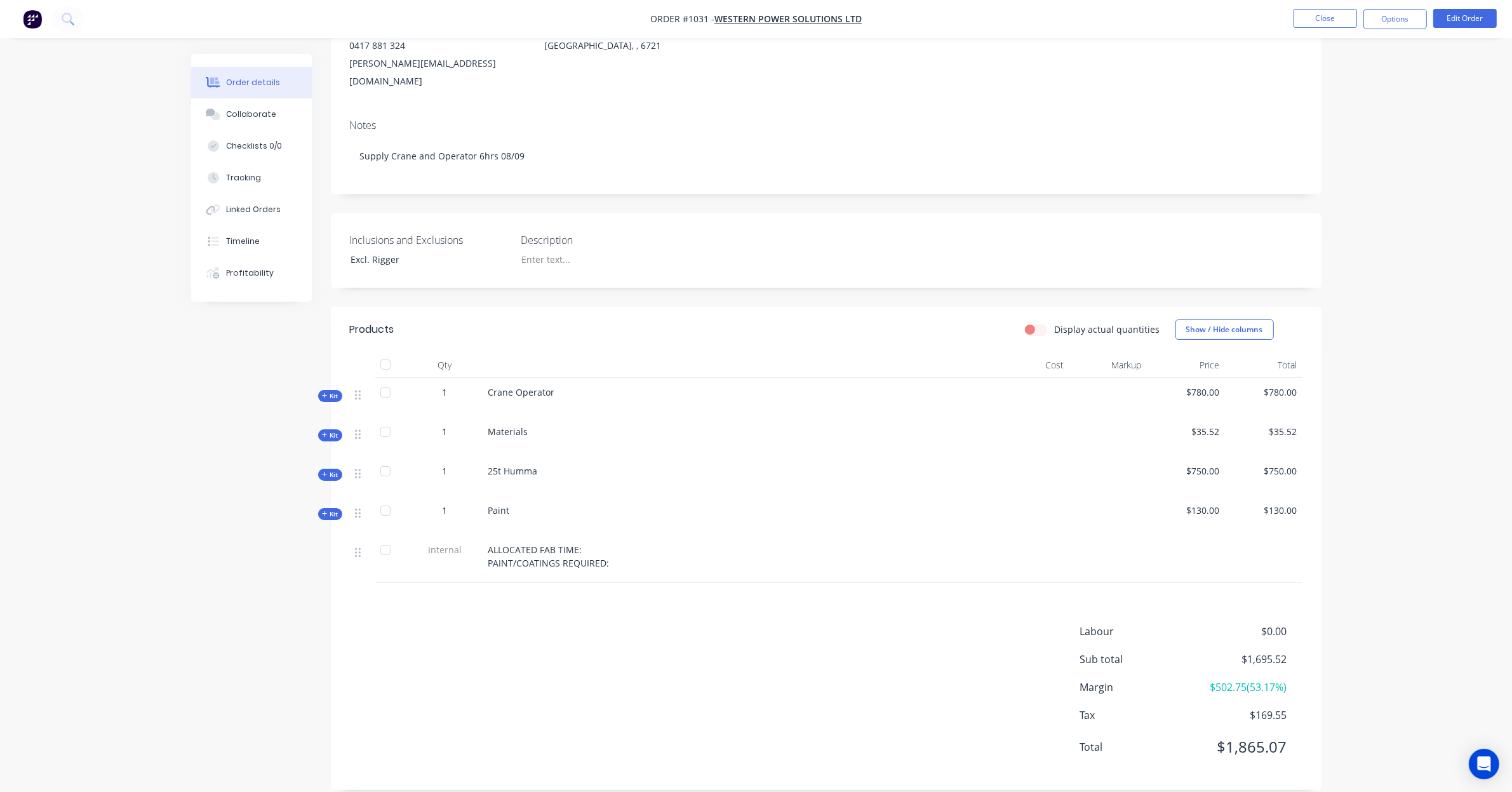
click at [640, 576] on div "Products Display actual quantities Show / Hide columns Qty Cost Markup Price To…" at bounding box center [826, 548] width 991 height 483
click at [1465, 12] on button "Edit Order" at bounding box center [1465, 18] width 64 height 19
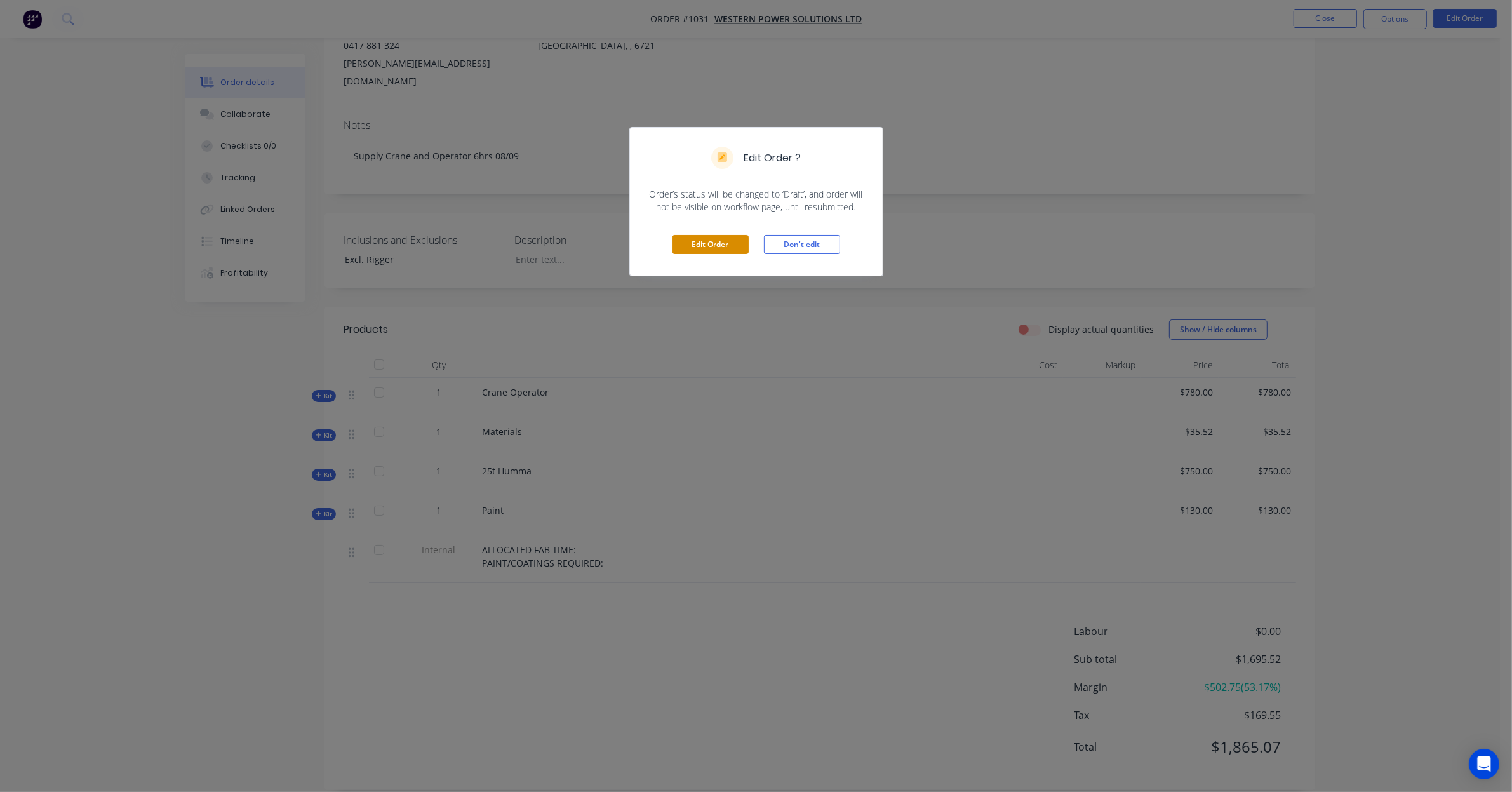
click at [719, 241] on button "Edit Order" at bounding box center [711, 244] width 76 height 19
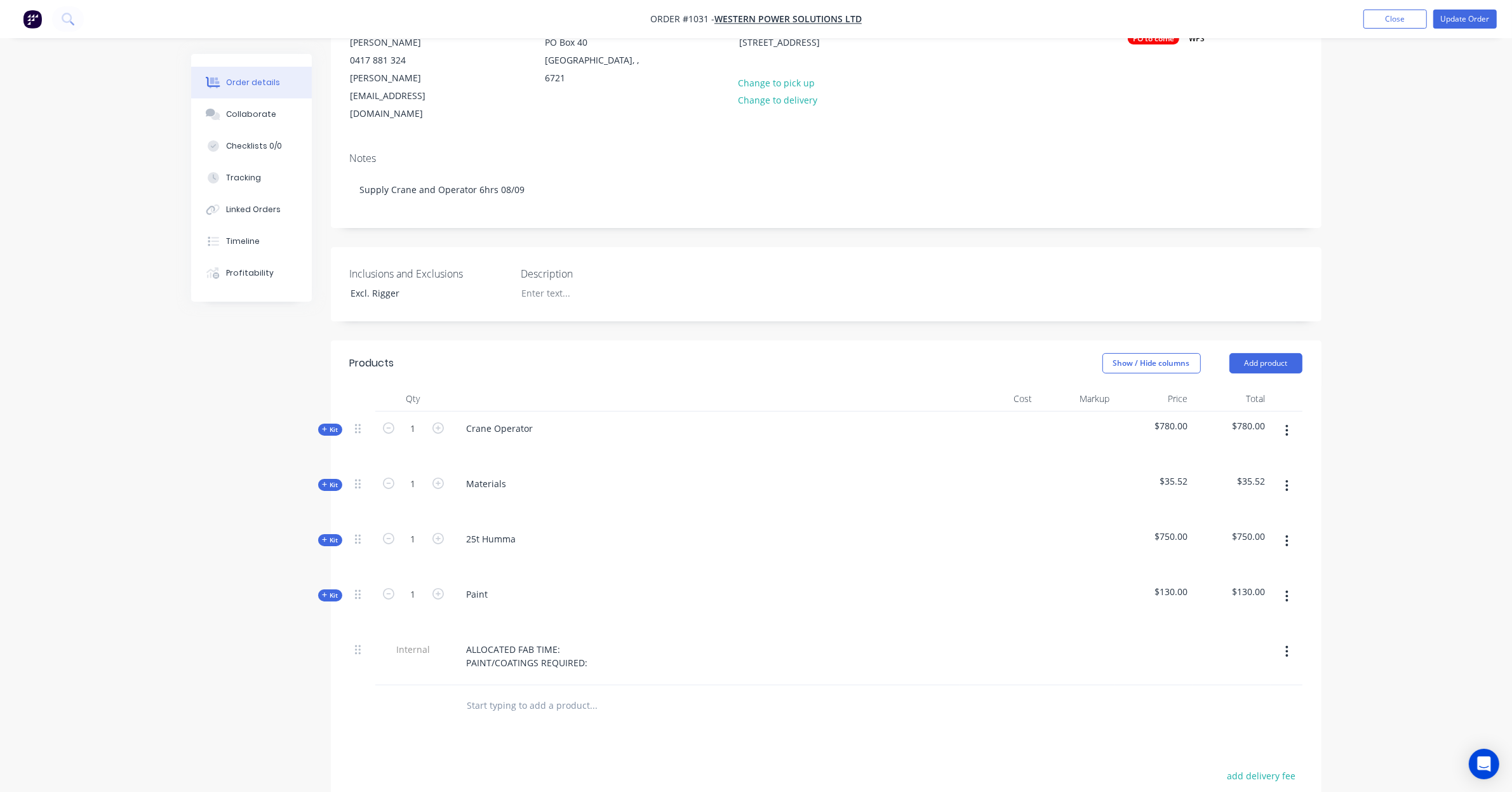
scroll to position [159, 0]
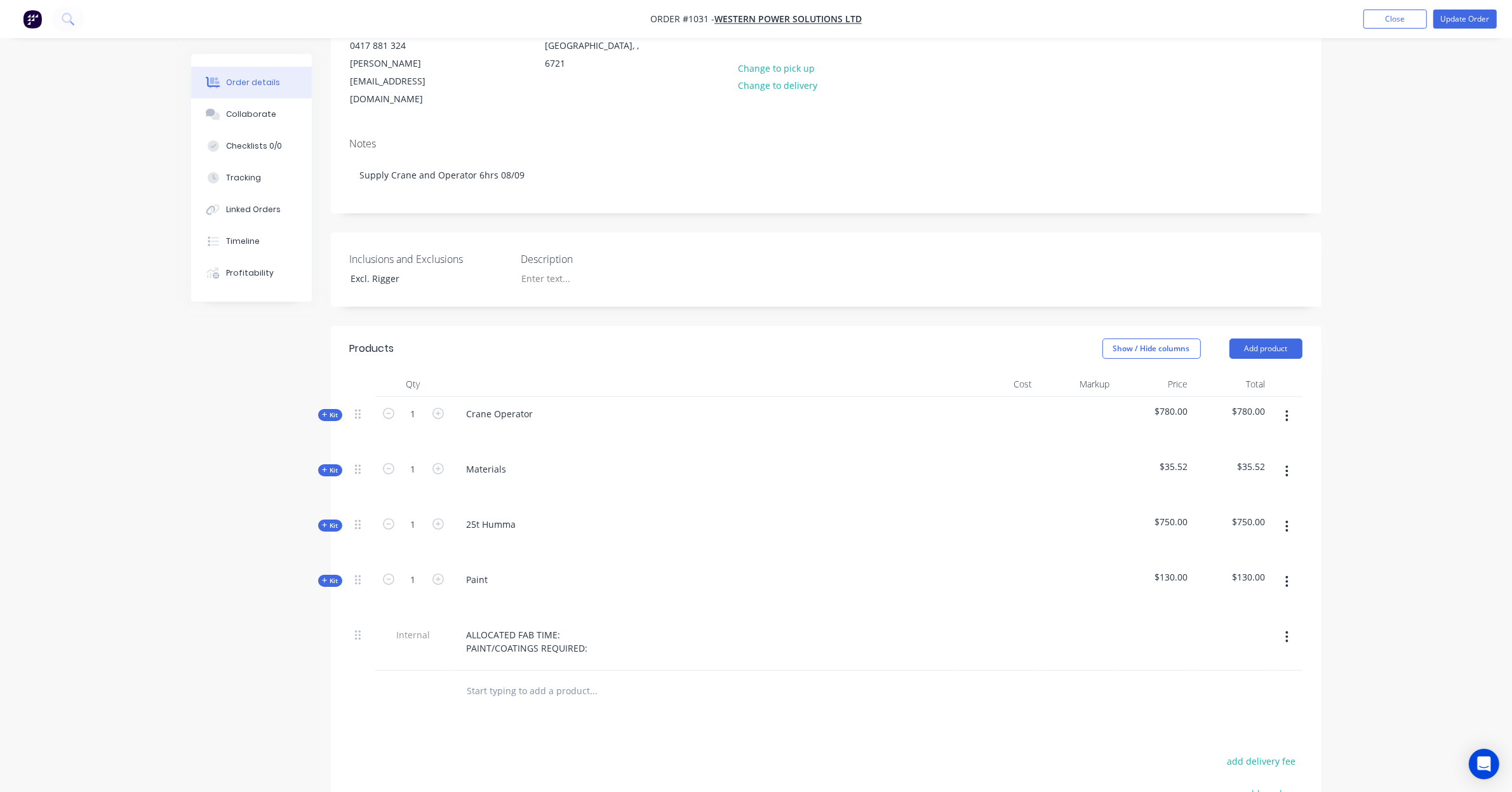
click at [1287, 465] on icon "button" at bounding box center [1287, 471] width 2 height 12
click at [317, 436] on div "Created by Trent Created 02/09/25 Required 02/09/25 Assigned to Add team member…" at bounding box center [756, 465] width 1131 height 1140
click at [328, 465] on span "Kit" at bounding box center [330, 469] width 17 height 10
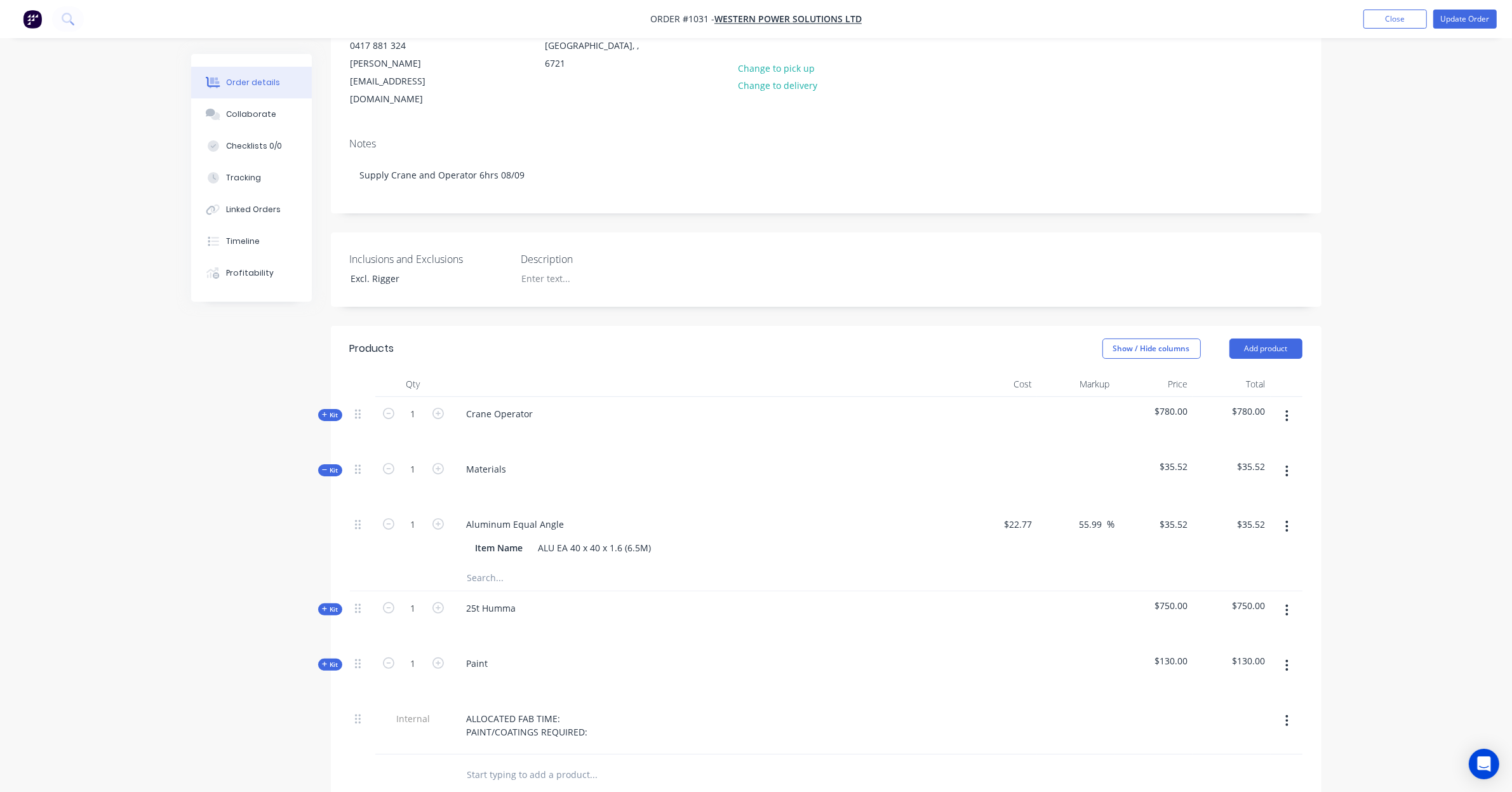
click at [1287, 465] on icon "button" at bounding box center [1287, 471] width 2 height 12
click at [1250, 571] on div "Delete" at bounding box center [1242, 580] width 98 height 18
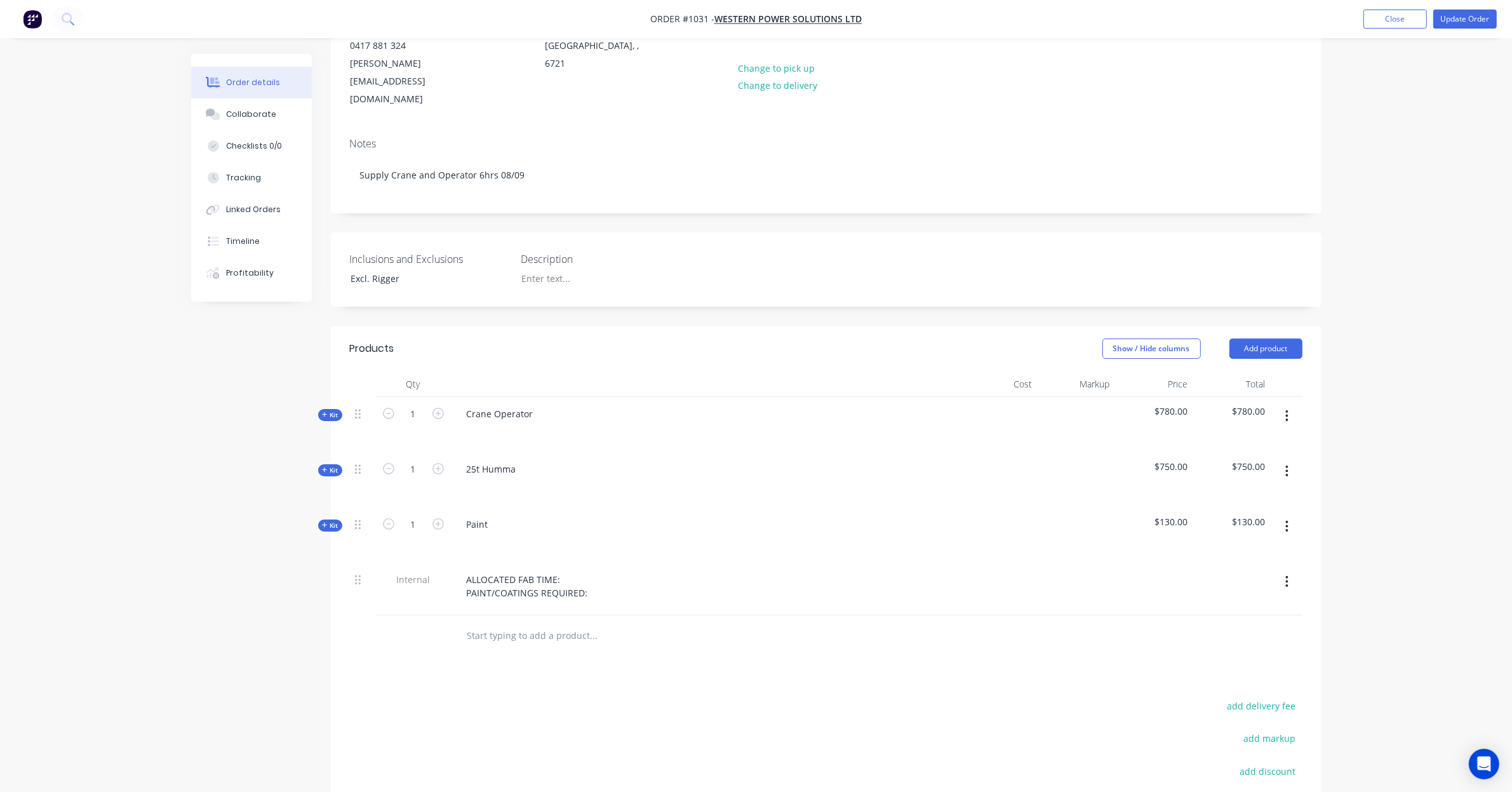
click at [1287, 521] on icon "button" at bounding box center [1287, 527] width 2 height 12
click at [1261, 627] on div "Delete" at bounding box center [1242, 636] width 98 height 18
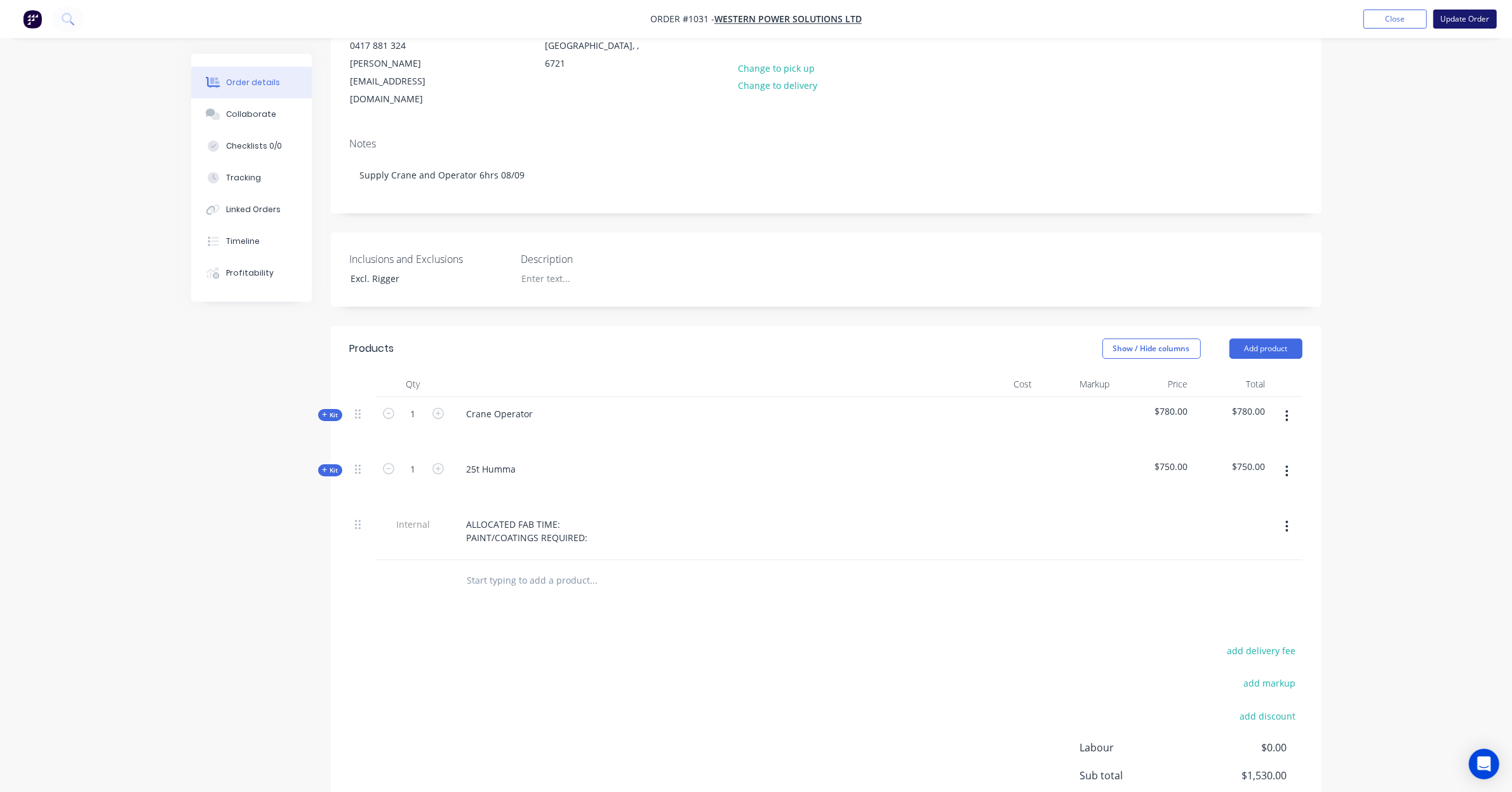
click at [1451, 21] on button "Update Order" at bounding box center [1465, 19] width 64 height 19
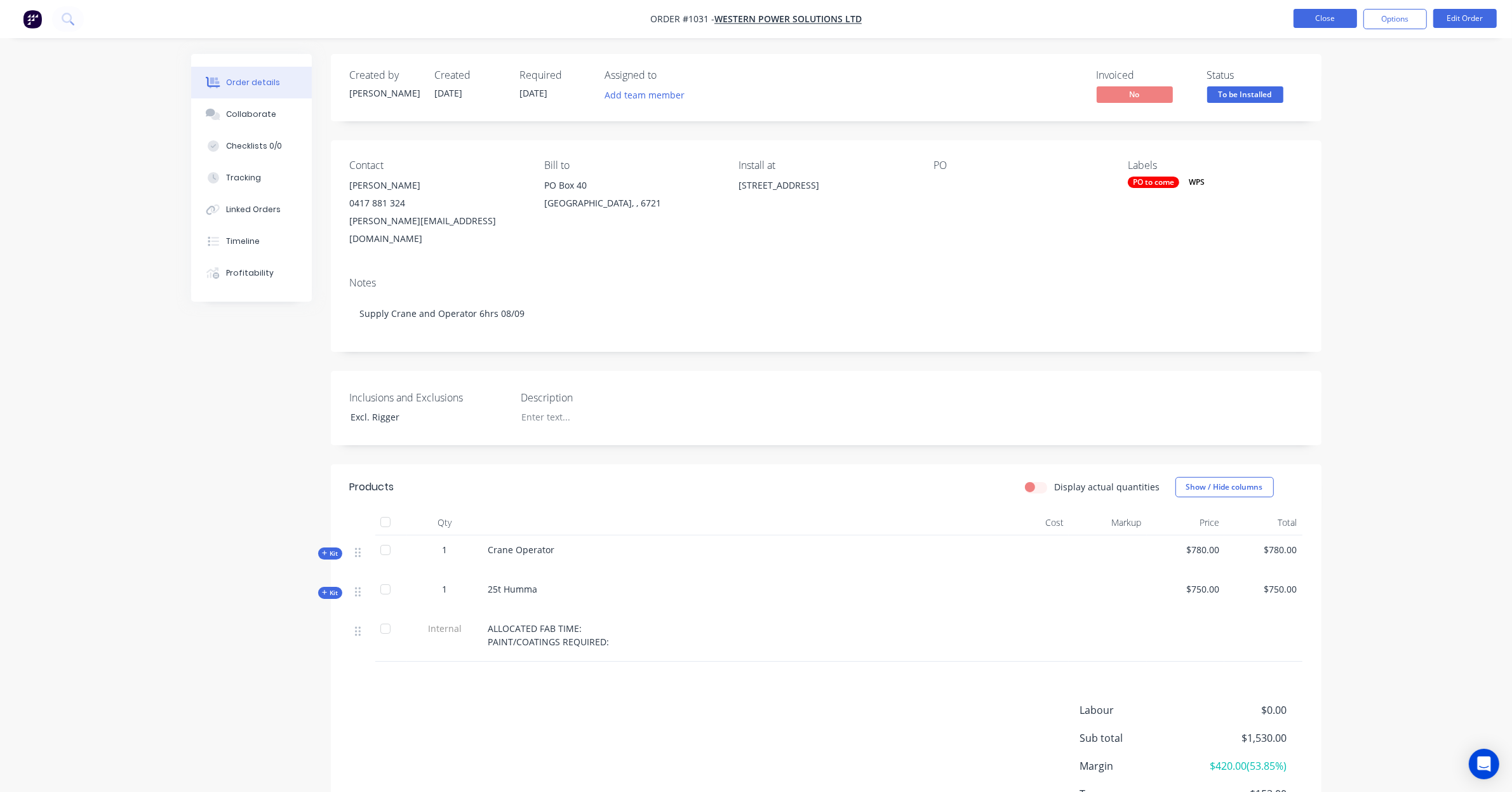
click at [1323, 23] on button "Close" at bounding box center [1325, 18] width 64 height 19
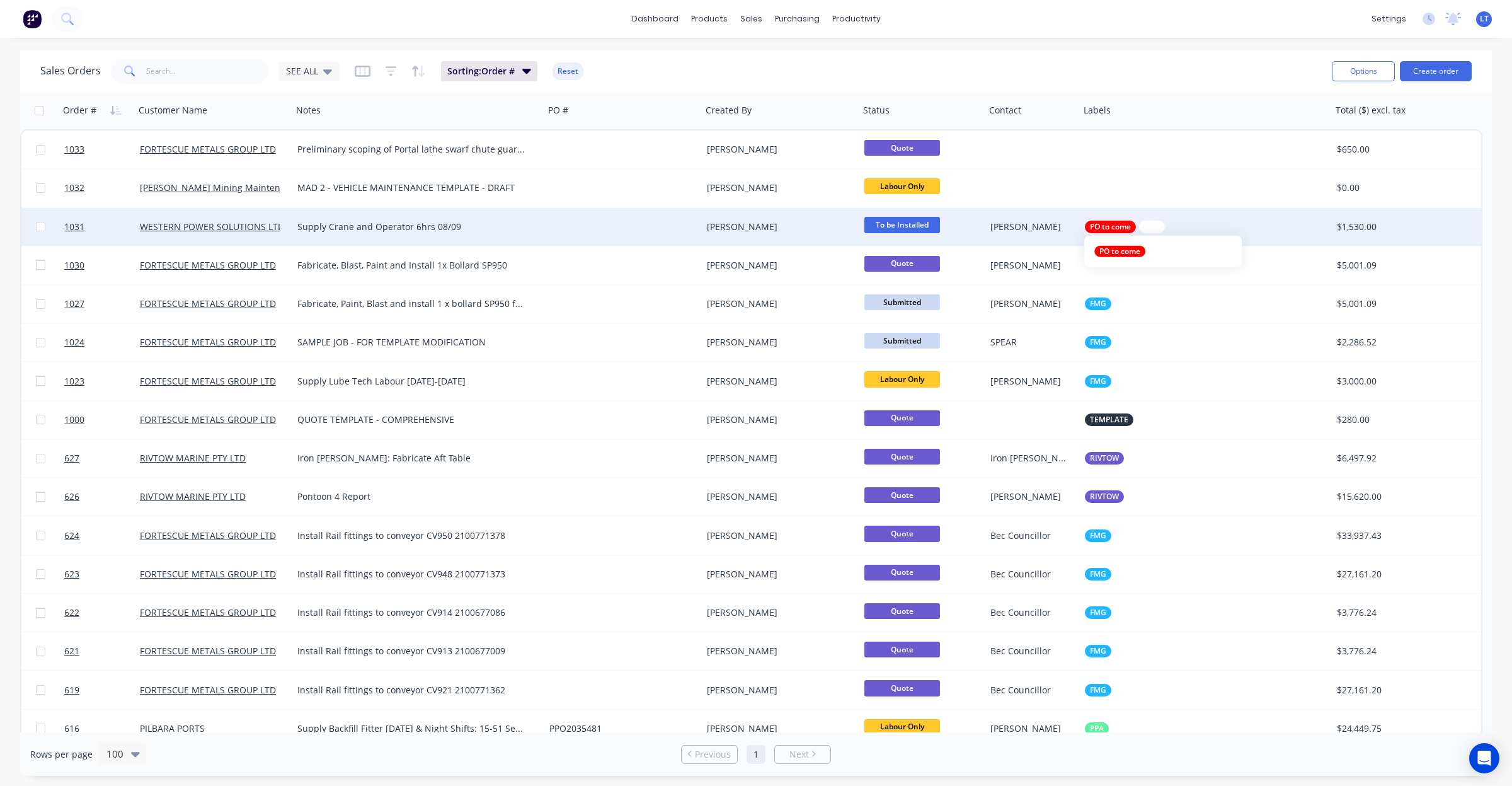
click at [1156, 227] on span "WPS" at bounding box center [1152, 226] width 16 height 12
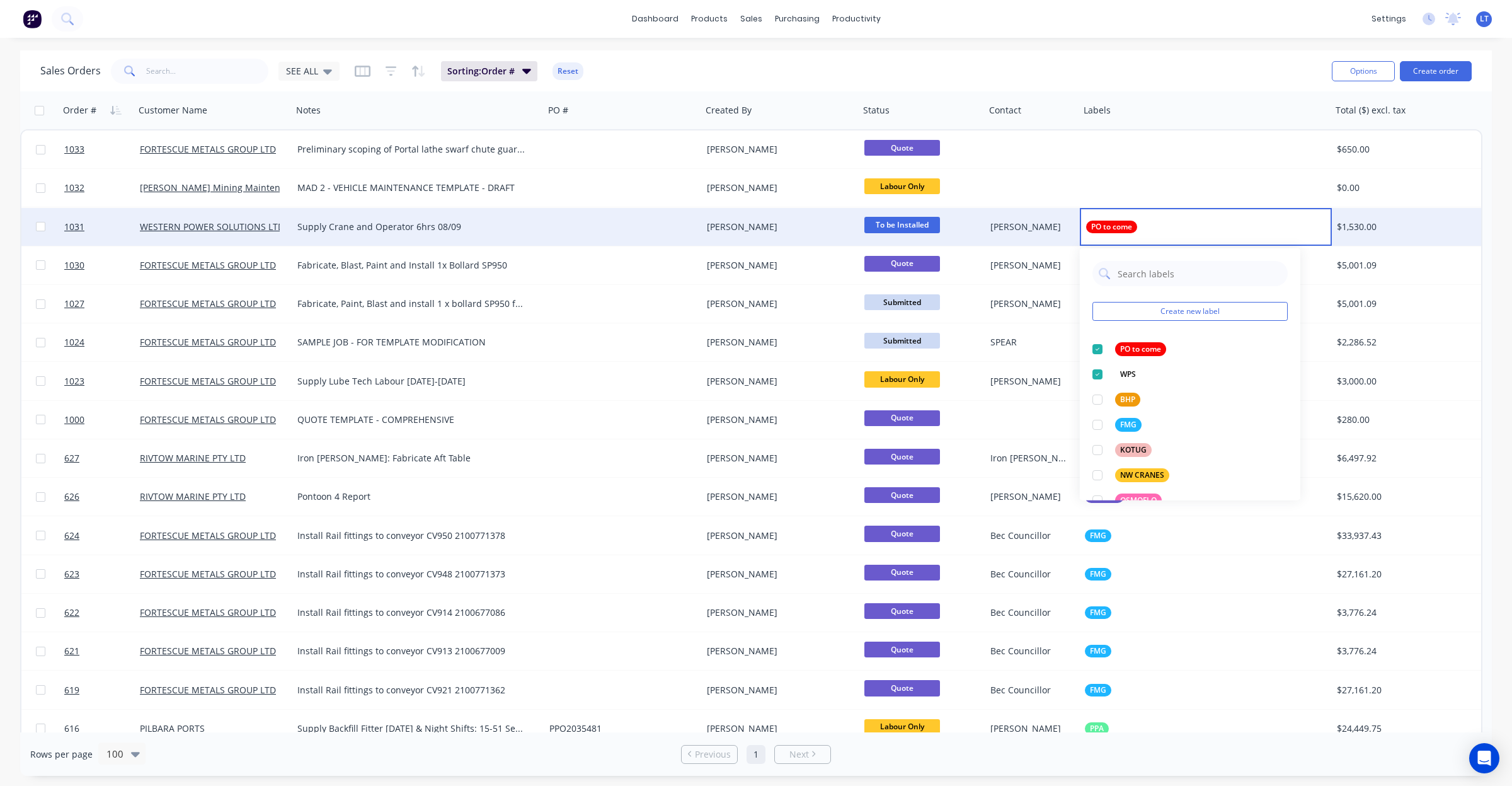
click at [1044, 226] on div "Peter Sweet" at bounding box center [1030, 226] width 80 height 12
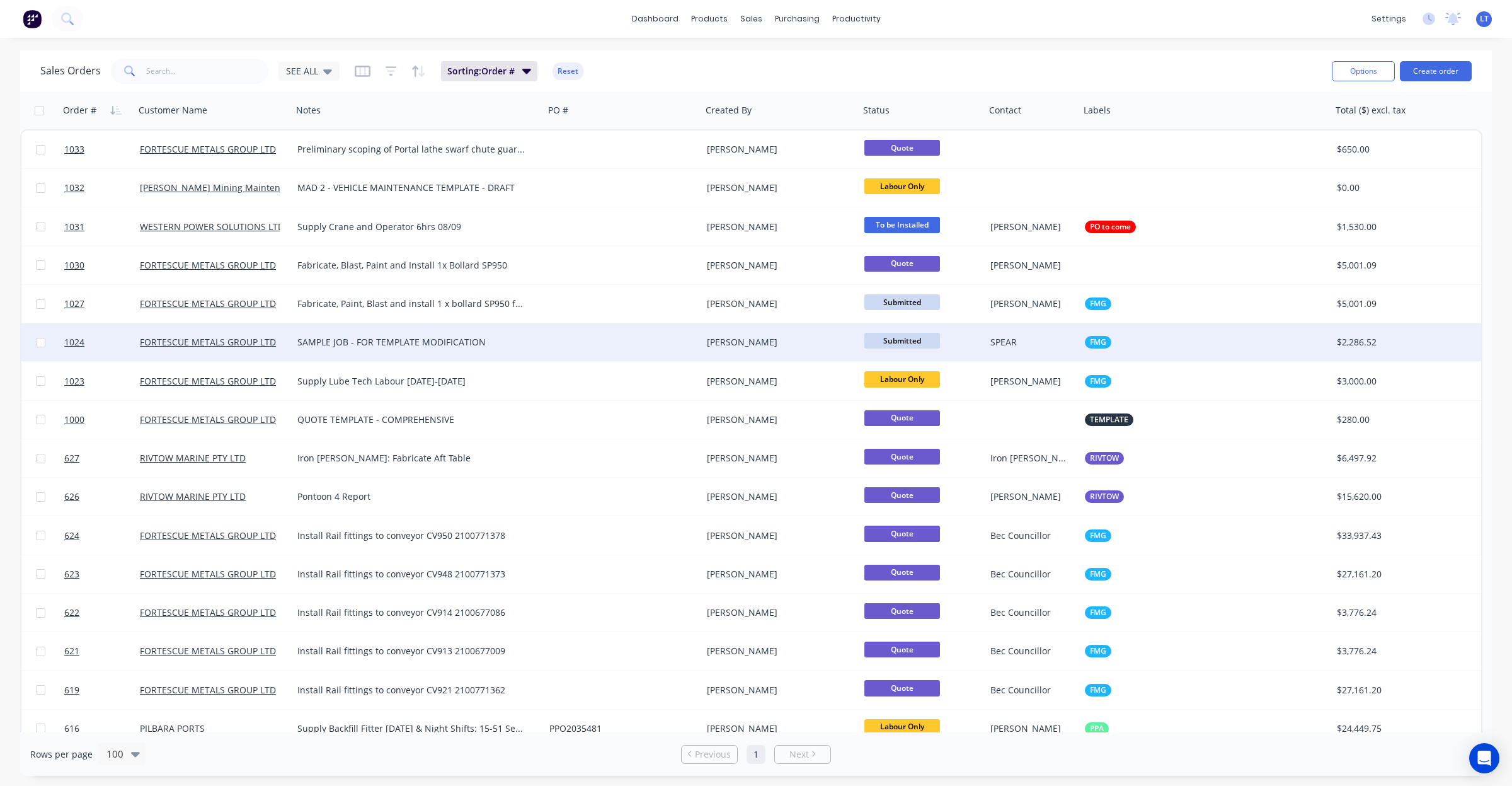
click at [805, 348] on div "[PERSON_NAME]" at bounding box center [780, 342] width 157 height 38
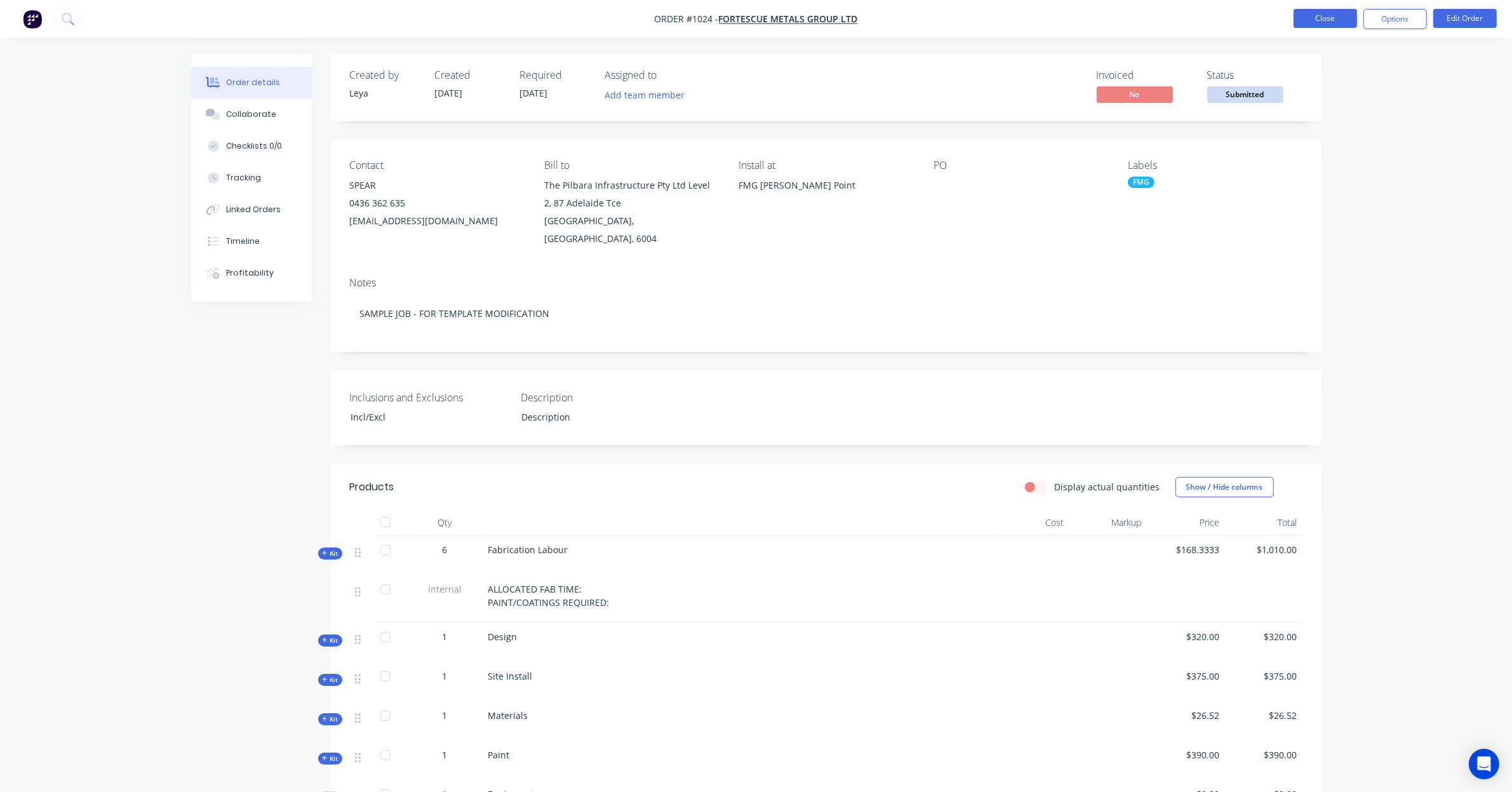
click at [1323, 17] on button "Close" at bounding box center [1325, 18] width 64 height 19
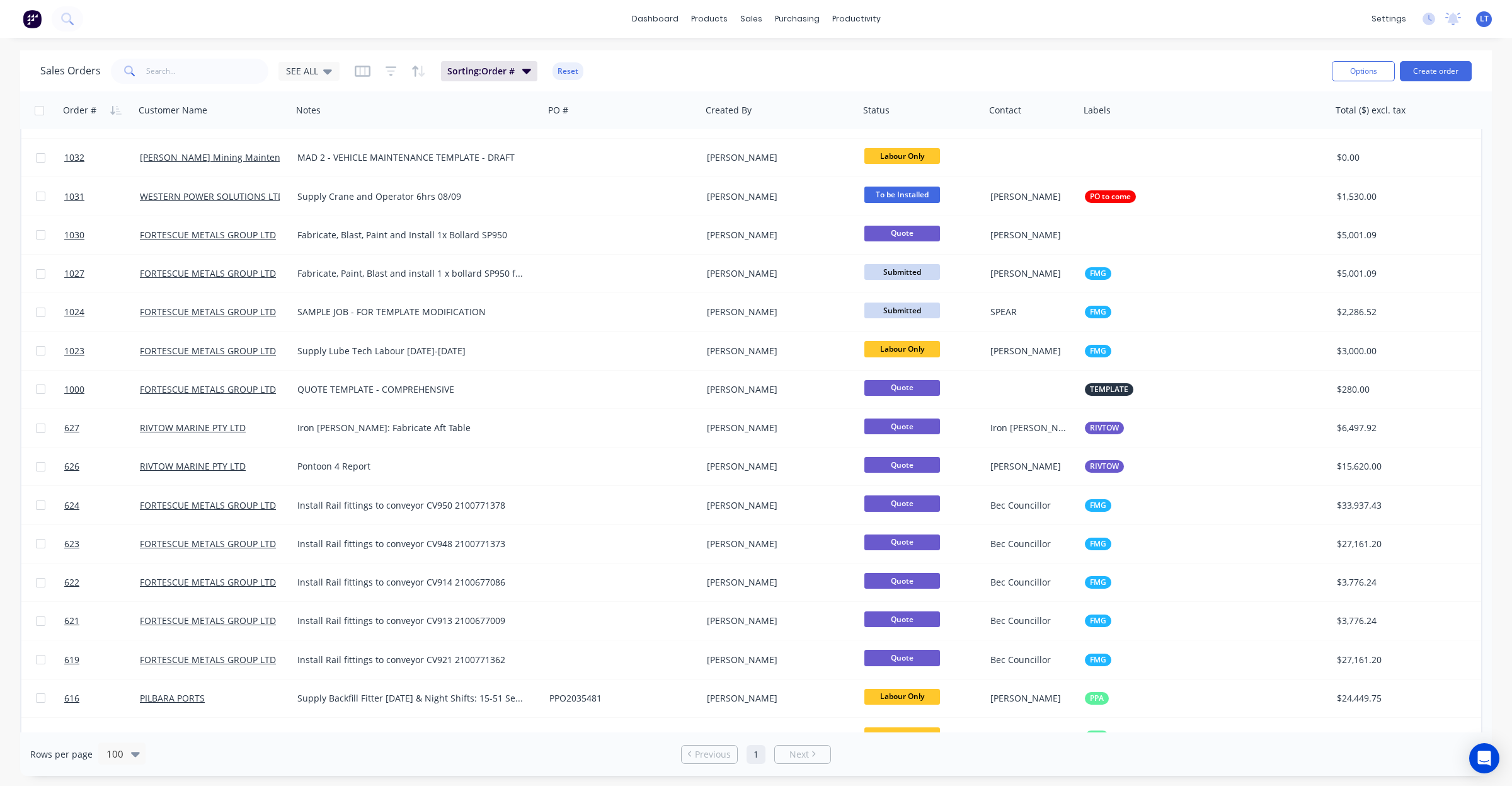
scroll to position [26, 0]
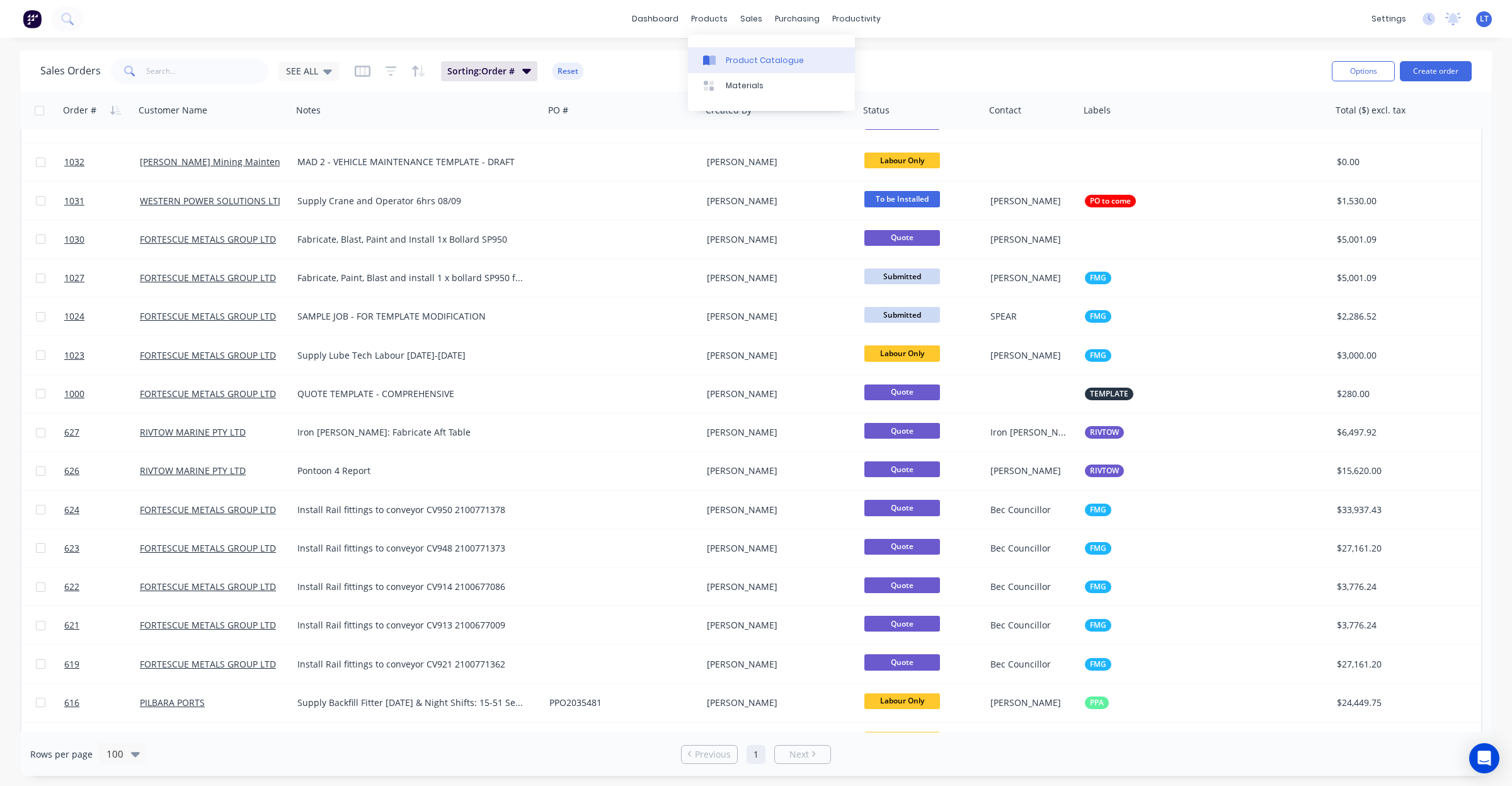
click at [714, 57] on icon at bounding box center [712, 60] width 7 height 10
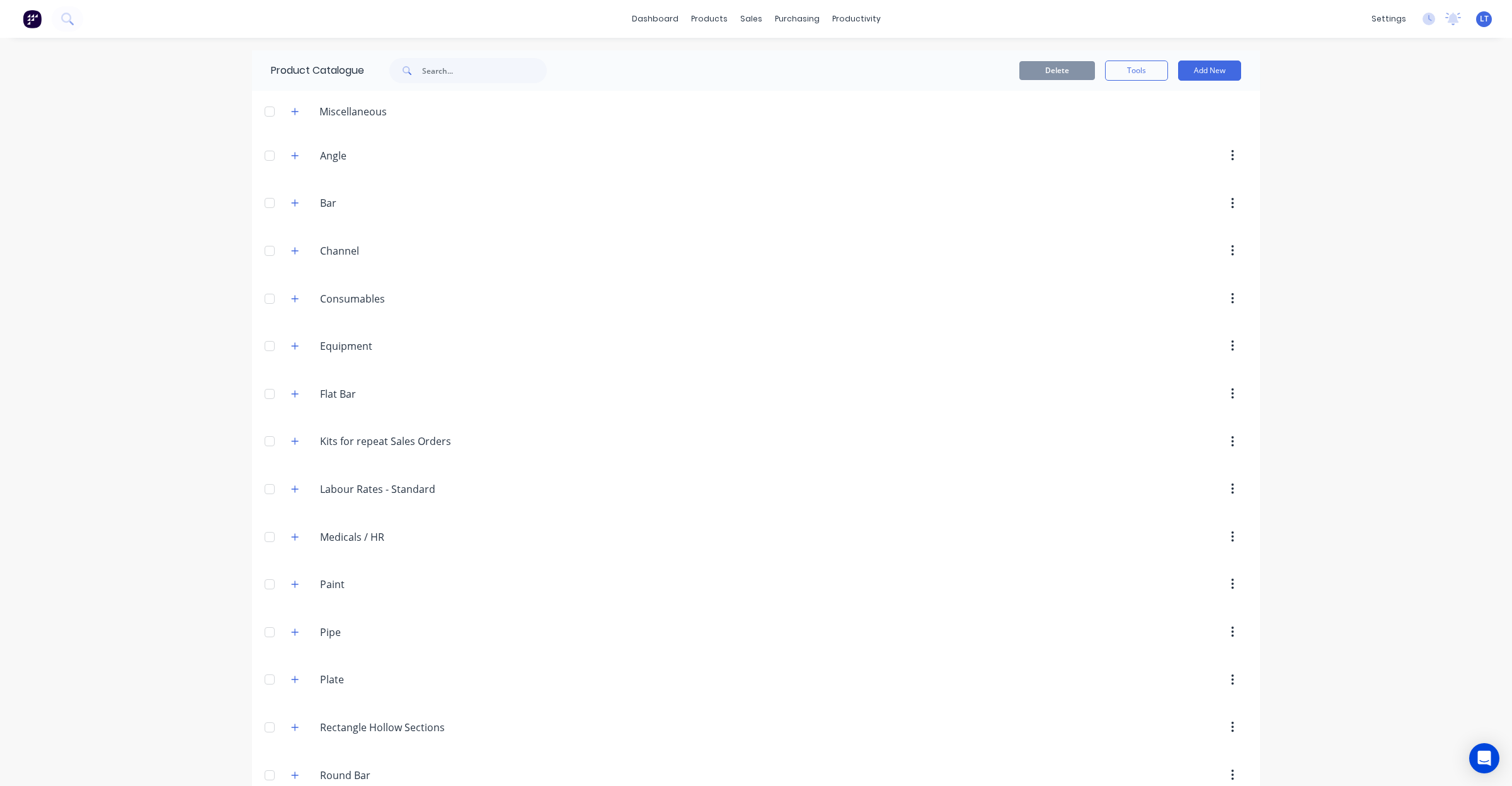
click at [490, 83] on div "Product Catalogue" at bounding box center [415, 70] width 326 height 41
click at [490, 79] on input "text" at bounding box center [485, 70] width 125 height 25
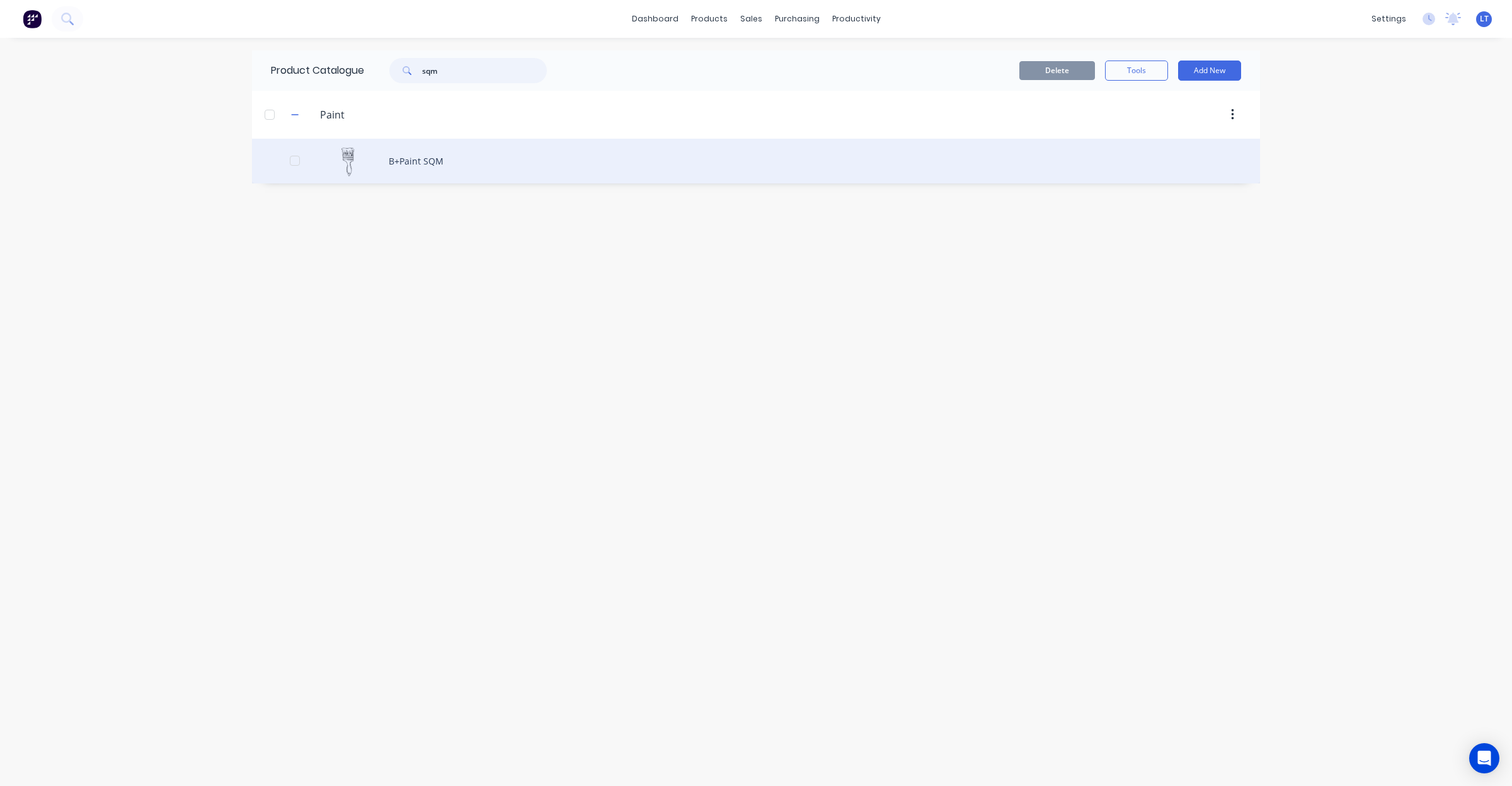
type input "sqm"
click at [406, 168] on div "B+Paint SQM" at bounding box center [755, 161] width 1008 height 45
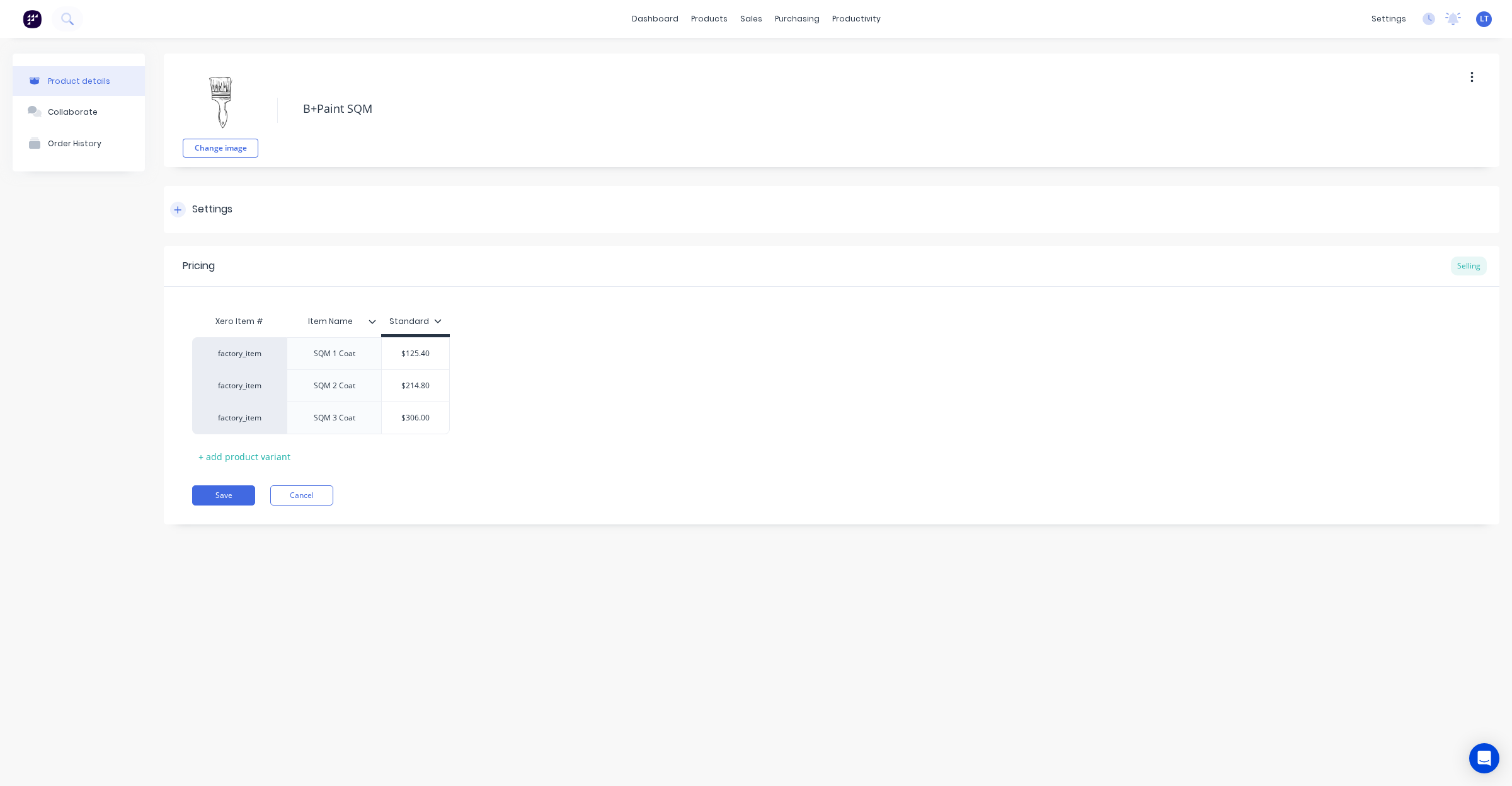
click at [234, 211] on div "Settings" at bounding box center [831, 209] width 1336 height 47
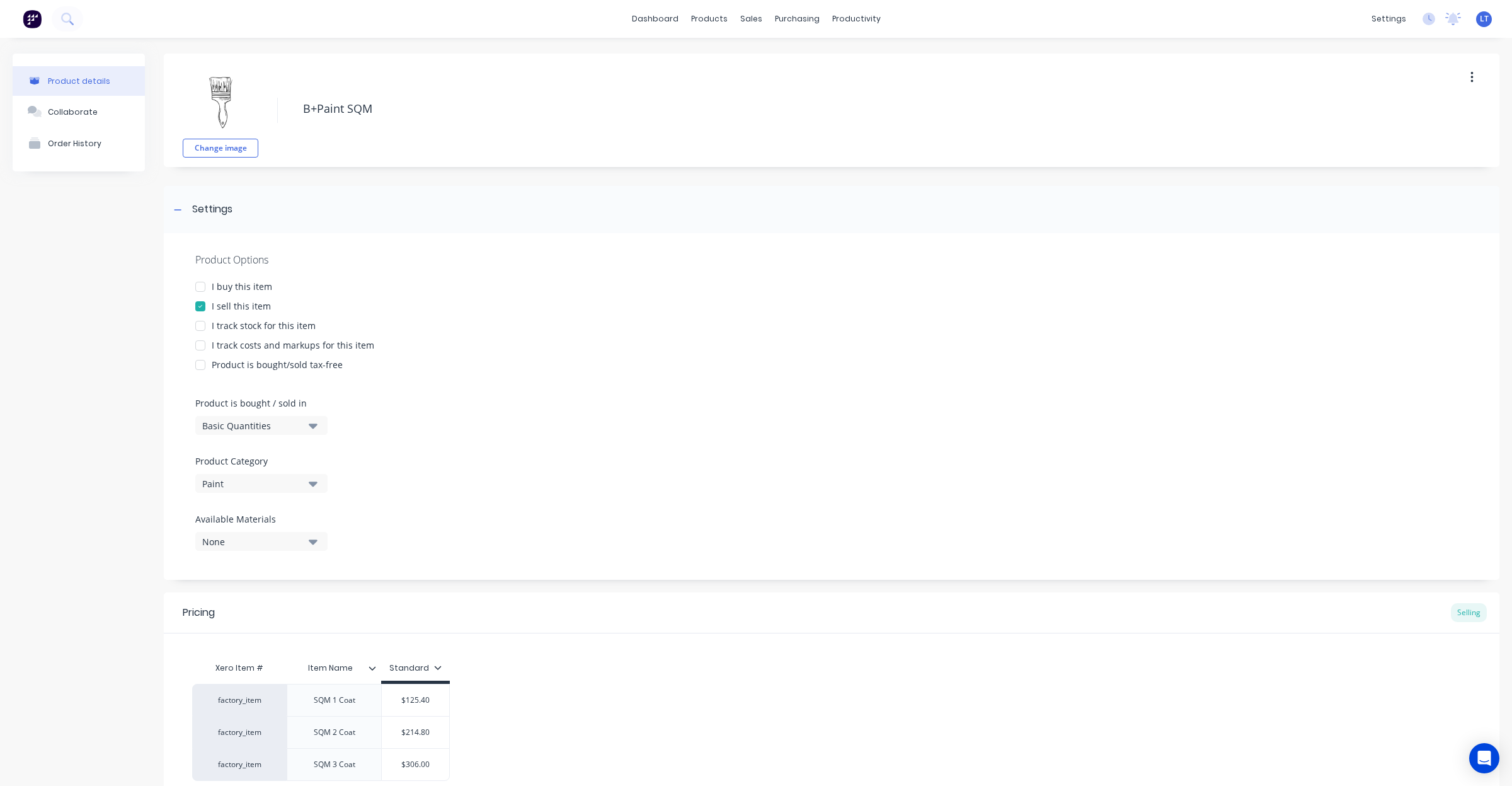
click at [310, 428] on icon "button" at bounding box center [313, 425] width 9 height 14
click at [260, 531] on div "Square Metres" at bounding box center [289, 532] width 189 height 25
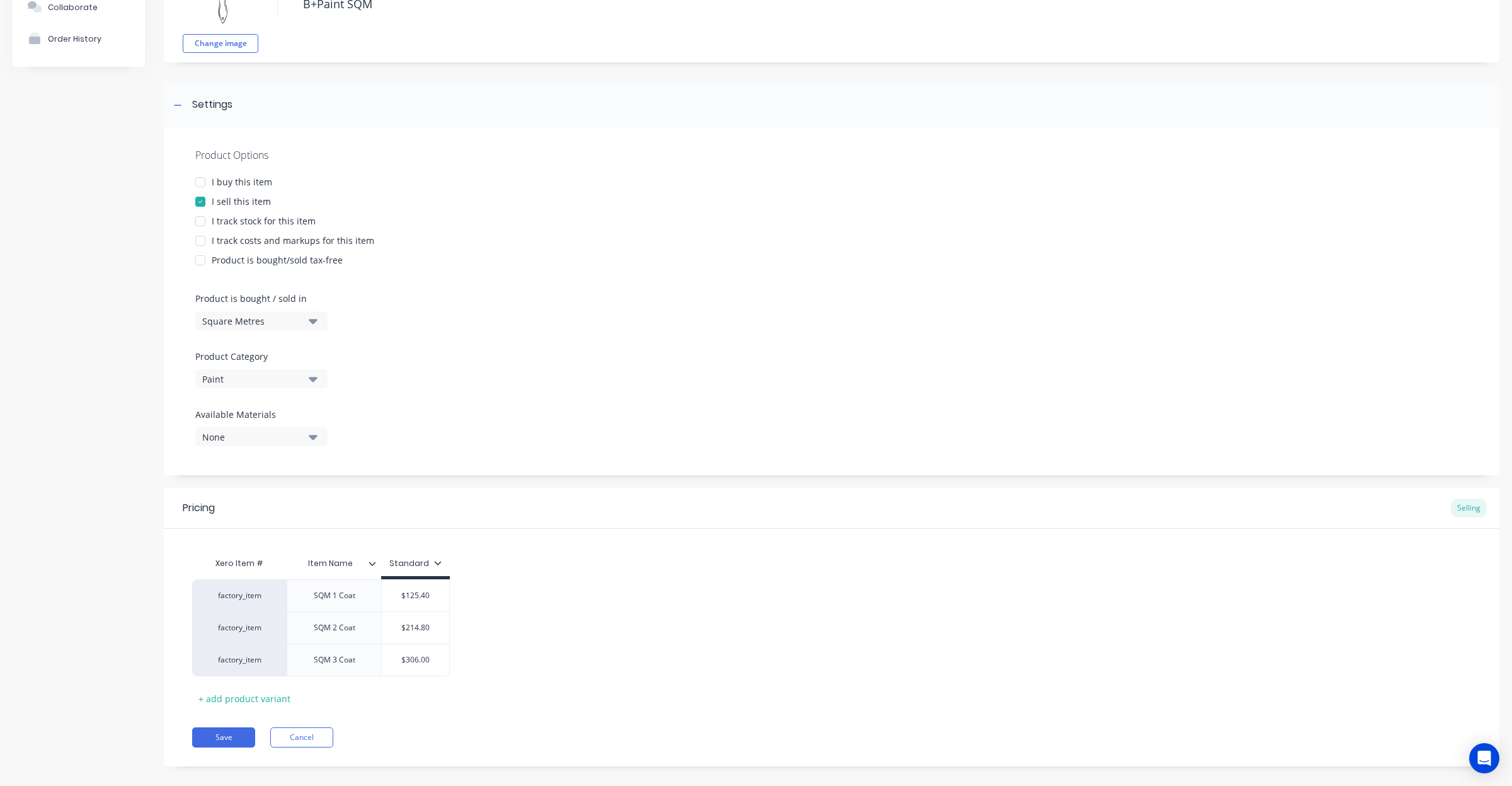
scroll to position [120, 0]
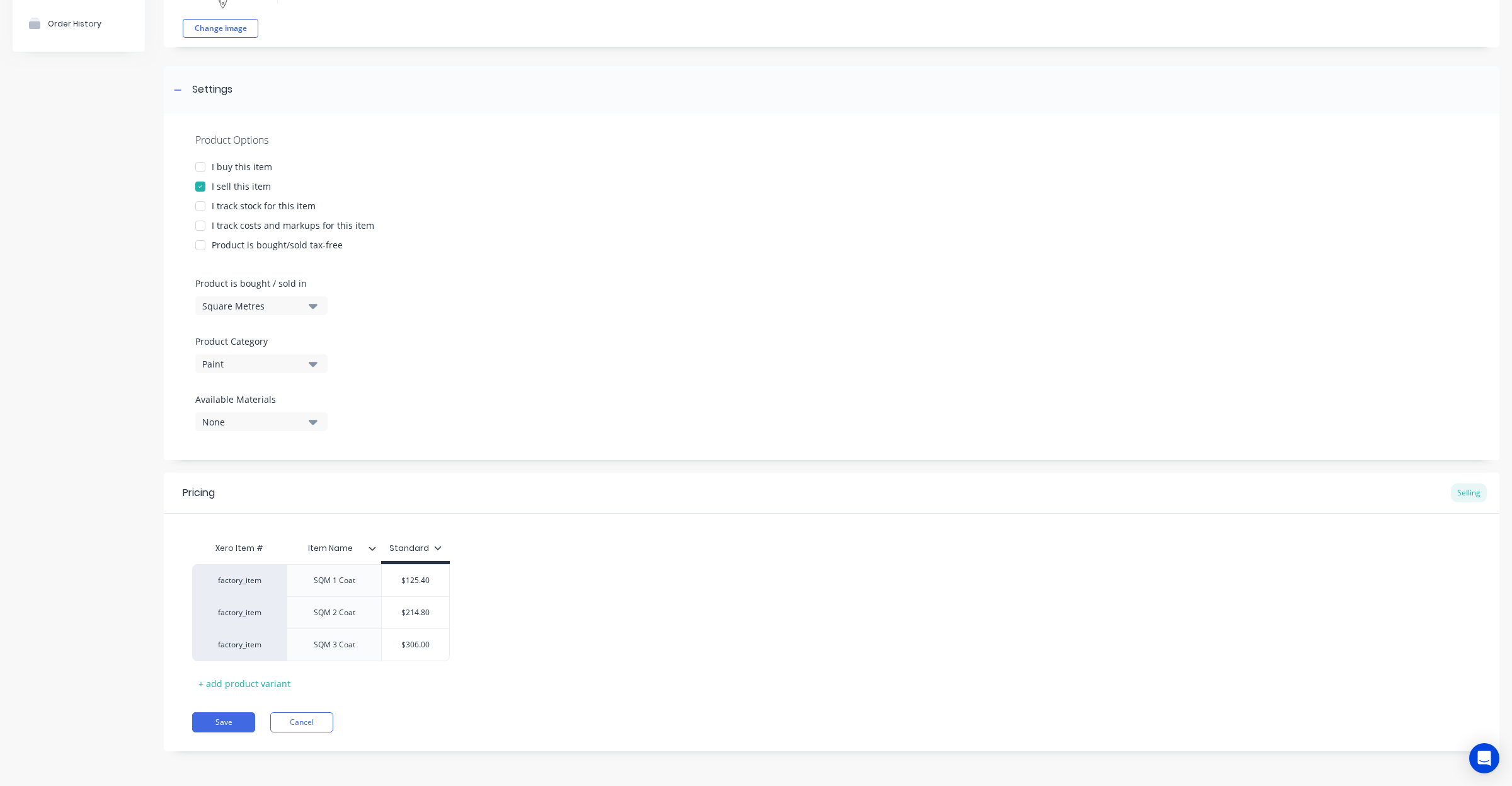
click at [371, 546] on icon at bounding box center [372, 548] width 7 height 7
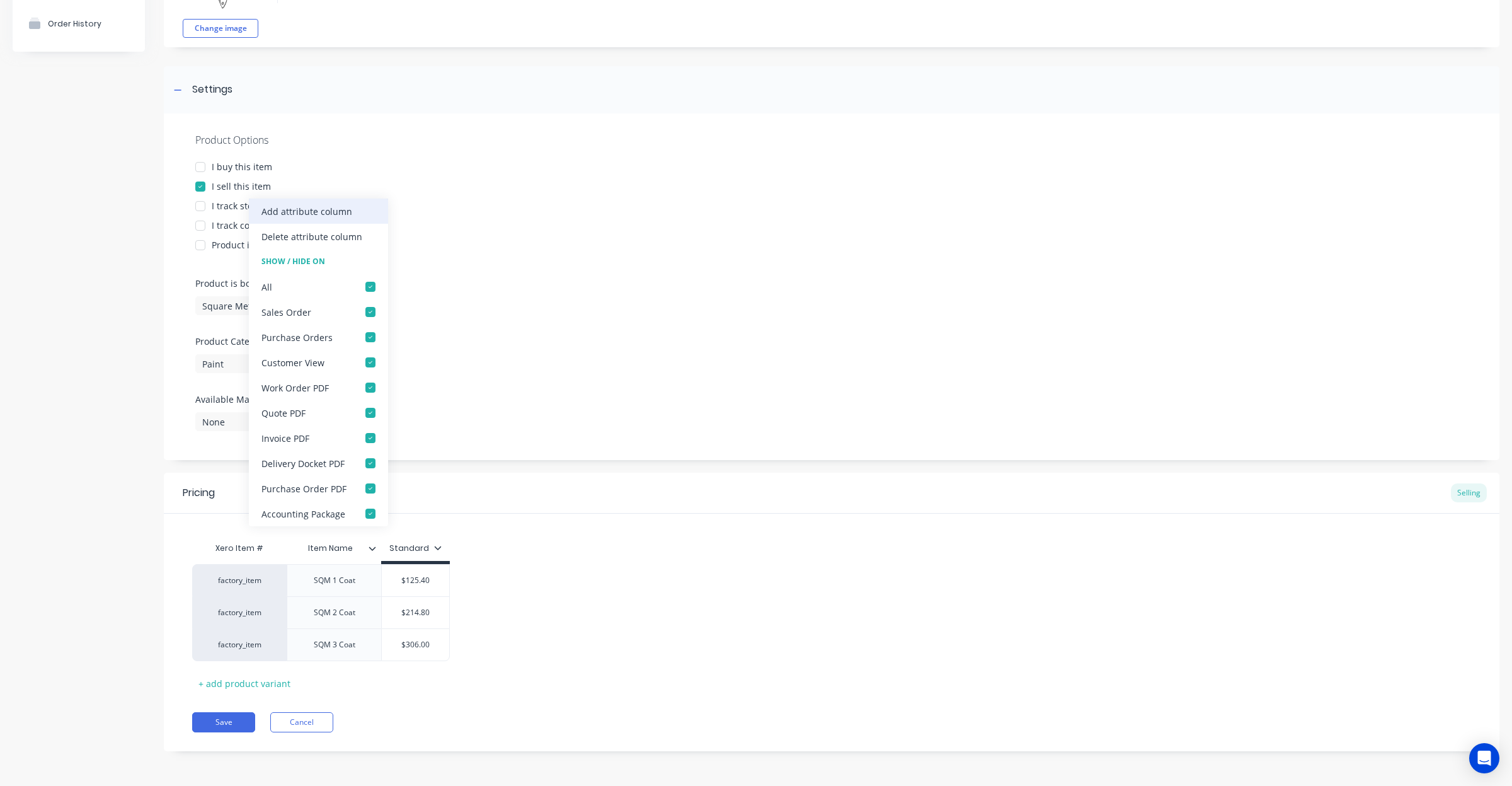
click at [334, 211] on div "Add attribute column" at bounding box center [306, 211] width 91 height 13
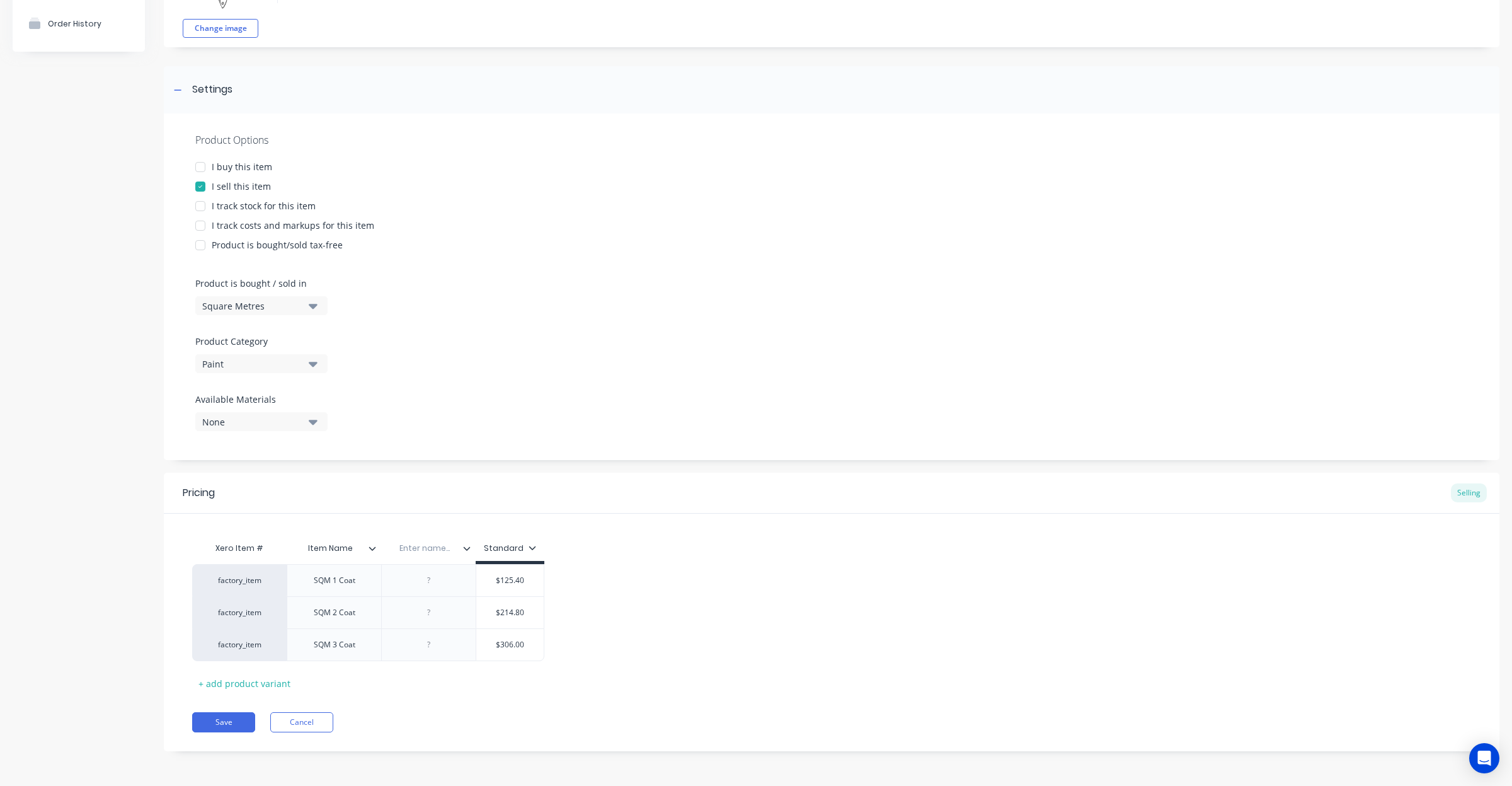
click at [433, 550] on input "text" at bounding box center [424, 549] width 87 height 12
click at [530, 546] on icon at bounding box center [532, 547] width 7 height 7
click at [464, 606] on div at bounding box center [464, 608] width 25 height 25
type textarea "x"
click at [599, 602] on div "factory_item SQM 1 Coat $125.40 factory_item SQM 2 Coat $214.80 factory_item SQ…" at bounding box center [831, 613] width 1279 height 97
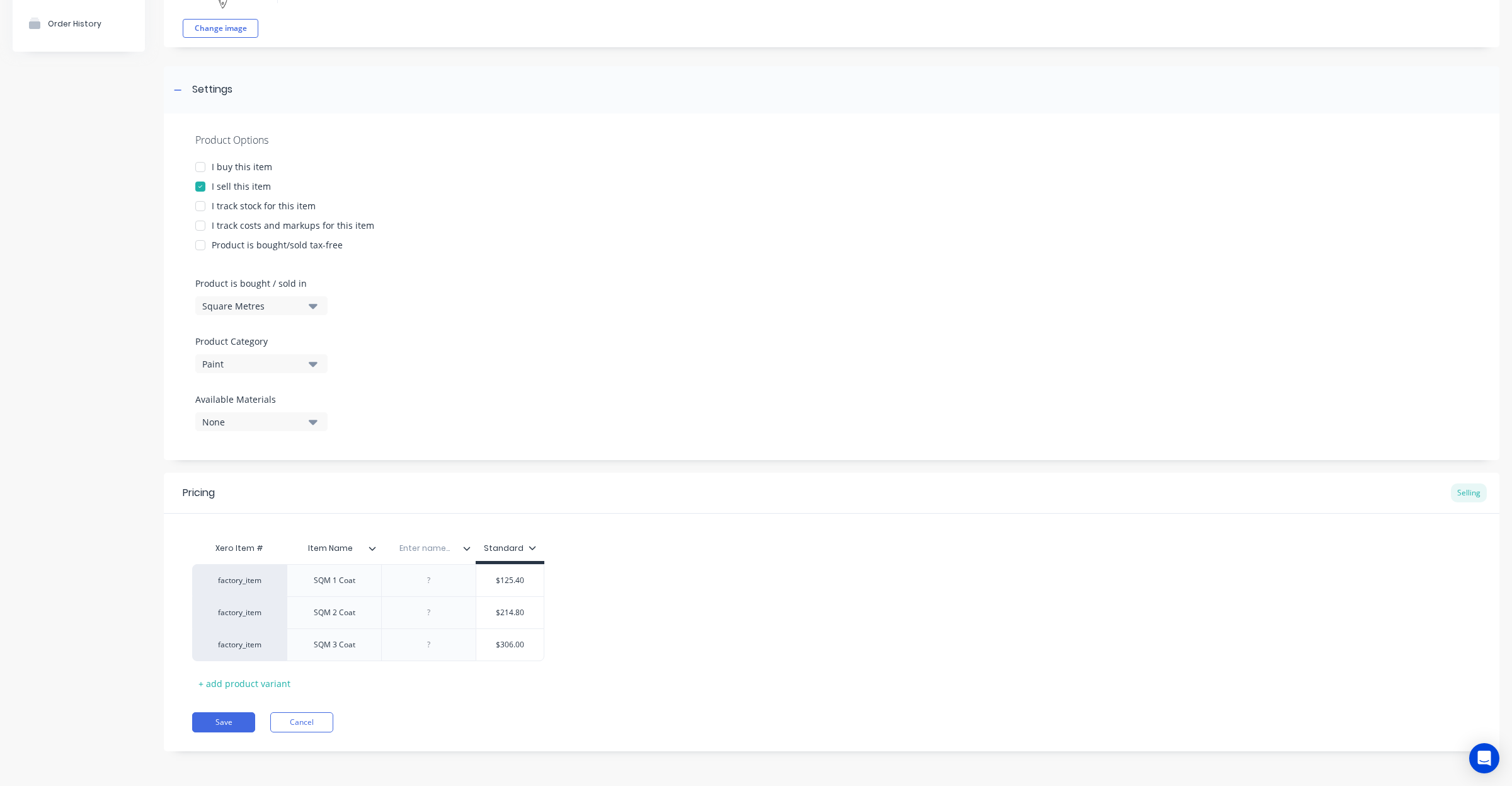
click at [427, 556] on div "Enter name..." at bounding box center [424, 548] width 87 height 31
click at [430, 547] on input "text" at bounding box center [424, 549] width 87 height 12
type input "FMG YELLOW"
type textarea "x"
click at [791, 586] on div "factory_item SQM 1 Coat $125.40 factory_item SQM 2 Coat $214.80 factory_item SQ…" at bounding box center [831, 613] width 1279 height 97
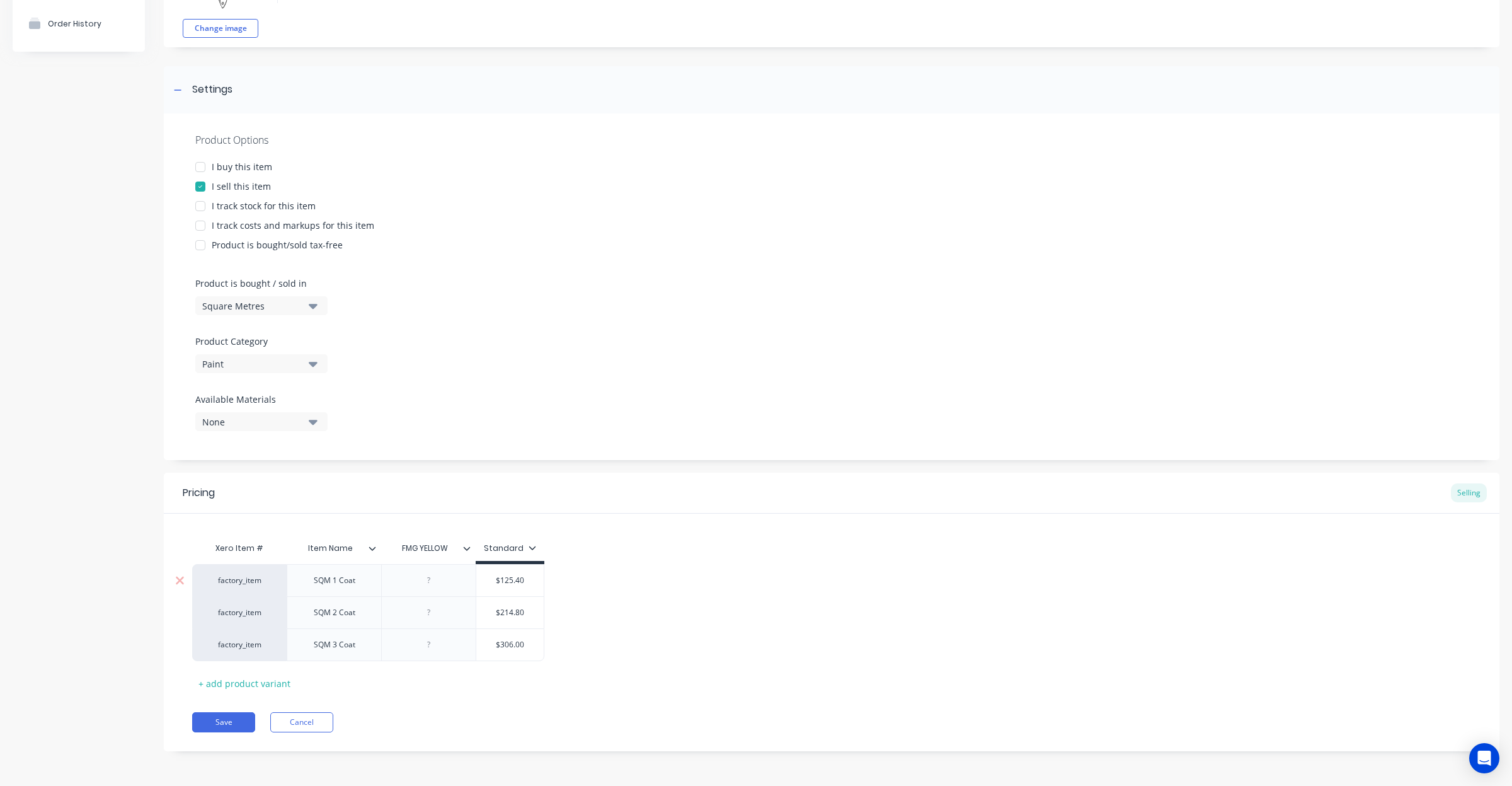
click at [414, 574] on div at bounding box center [429, 580] width 63 height 17
drag, startPoint x: 430, startPoint y: 581, endPoint x: 569, endPoint y: 536, distance: 146.1
click at [432, 581] on div at bounding box center [429, 580] width 63 height 17
click at [440, 581] on div at bounding box center [429, 580] width 63 height 17
type textarea "x"
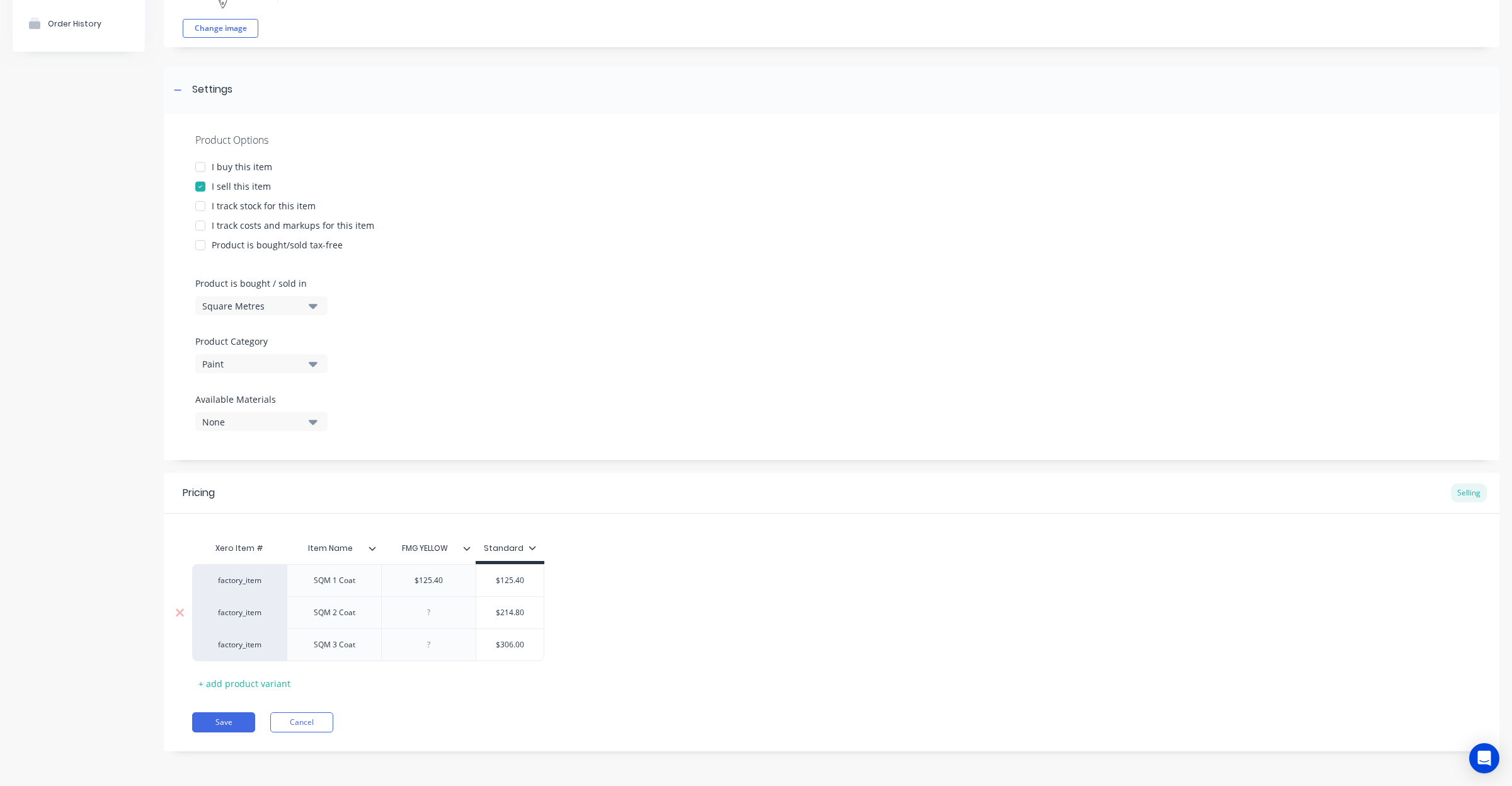
click at [428, 609] on div at bounding box center [429, 613] width 63 height 17
click at [408, 644] on div at bounding box center [429, 644] width 63 height 17
type textarea "x"
click at [313, 720] on button "Cancel" at bounding box center [301, 722] width 63 height 20
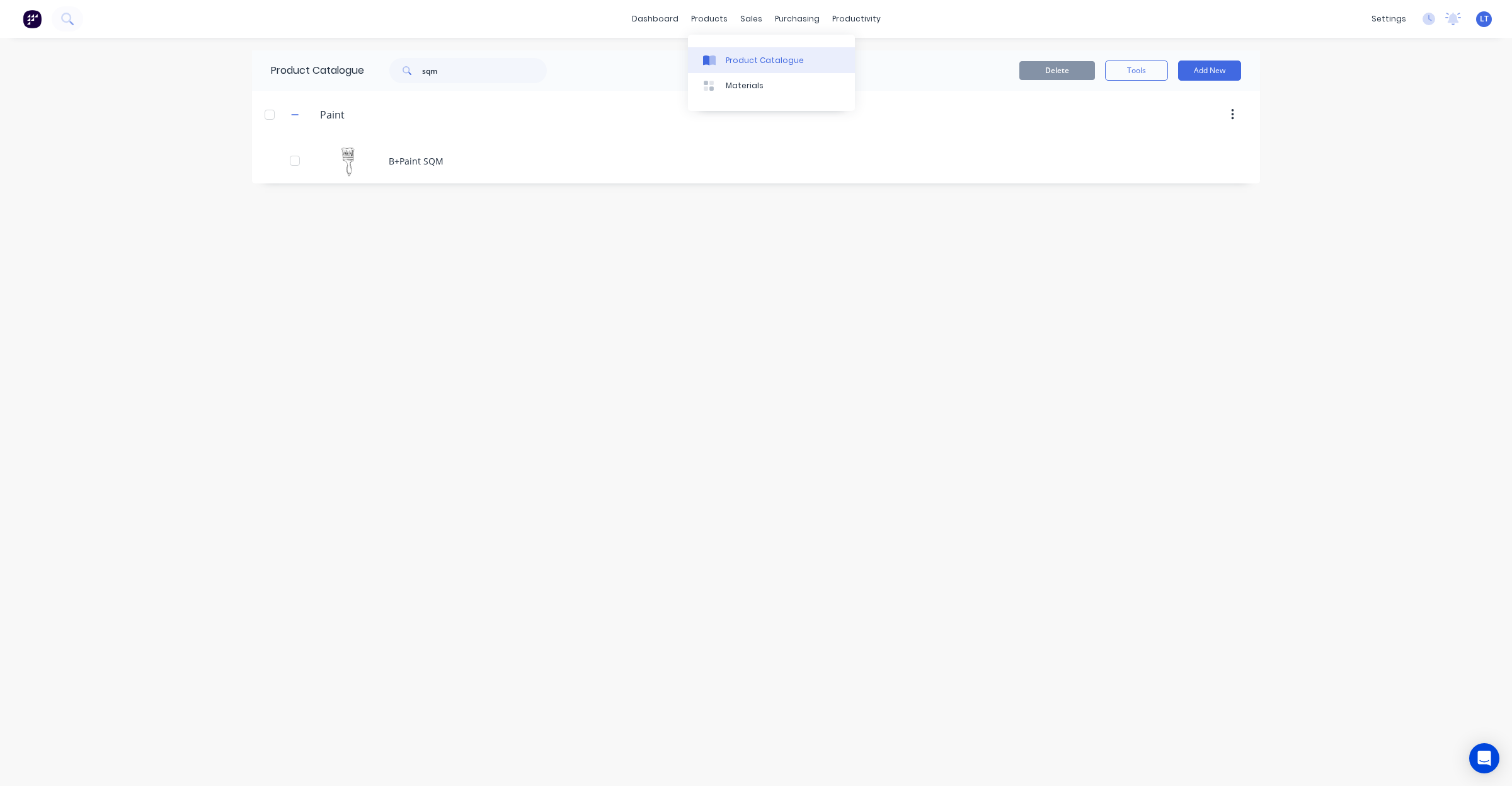
click at [723, 55] on link "Product Catalogue" at bounding box center [771, 60] width 167 height 25
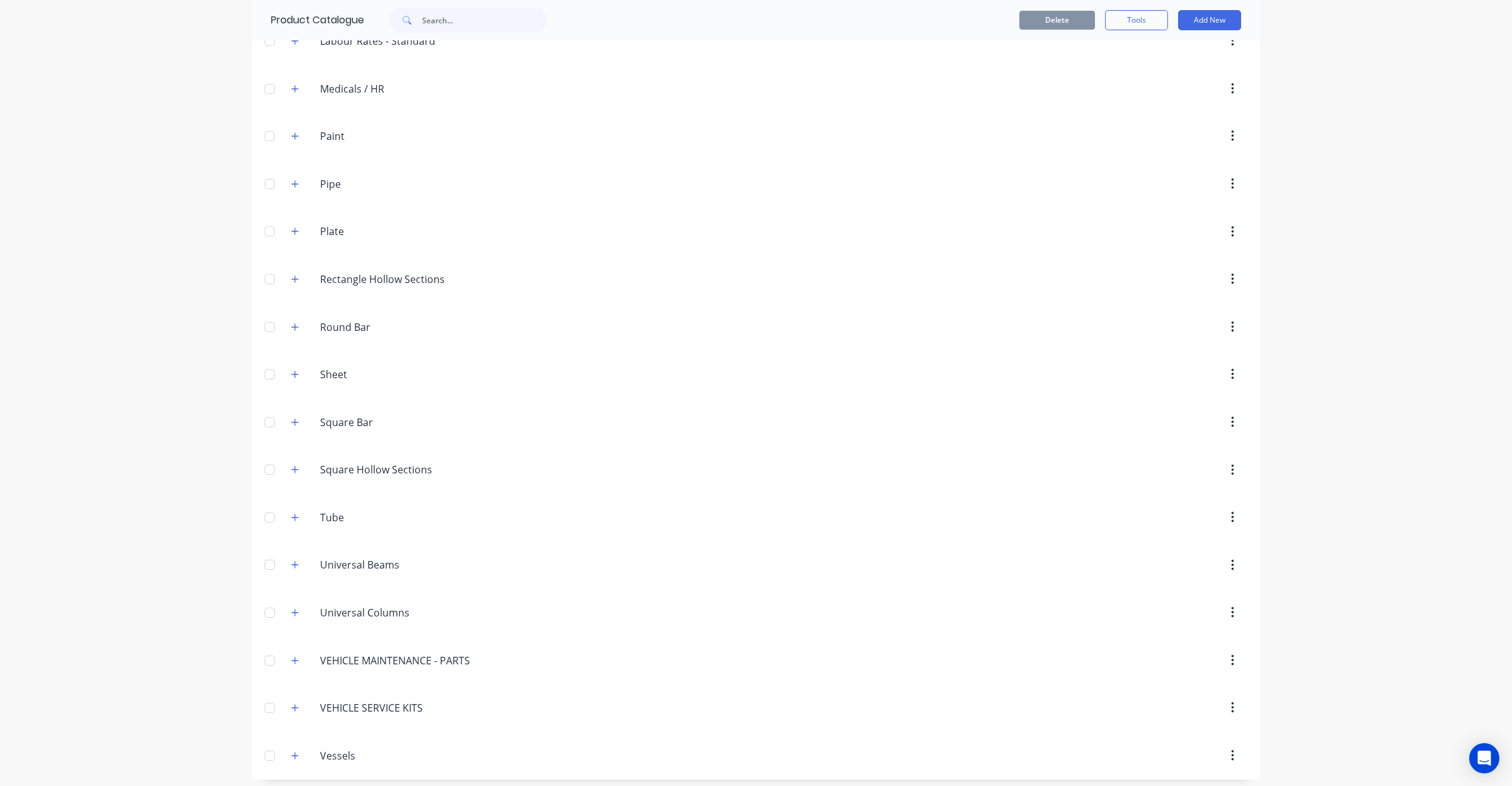
scroll to position [461, 0]
drag, startPoint x: 1222, startPoint y: 363, endPoint x: 1236, endPoint y: 360, distance: 14.3
click at [1226, 344] on header "Sheet Sheet" at bounding box center [755, 368] width 1008 height 48
drag, startPoint x: 1238, startPoint y: 367, endPoint x: 1241, endPoint y: 348, distance: 19.2
click at [1241, 347] on header "Sheet Sheet" at bounding box center [755, 368] width 1008 height 48
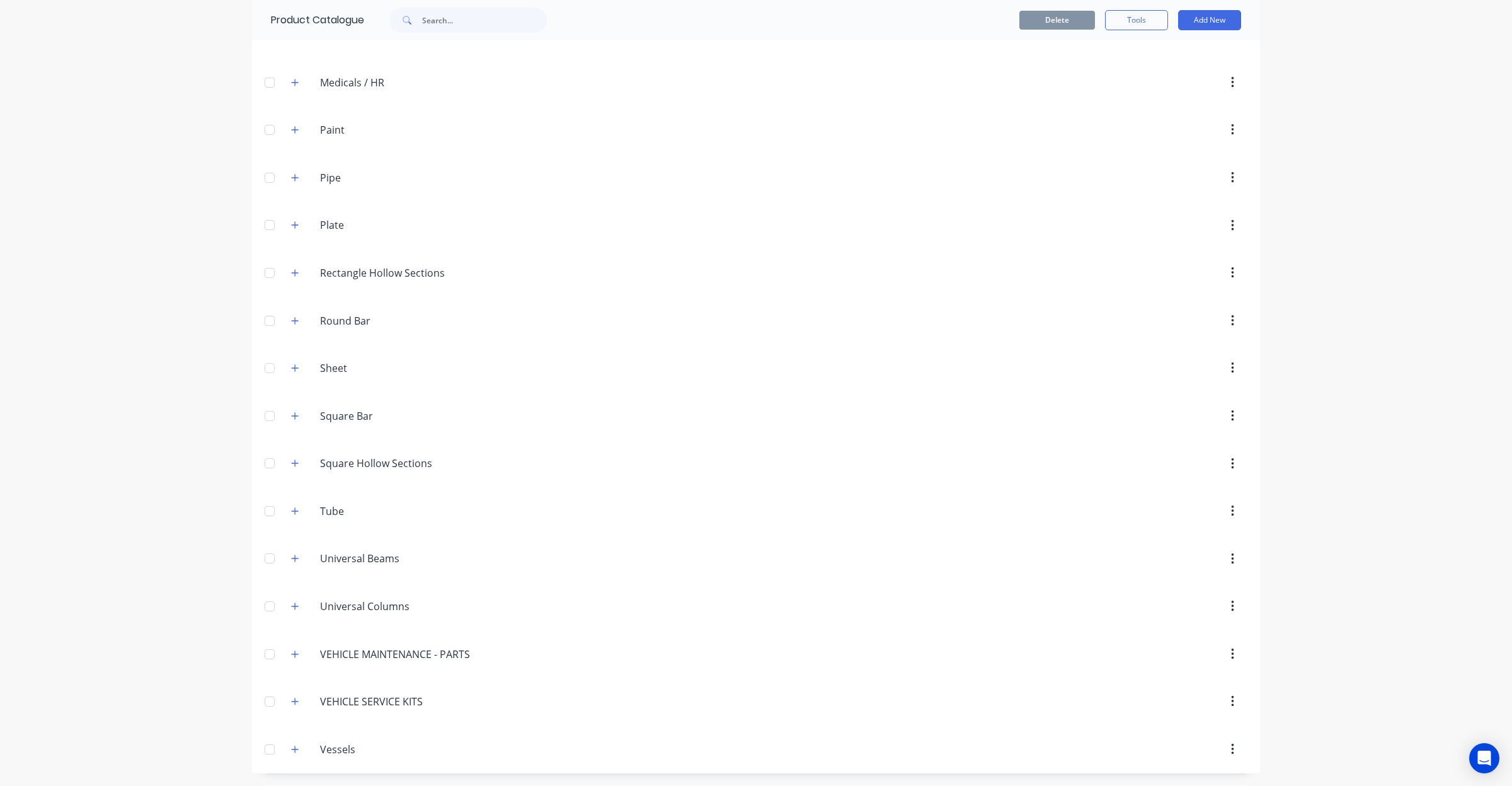
drag, startPoint x: 1238, startPoint y: 366, endPoint x: 1240, endPoint y: 354, distance: 12.2
click at [1240, 356] on button "button" at bounding box center [1232, 367] width 30 height 22
drag, startPoint x: 1233, startPoint y: 361, endPoint x: 1236, endPoint y: 351, distance: 10.4
click at [1236, 351] on header "Sheet Sheet Delete" at bounding box center [755, 368] width 1008 height 48
click at [1273, 366] on div "dashboard products sales purchasing productivity dashboard products Product Cat…" at bounding box center [756, 393] width 1512 height 786
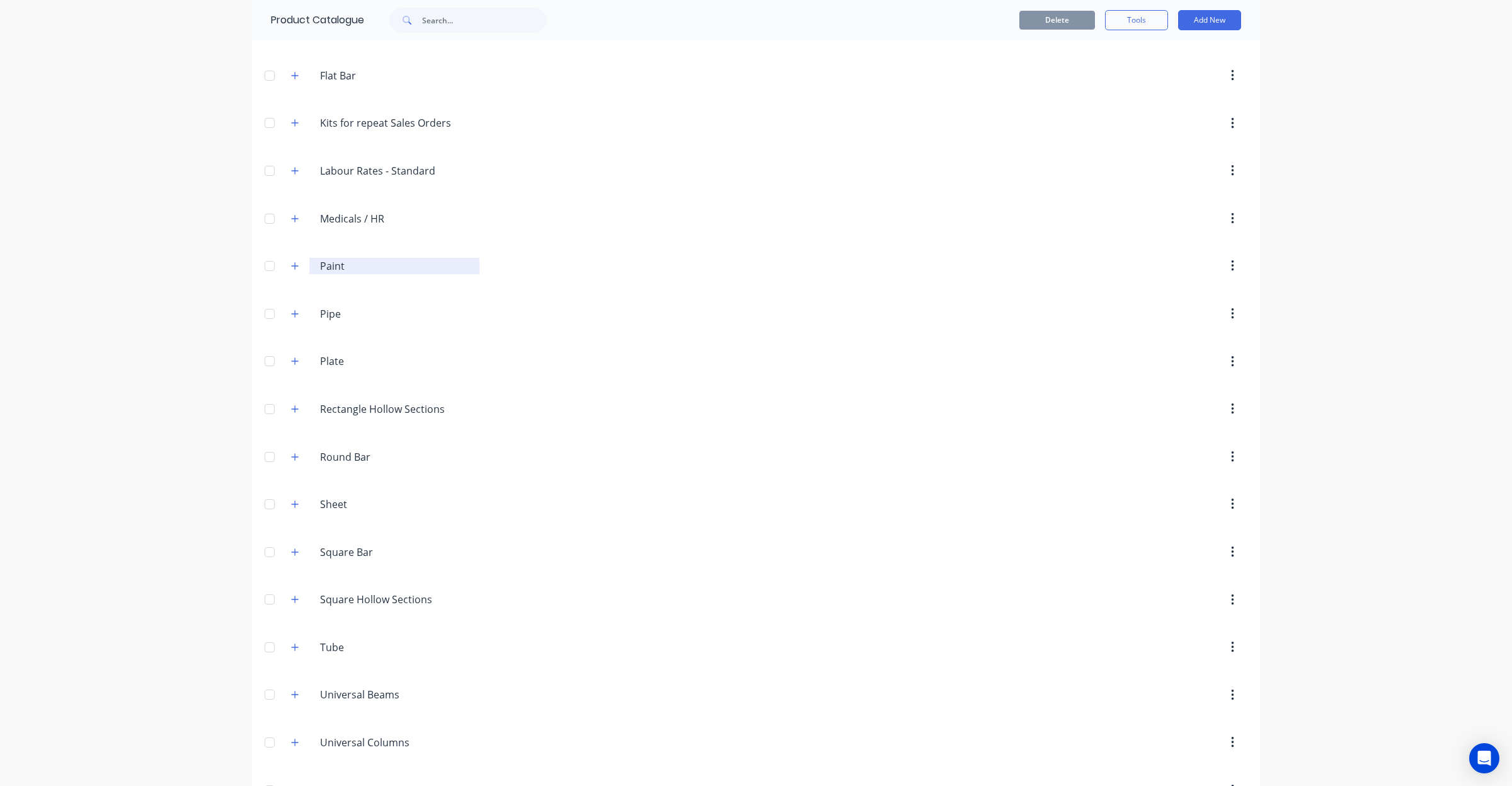
scroll to position [303, 0]
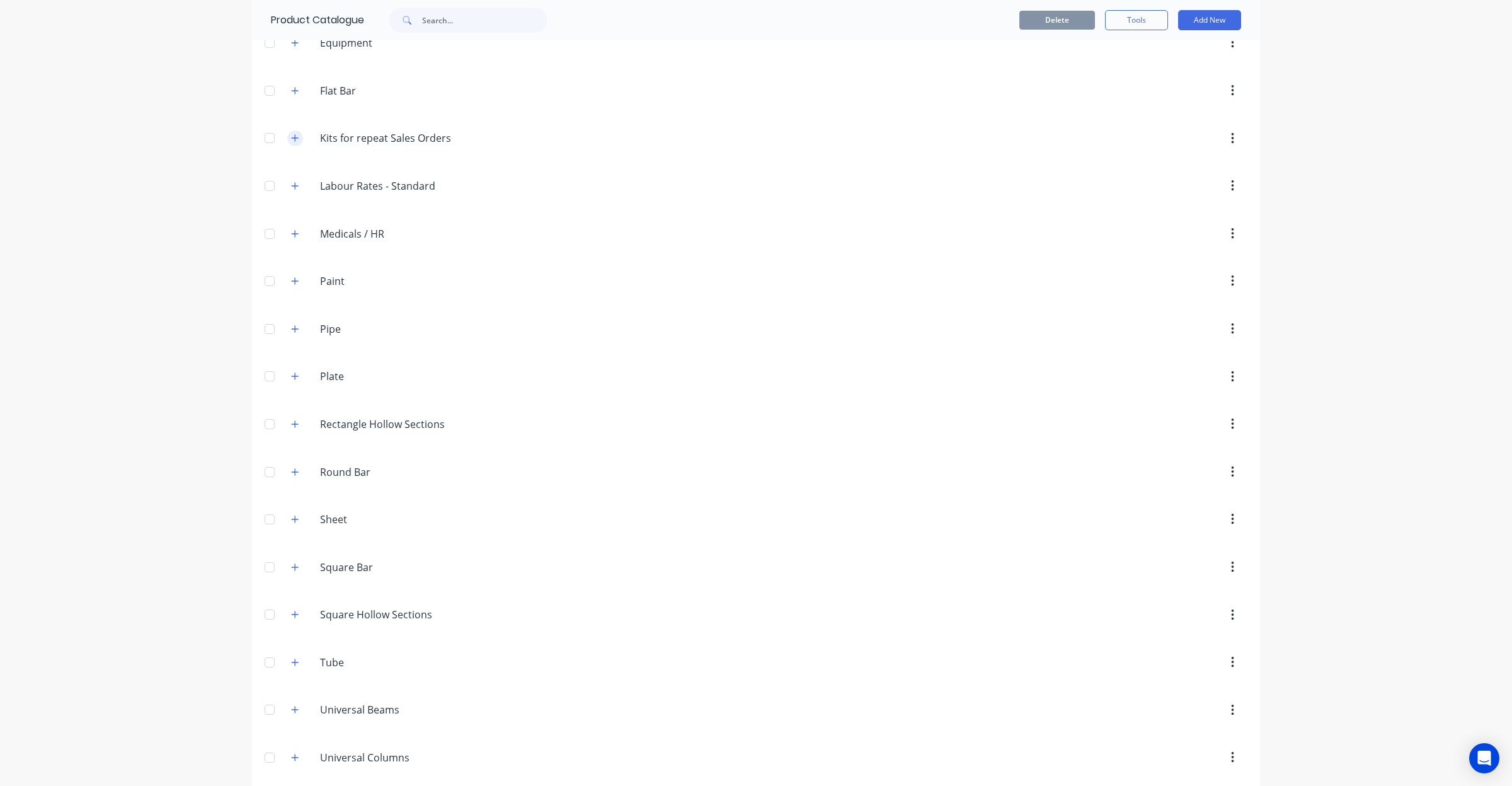
click at [291, 137] on icon "button" at bounding box center [295, 138] width 7 height 9
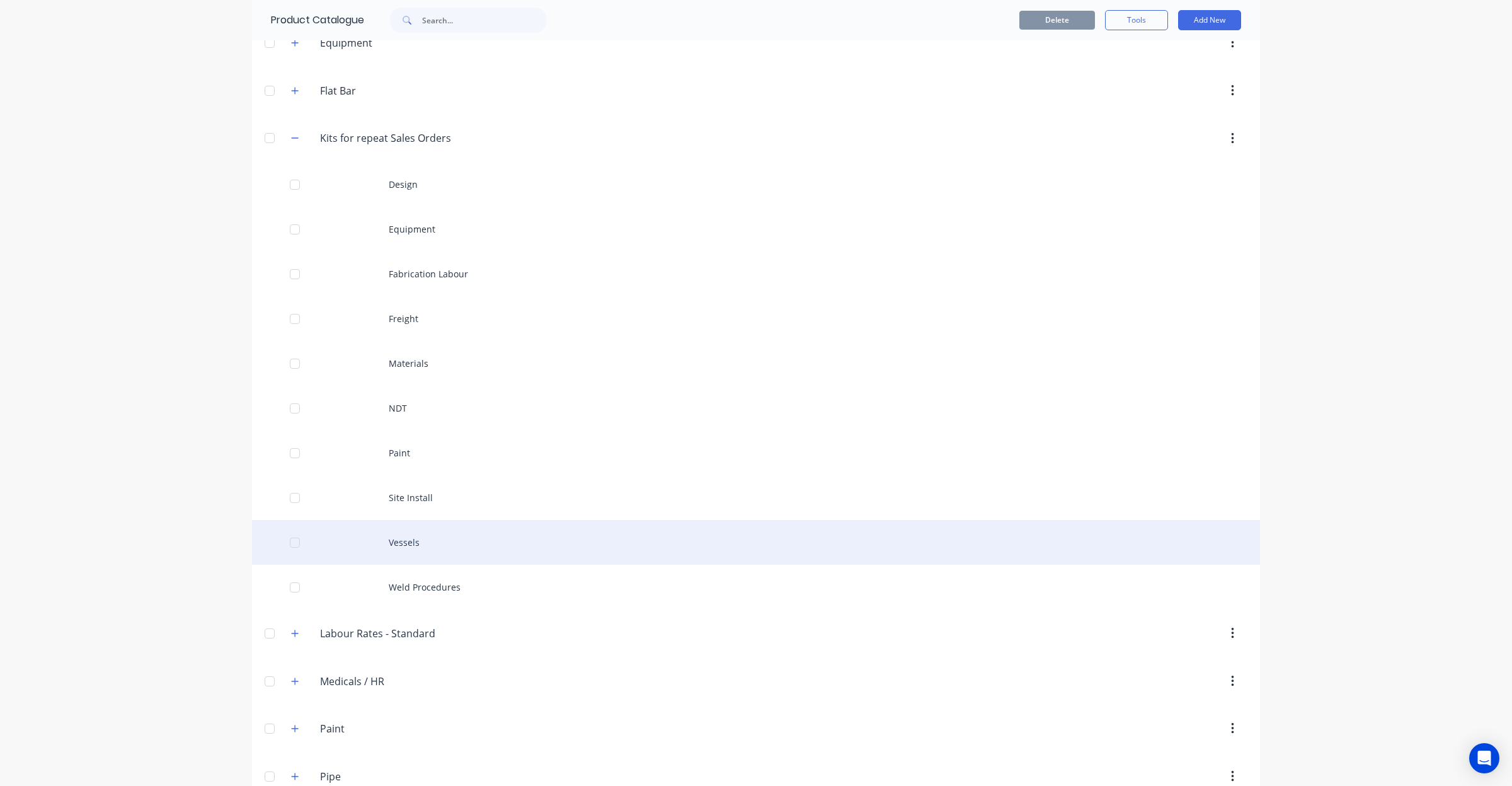
click at [447, 543] on div "Vessels" at bounding box center [755, 542] width 1008 height 45
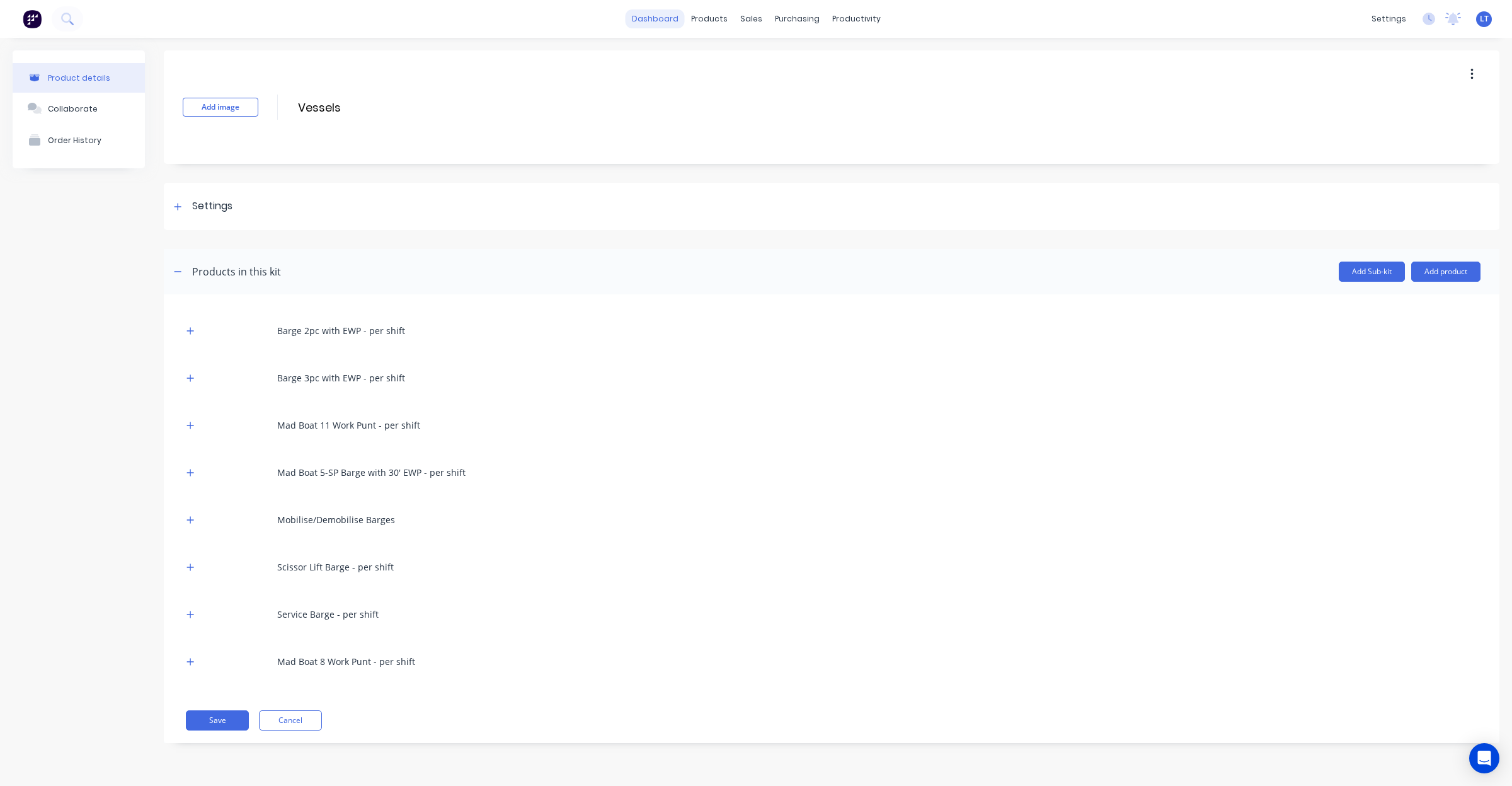
click at [674, 17] on link "dashboard" at bounding box center [655, 19] width 59 height 19
